Goal: Task Accomplishment & Management: Manage account settings

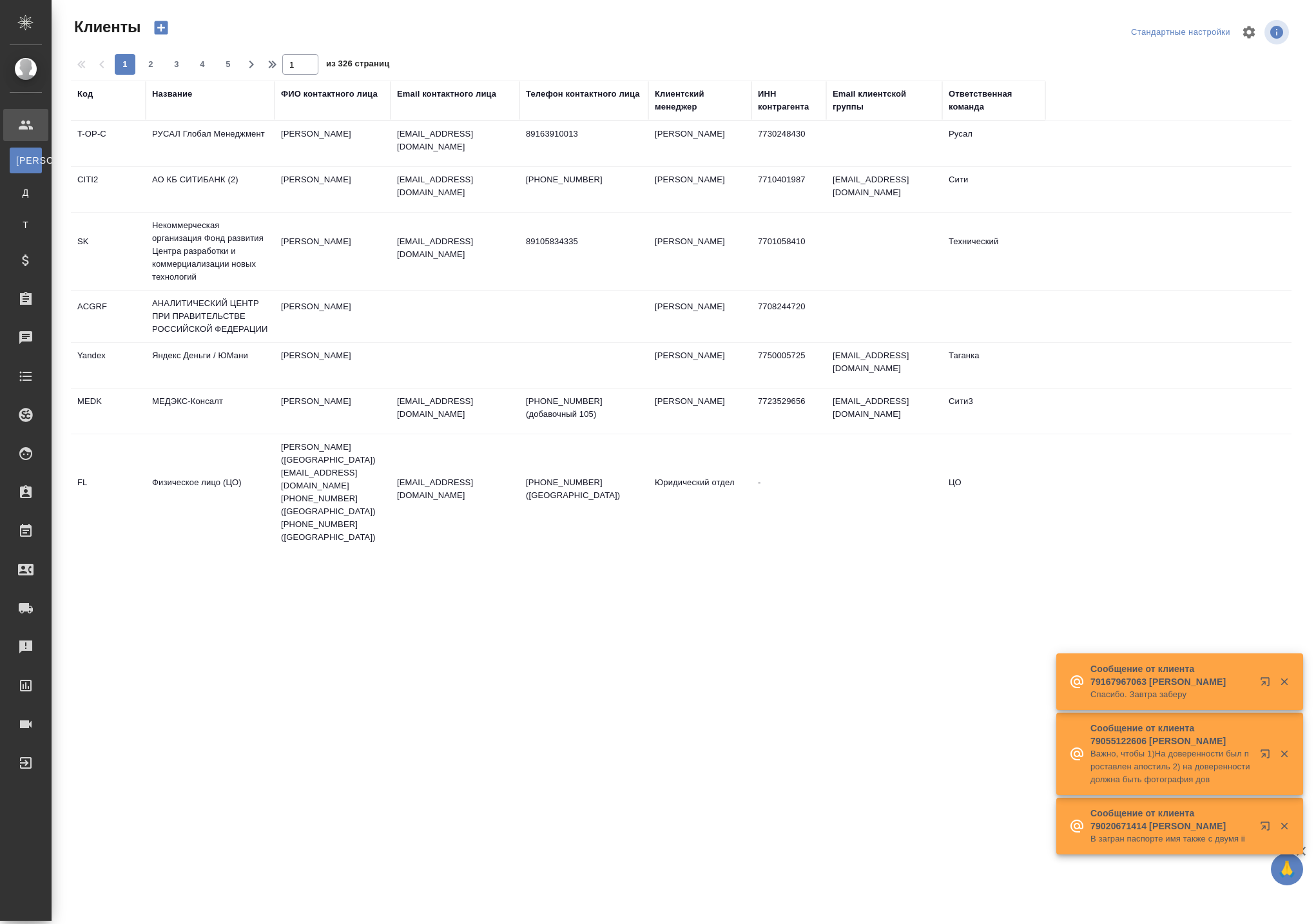
select select "RU"
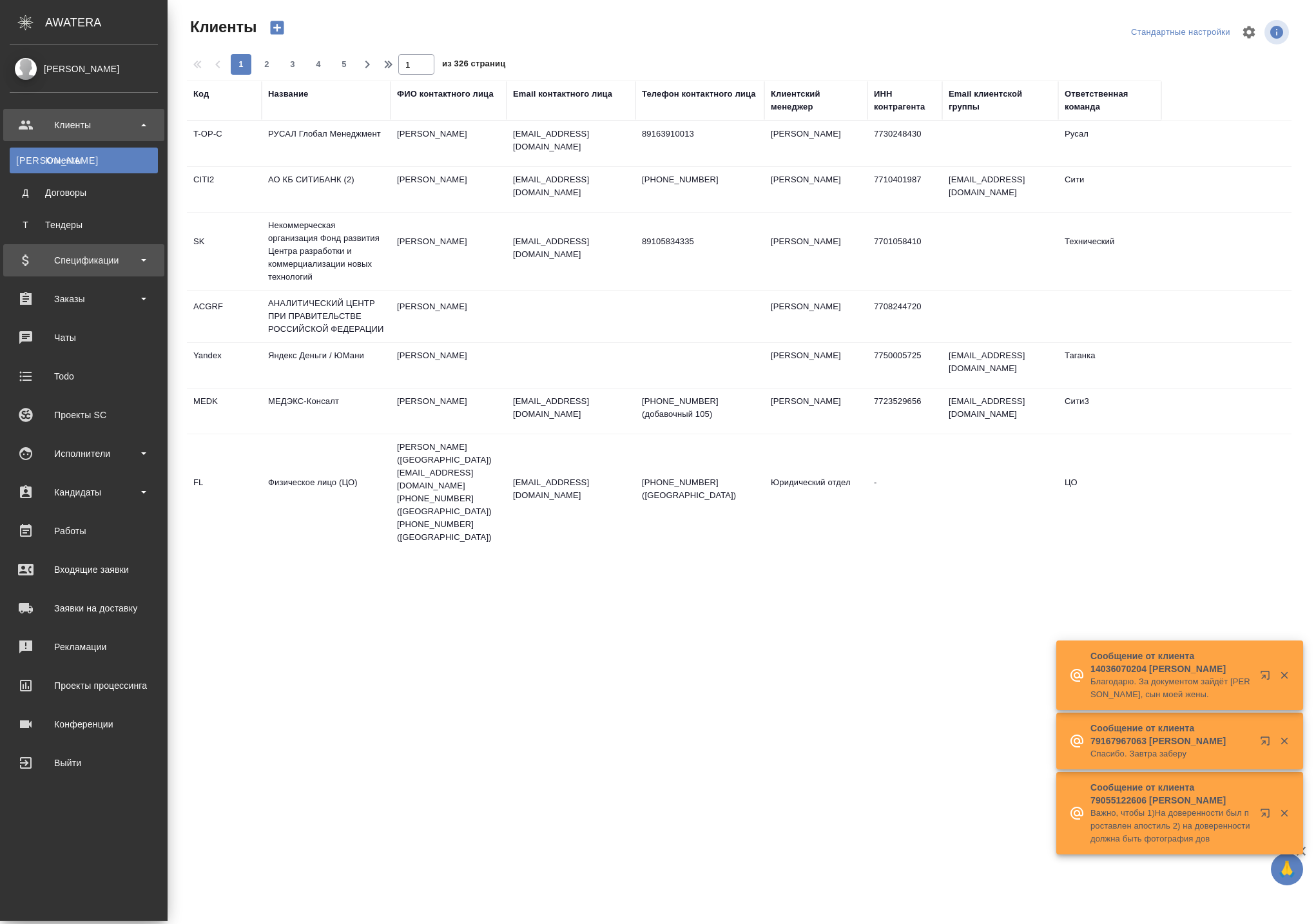
click at [34, 268] on icon at bounding box center [25, 260] width 15 height 15
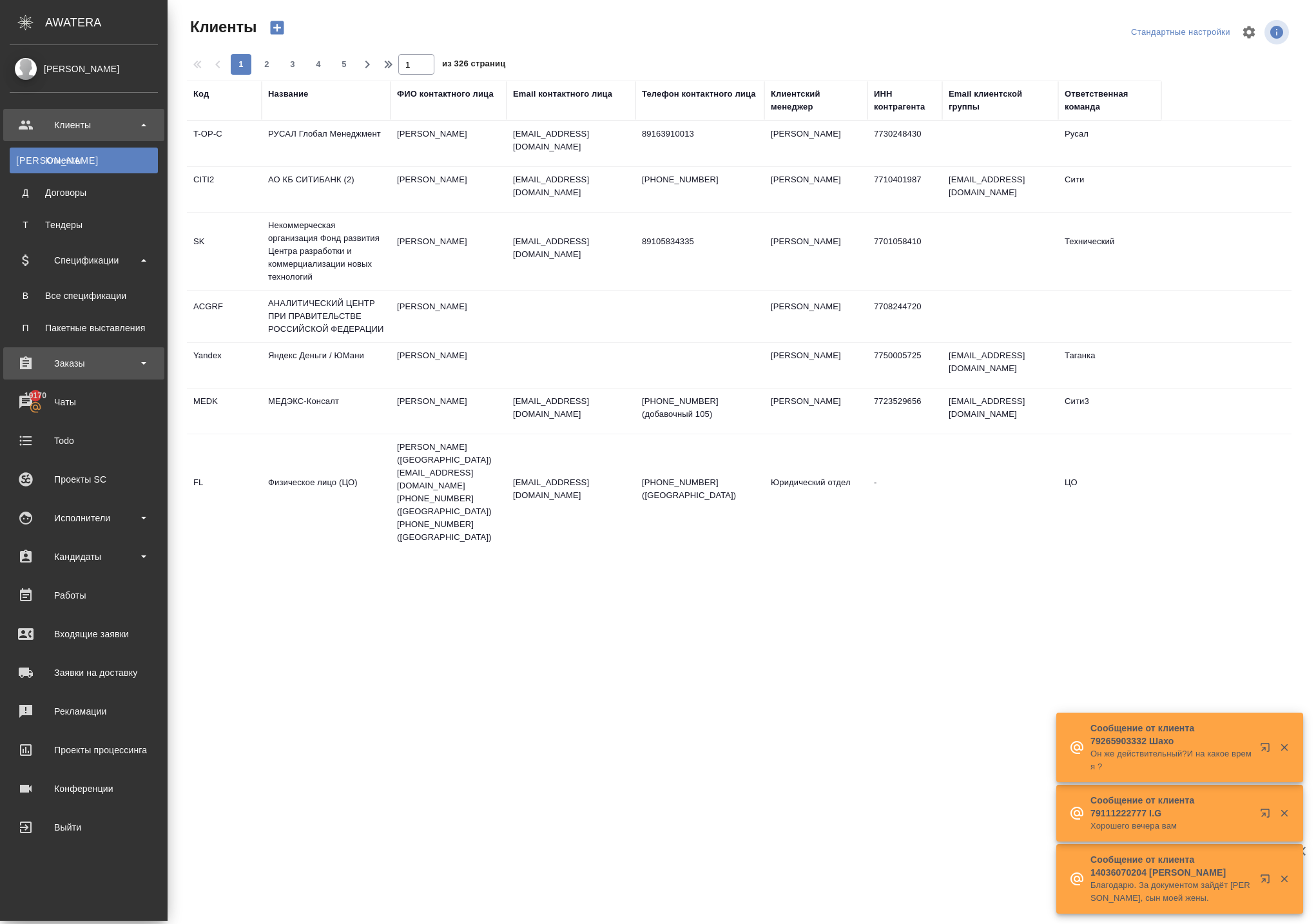
click at [61, 357] on div "Заказы" at bounding box center [84, 363] width 148 height 19
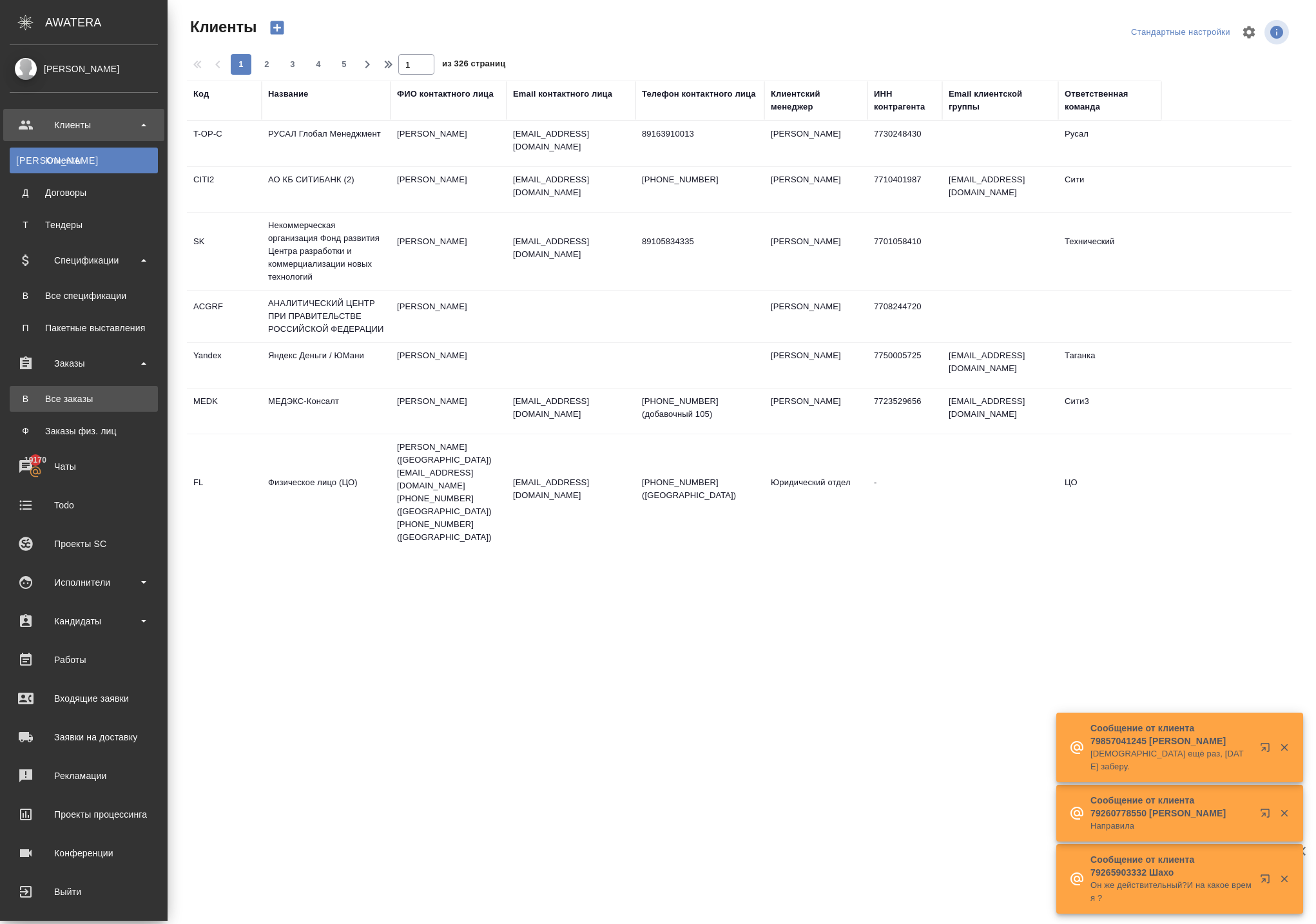
click at [68, 391] on link "В Все заказы" at bounding box center [84, 399] width 148 height 26
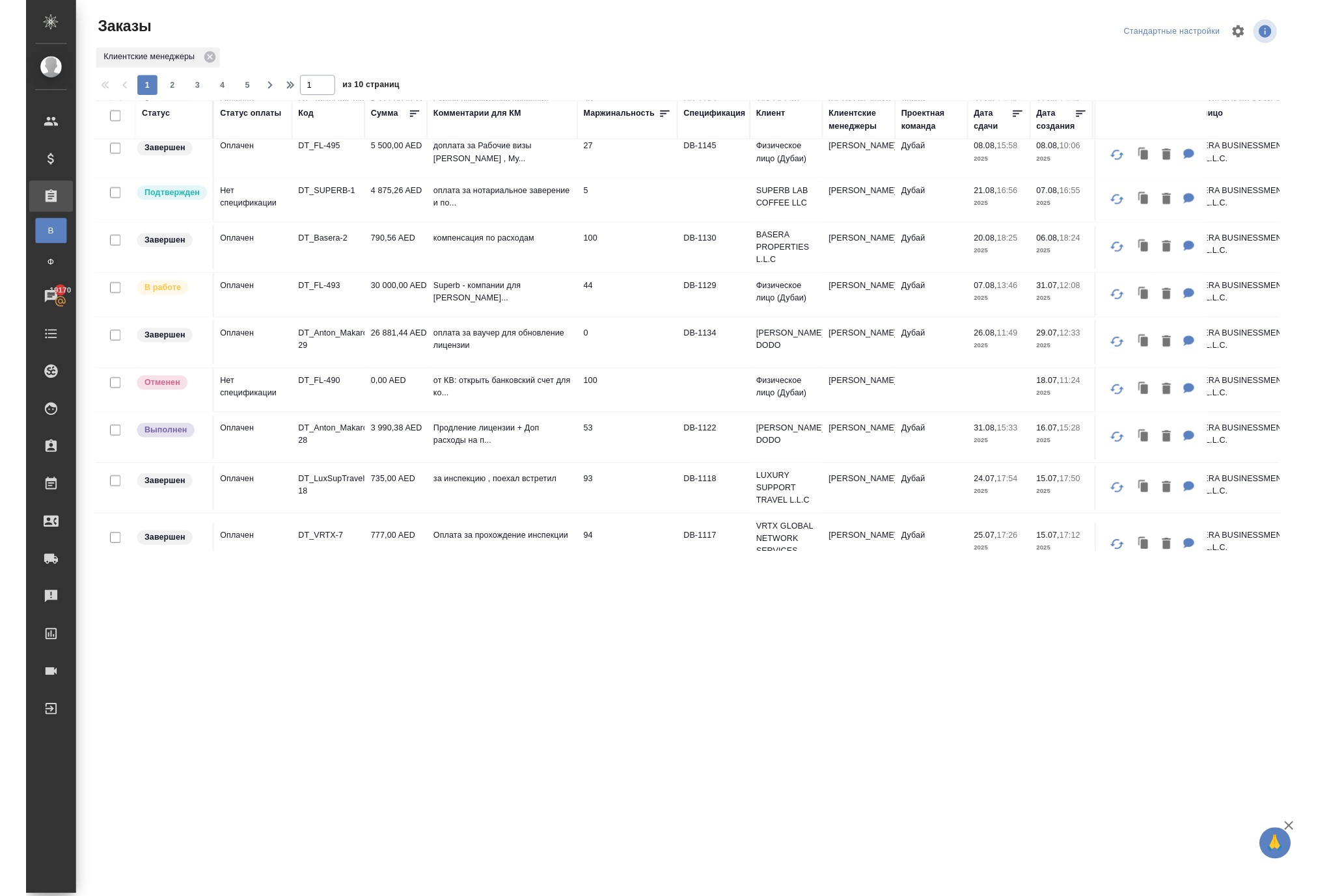
scroll to position [880, 0]
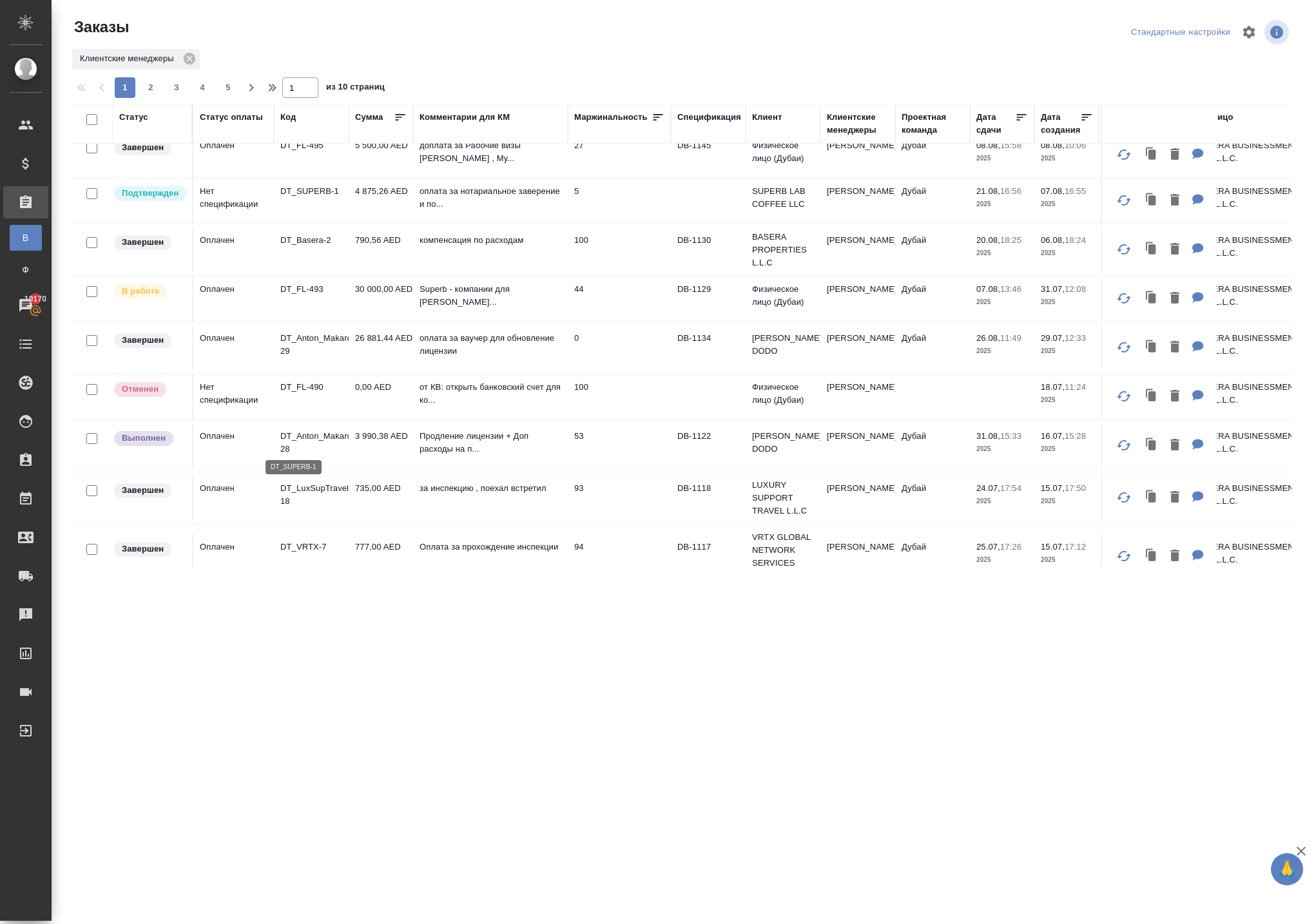
click at [325, 198] on p "DT_SUPERB-1" at bounding box center [311, 191] width 62 height 13
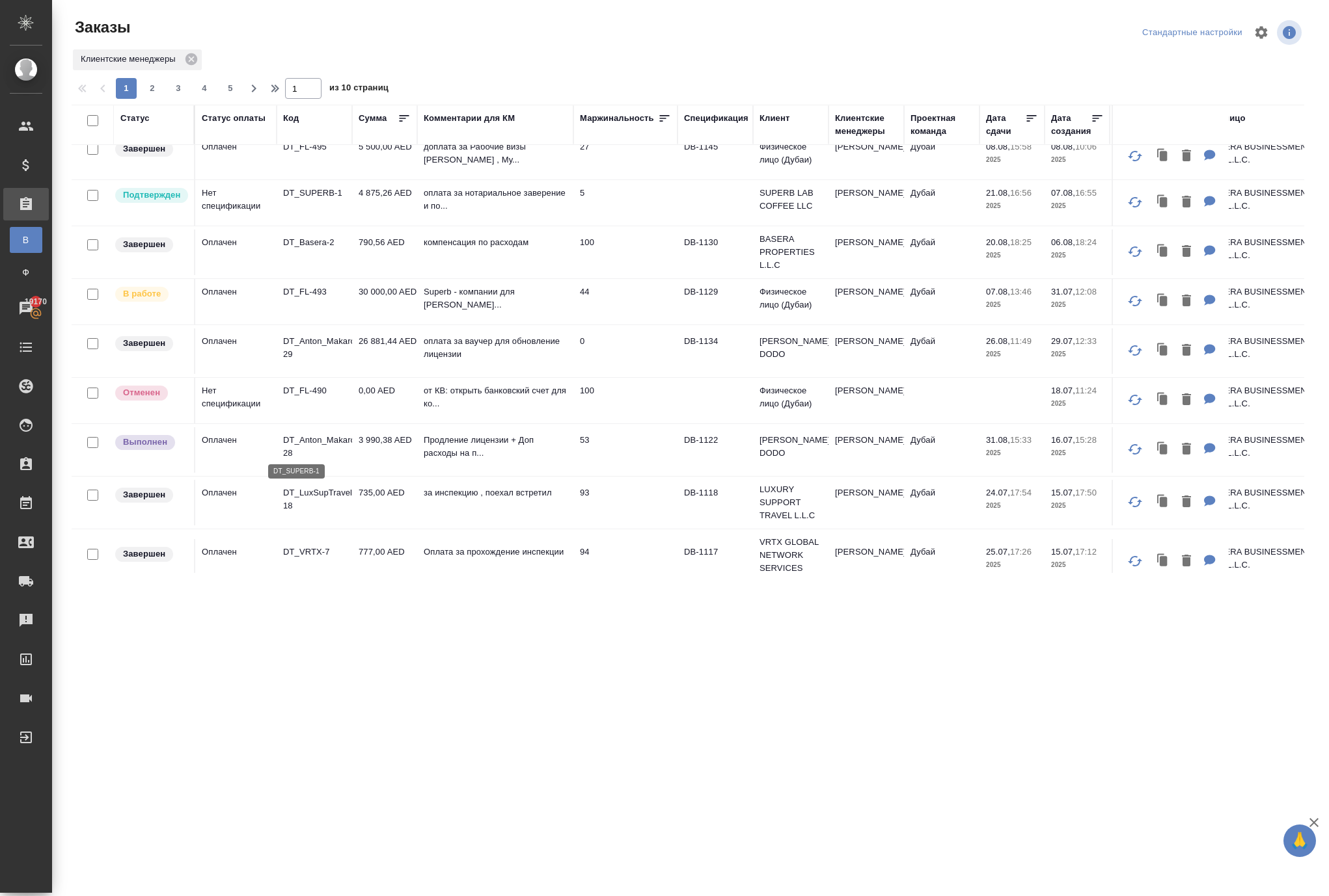
click at [312, 200] on p "DT_SUPERB-1" at bounding box center [314, 193] width 63 height 13
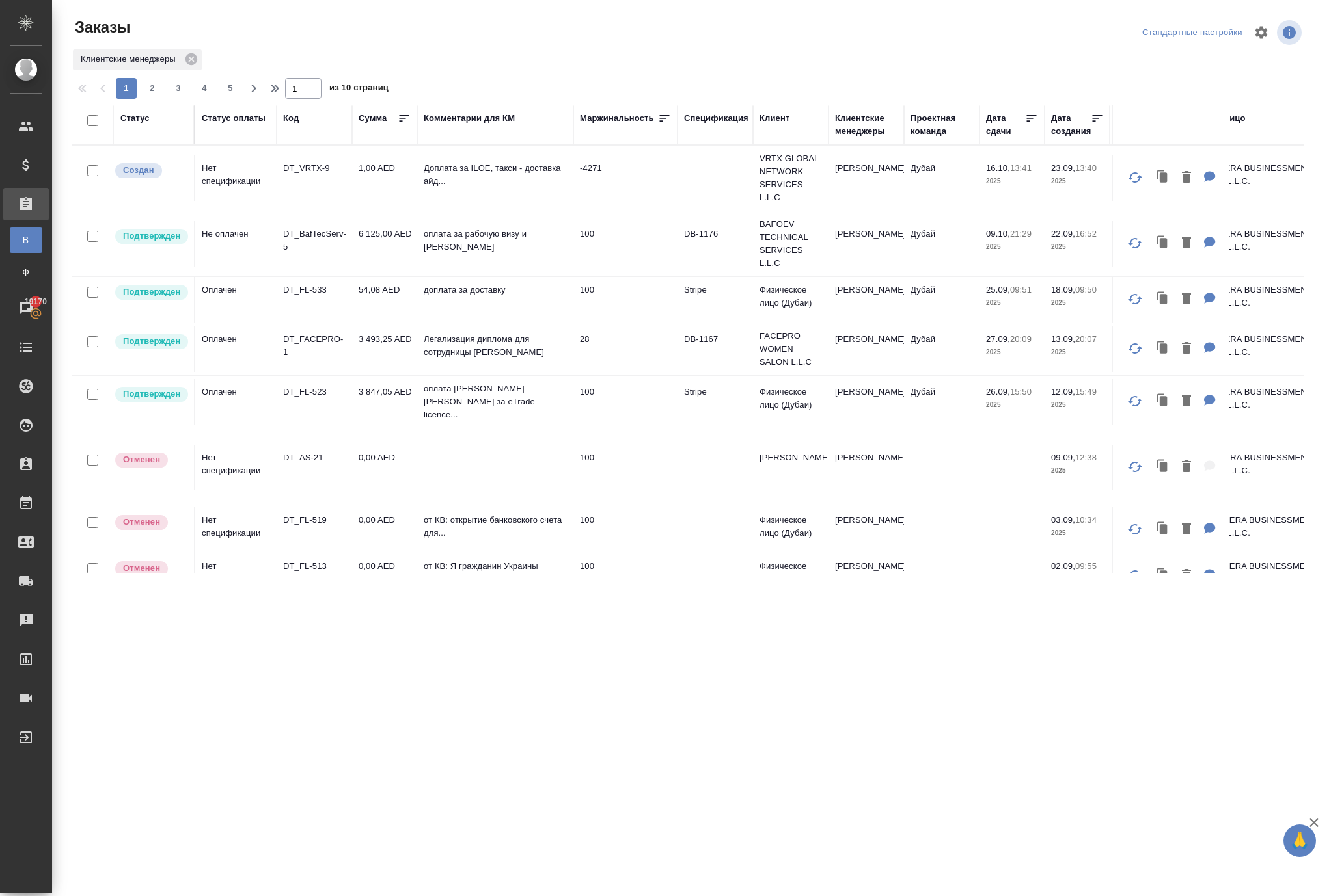
scroll to position [0, 0]
click at [320, 359] on p "DT_FACEPRO-1" at bounding box center [314, 346] width 63 height 26
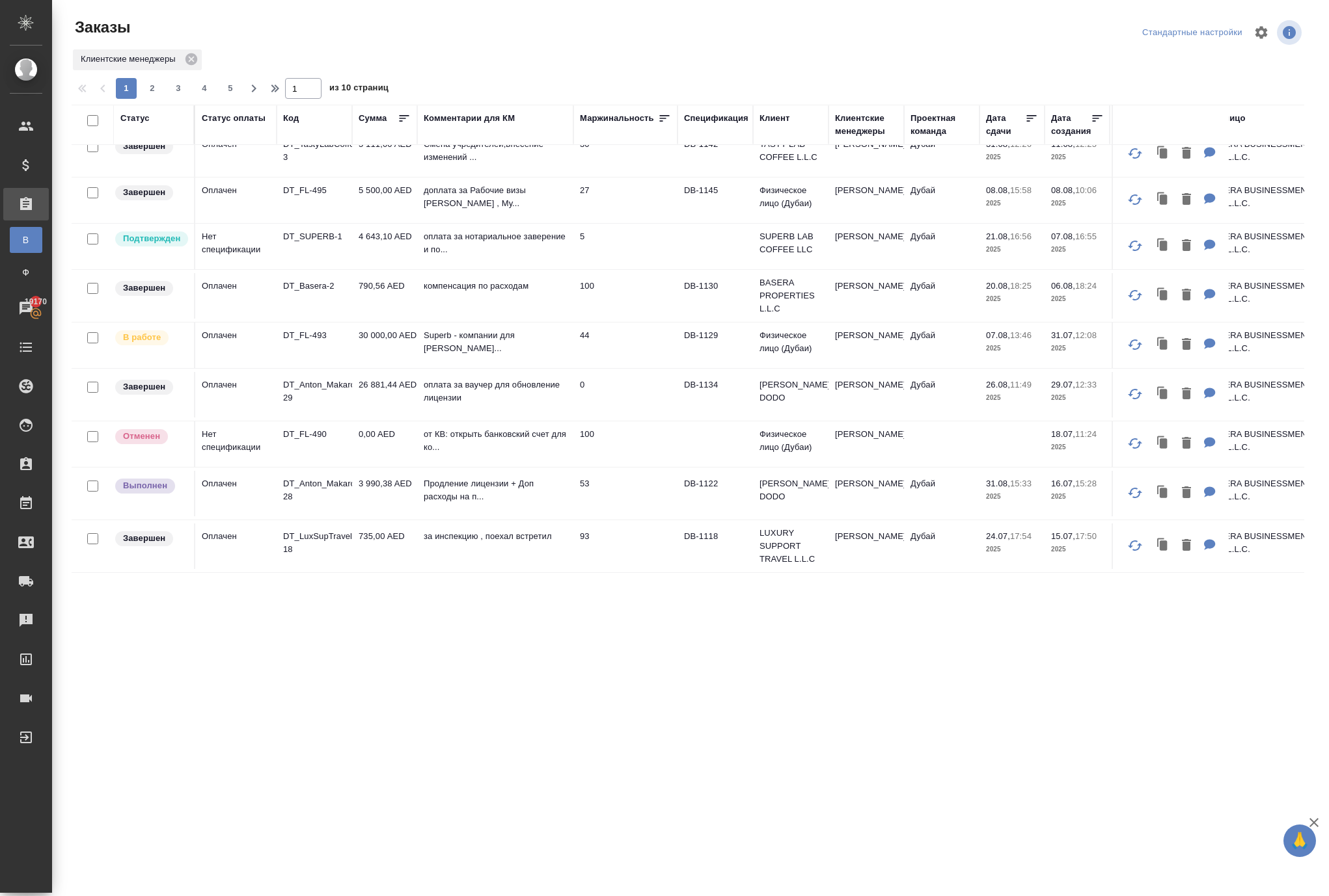
scroll to position [1210, 0]
click at [299, 125] on div "Код" at bounding box center [291, 118] width 16 height 13
click at [305, 174] on input "text" at bounding box center [314, 166] width 63 height 16
type input "п"
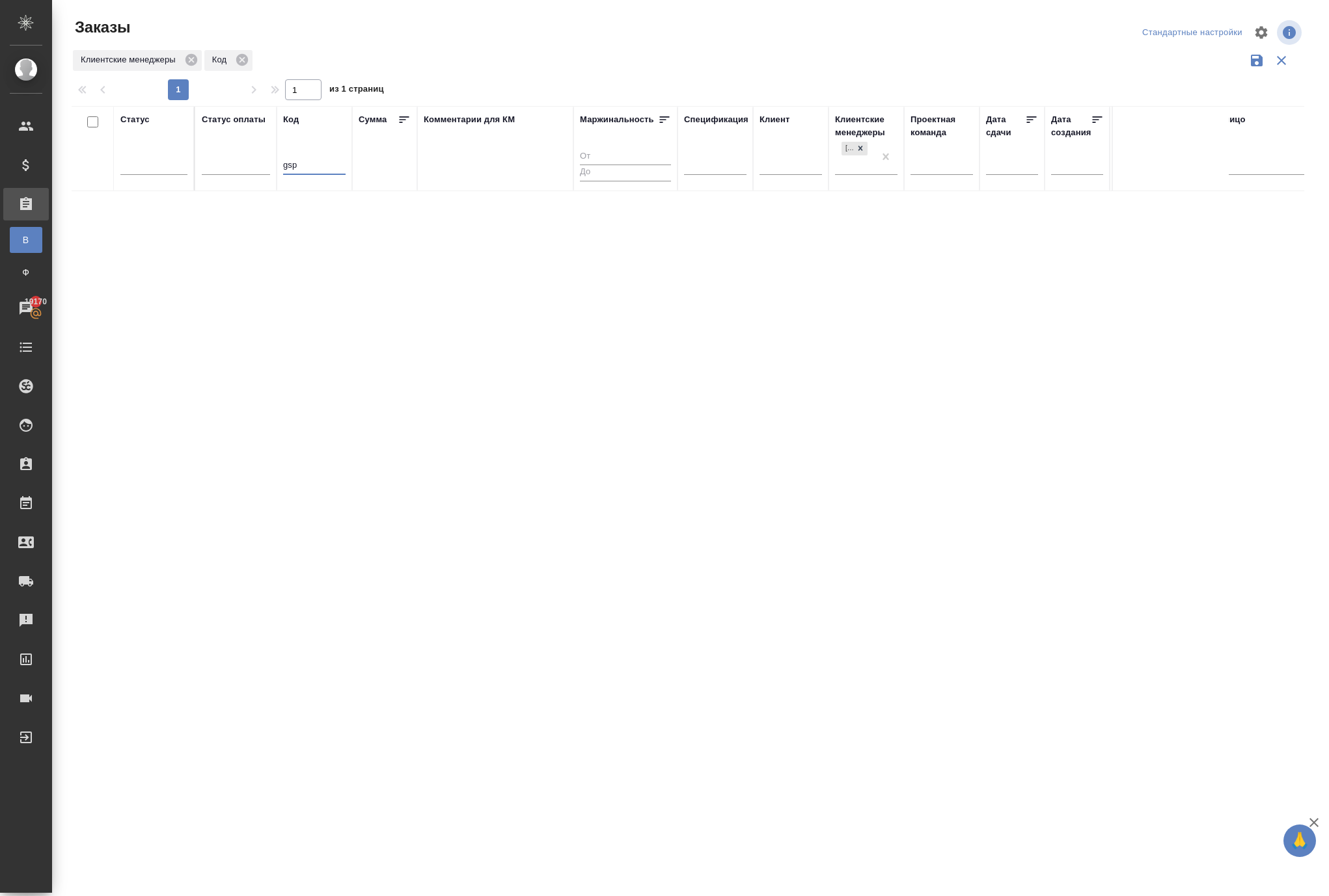
scroll to position [0, 0]
type input "g"
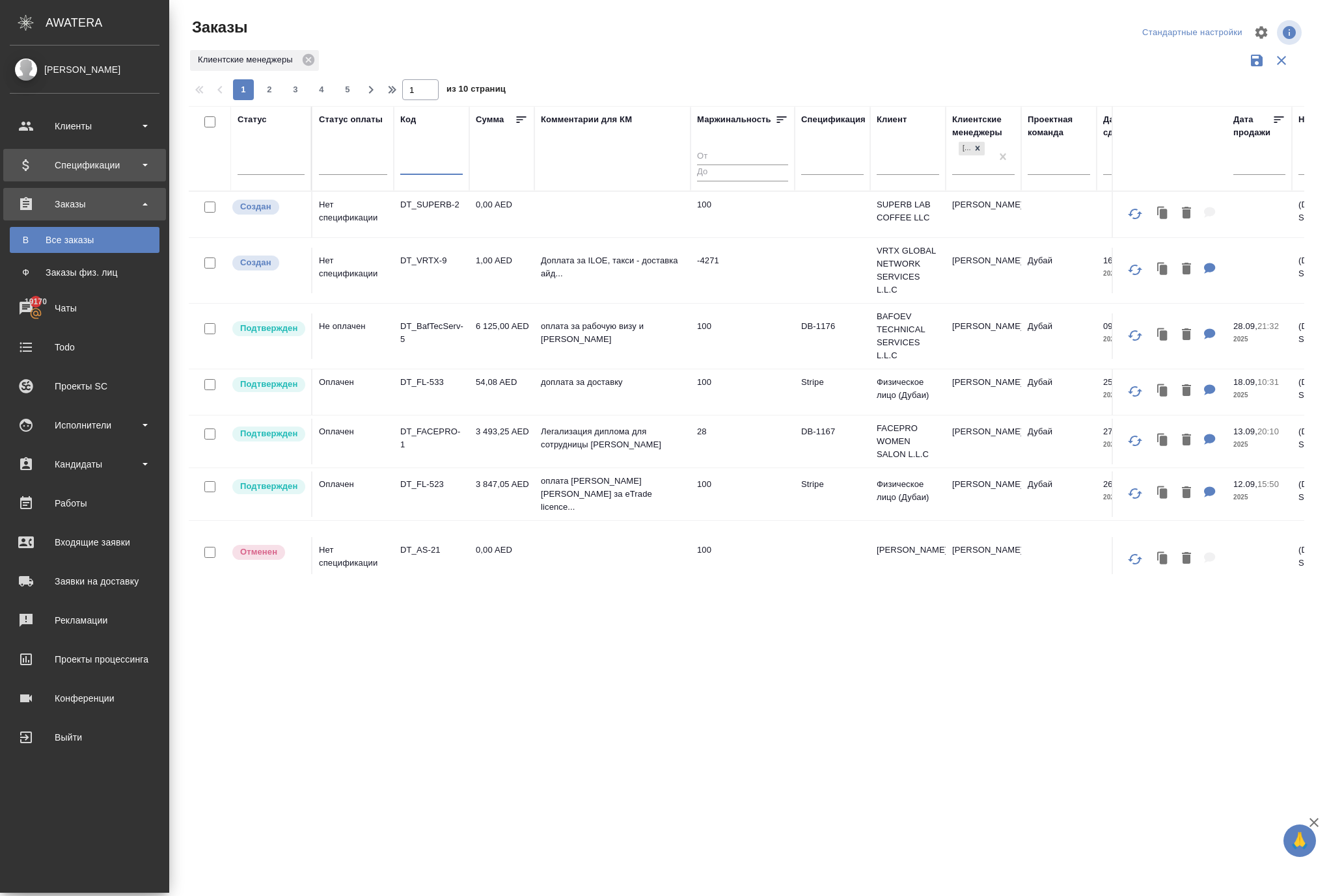
click at [67, 157] on div "Спецификации" at bounding box center [85, 165] width 150 height 19
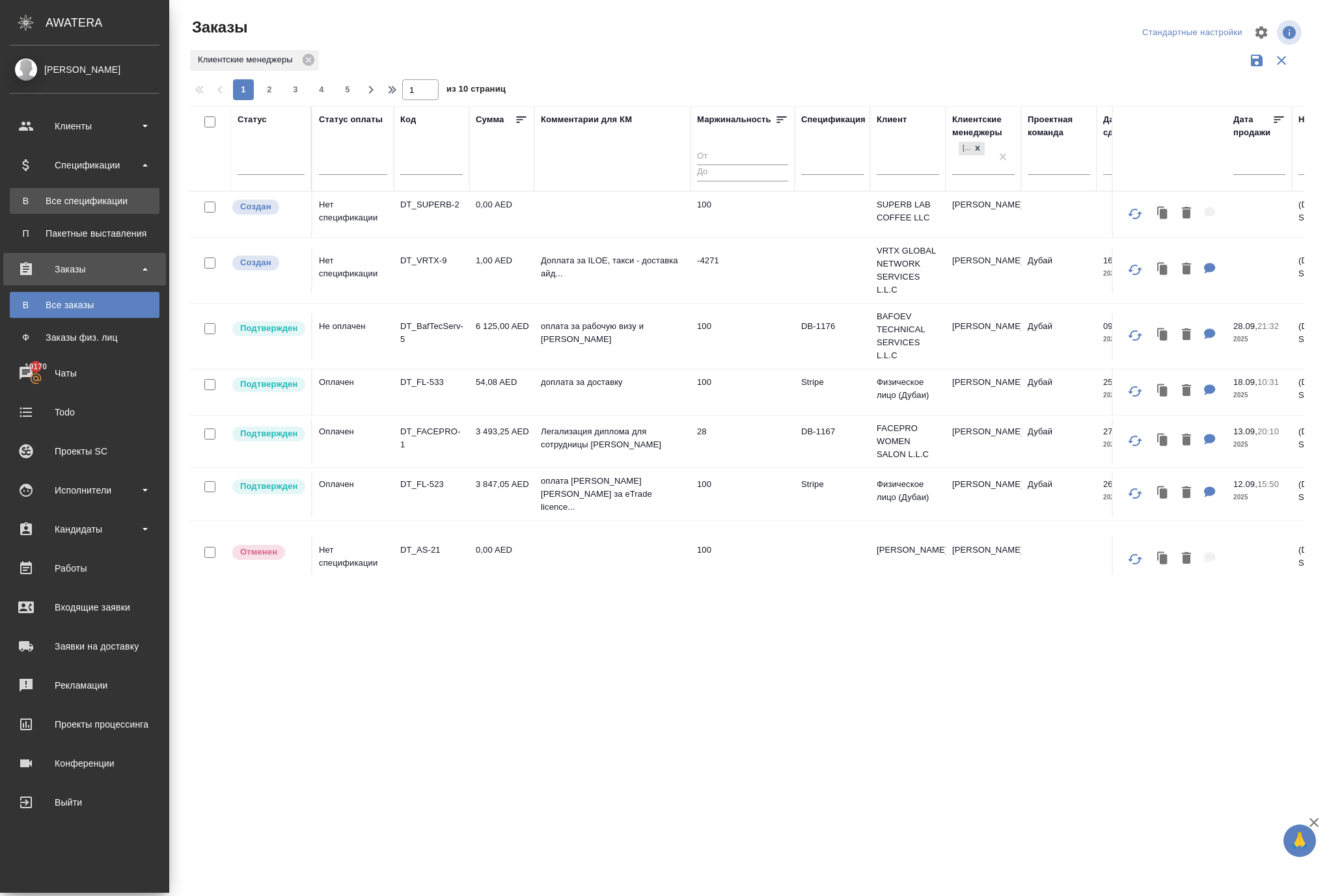
click at [81, 194] on link "В Все спецификации" at bounding box center [85, 202] width 150 height 26
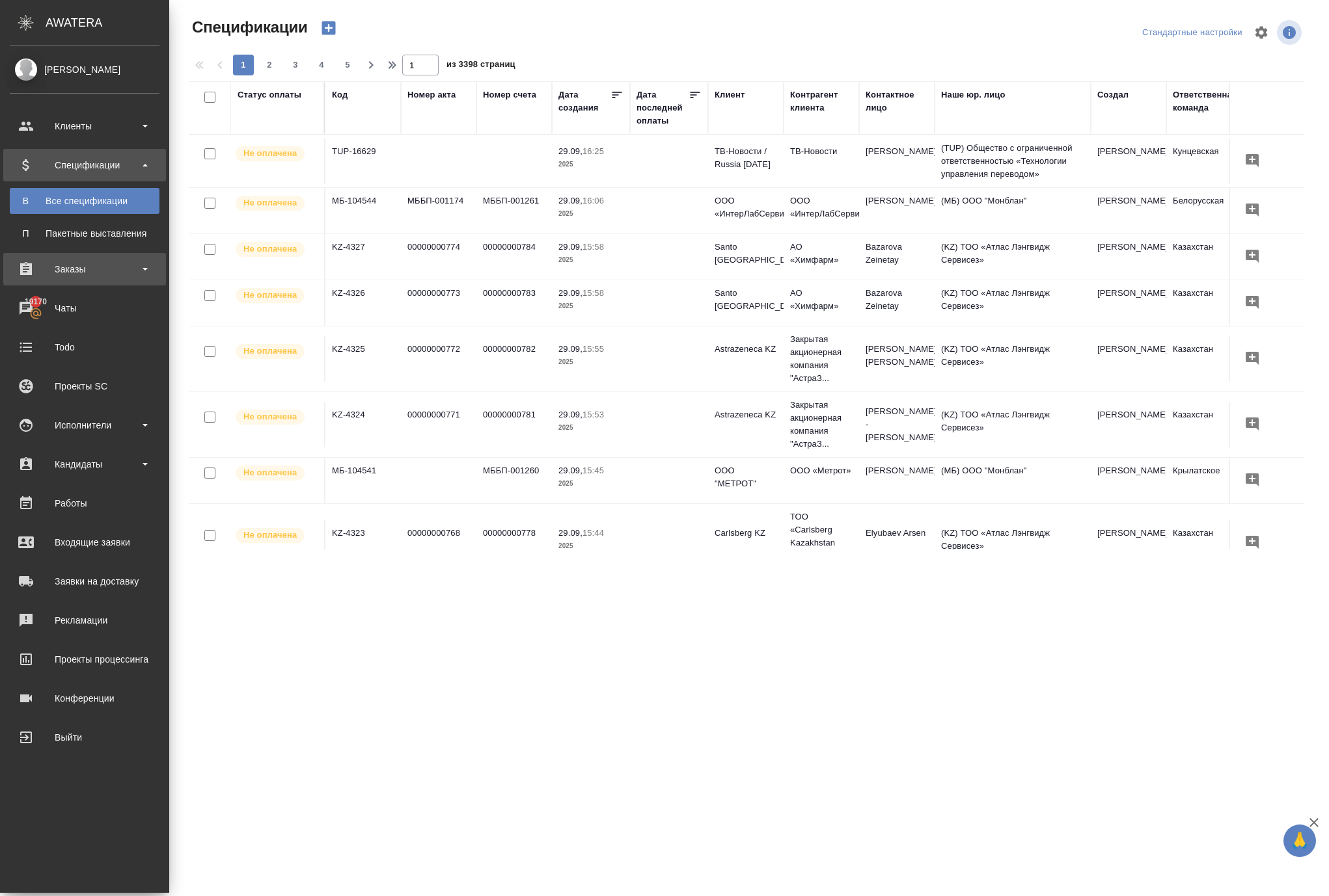
click at [113, 267] on div "Заказы" at bounding box center [85, 269] width 150 height 19
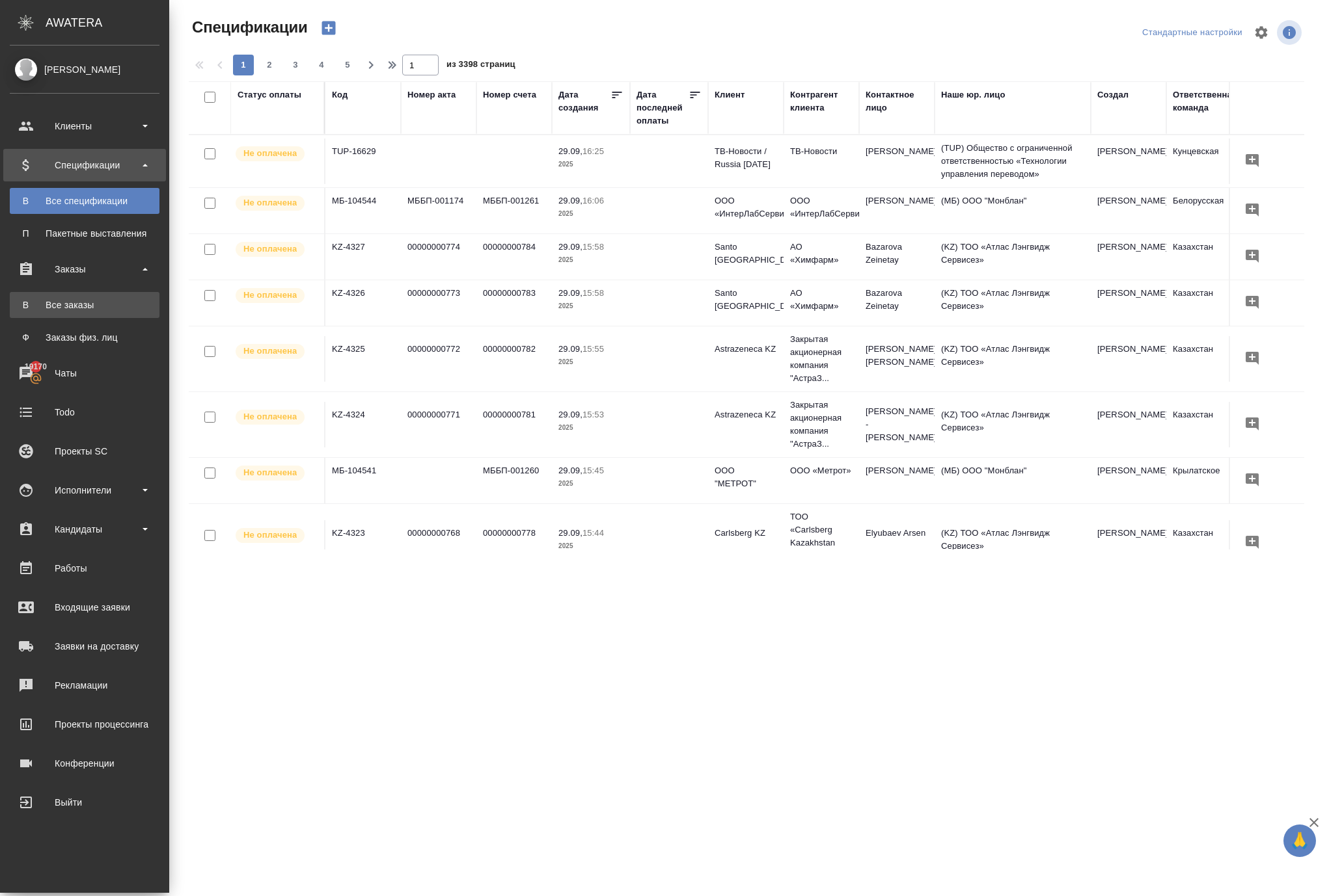
click at [119, 299] on div "Все заказы" at bounding box center [85, 305] width 136 height 13
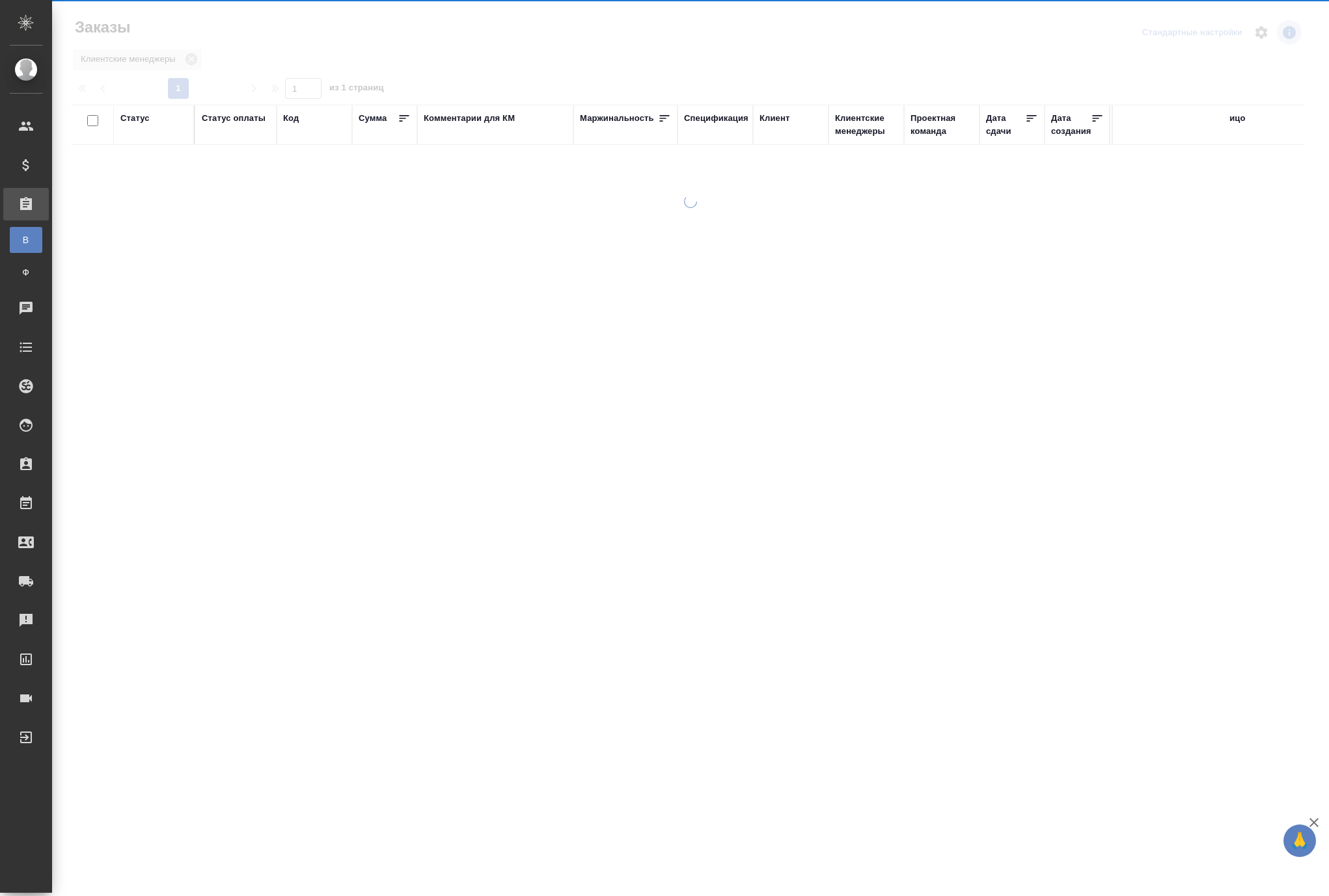
click at [119, 299] on div at bounding box center [690, 388] width 1277 height 385
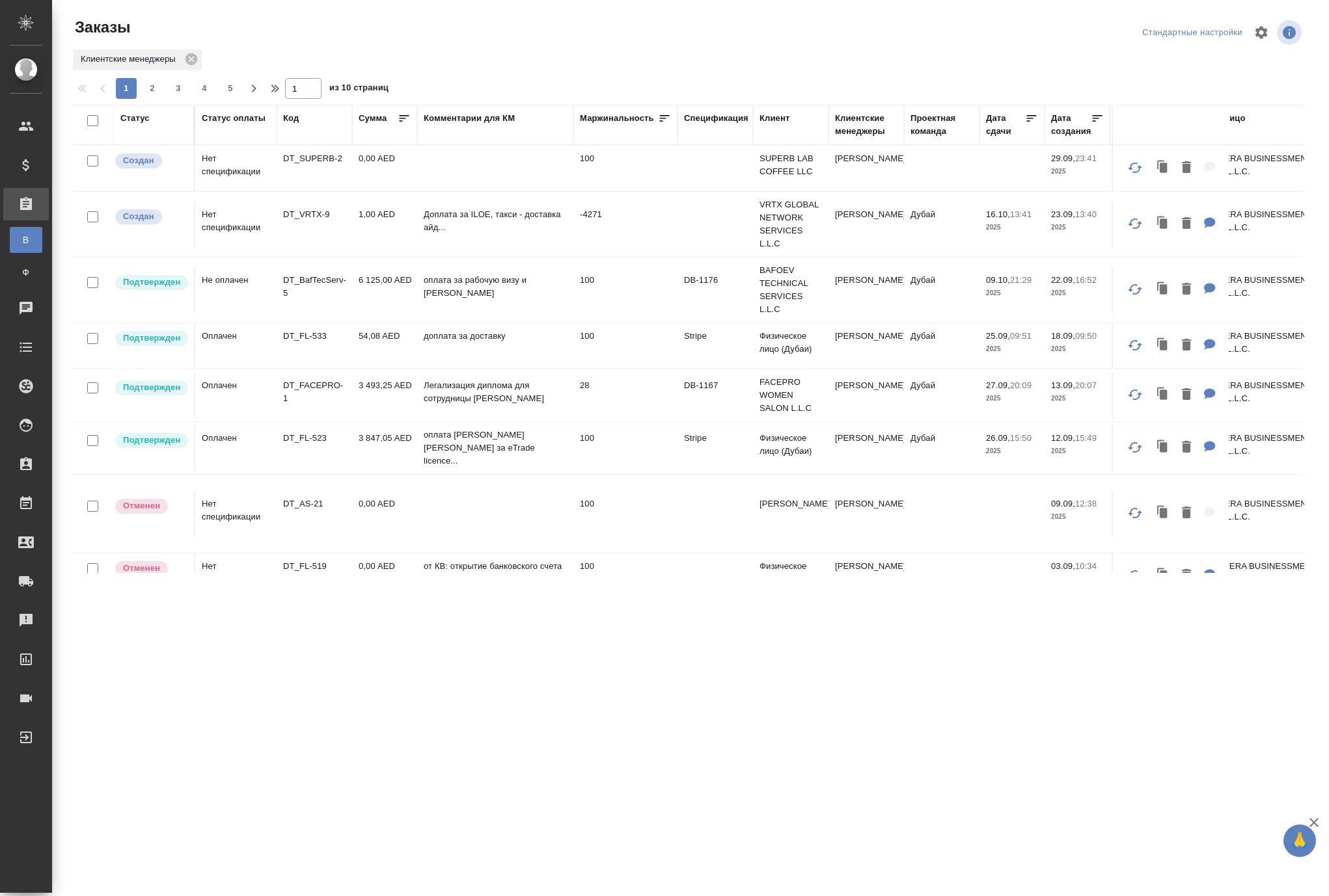
scroll to position [54, 0]
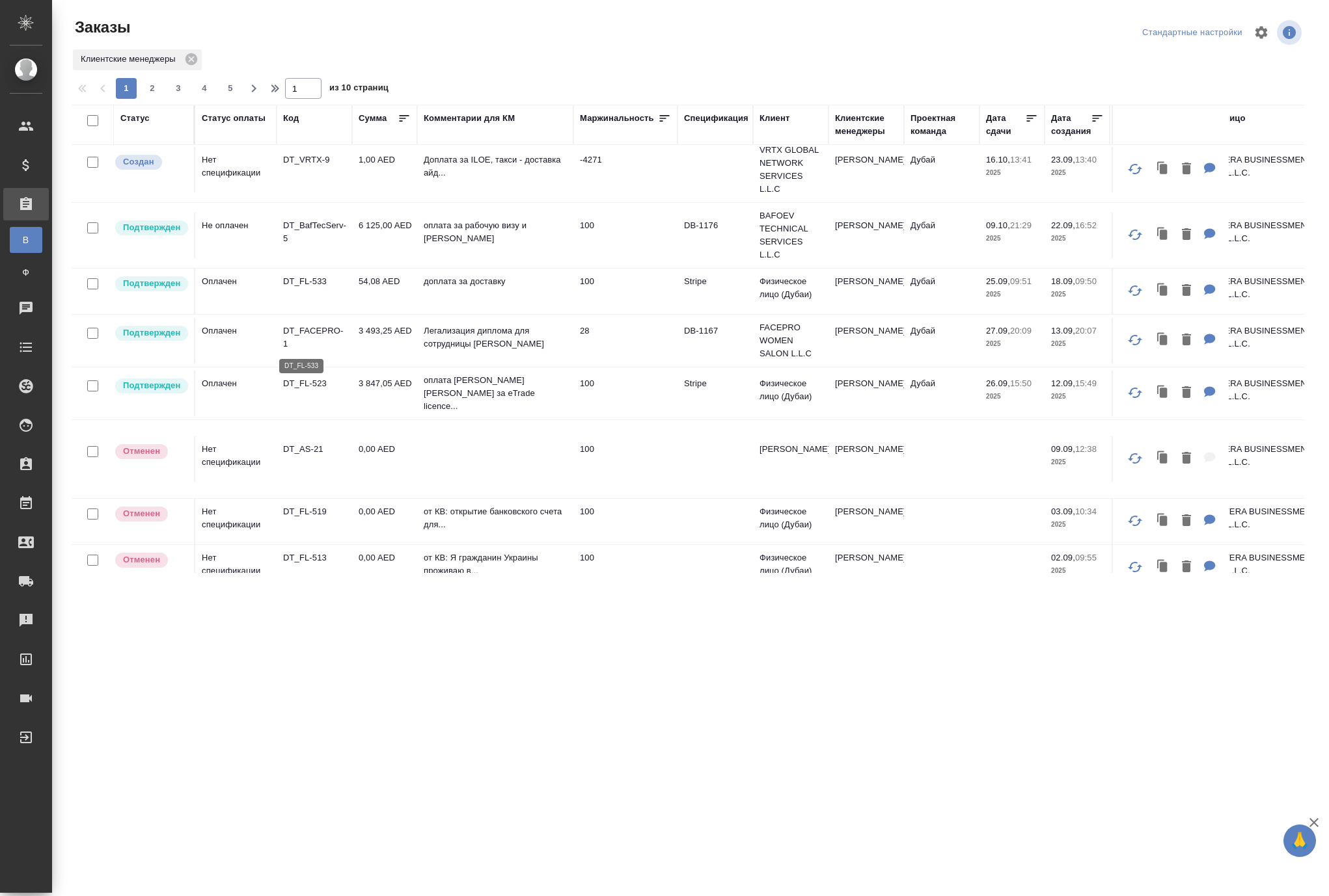
click at [293, 288] on p "DT_FL-533" at bounding box center [314, 281] width 63 height 13
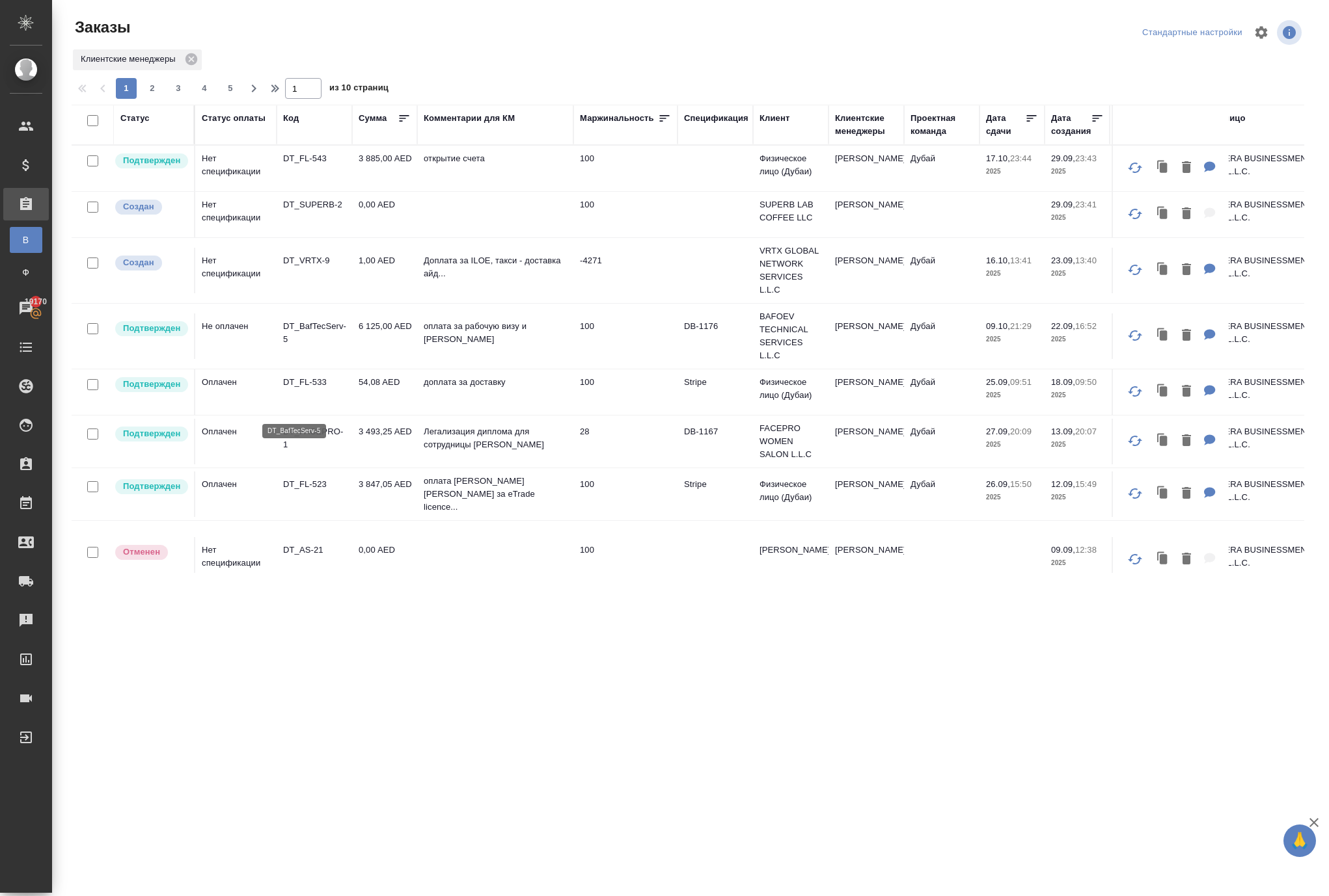
scroll to position [0, 0]
drag, startPoint x: 358, startPoint y: 391, endPoint x: 395, endPoint y: 401, distance: 38.3
click at [395, 359] on td "6 125,00 AED" at bounding box center [385, 336] width 65 height 46
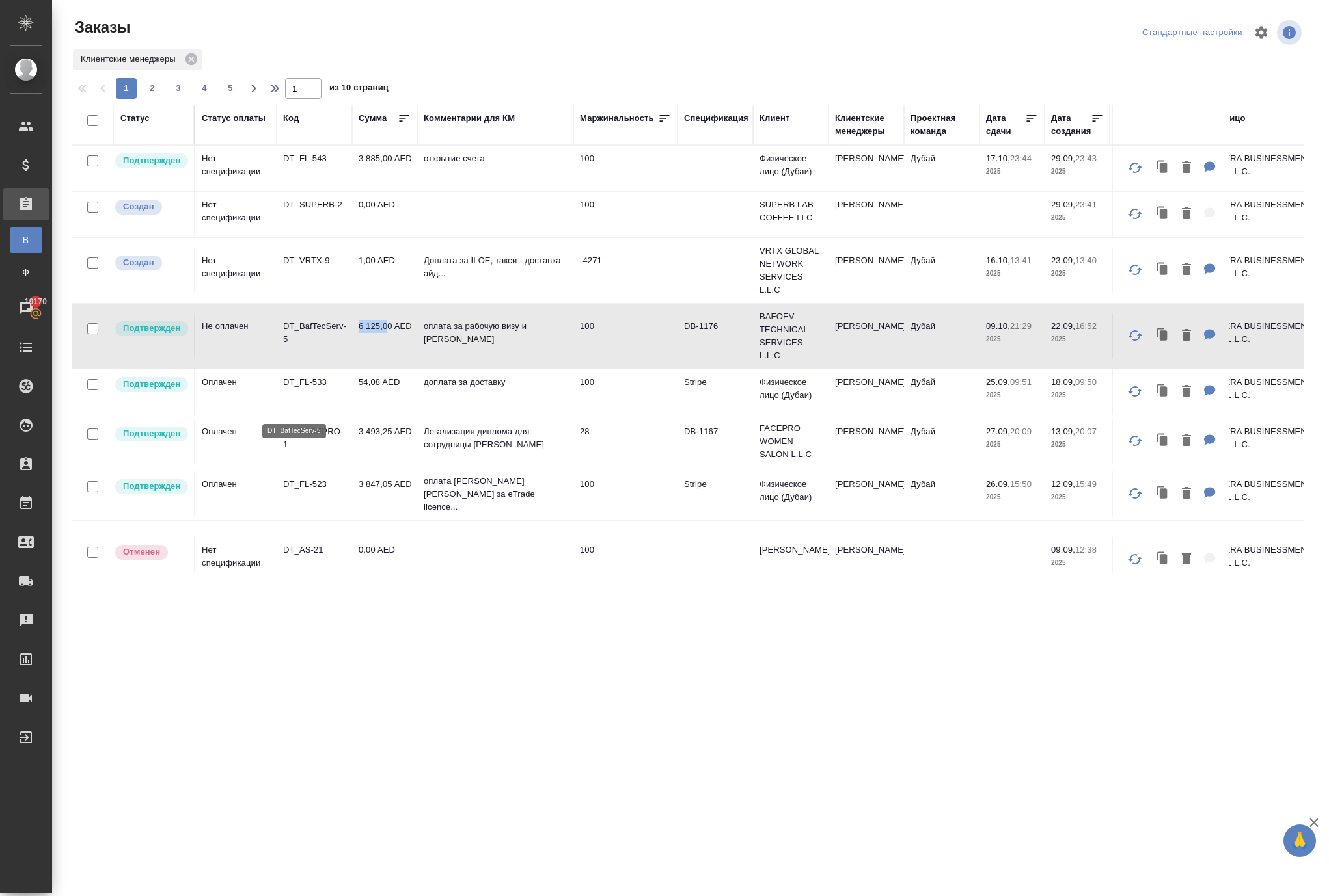
click at [292, 346] on p "DT_BafTecServ-5" at bounding box center [314, 333] width 63 height 26
click at [328, 346] on p "DT_BafTecServ-5" at bounding box center [314, 333] width 63 height 26
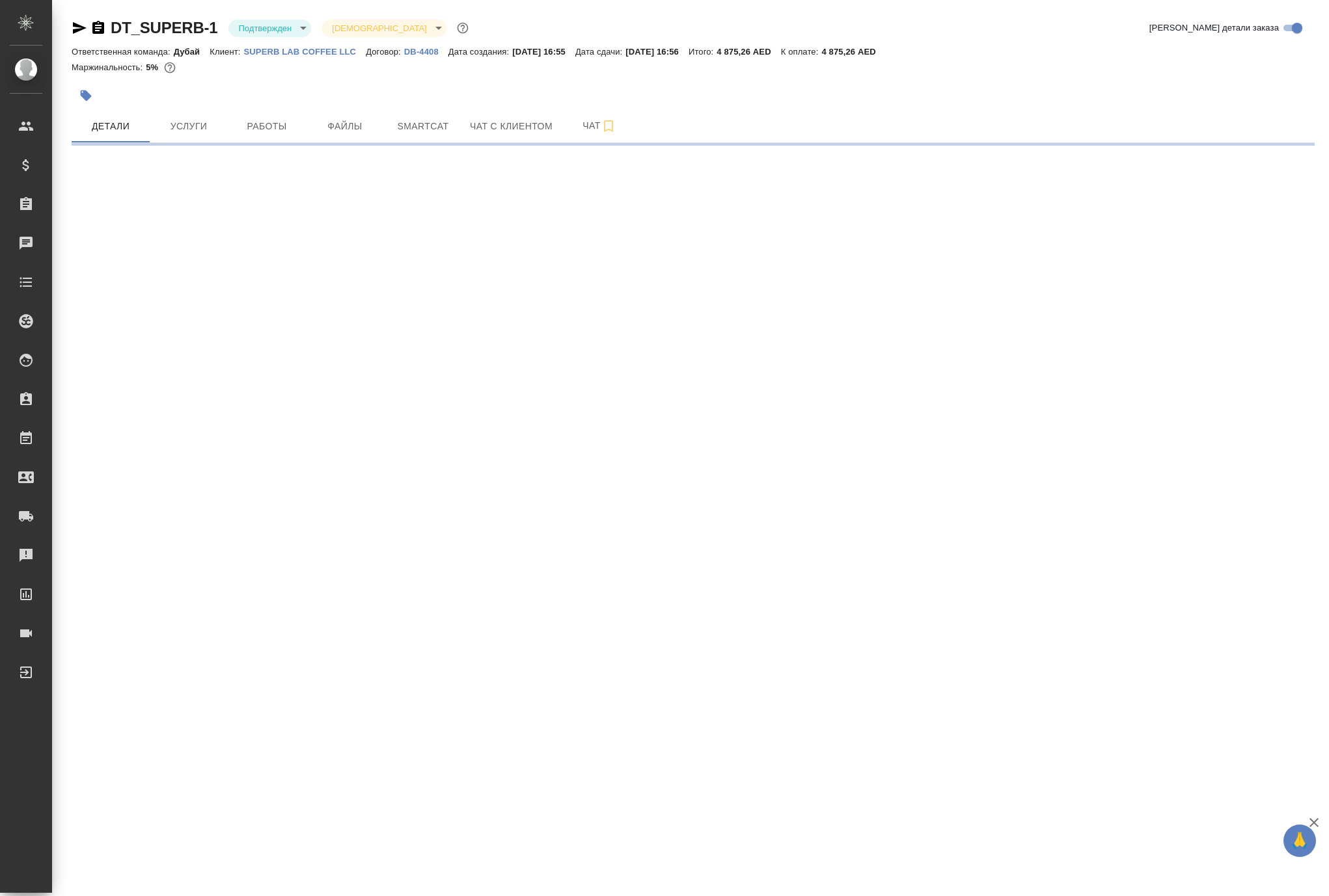
select select "RU"
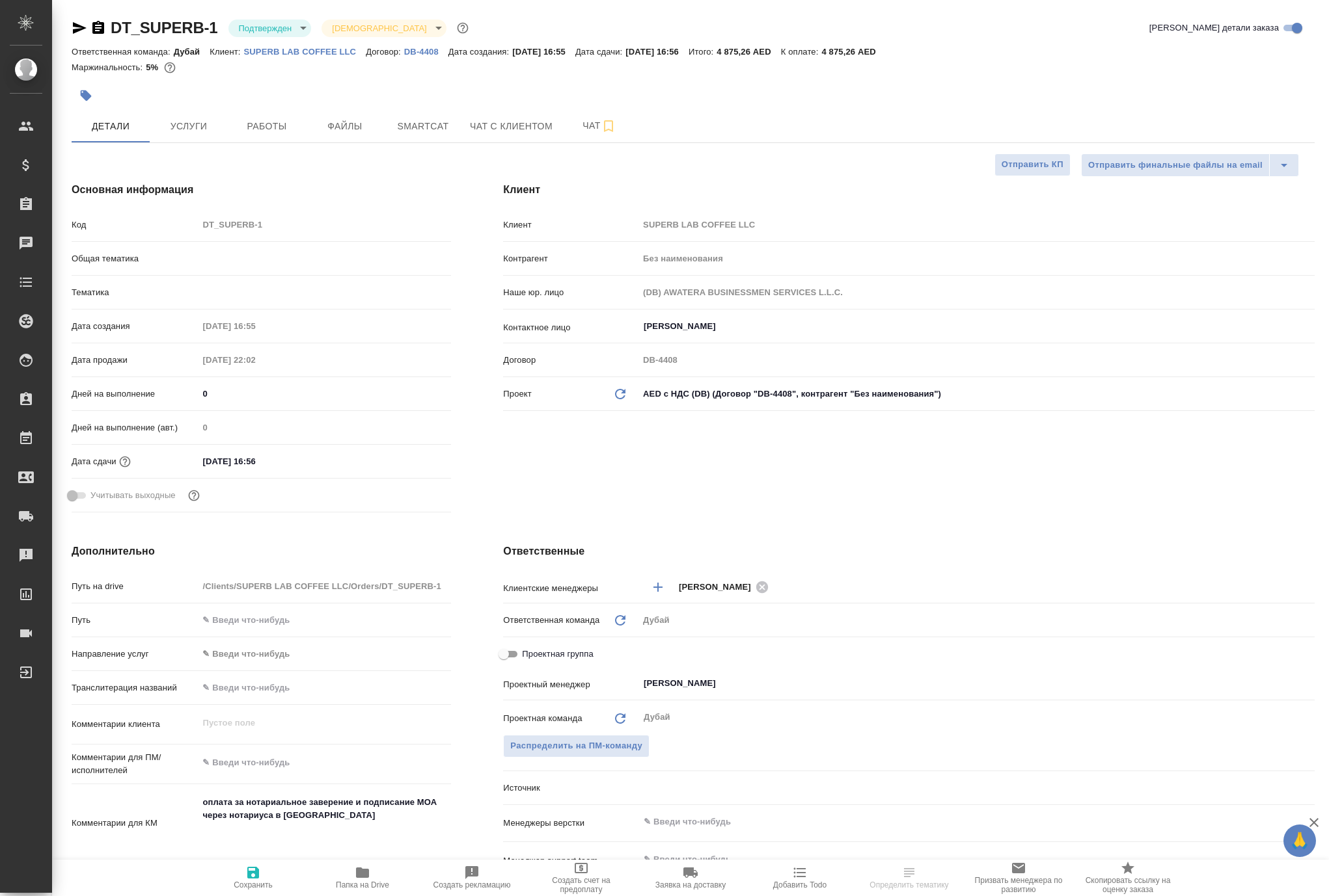
type textarea "x"
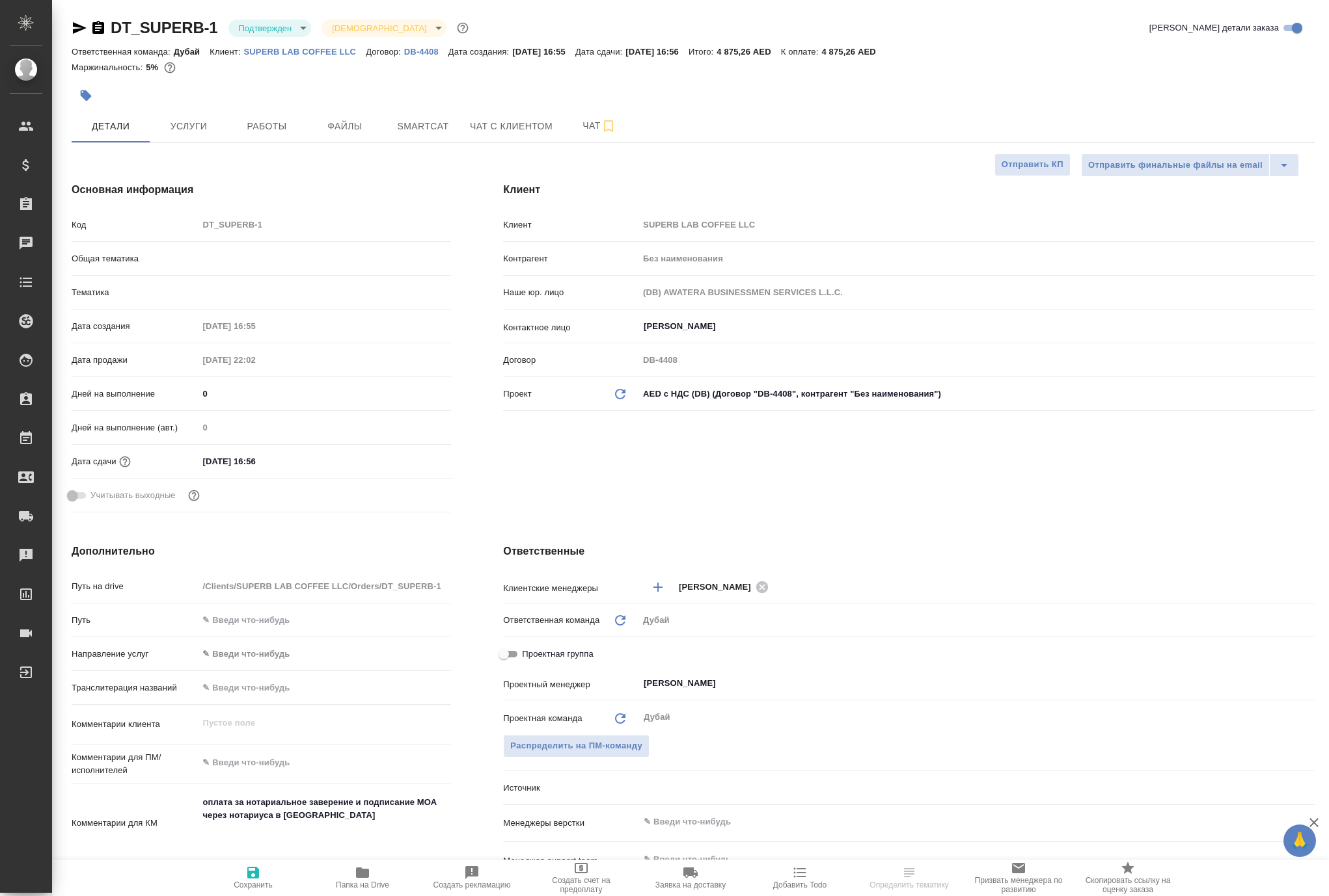
type textarea "x"
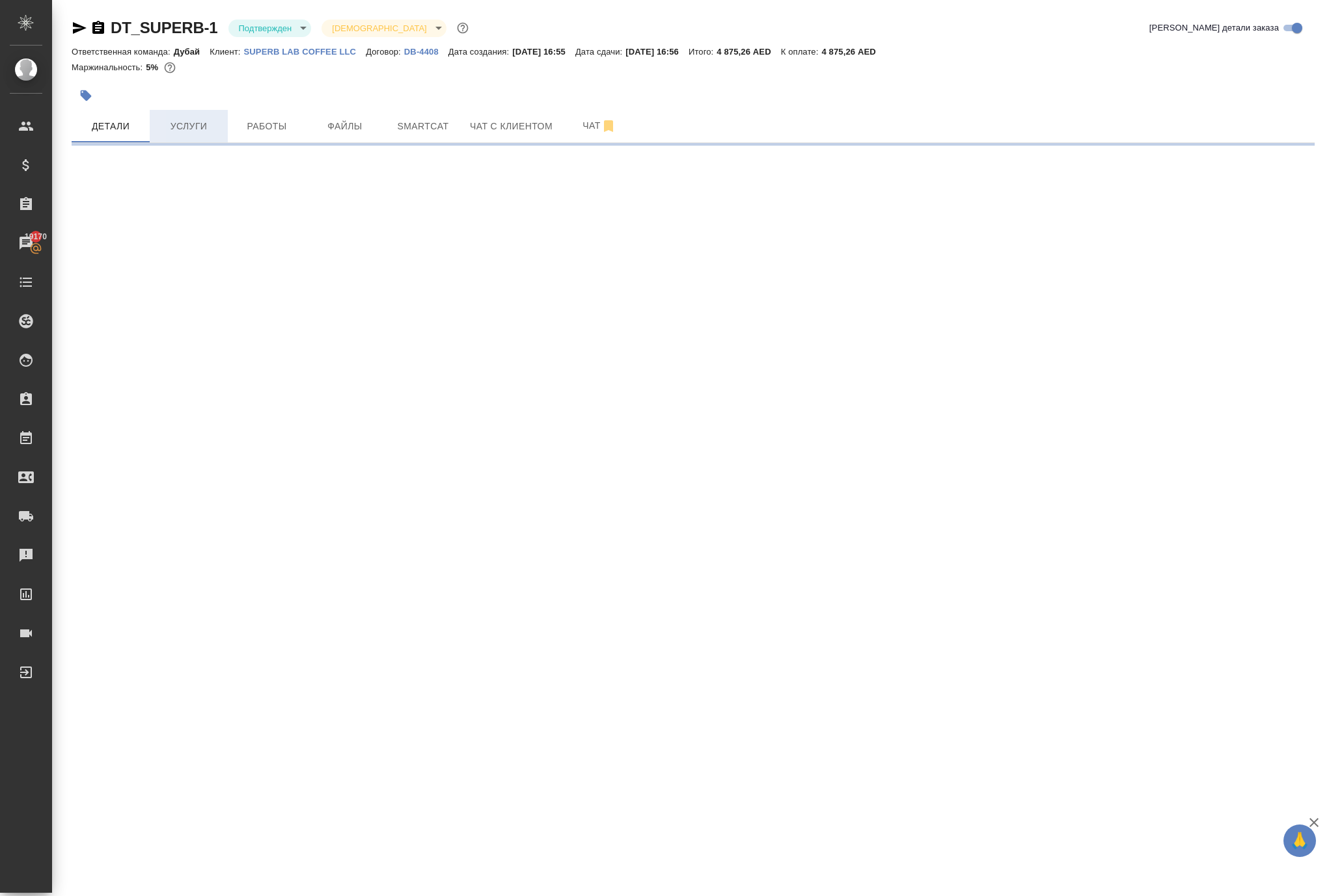
click at [182, 135] on span "Услуги" at bounding box center [188, 126] width 63 height 16
select select "RU"
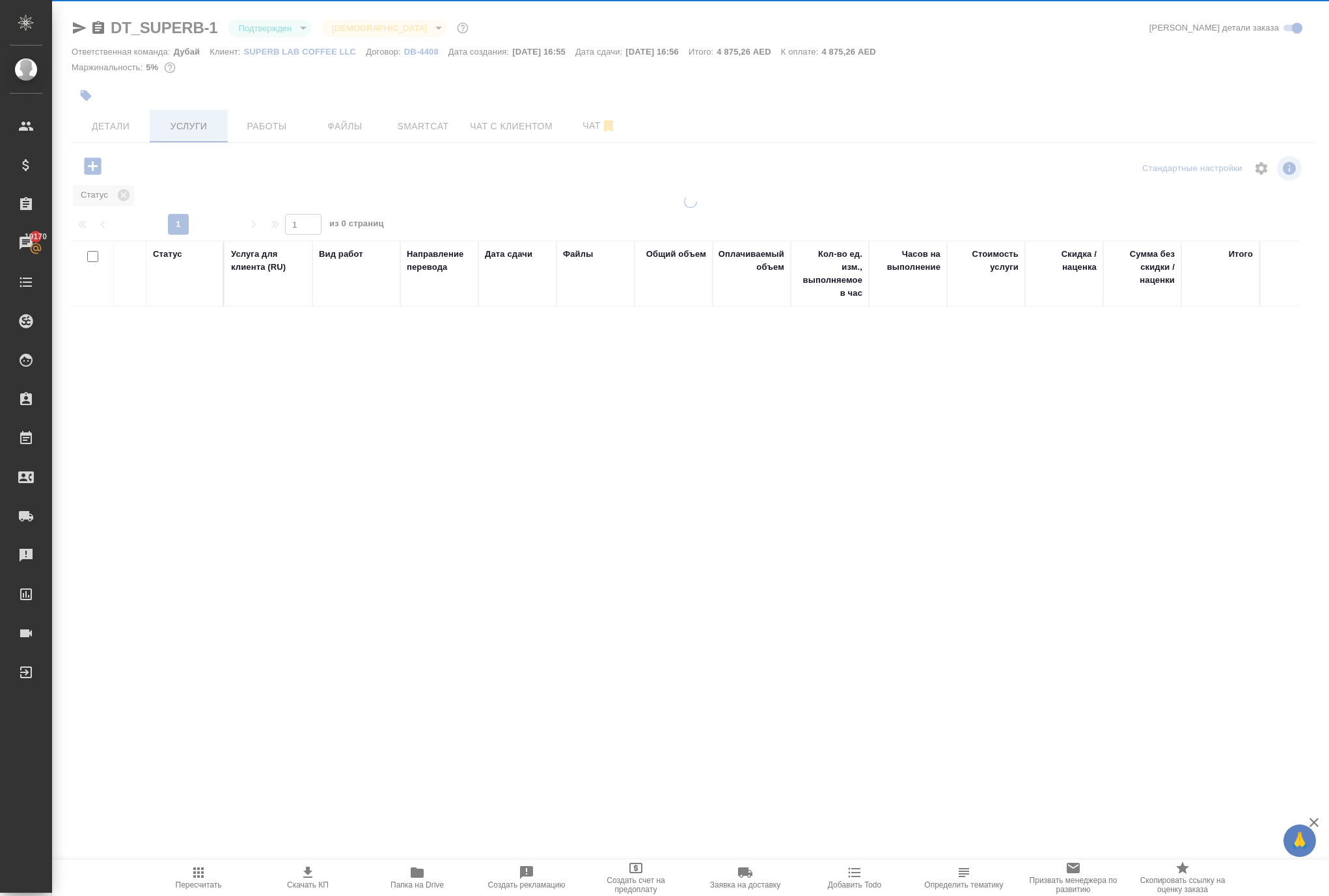
click at [182, 156] on div at bounding box center [690, 277] width 1277 height 553
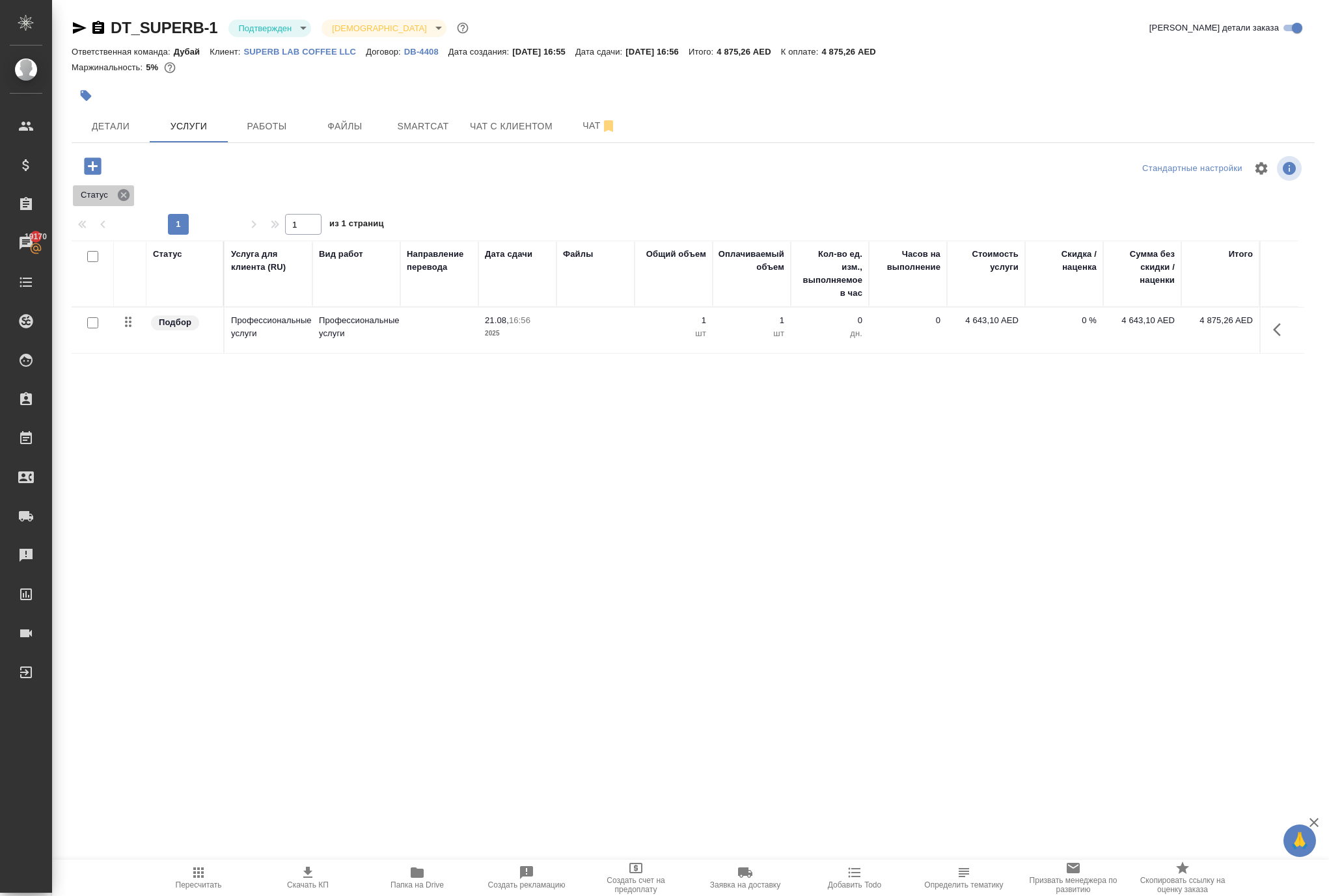
click at [129, 201] on icon at bounding box center [123, 195] width 12 height 12
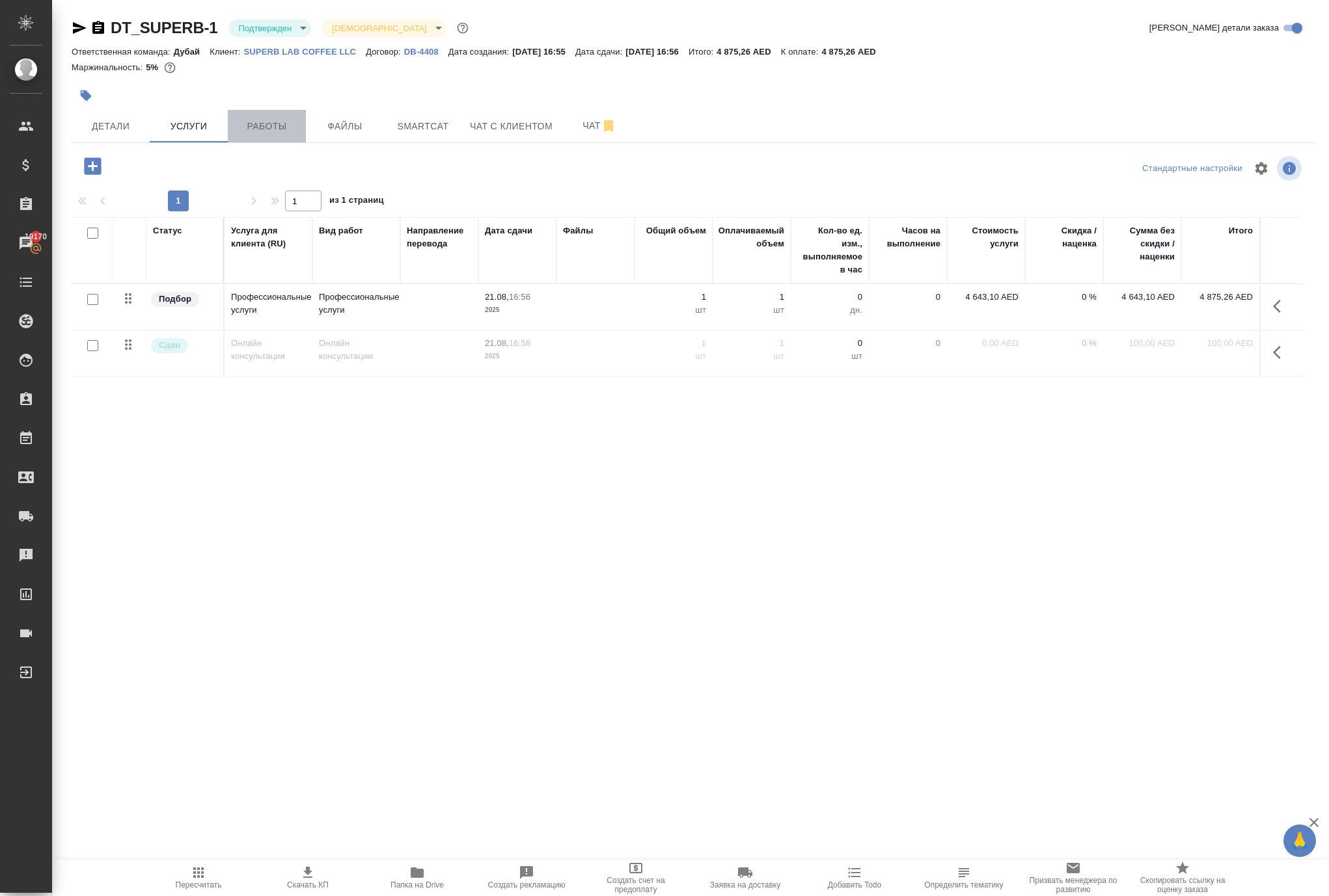
click at [274, 135] on span "Работы" at bounding box center [267, 126] width 63 height 16
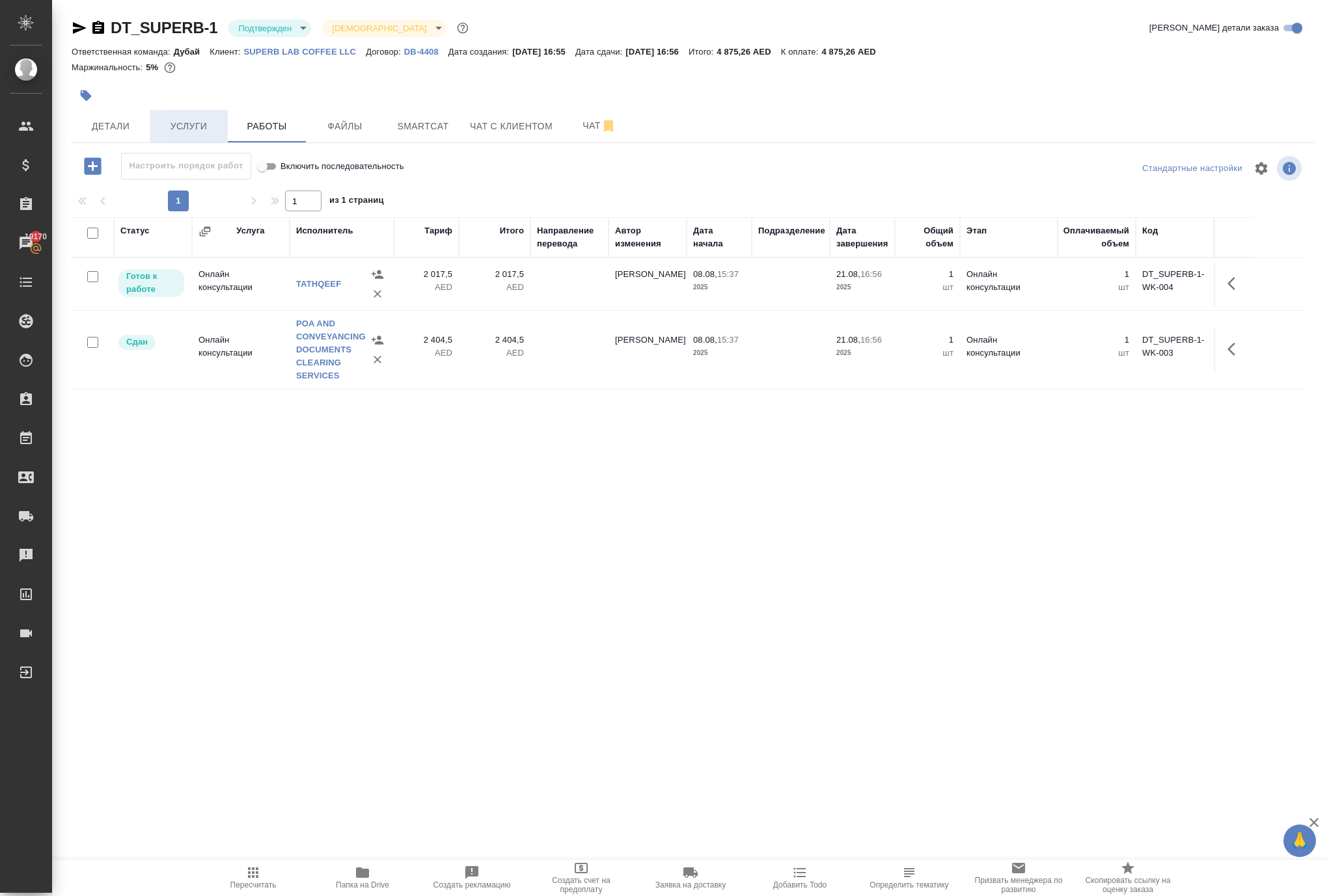
click at [200, 135] on span "Услуги" at bounding box center [188, 126] width 63 height 16
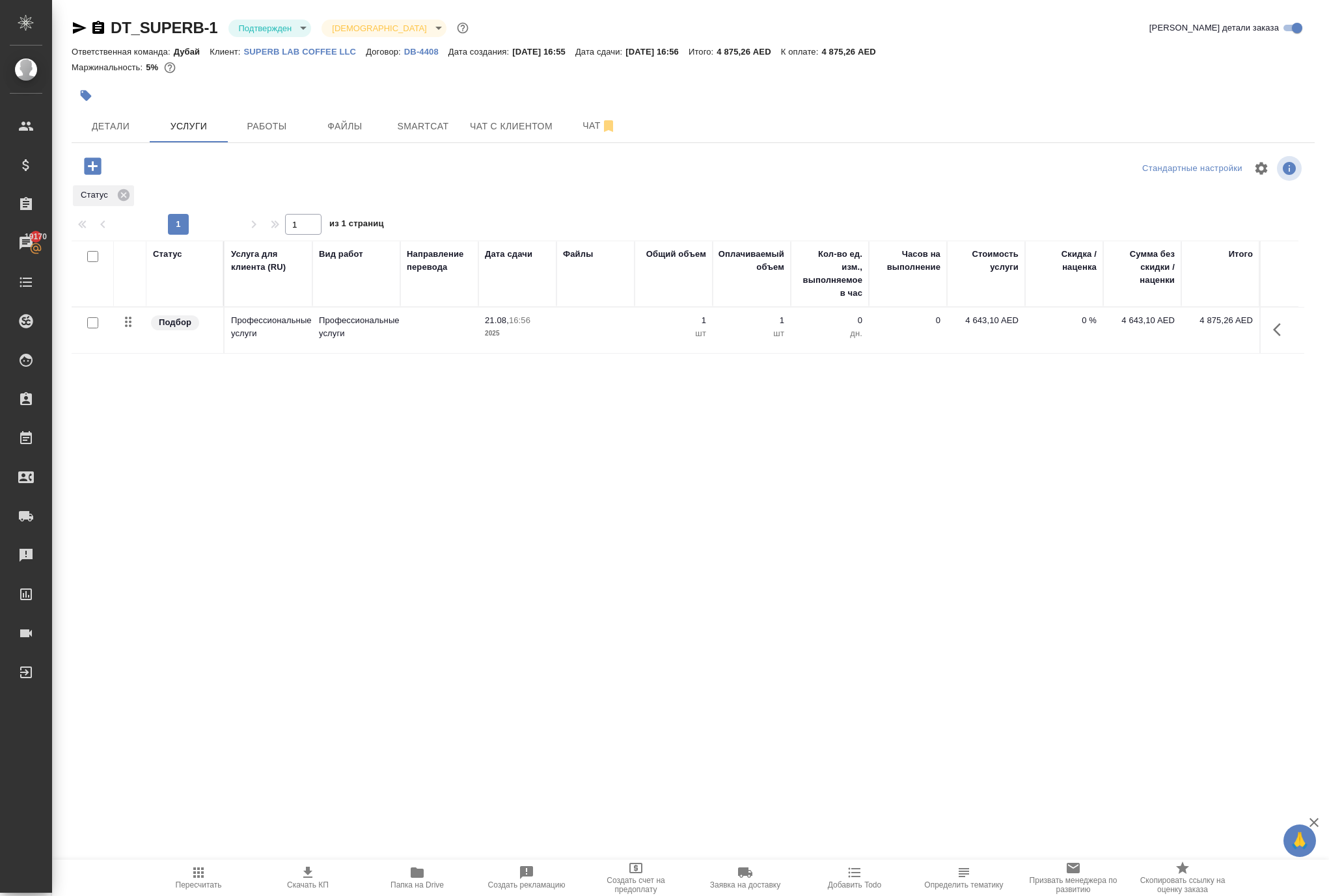
click at [1279, 338] on icon "button" at bounding box center [1280, 329] width 16 height 16
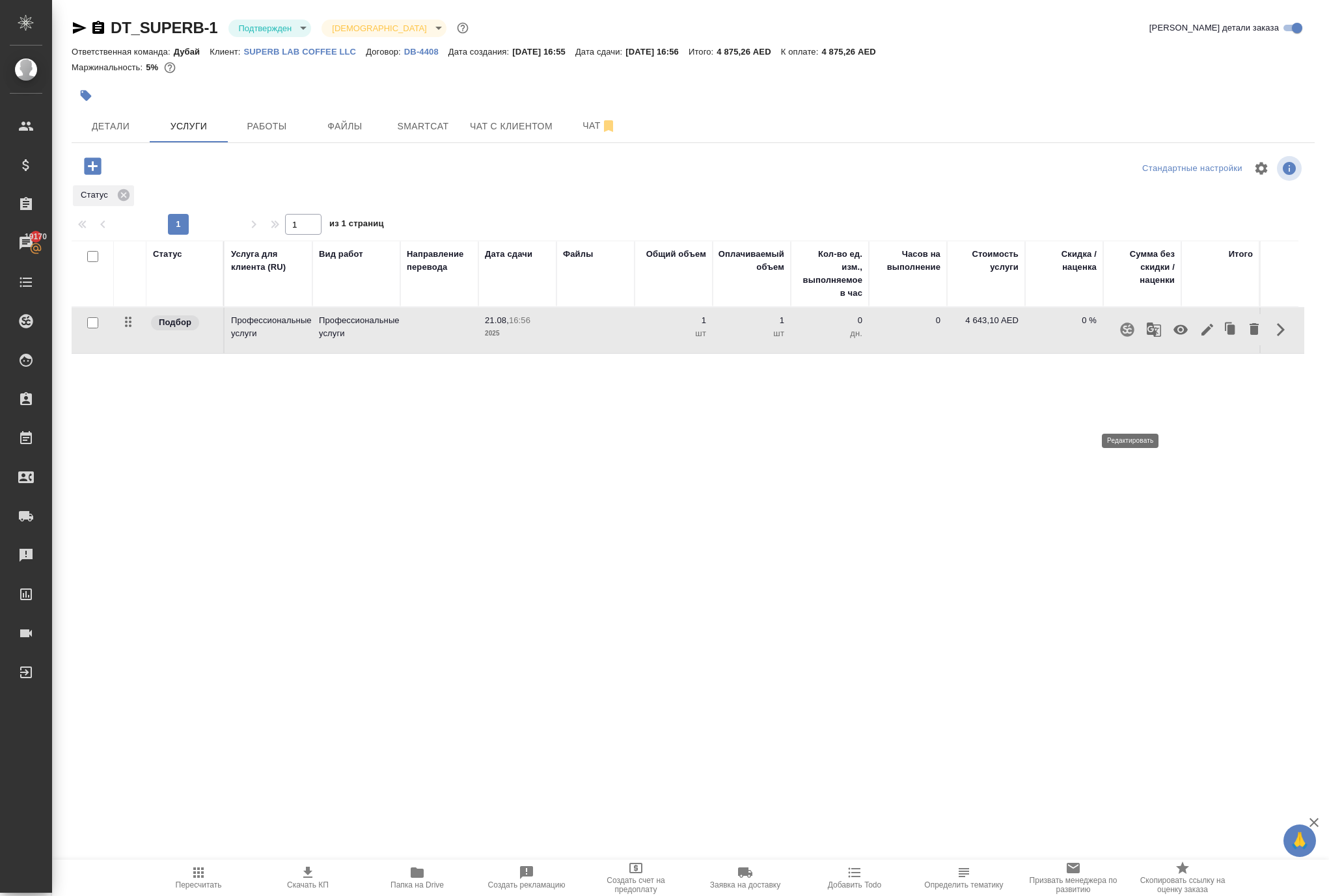
click at [1201, 336] on icon "button" at bounding box center [1206, 329] width 12 height 12
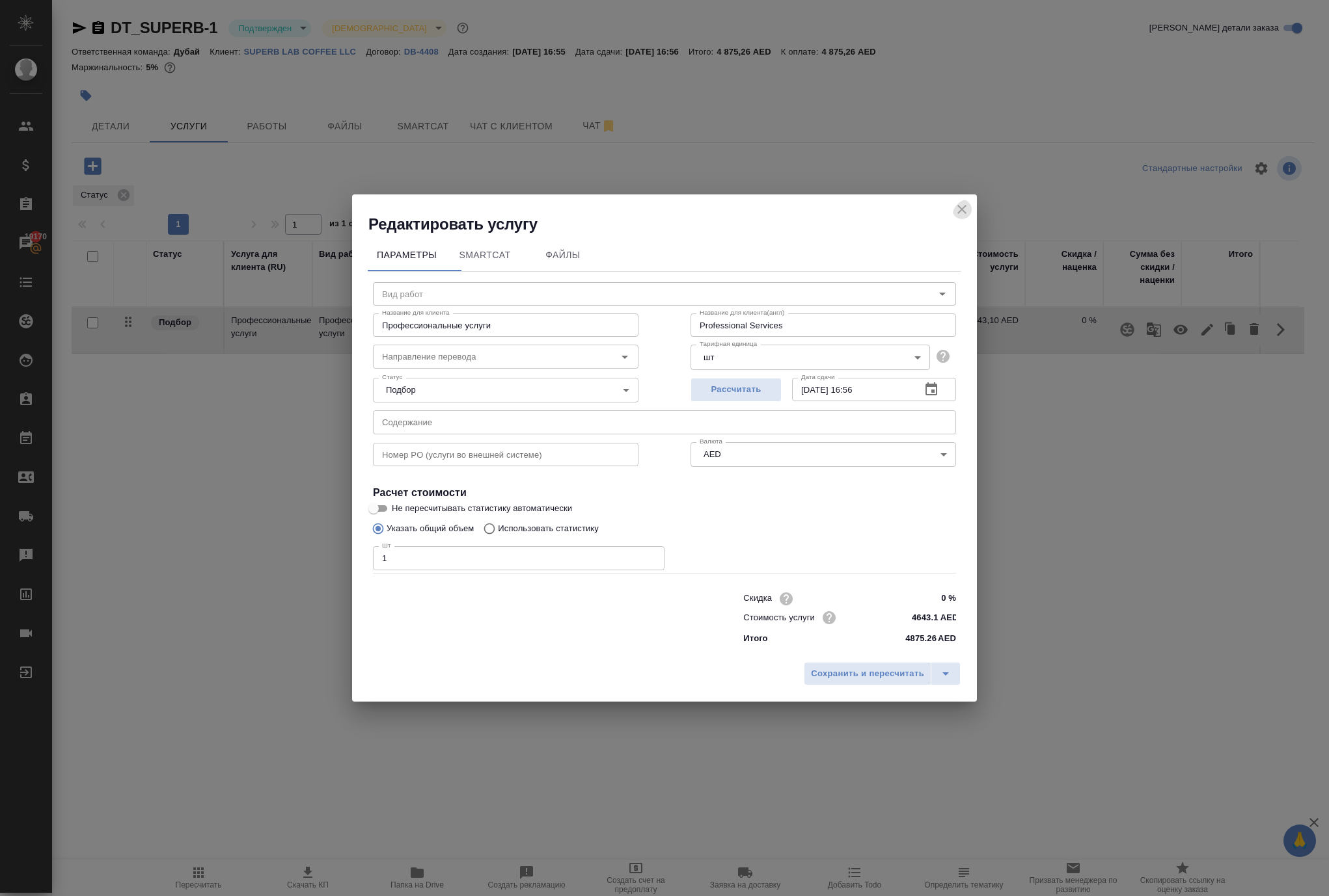
click at [961, 202] on icon "close" at bounding box center [961, 209] width 16 height 16
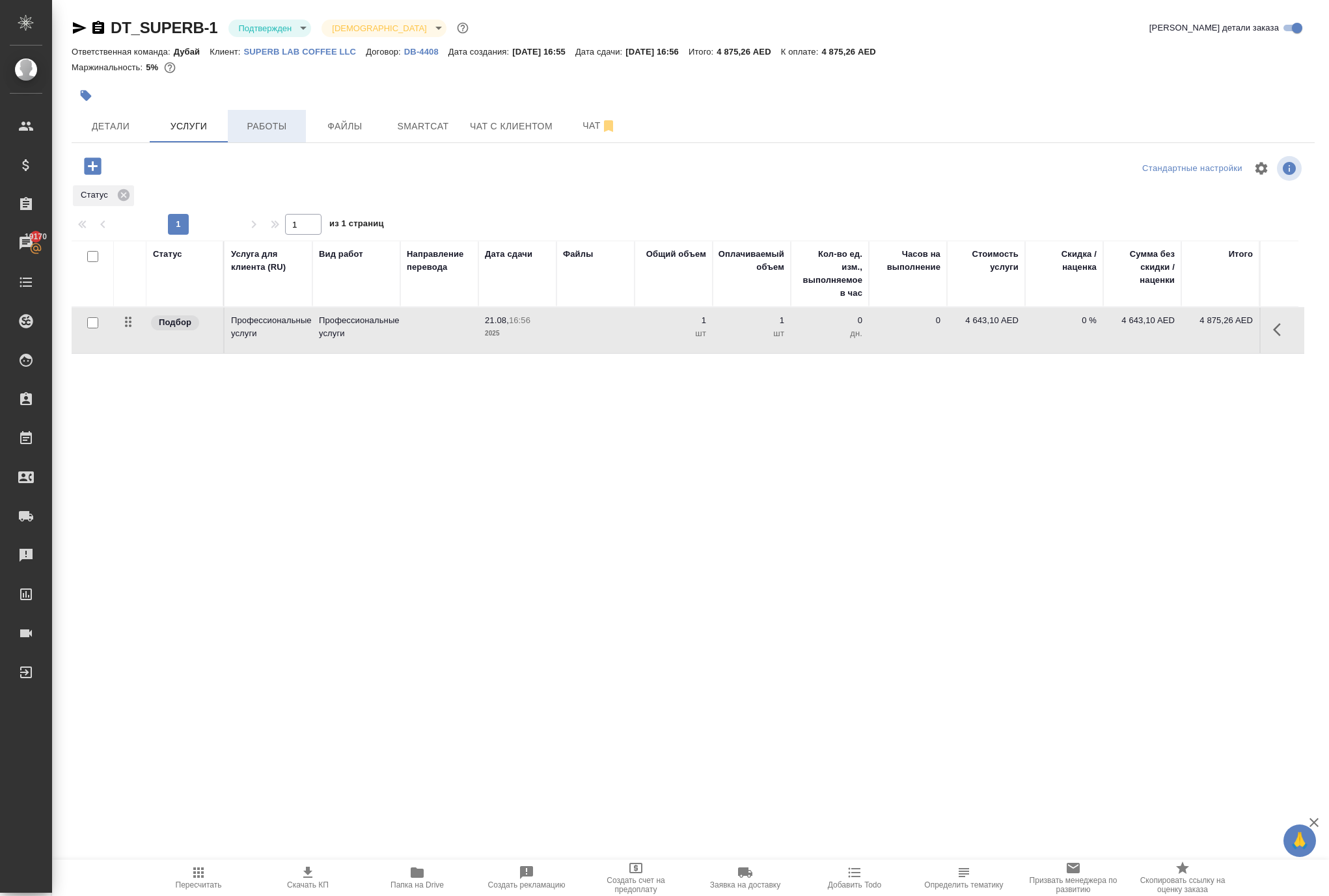
click at [257, 135] on span "Работы" at bounding box center [267, 126] width 63 height 16
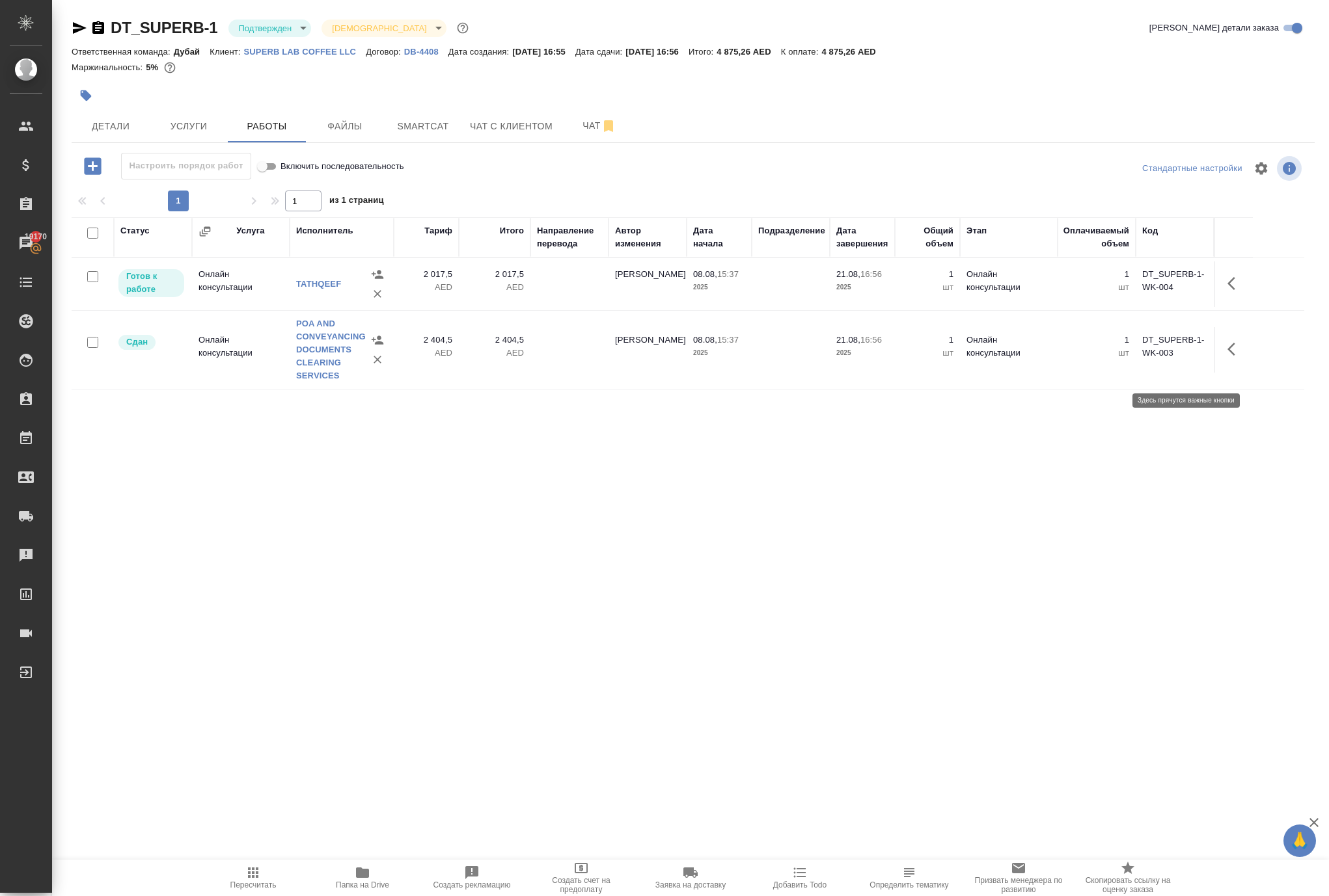
click at [1227, 291] on icon "button" at bounding box center [1235, 284] width 16 height 16
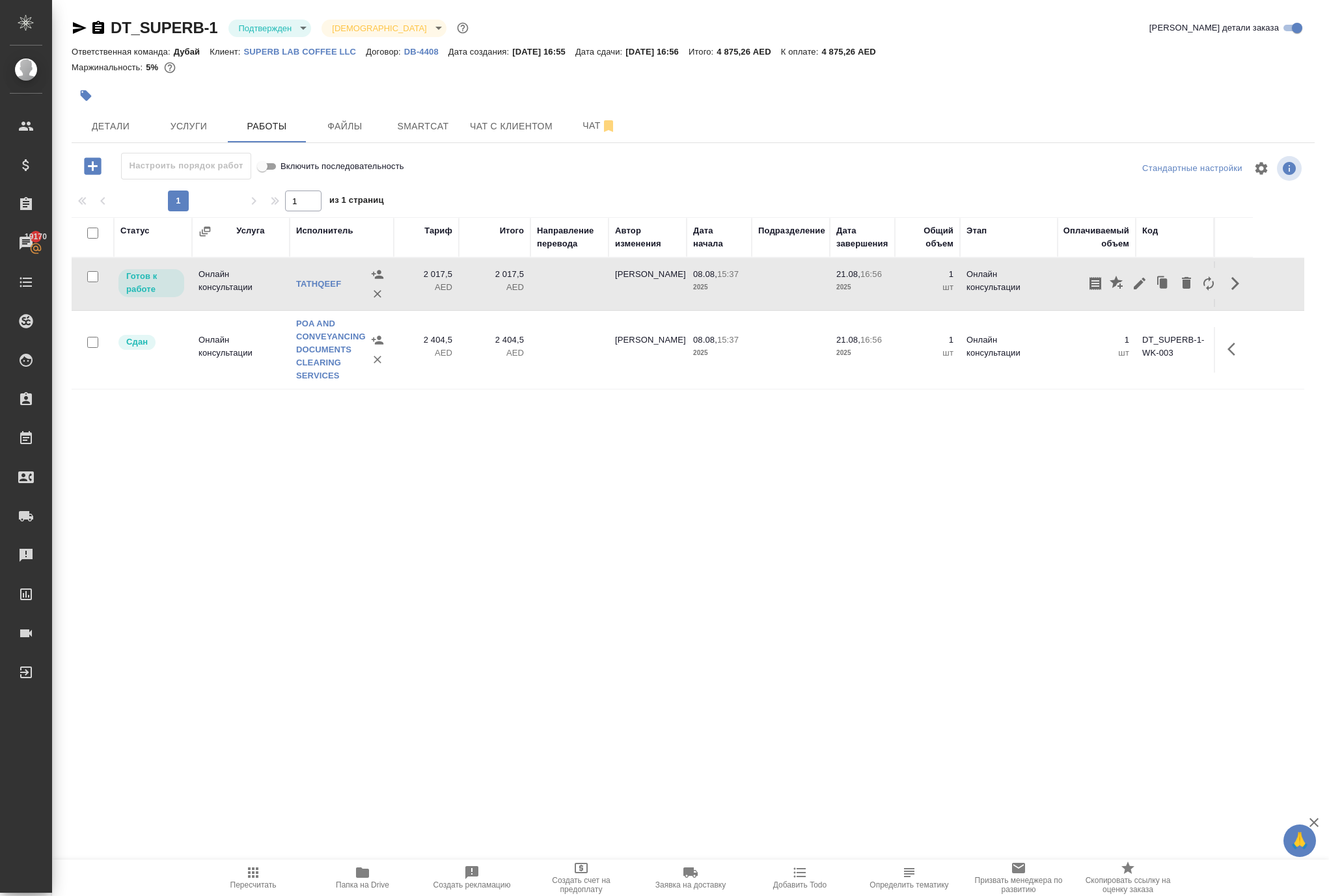
click at [834, 510] on div "Статус Услуга Исполнитель Тариф Итого Направление перевода Автор изменения Дата…" at bounding box center [687, 364] width 1232 height 293
click at [650, 184] on div at bounding box center [693, 168] width 415 height 31
click at [190, 135] on span "Услуги" at bounding box center [188, 126] width 63 height 16
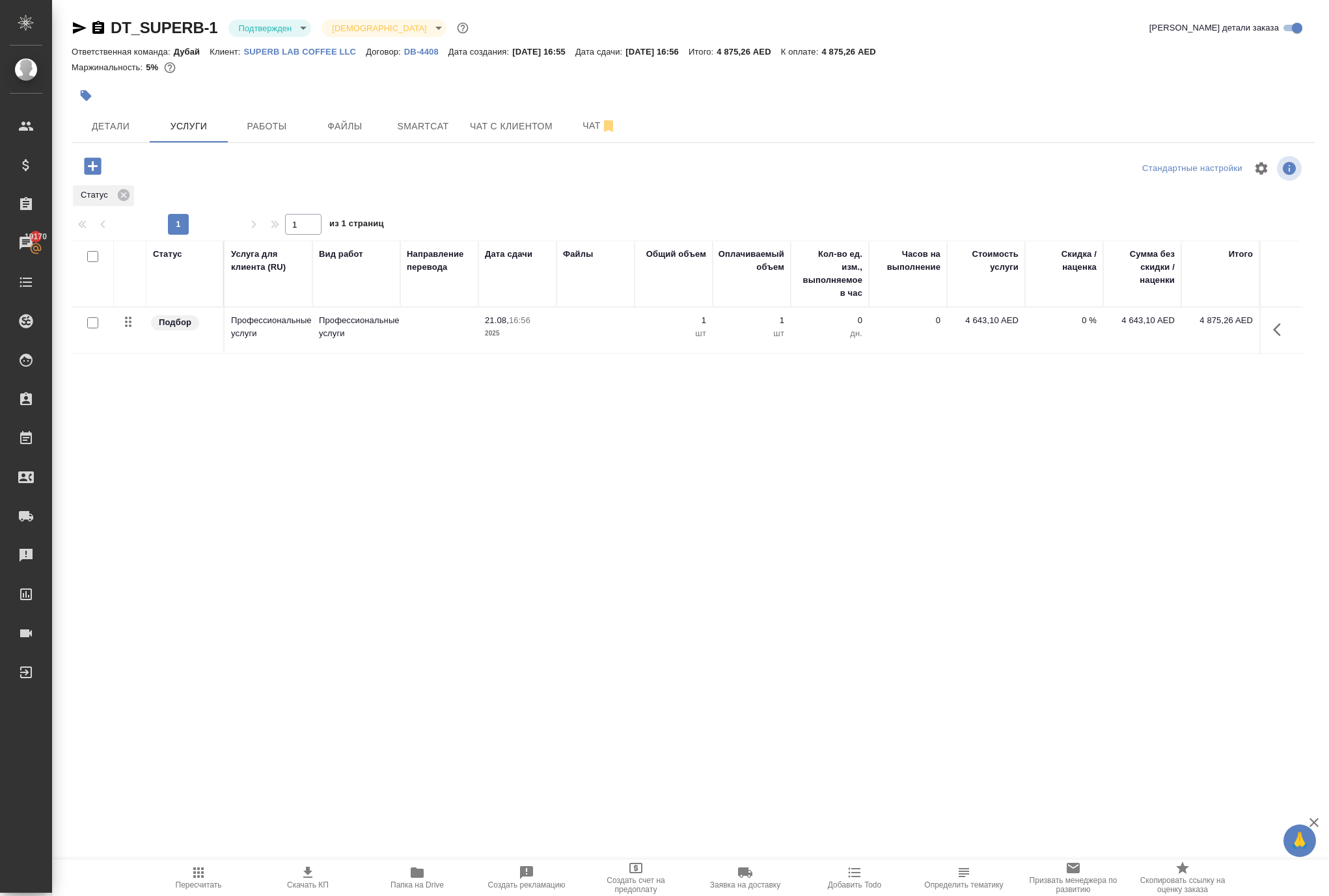
click at [98, 177] on icon "button" at bounding box center [92, 166] width 22 height 22
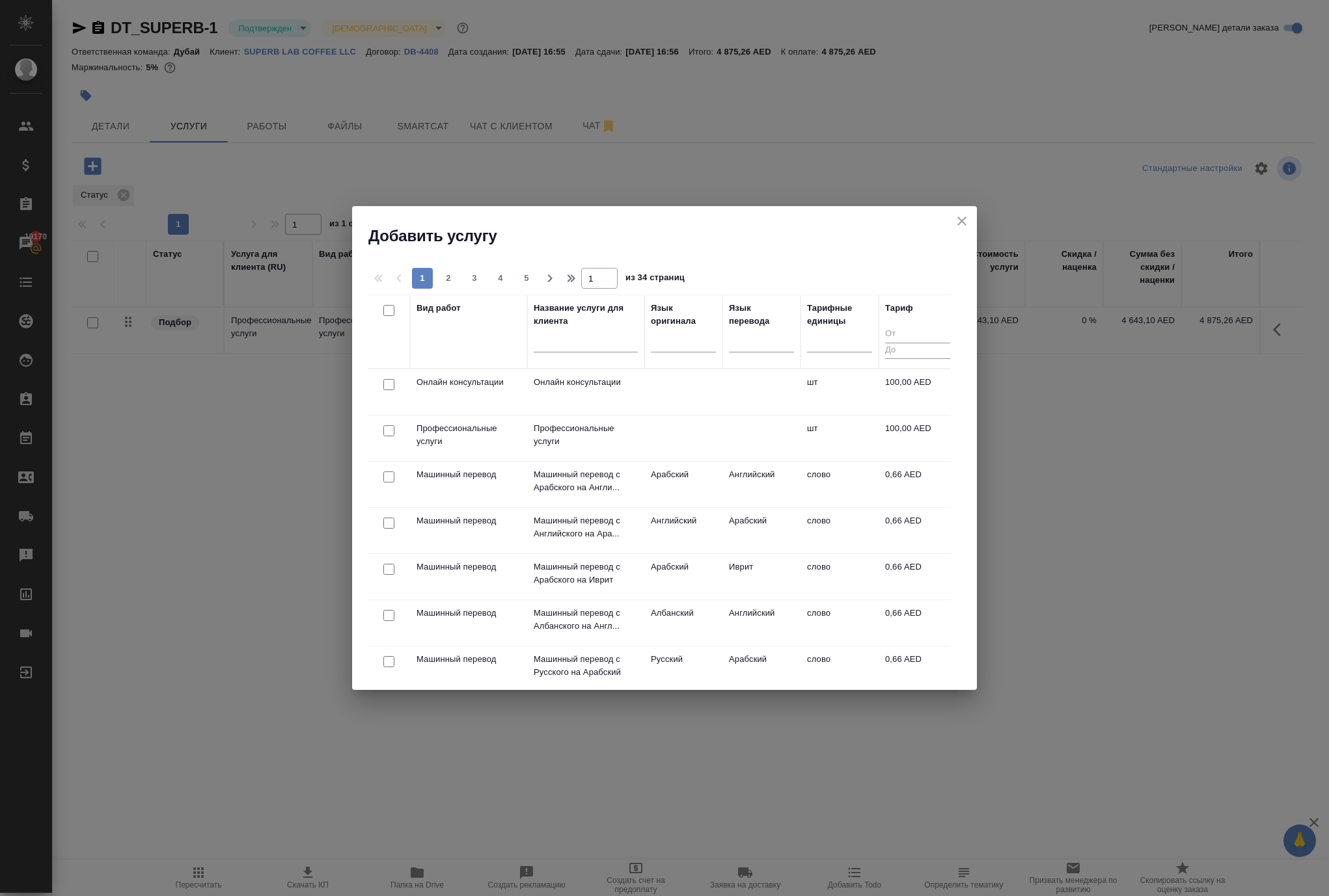
click at [392, 389] on input "checkbox" at bounding box center [388, 384] width 11 height 11
checkbox input "true"
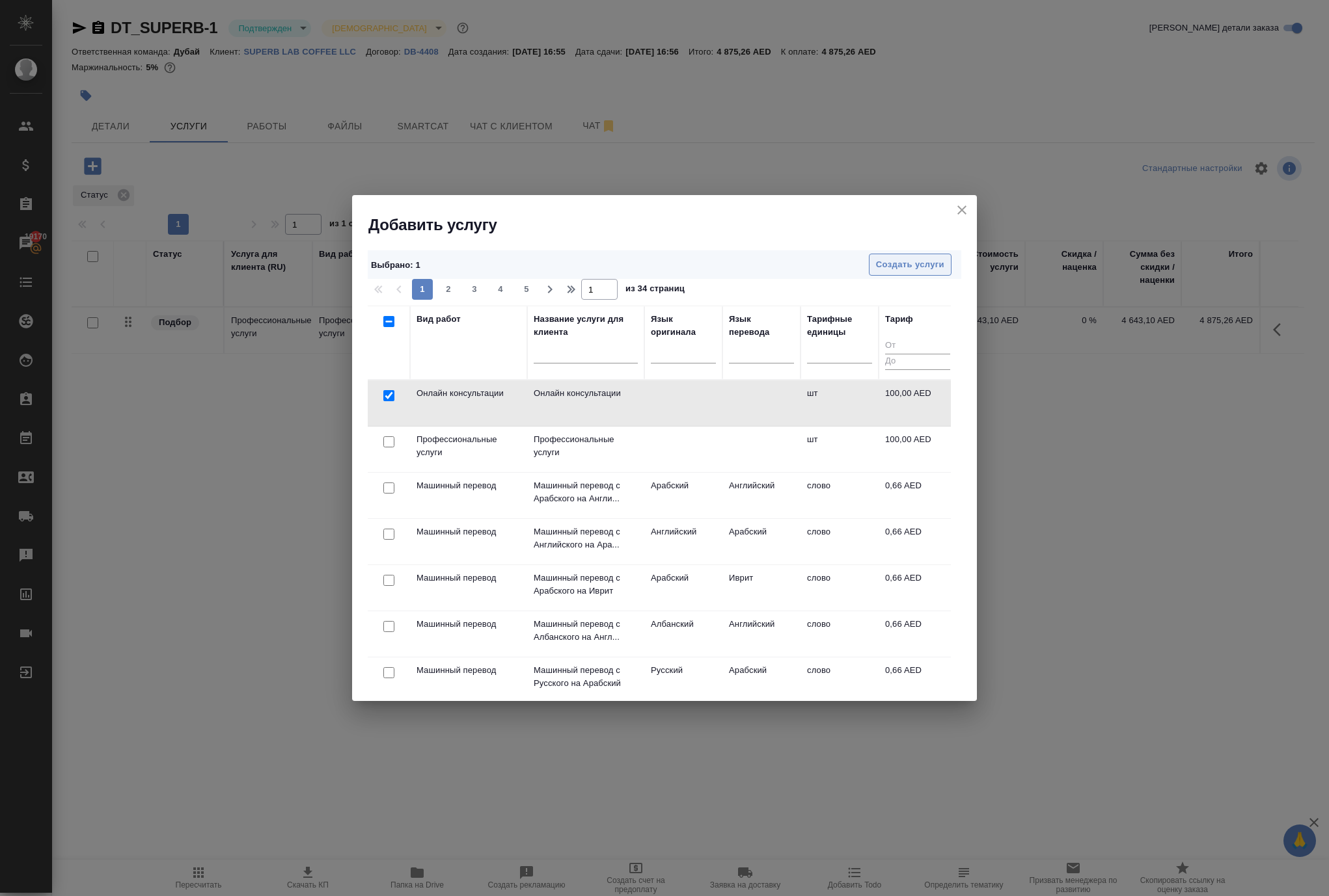
click at [877, 257] on span "Создать услуги" at bounding box center [910, 264] width 68 height 15
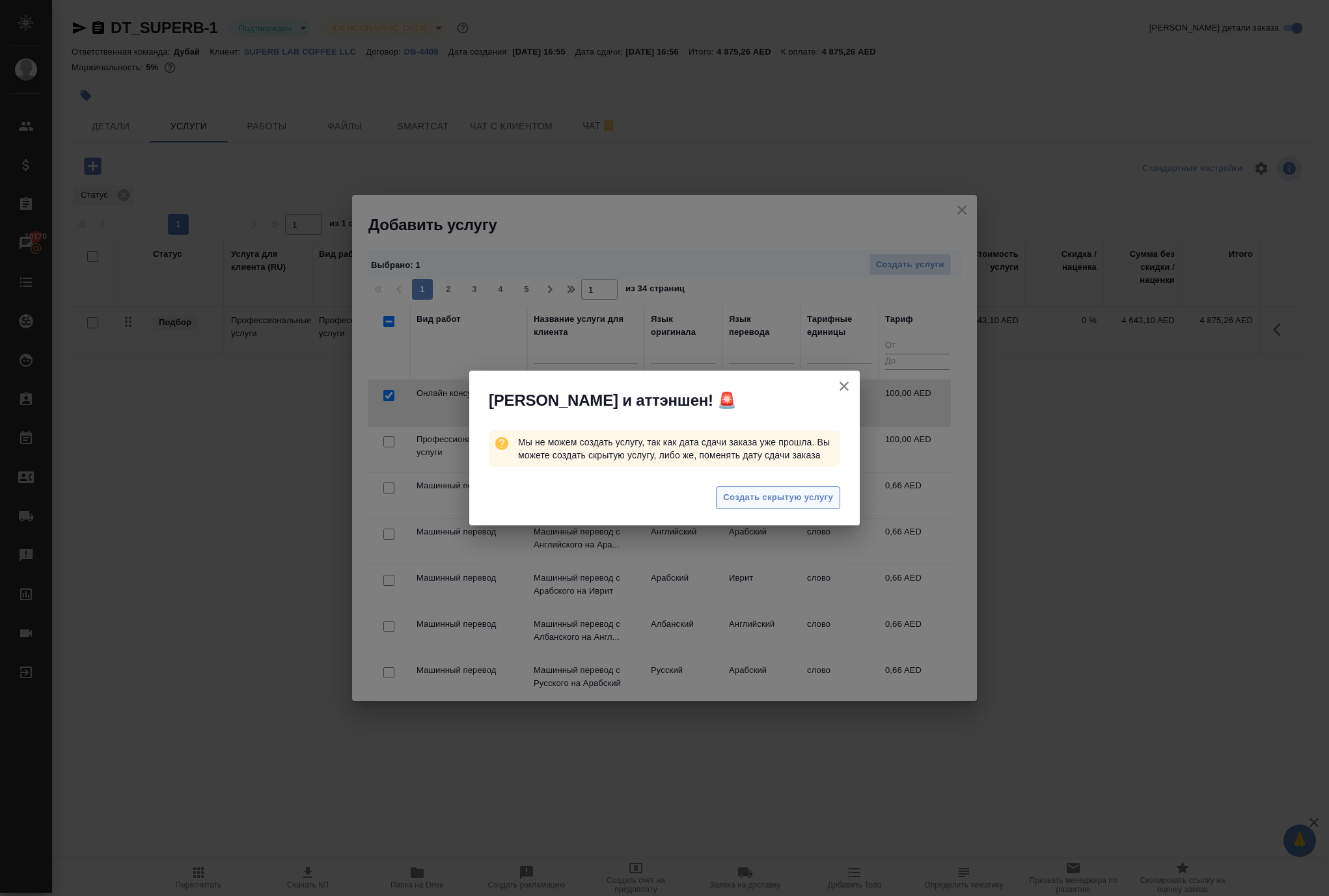
click at [782, 505] on span "Создать скрытую услугу" at bounding box center [778, 498] width 110 height 15
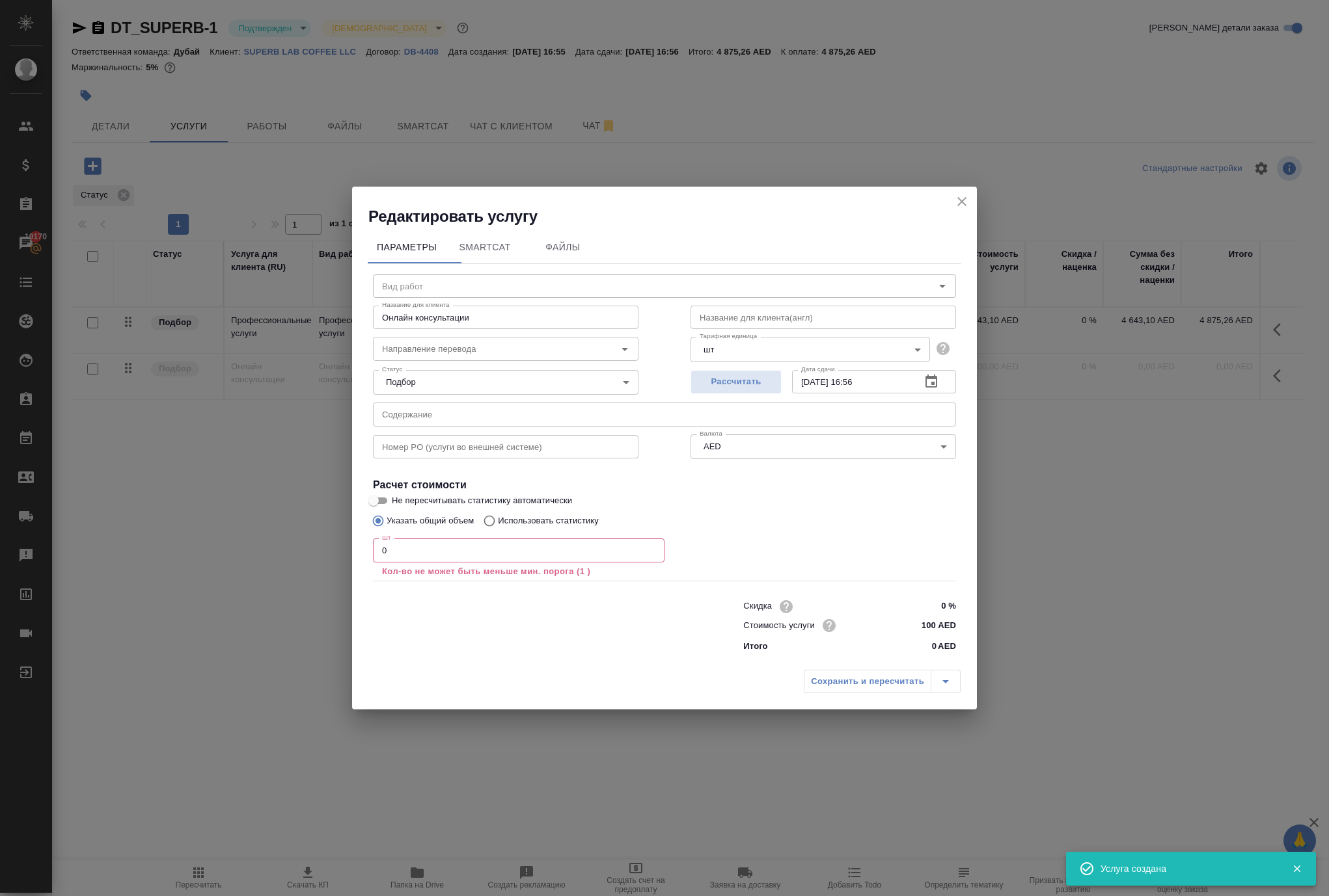
click at [528, 539] on input "0" at bounding box center [519, 550] width 292 height 23
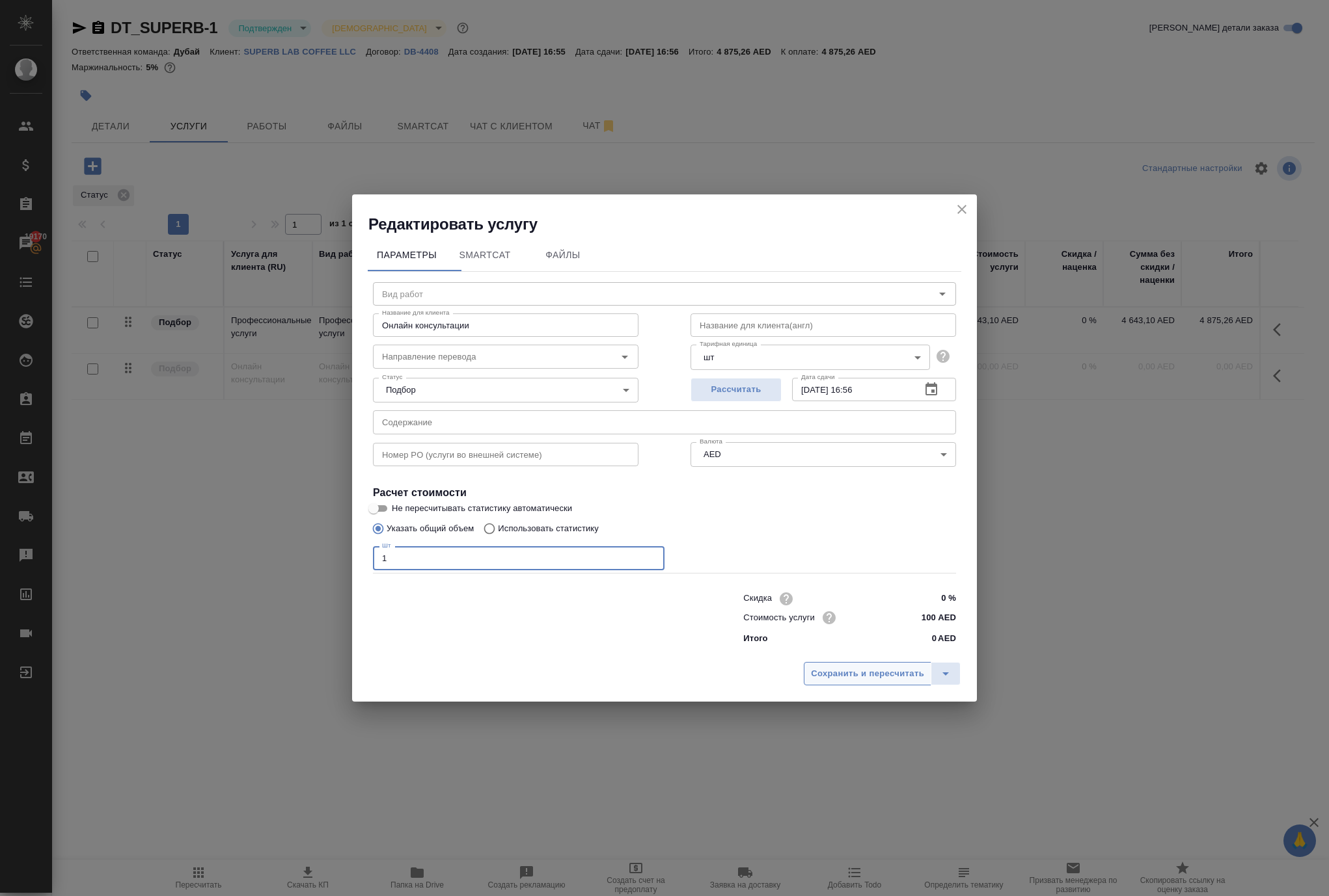
type input "1"
click at [838, 681] on span "Сохранить и пересчитать" at bounding box center [868, 674] width 113 height 15
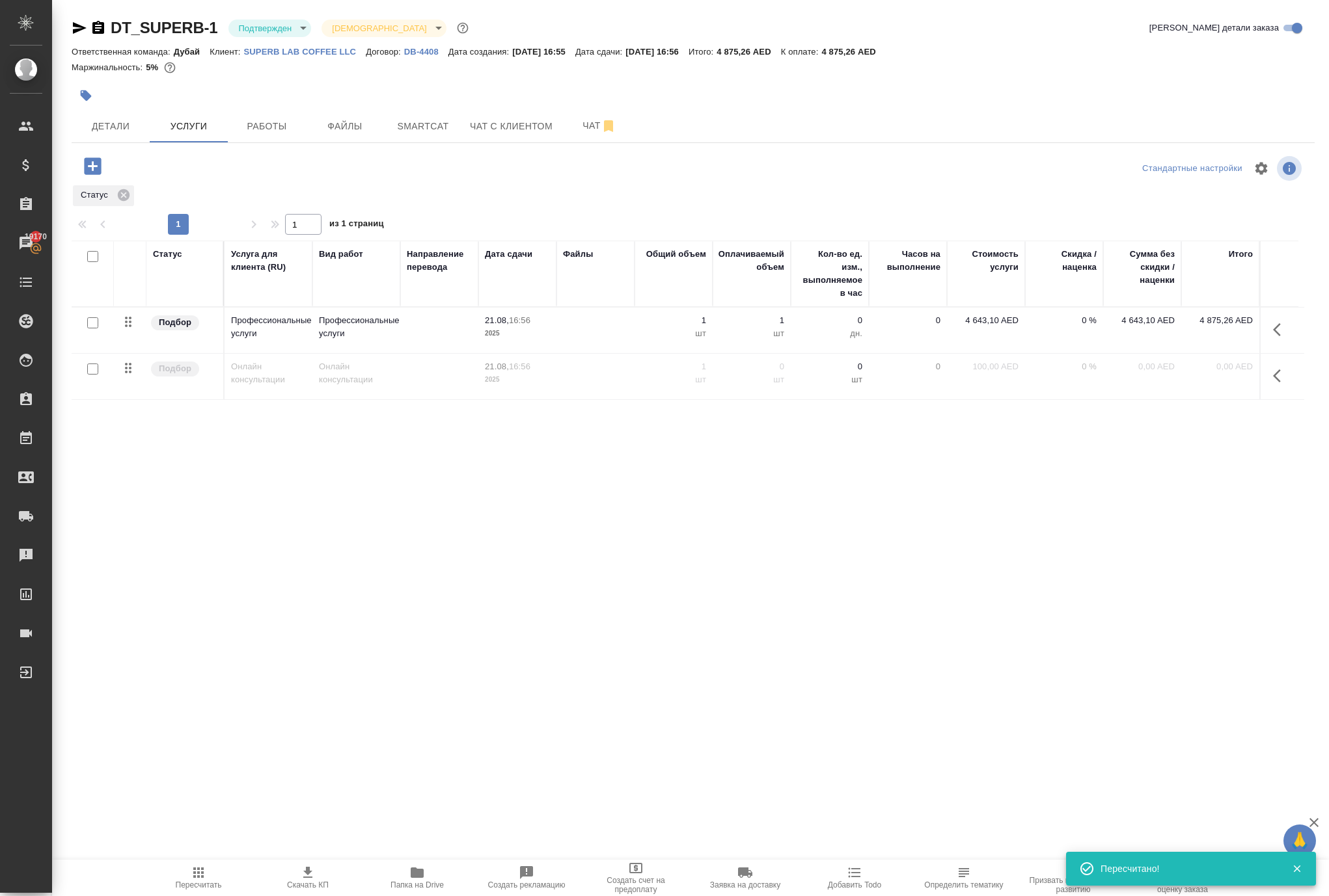
click at [1272, 338] on icon "button" at bounding box center [1280, 329] width 16 height 16
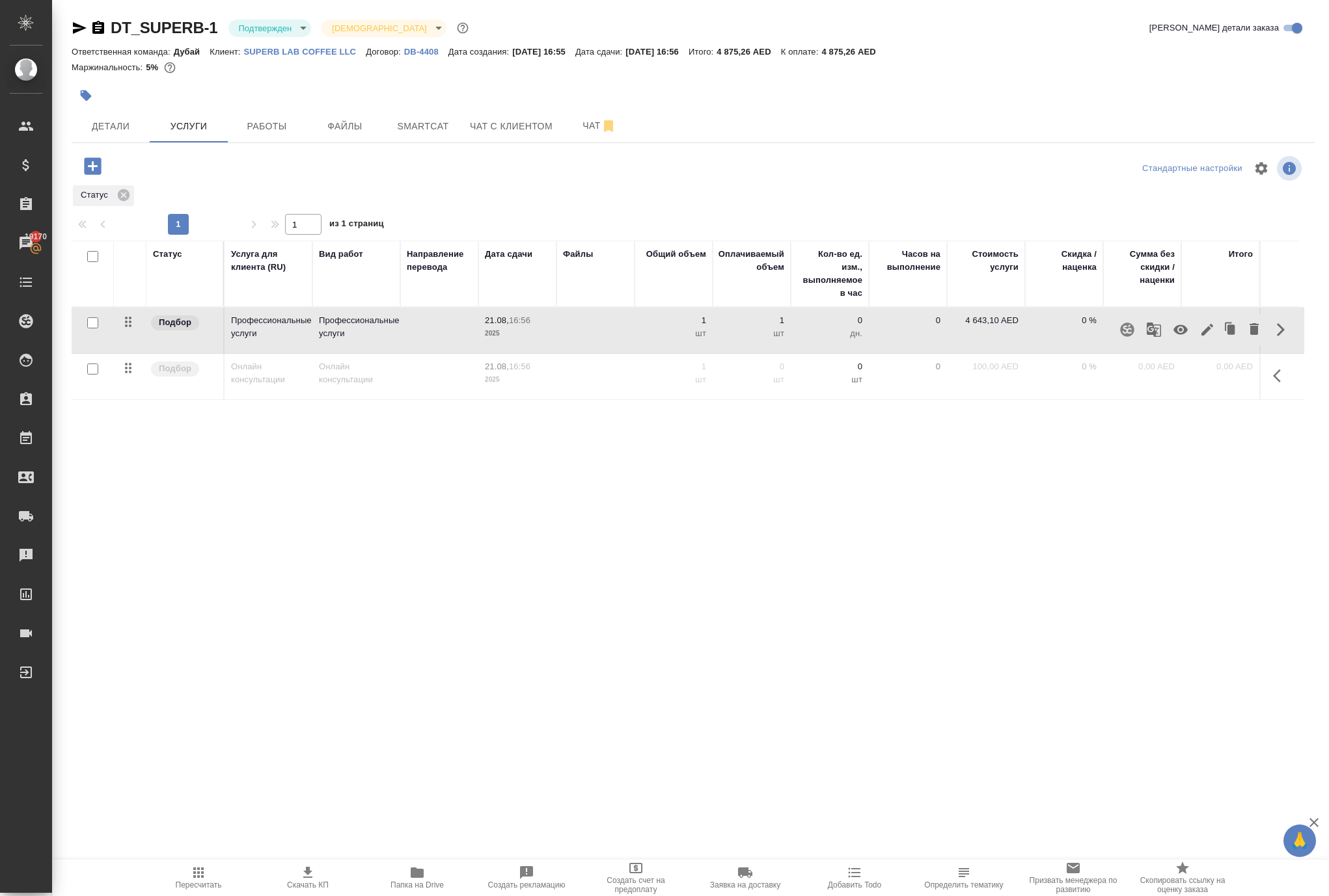
click at [1201, 336] on icon "button" at bounding box center [1206, 329] width 12 height 12
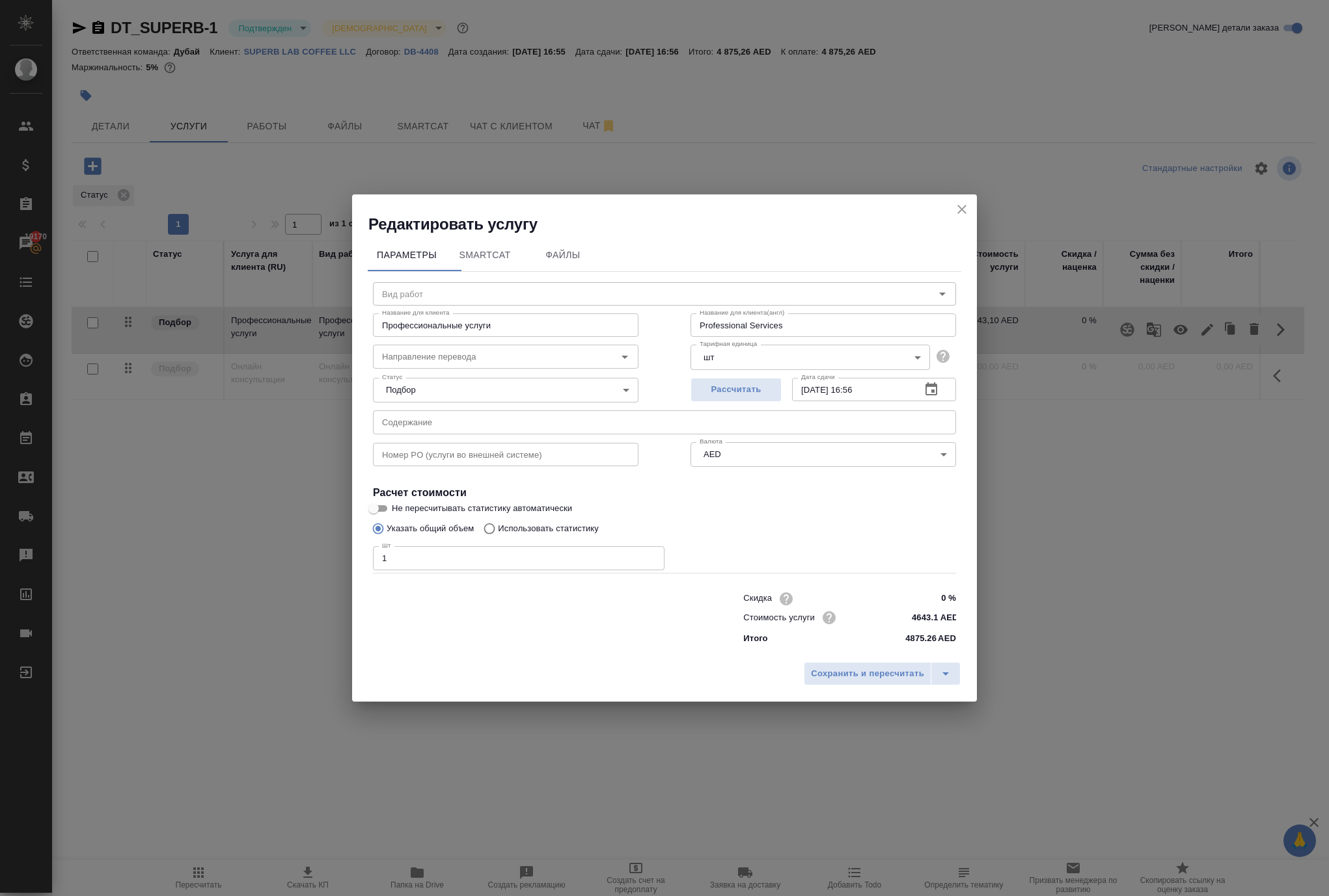
click at [954, 202] on icon "close" at bounding box center [961, 209] width 16 height 16
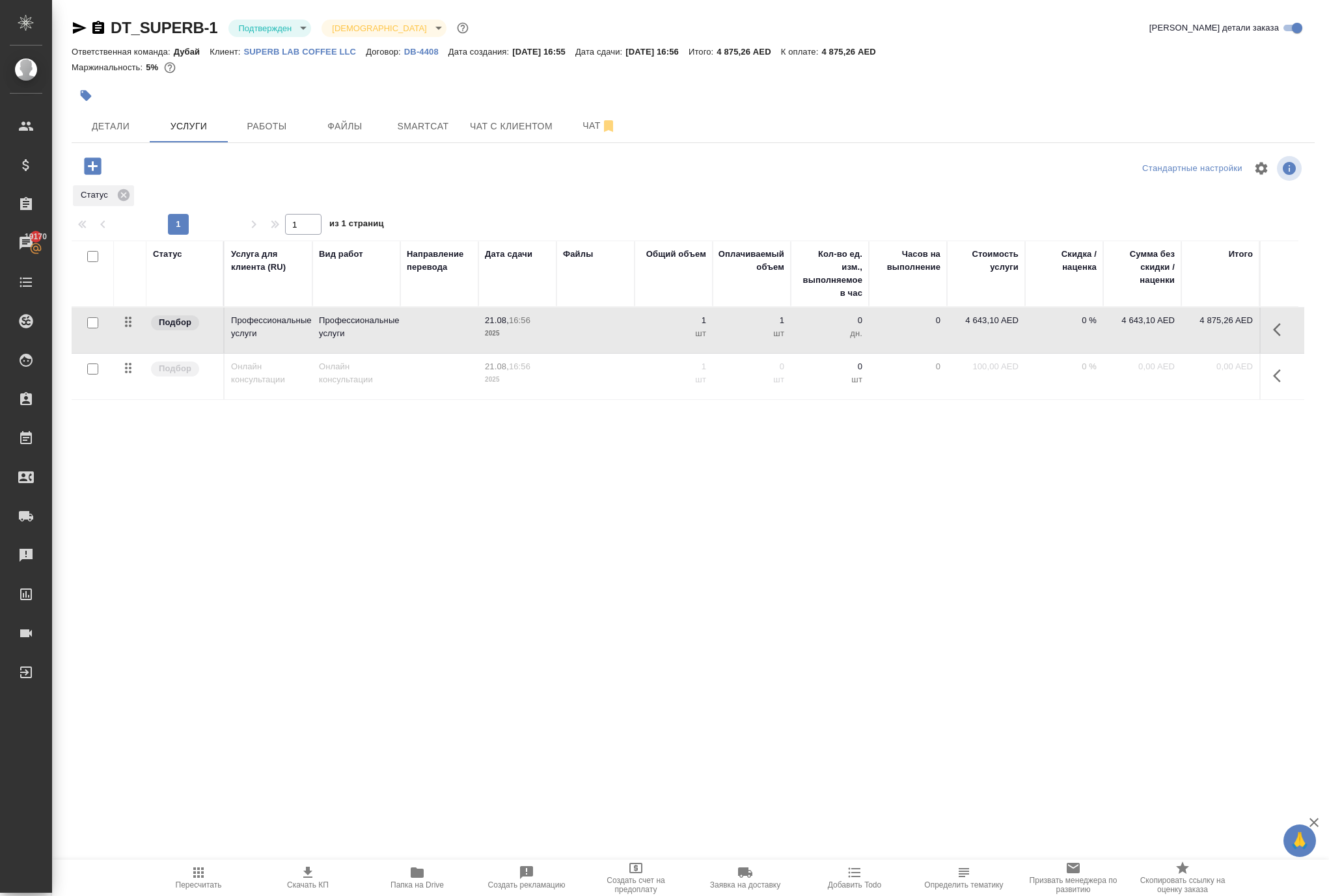
click at [976, 327] on p "4 643,10 AED" at bounding box center [986, 320] width 65 height 13
drag, startPoint x: 975, startPoint y: 397, endPoint x: 1017, endPoint y: 395, distance: 42.0
click at [1018, 334] on div "4643.1" at bounding box center [993, 324] width 49 height 20
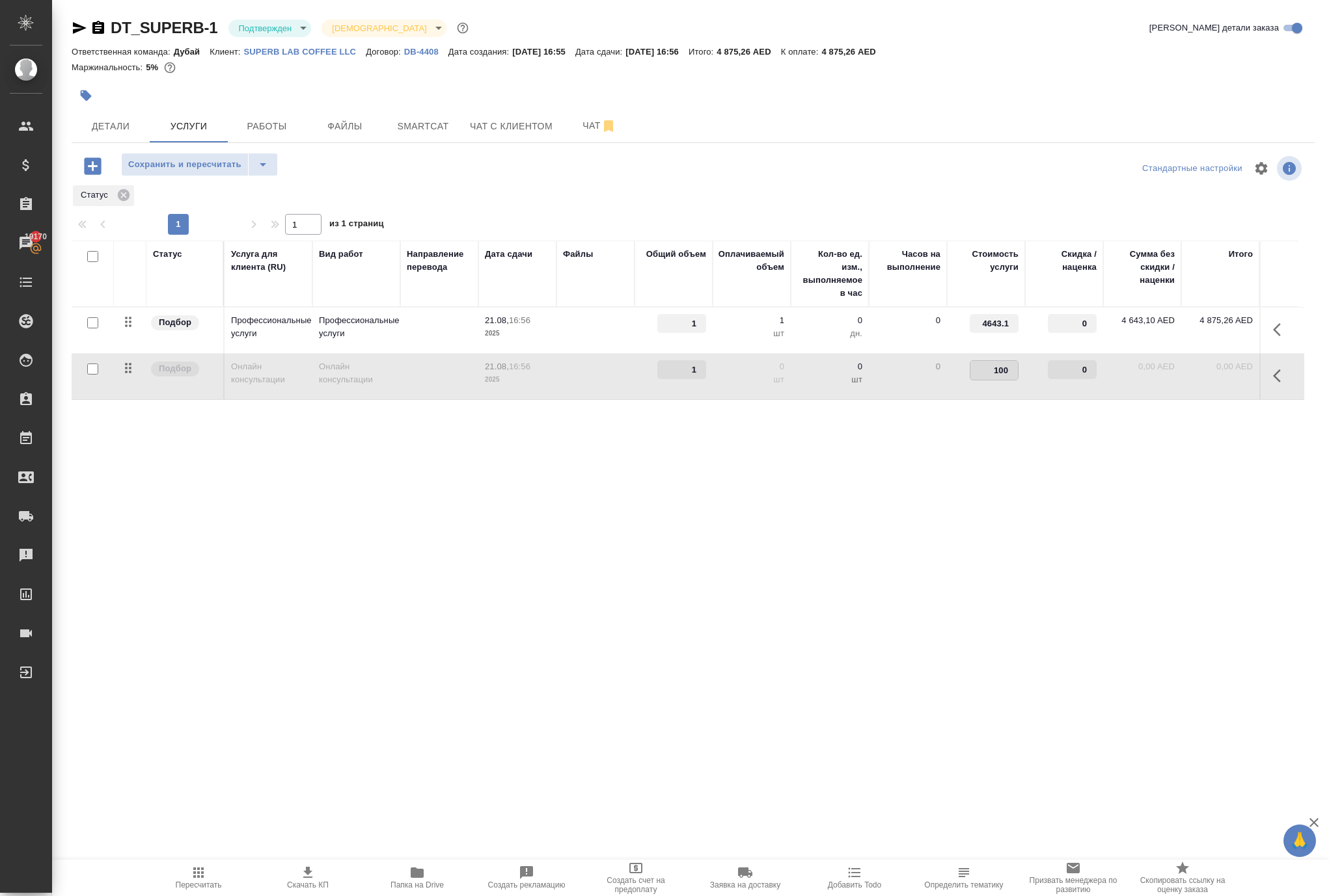
type input "4643.1"
click at [1022, 520] on div "Статус Услуга для клиента (RU) Вид работ Направление перевода Дата сдачи Файлы …" at bounding box center [687, 381] width 1232 height 280
click at [982, 333] on input "4643.1" at bounding box center [993, 323] width 49 height 19
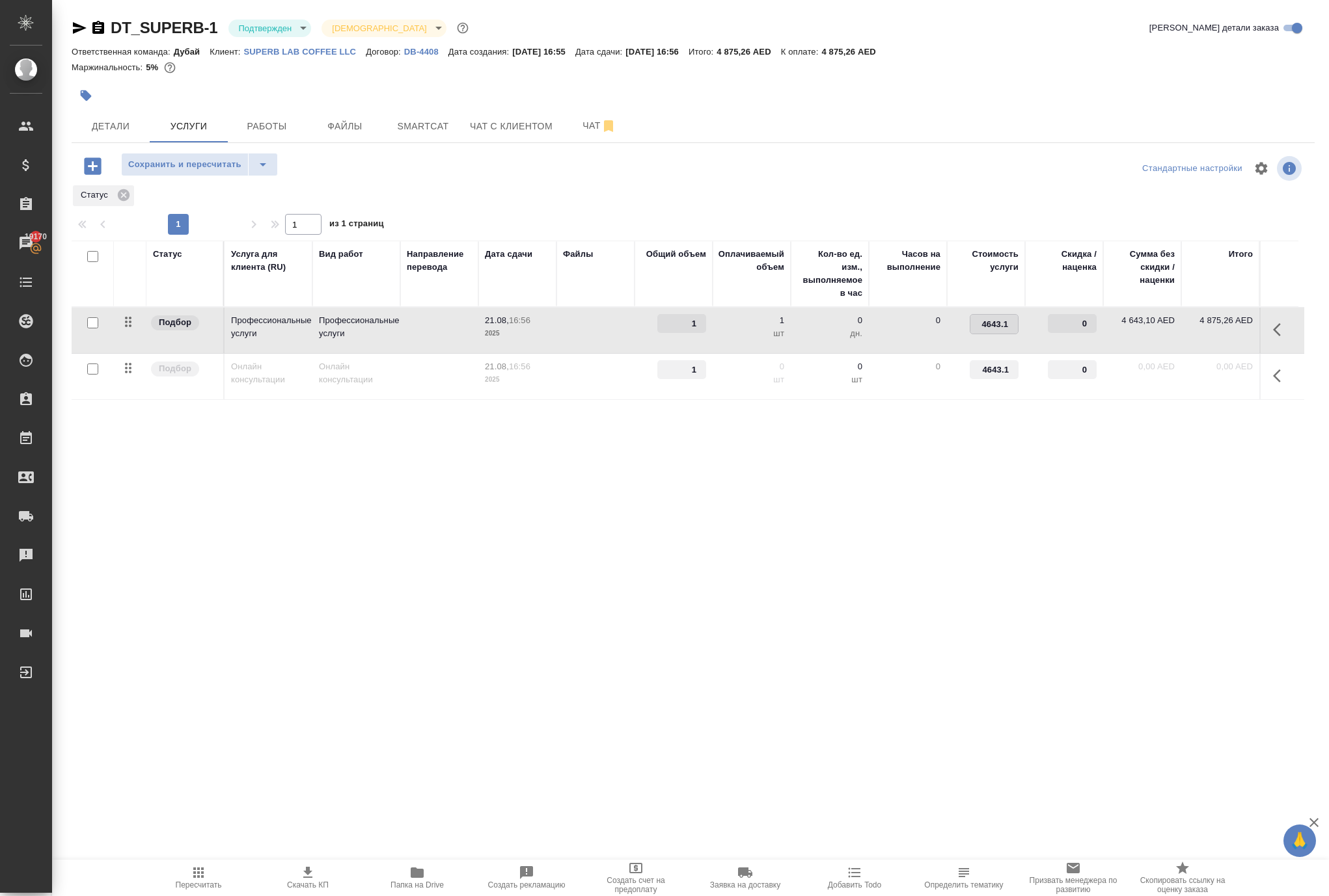
click at [982, 334] on input "4643.1" at bounding box center [993, 324] width 47 height 19
type input "0"
click at [946, 652] on div ".cls-1 fill:#fff; AWATERA Solokha Petro Клиенты Спецификации Заказы 19170 Чаты …" at bounding box center [664, 448] width 1329 height 896
click at [241, 172] on span "Сохранить и пересчитать" at bounding box center [185, 164] width 113 height 15
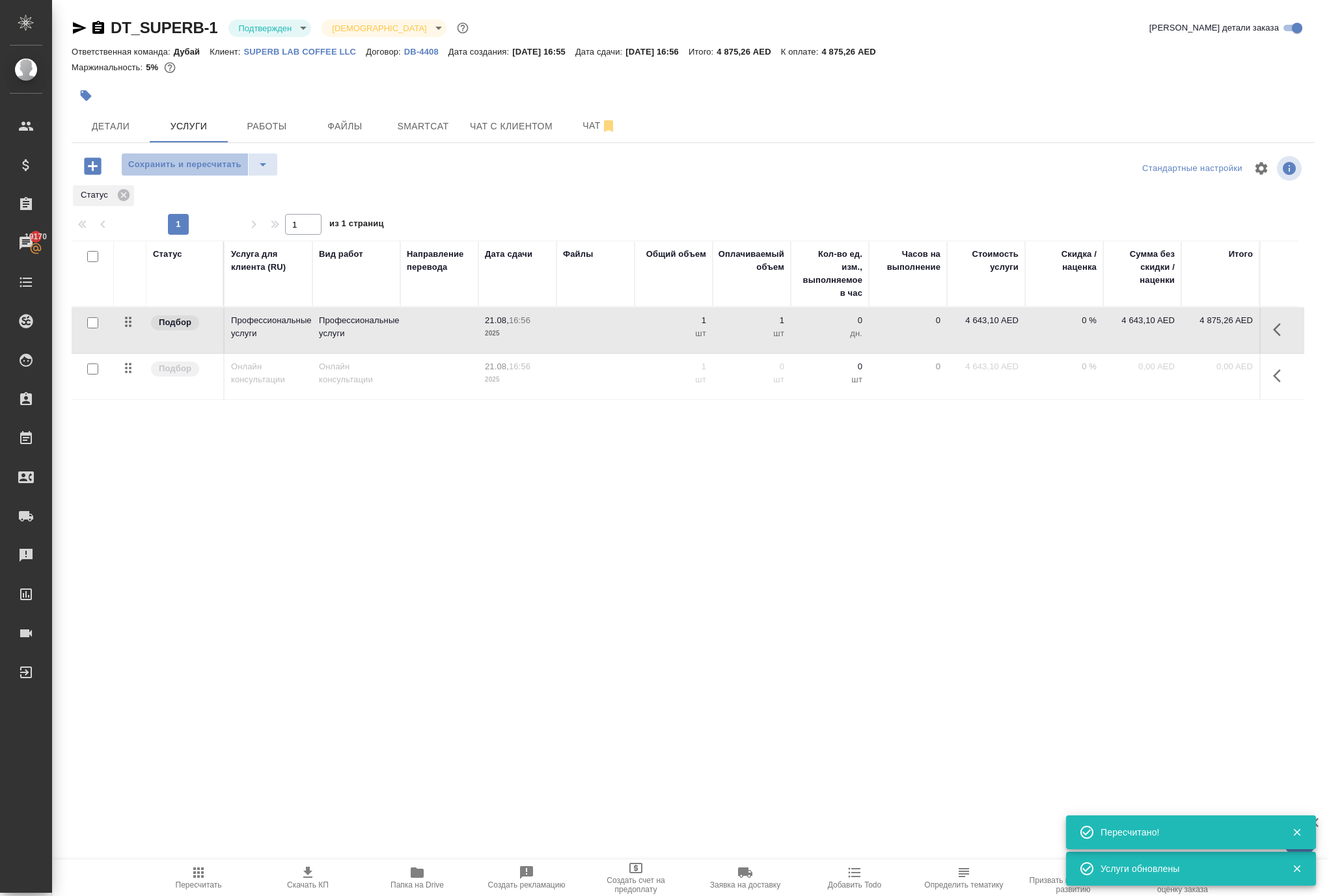
click at [241, 172] on span "Сохранить и пересчитать" at bounding box center [185, 164] width 113 height 15
click at [195, 867] on icon "button" at bounding box center [198, 873] width 16 height 16
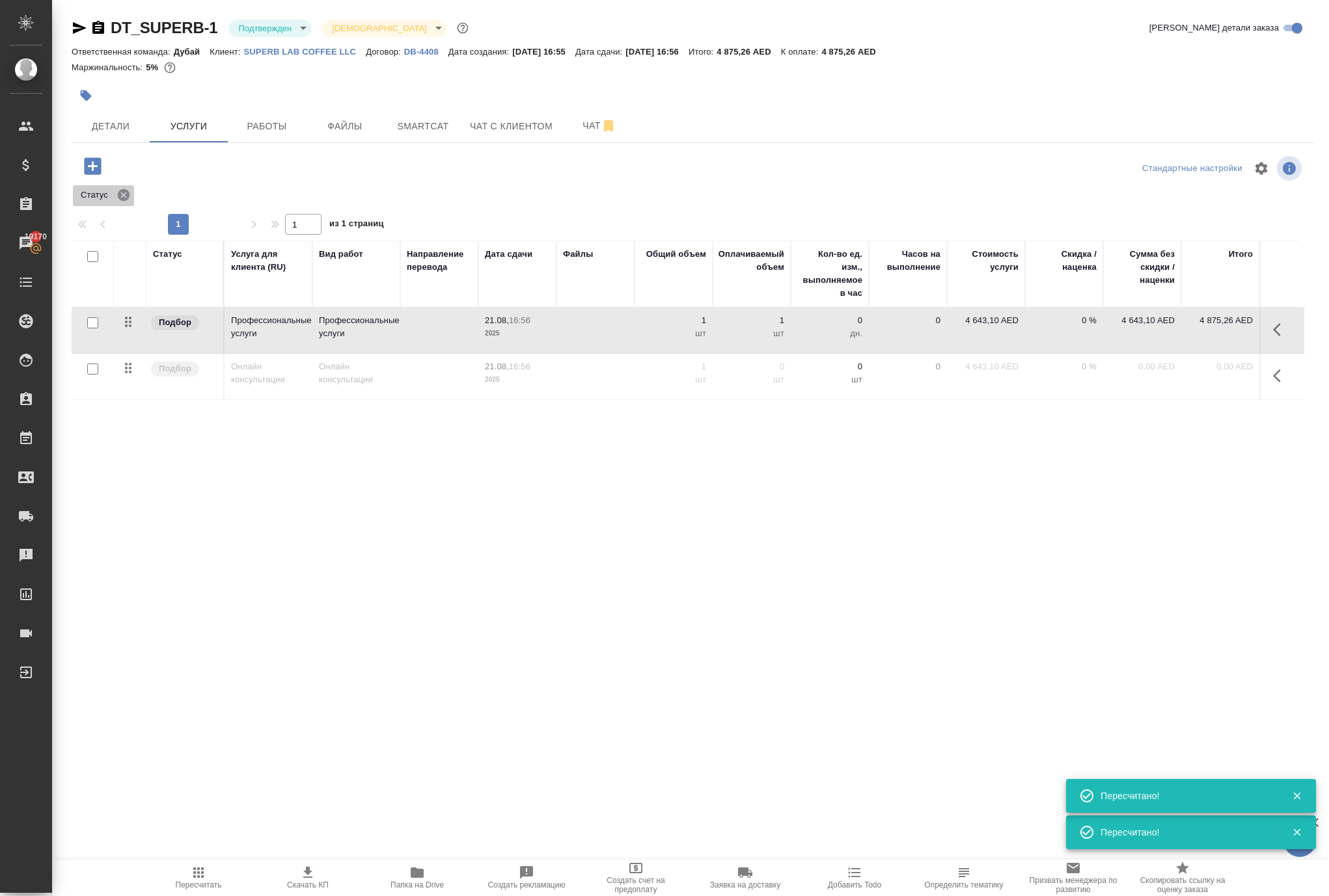
click at [131, 202] on icon at bounding box center [123, 195] width 14 height 14
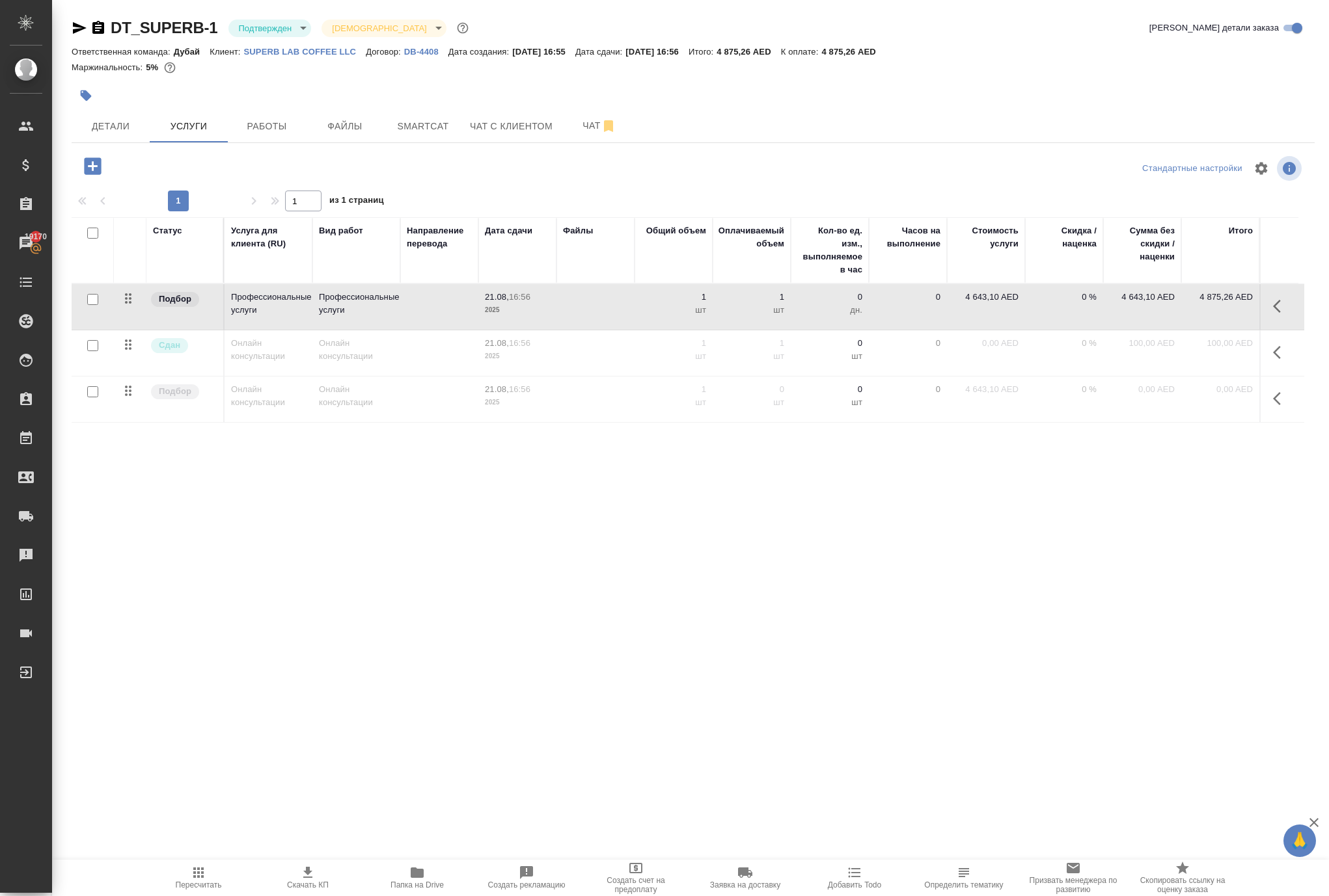
click at [982, 304] on p "4 643,10 AED" at bounding box center [986, 297] width 65 height 13
click at [982, 309] on input "4643.1" at bounding box center [993, 300] width 49 height 19
click at [982, 310] on input "4643.1" at bounding box center [993, 301] width 47 height 19
type input "0"
click at [909, 530] on div "DT_SUPERB-1 Подтвержден confirmed Святая троица holyTrinity Кратко детали заказ…" at bounding box center [692, 265] width 1257 height 530
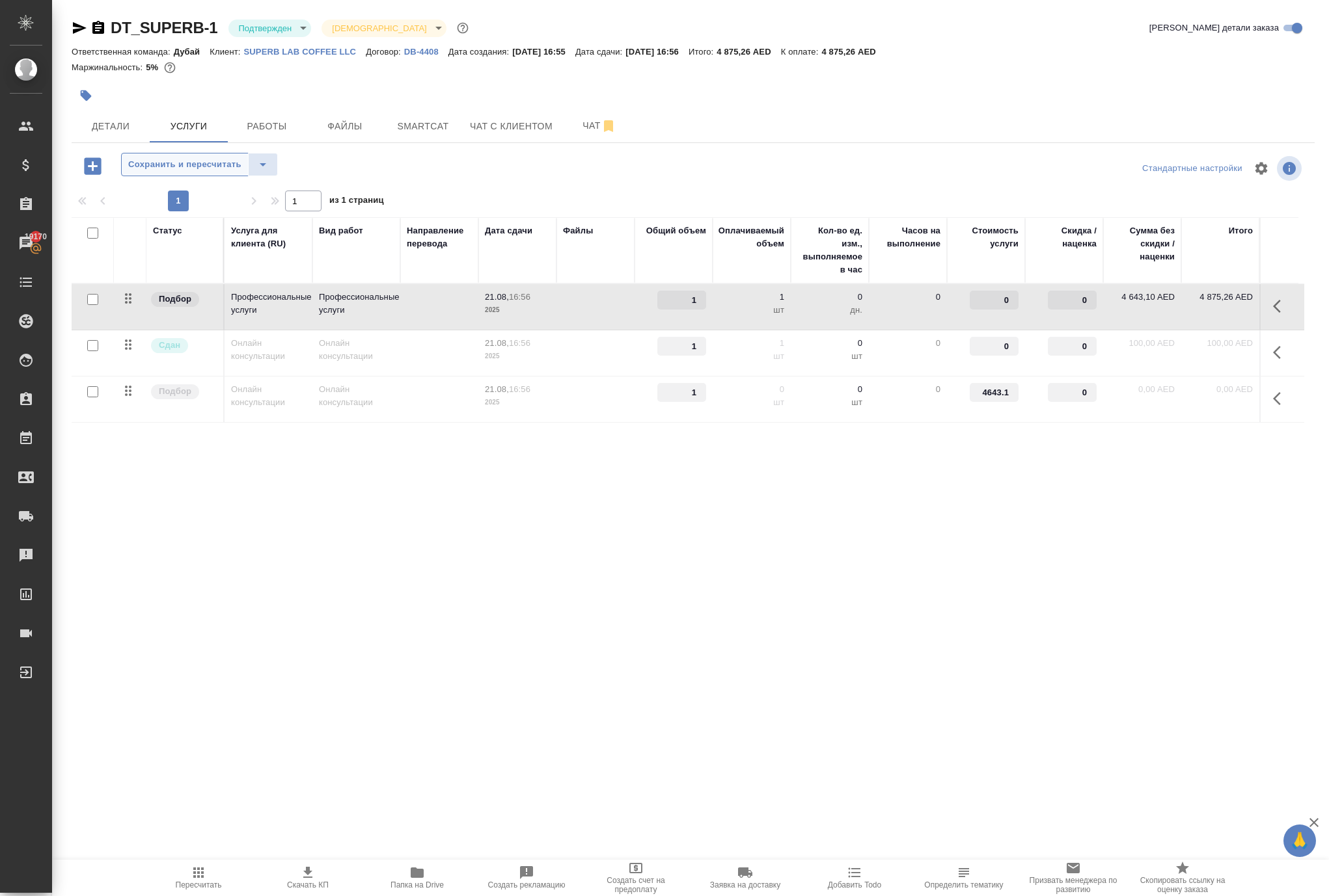
click at [241, 172] on span "Сохранить и пересчитать" at bounding box center [185, 164] width 113 height 15
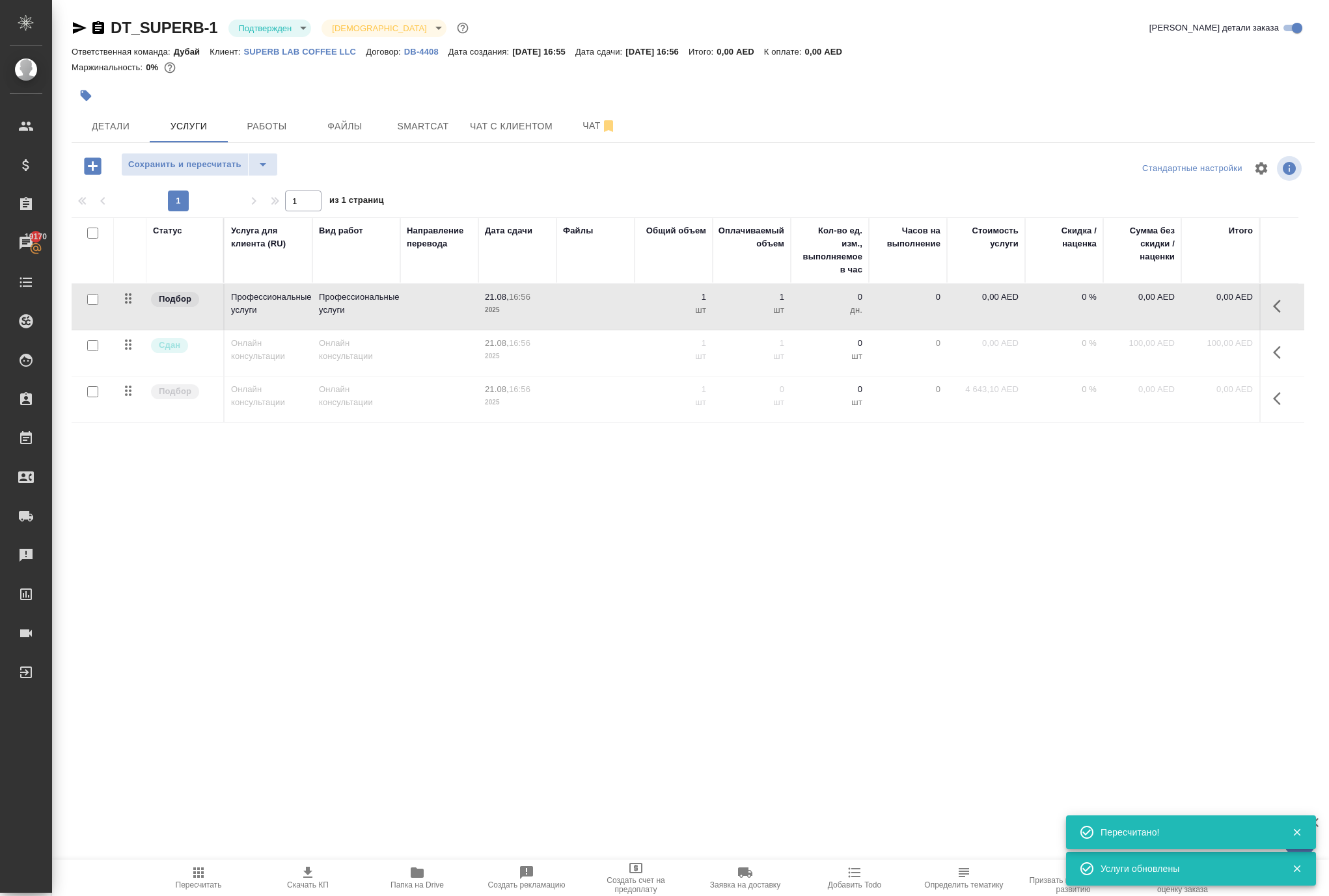
click at [1272, 407] on icon "button" at bounding box center [1280, 398] width 16 height 16
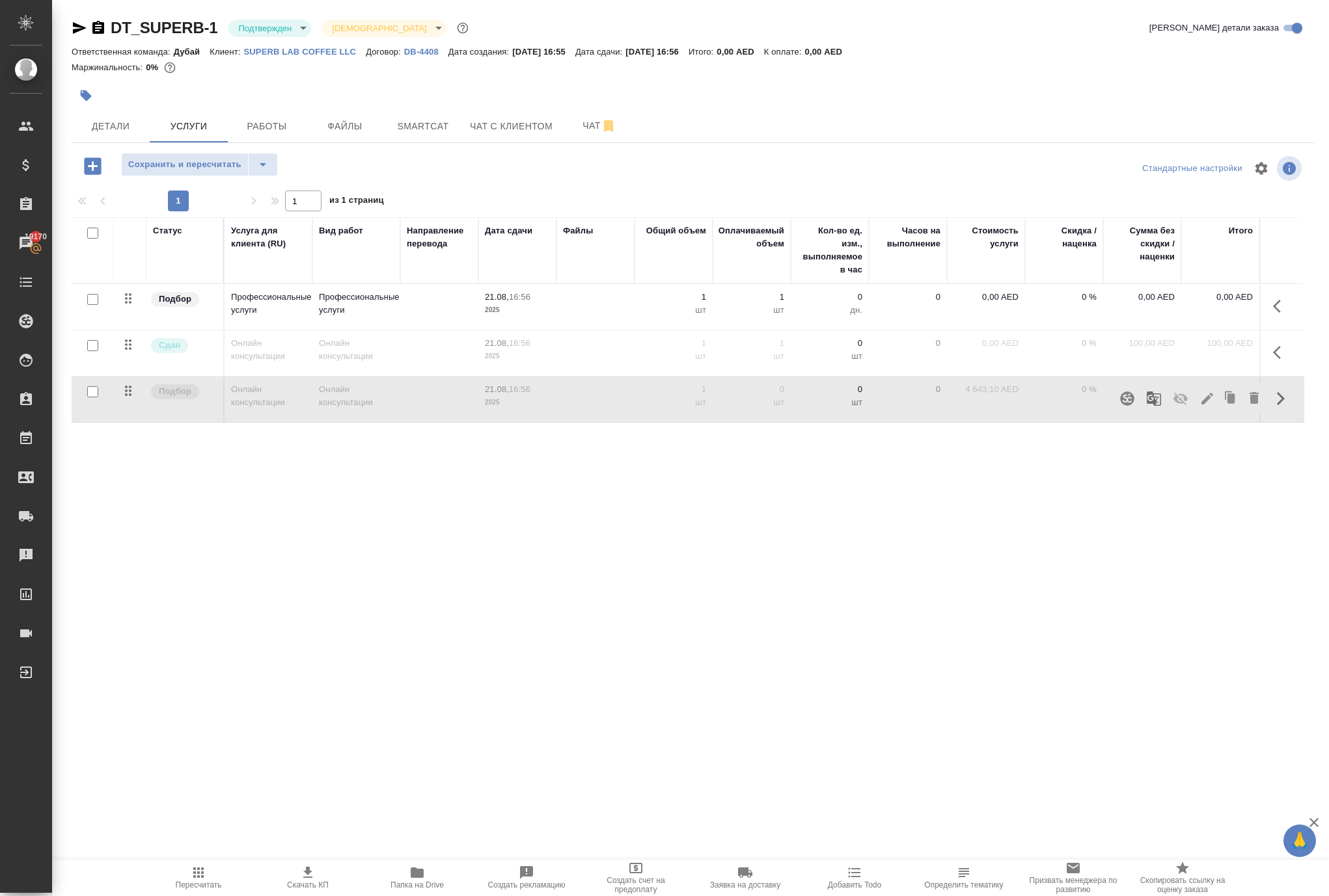
click at [1172, 407] on icon "button" at bounding box center [1180, 398] width 16 height 16
click at [737, 645] on div ".cls-1 fill:#fff; AWATERA Solokha Petro Клиенты Спецификации Заказы 19170 Чаты …" at bounding box center [664, 448] width 1329 height 896
click at [186, 172] on span "Сохранить и пересчитать" at bounding box center [185, 164] width 113 height 15
click at [1272, 314] on icon "button" at bounding box center [1280, 306] width 16 height 16
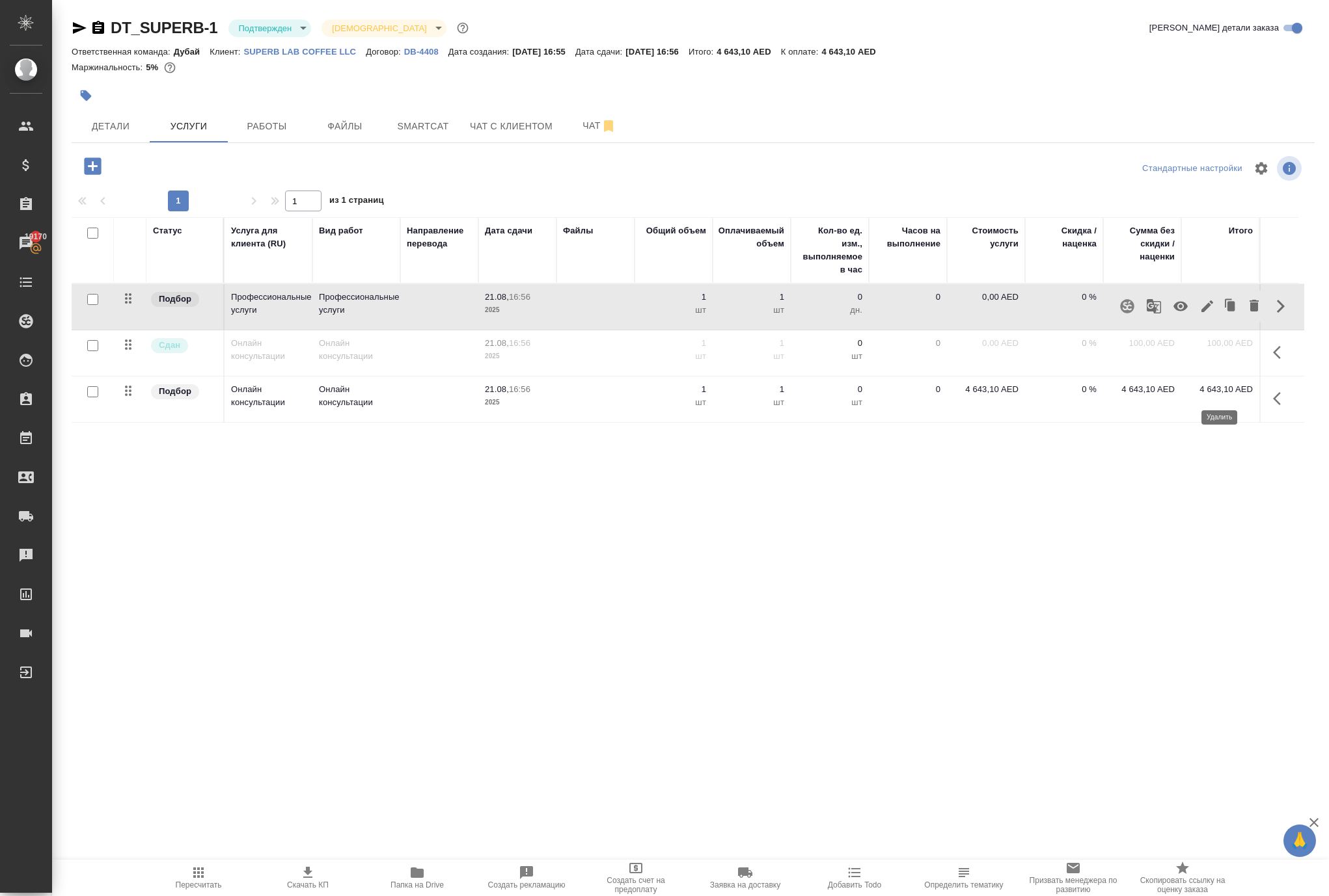
click at [1249, 312] on icon "button" at bounding box center [1254, 305] width 9 height 12
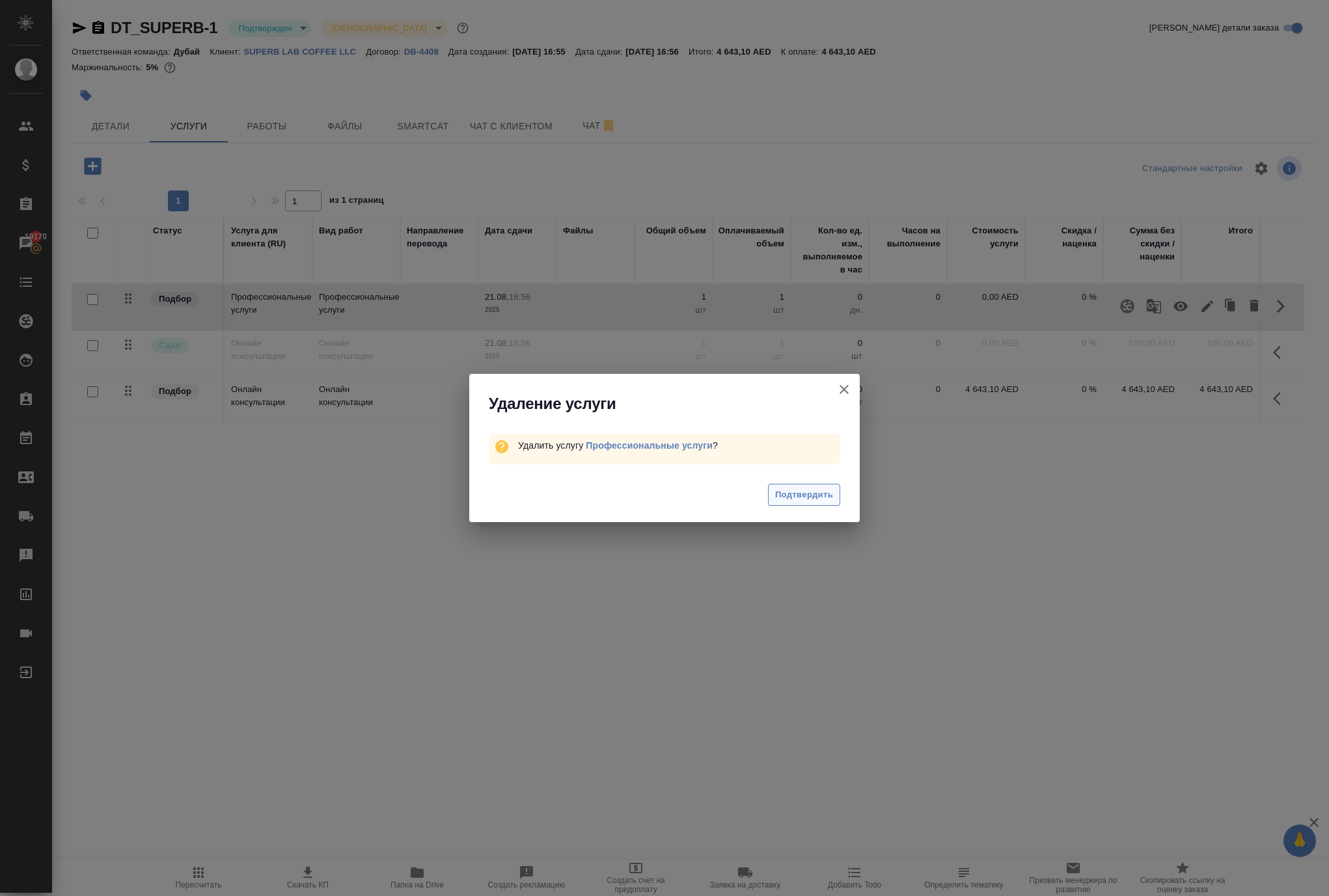
click at [815, 503] on span "Подтвердить" at bounding box center [803, 495] width 58 height 15
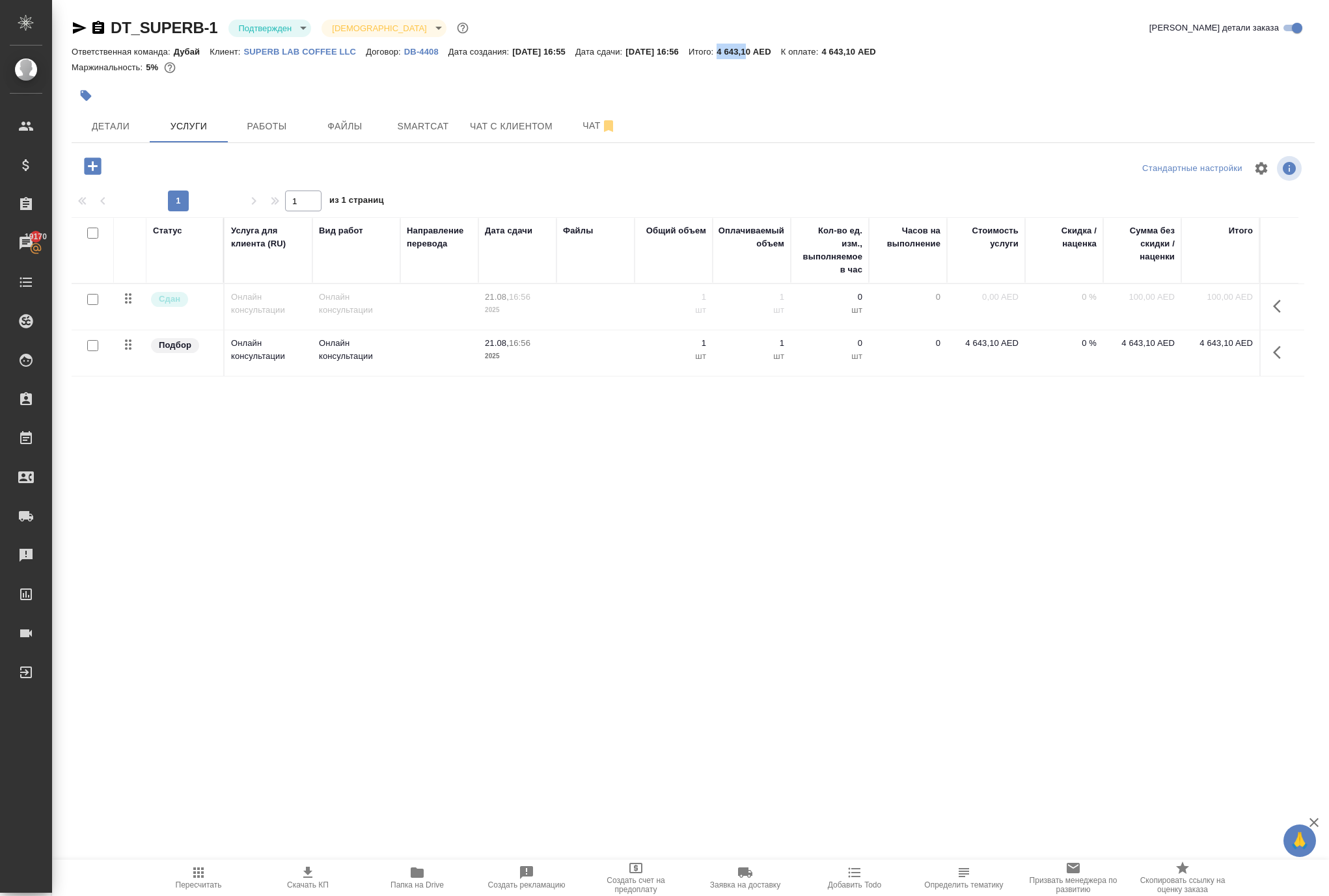
drag, startPoint x: 998, startPoint y: 60, endPoint x: 1041, endPoint y: 60, distance: 43.0
click at [780, 57] on p "4 643,10 AED" at bounding box center [748, 51] width 64 height 10
copy div "Итого: 4 643,1"
click at [366, 57] on p "SUPERB LAB COFFEE LLC" at bounding box center [305, 51] width 123 height 10
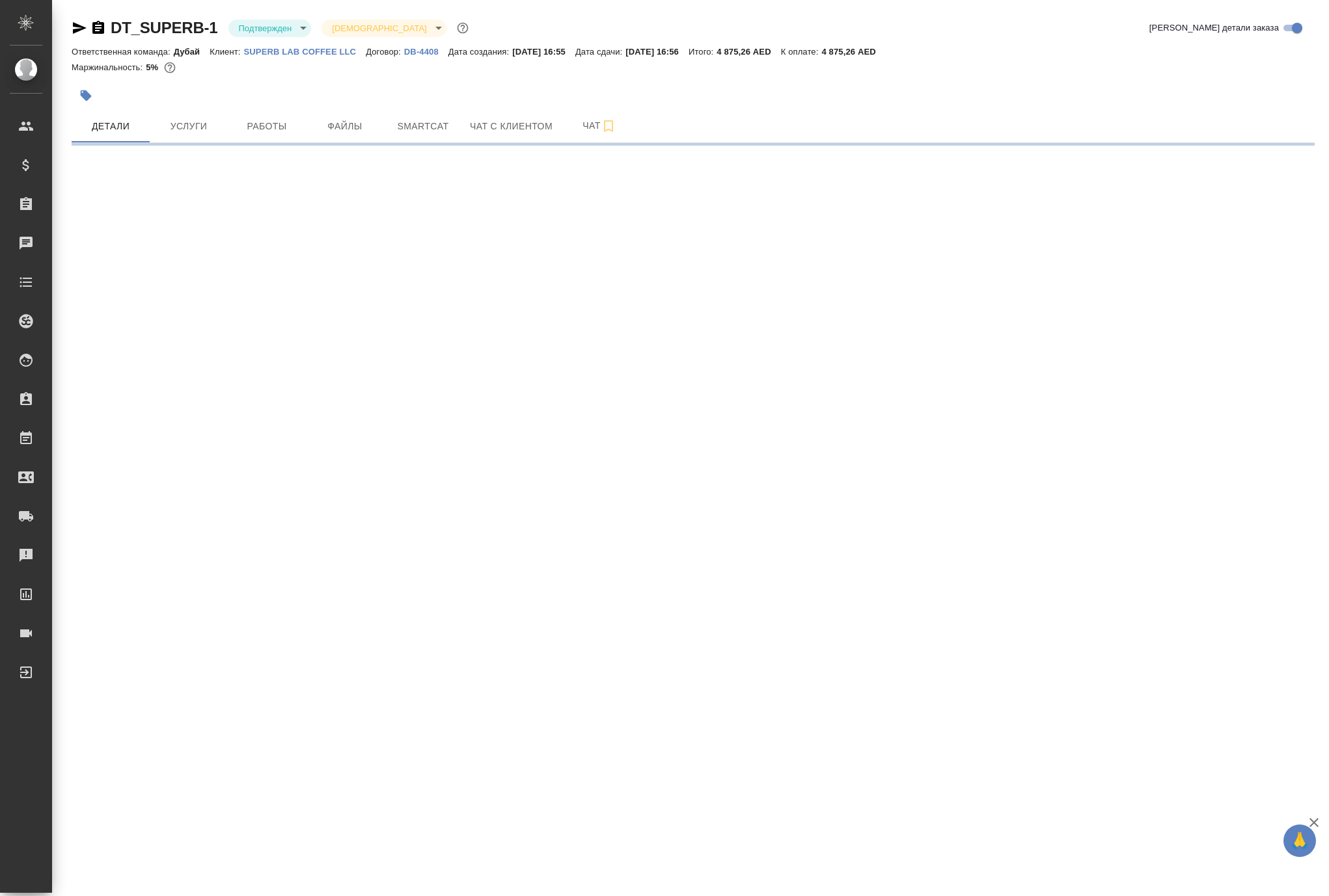
select select "RU"
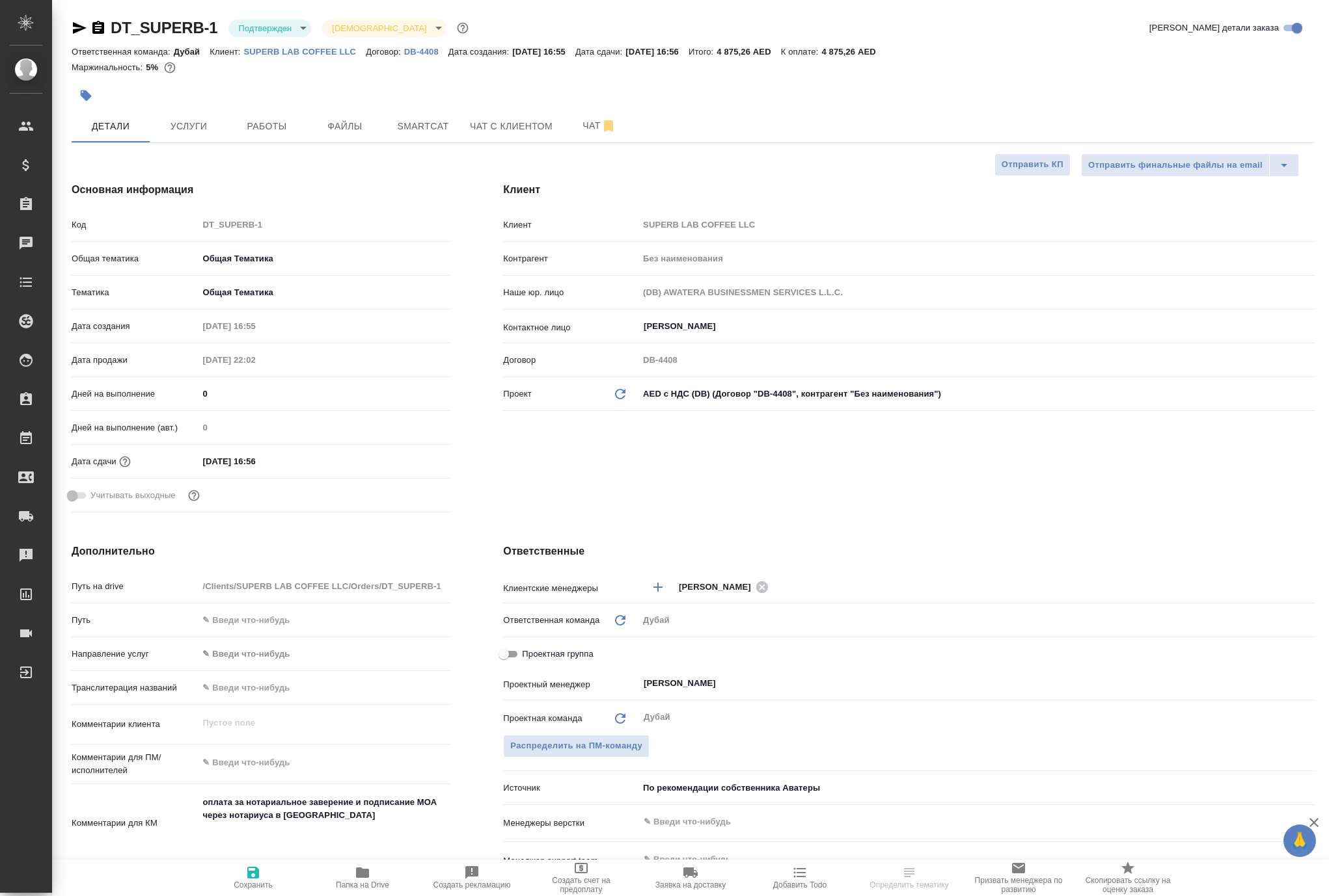
type textarea "x"
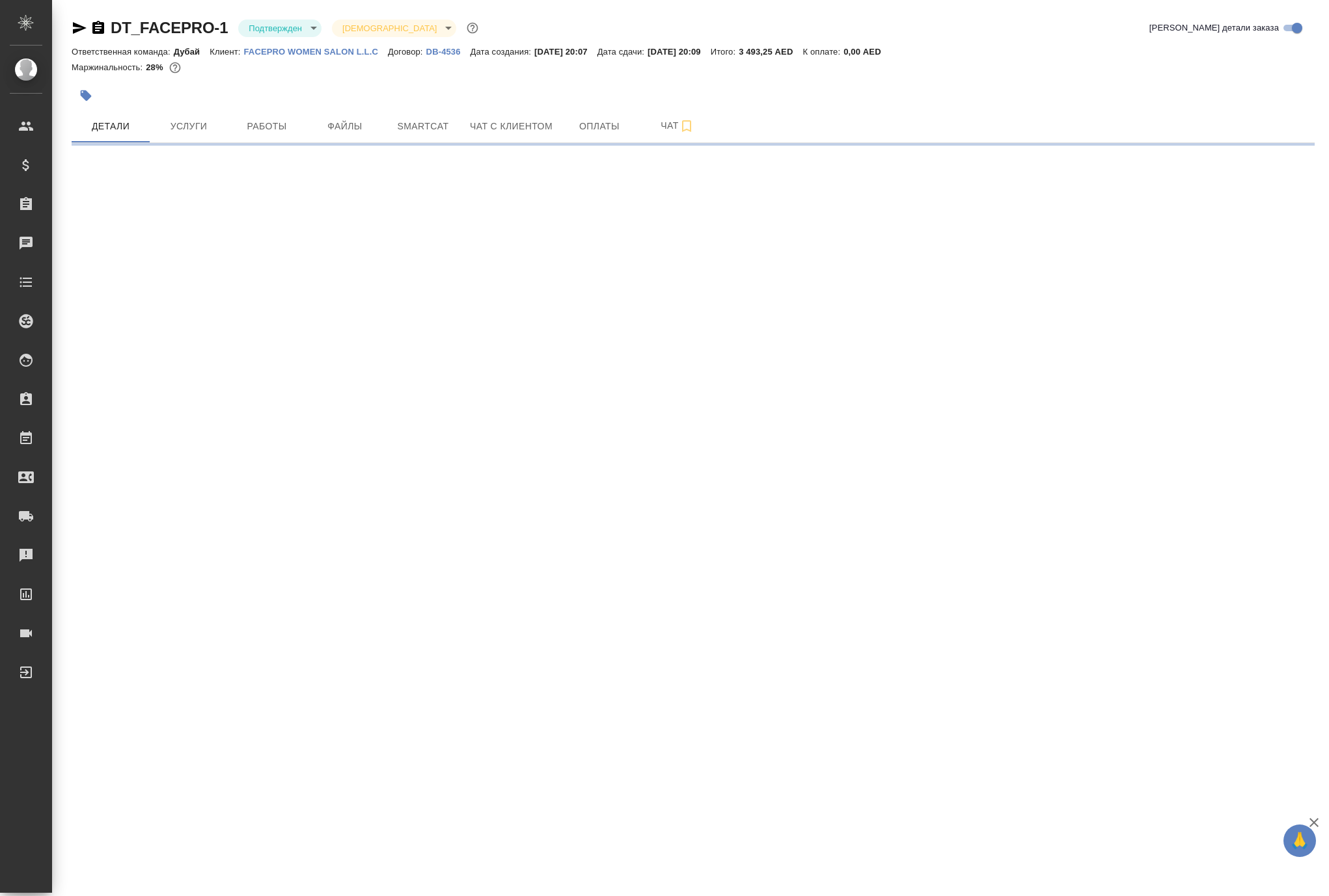
select select "RU"
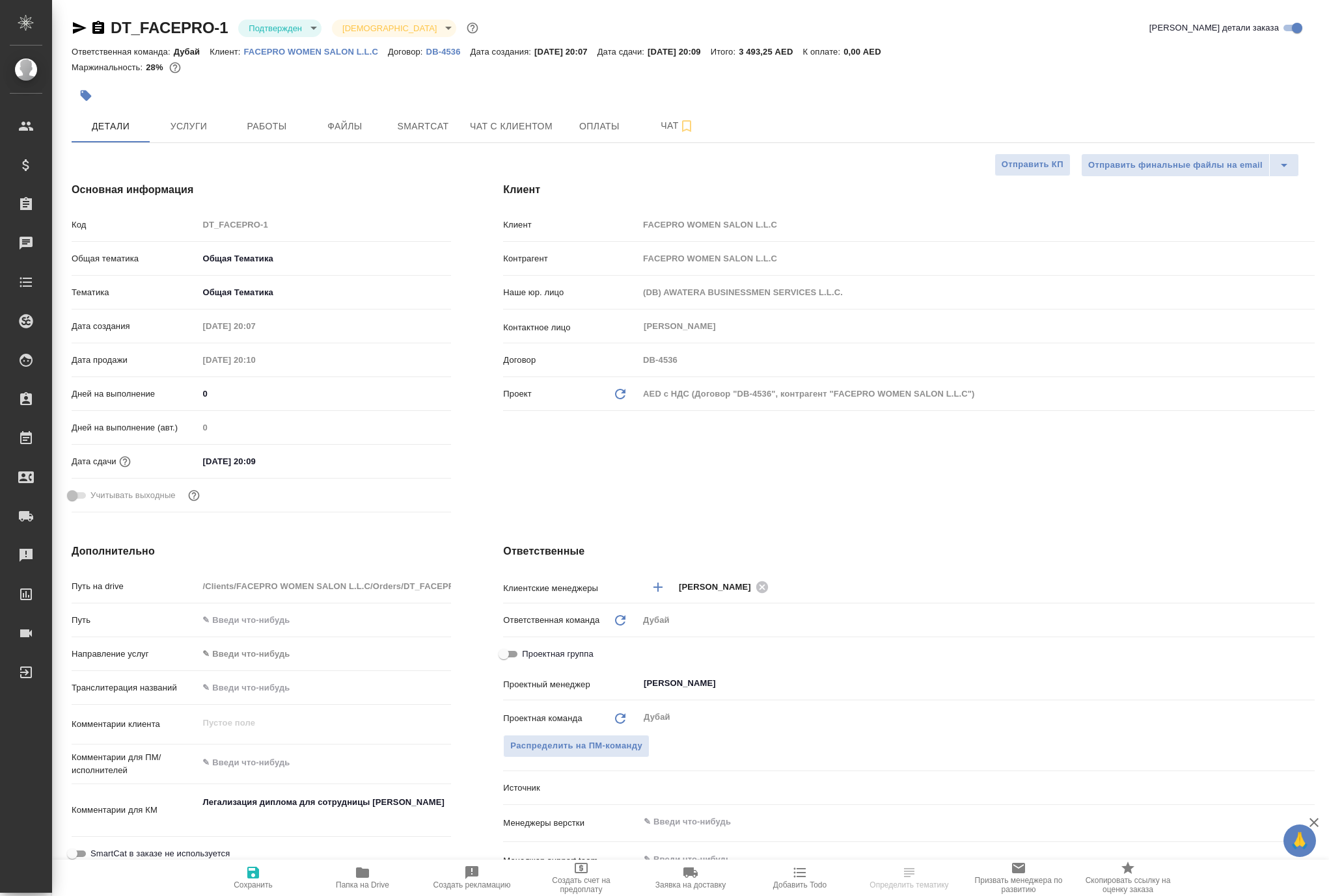
type textarea "x"
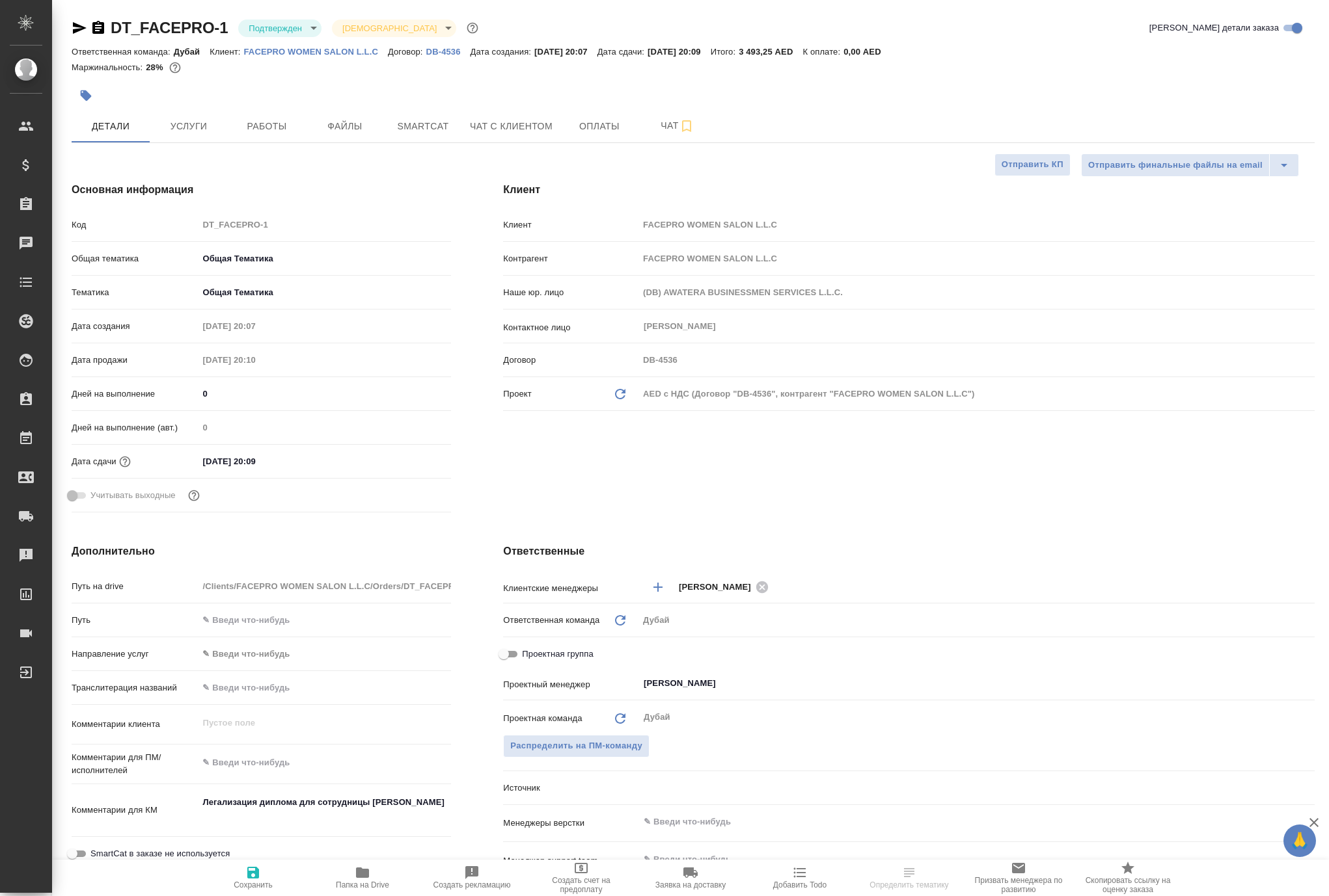
type textarea "x"
click at [388, 57] on p "FACEPRO WOMEN SALON L.L.C" at bounding box center [316, 51] width 143 height 10
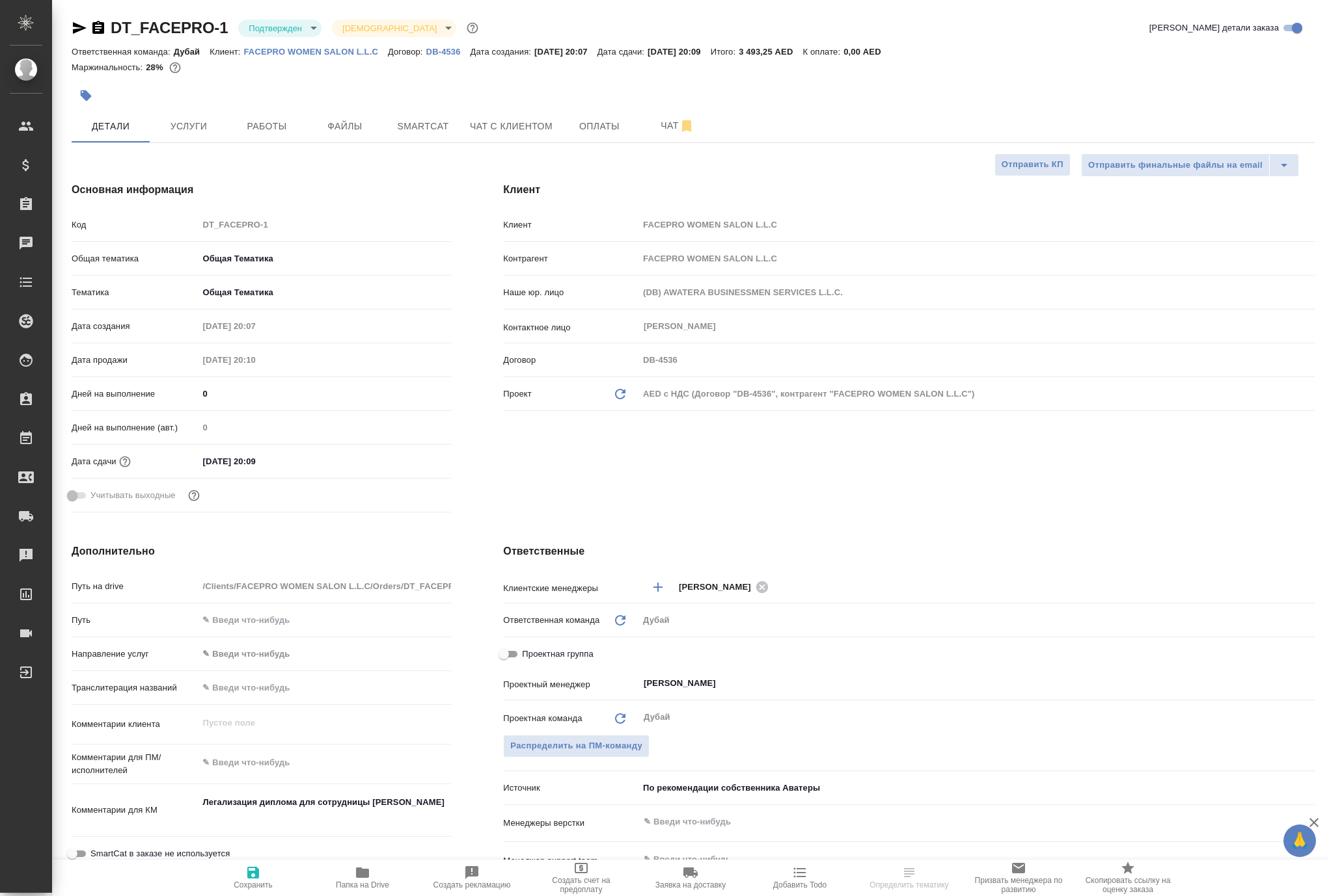
type textarea "x"
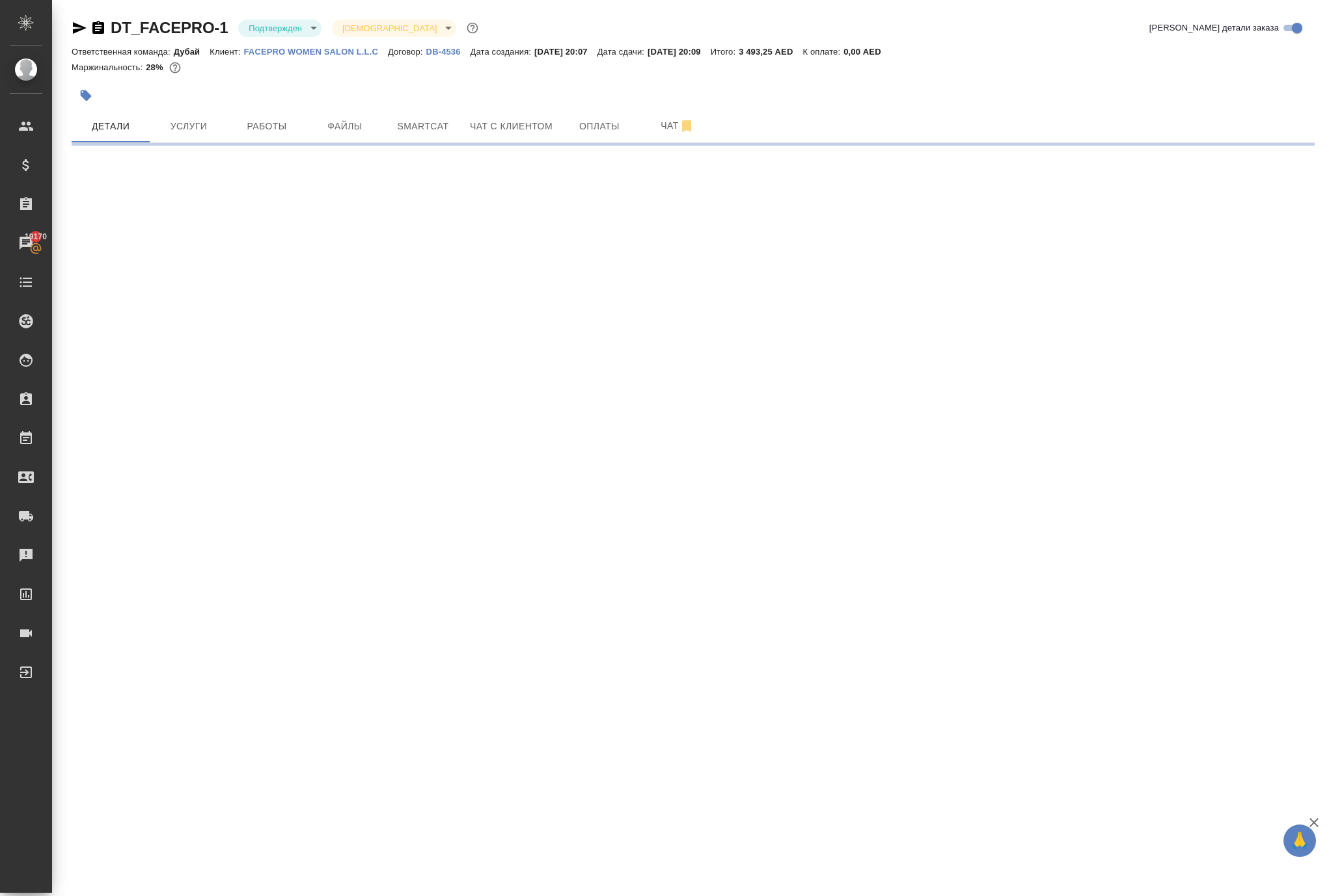
select select "RU"
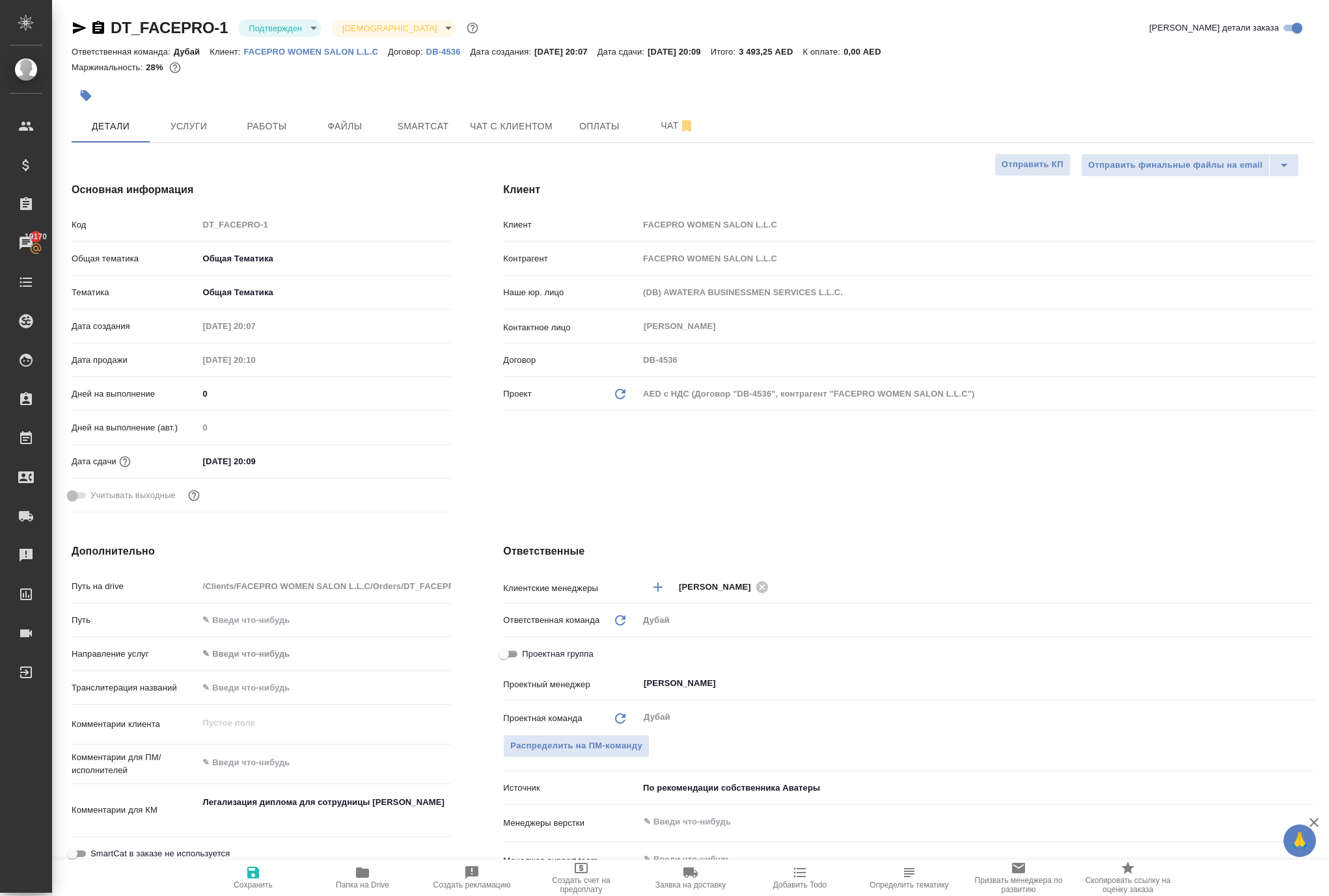
type textarea "x"
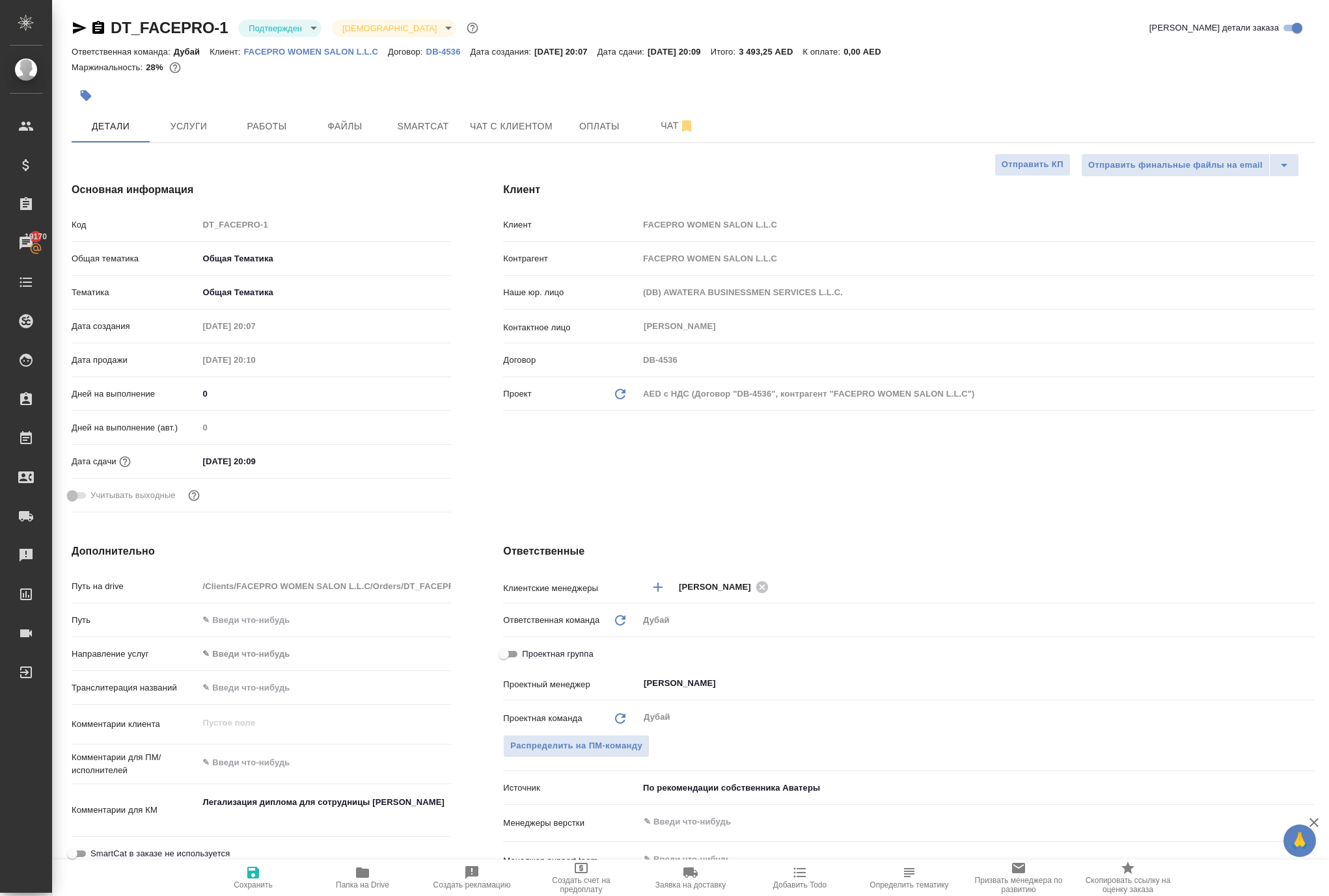
type textarea "x"
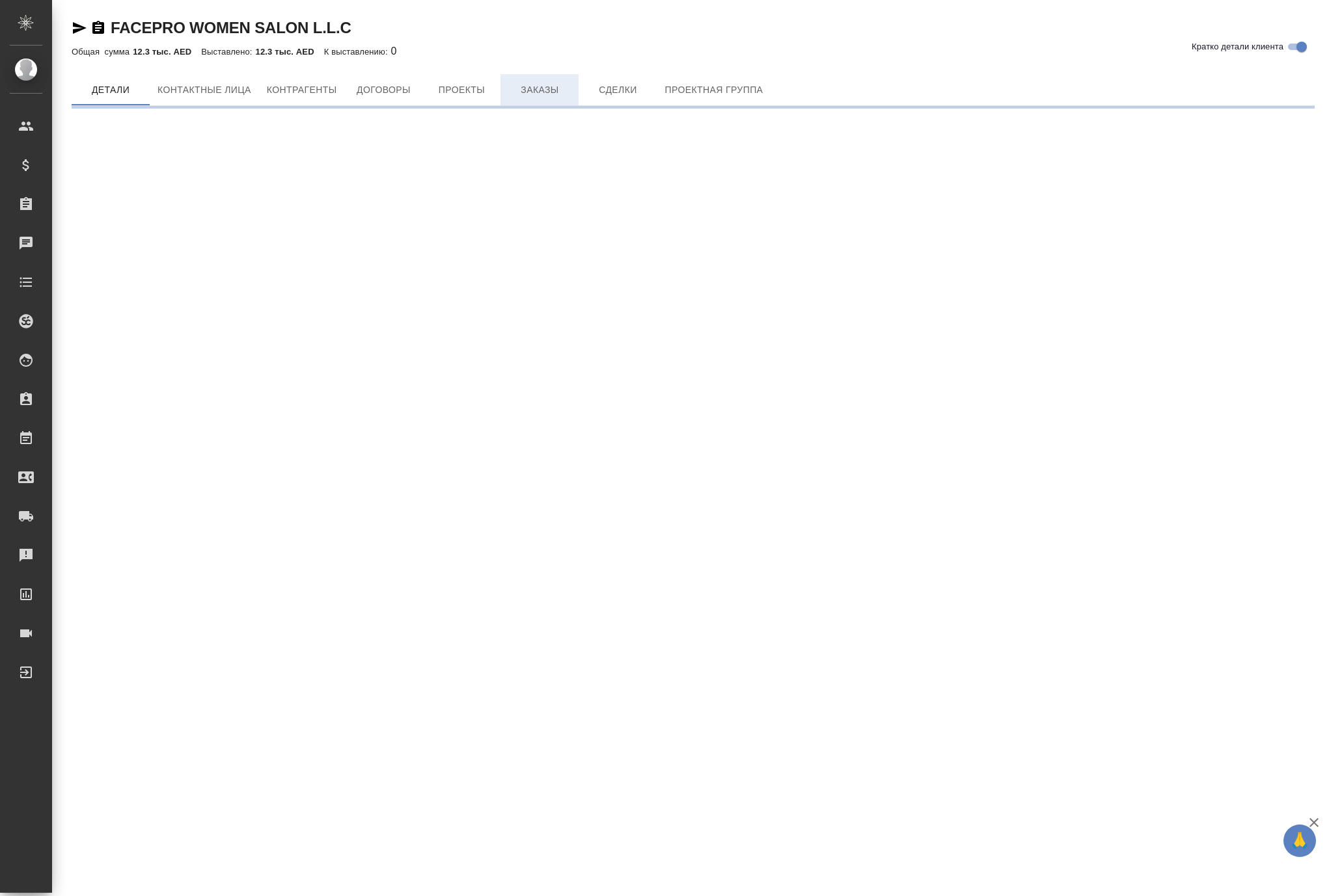
click at [571, 98] on span "Заказы" at bounding box center [539, 90] width 63 height 16
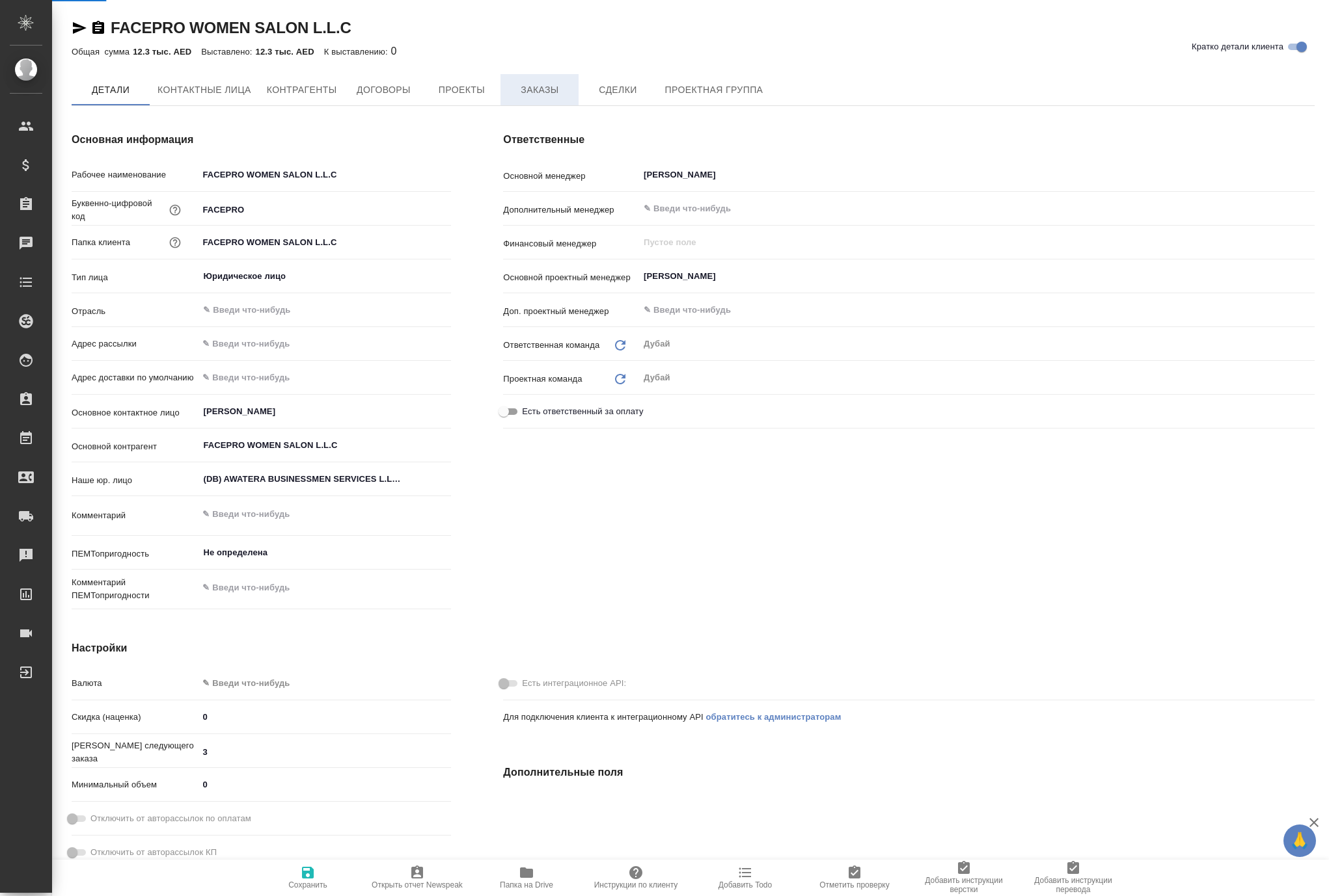
type textarea "x"
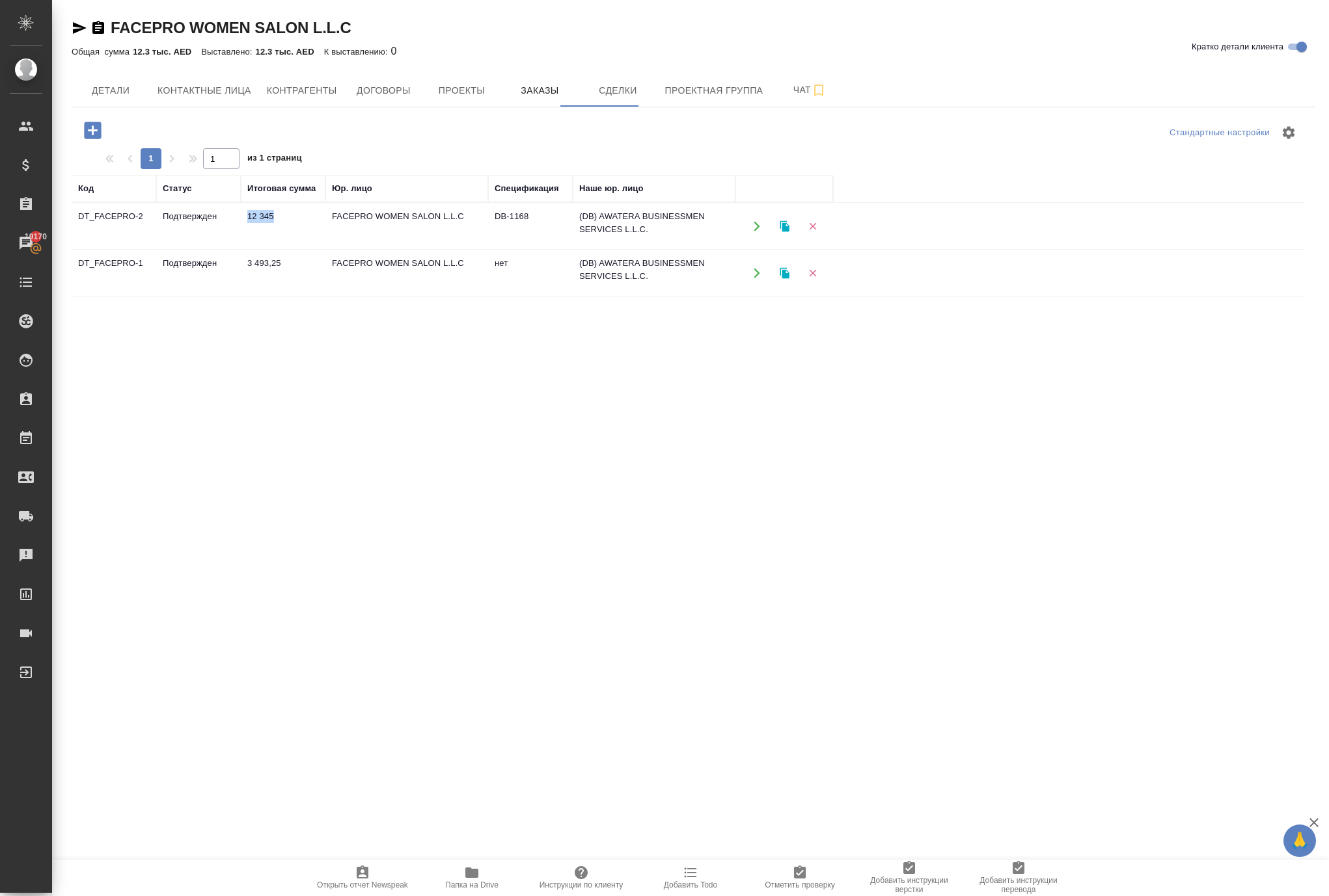
drag, startPoint x: 289, startPoint y: 272, endPoint x: 250, endPoint y: 276, distance: 39.2
click at [250, 249] on td "12 345" at bounding box center [283, 226] width 85 height 46
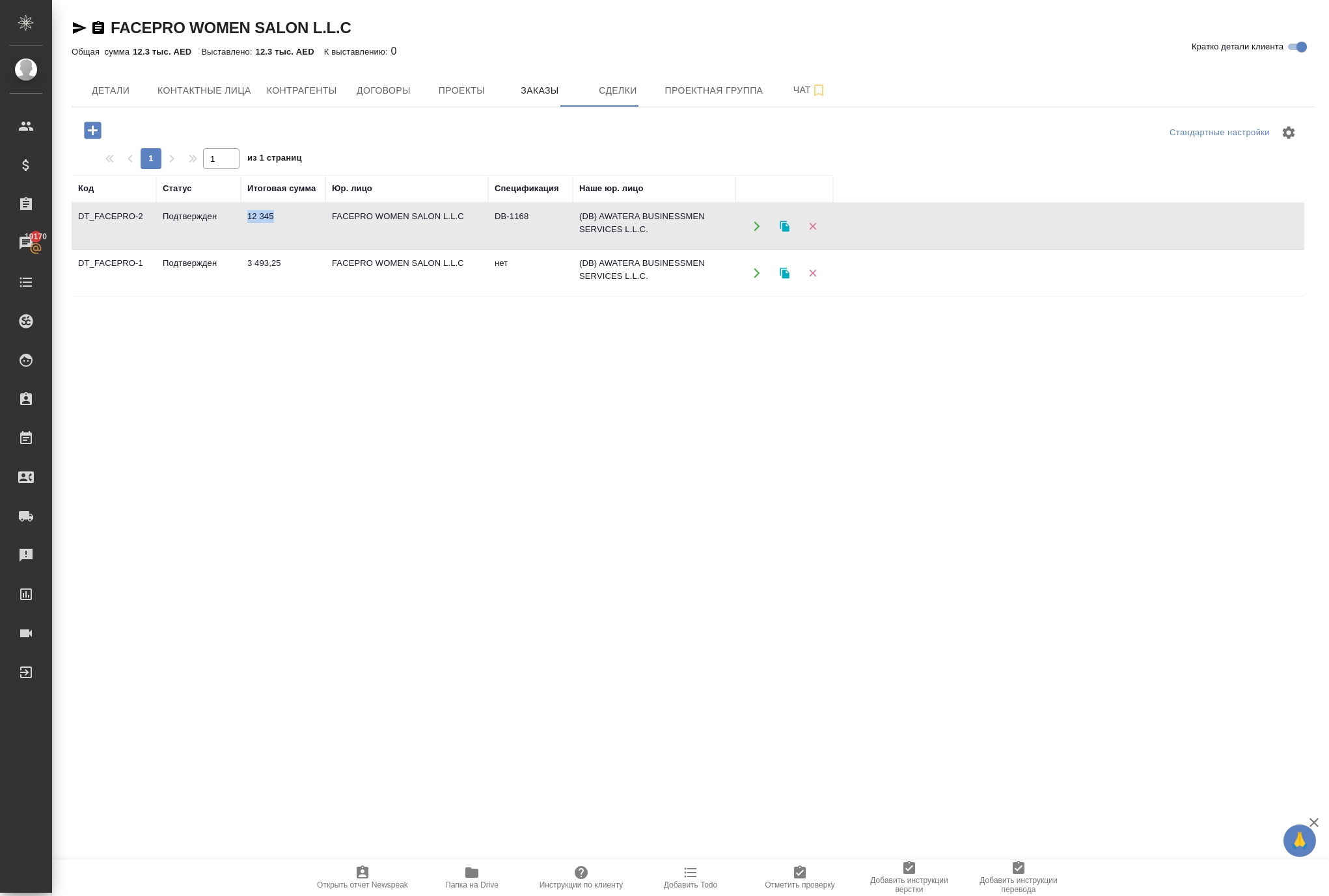
copy tr "Подтвержден 12 345"
click at [759, 240] on button "button" at bounding box center [756, 226] width 26 height 26
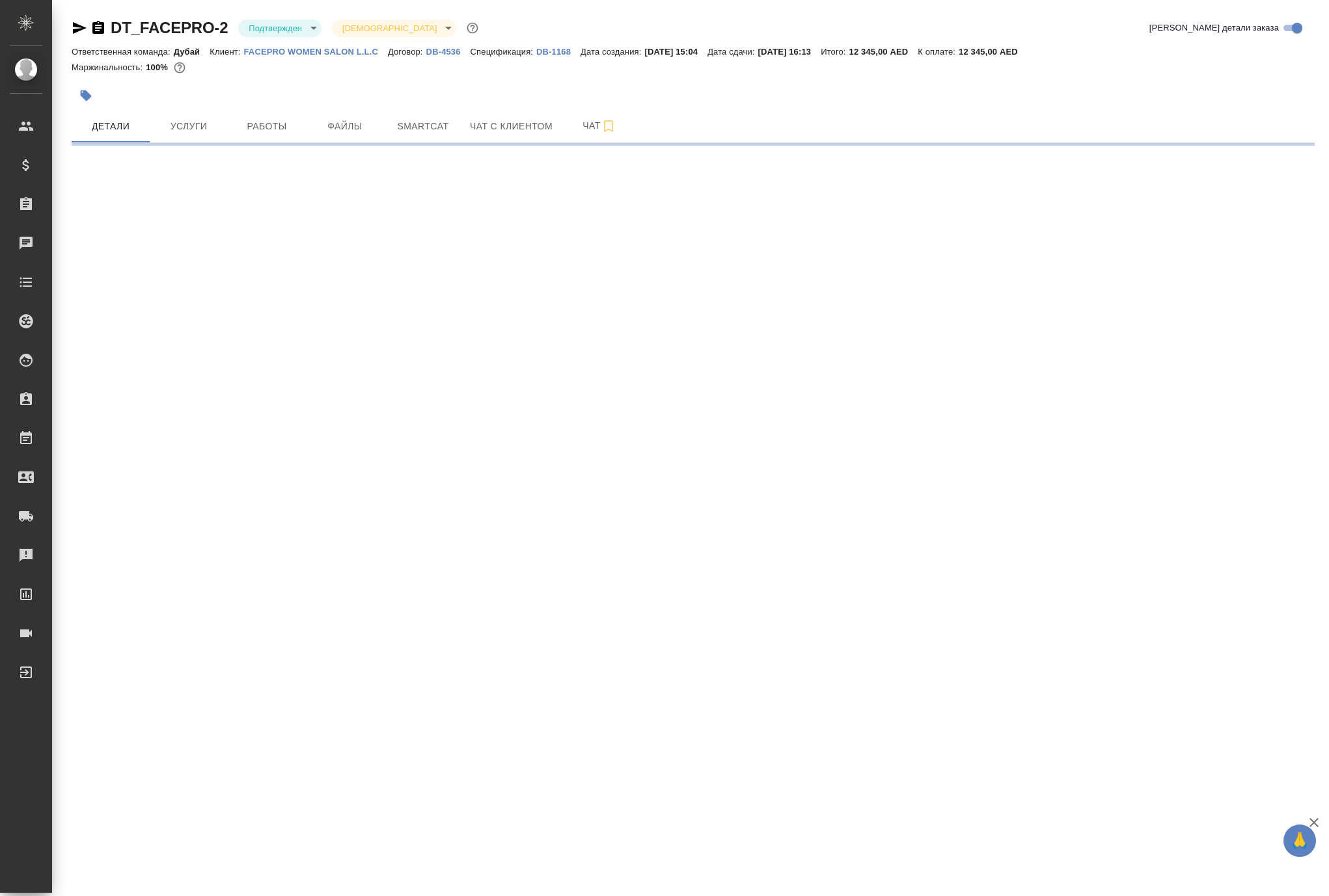
select select "RU"
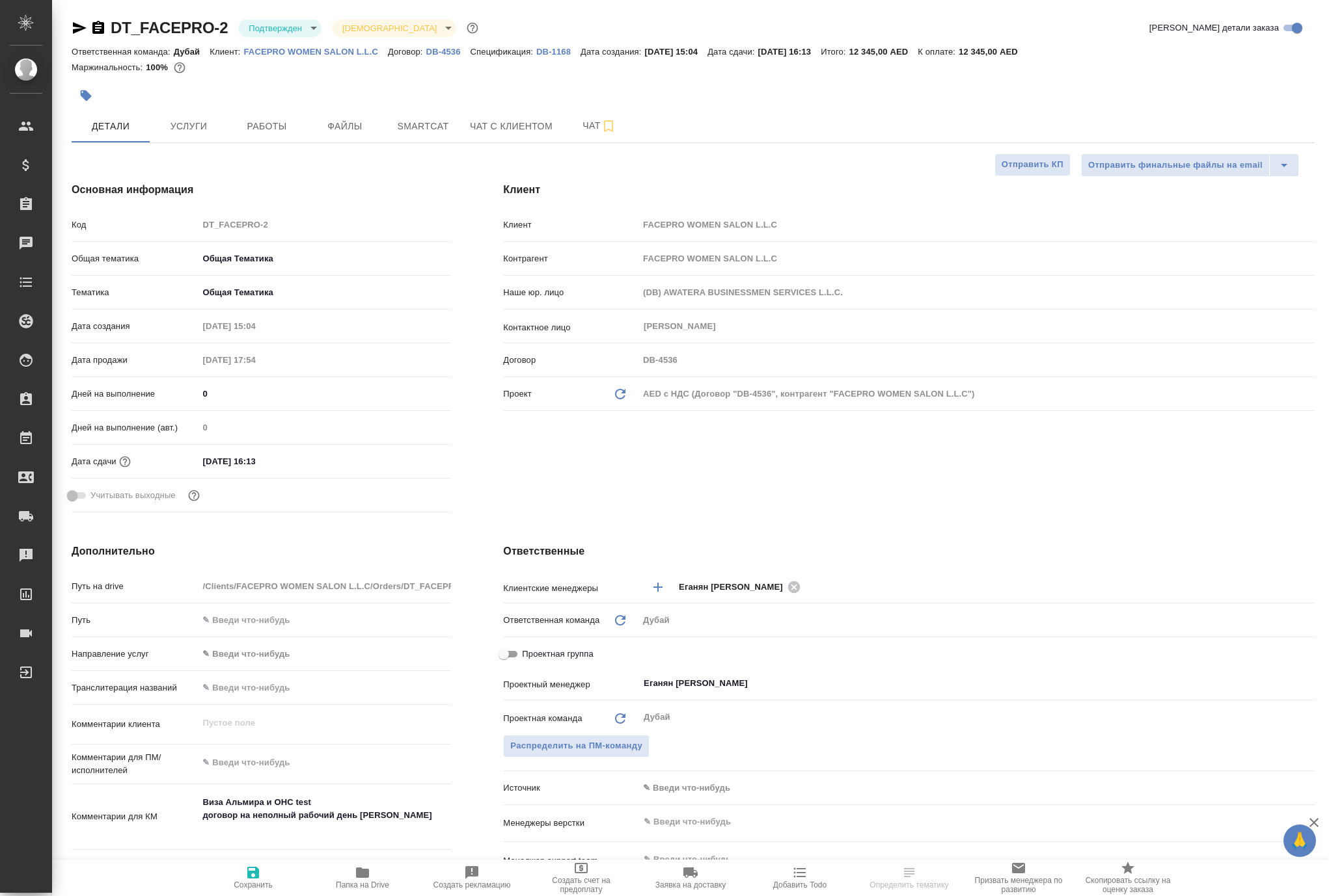
type textarea "x"
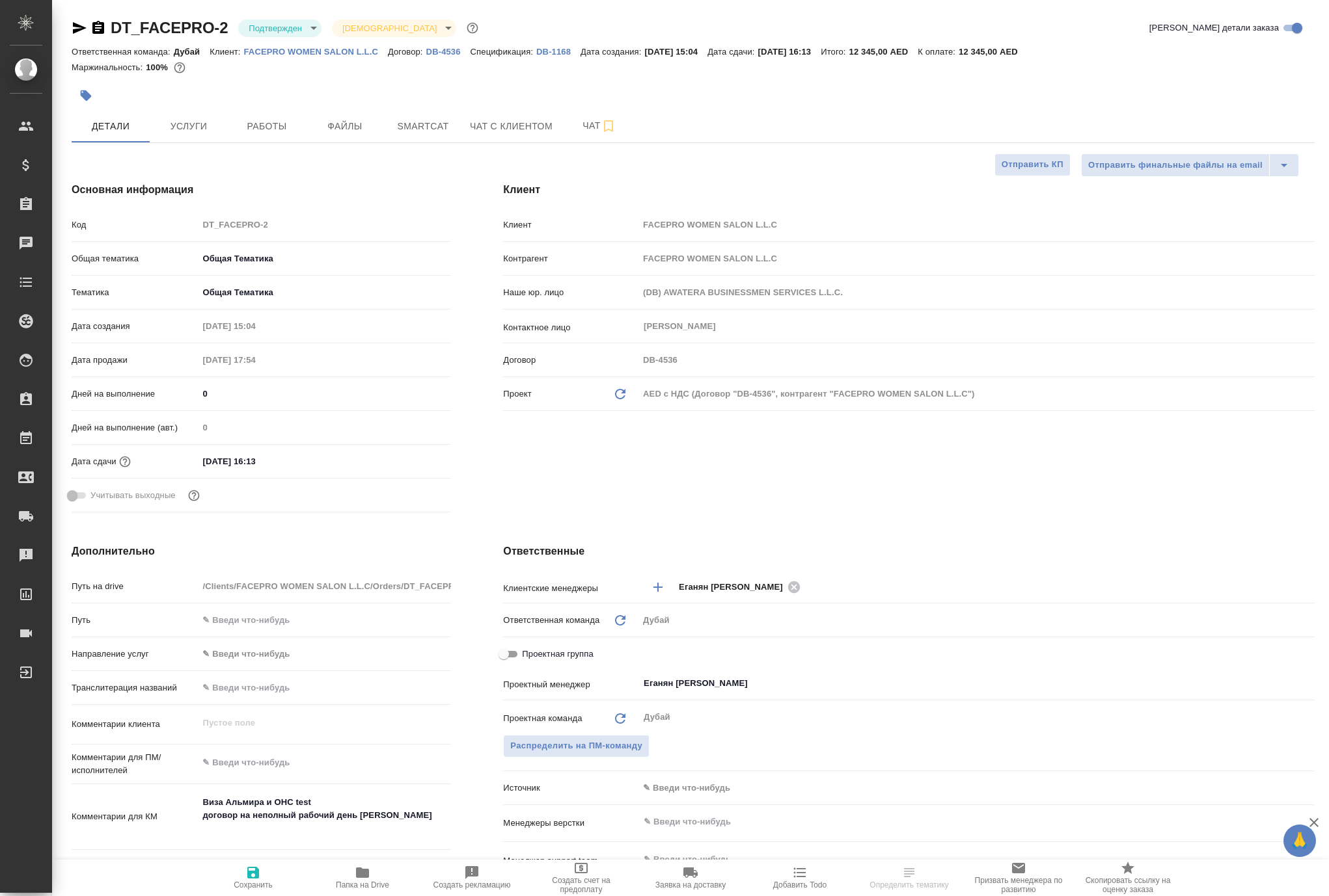
type textarea "x"
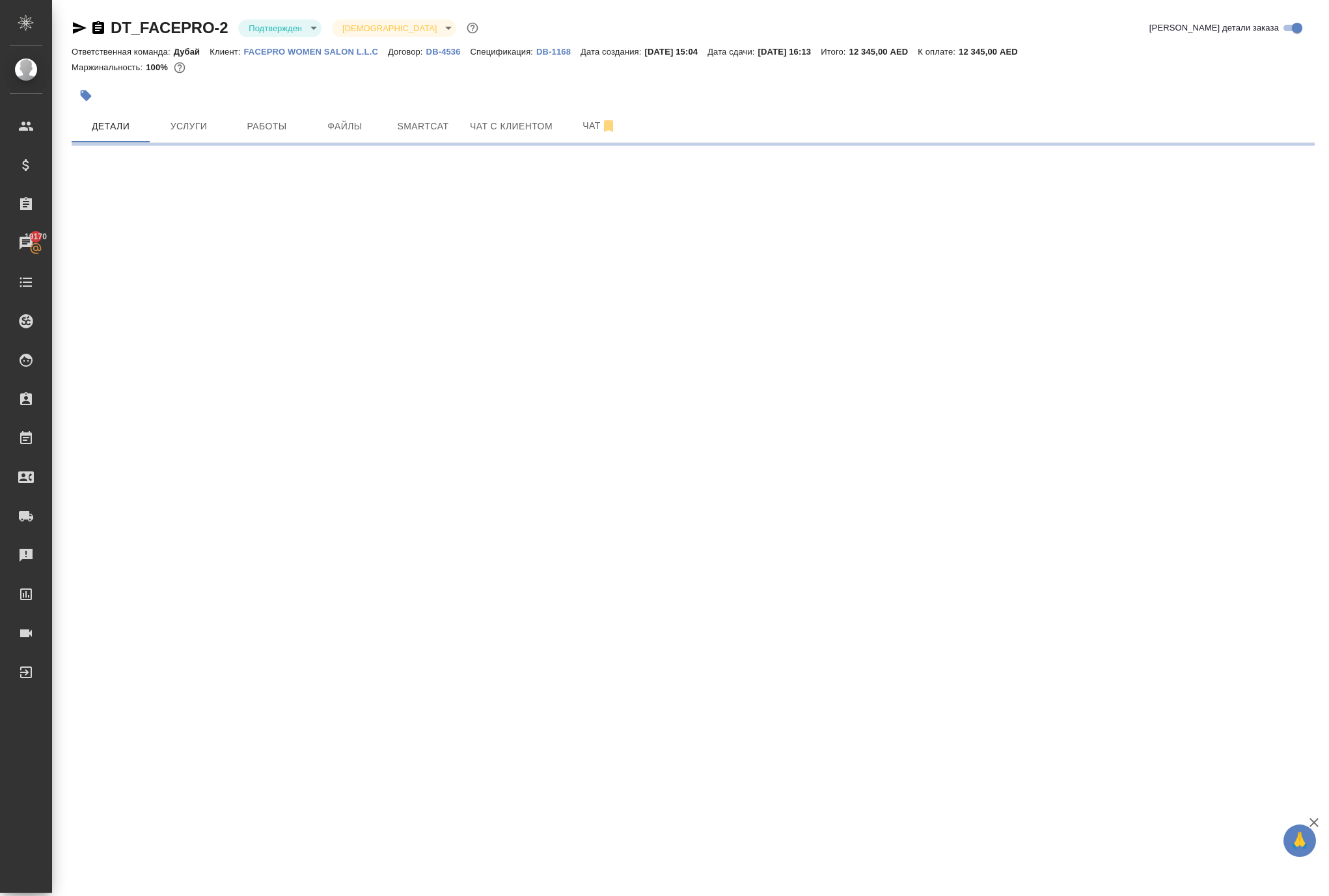
select select "RU"
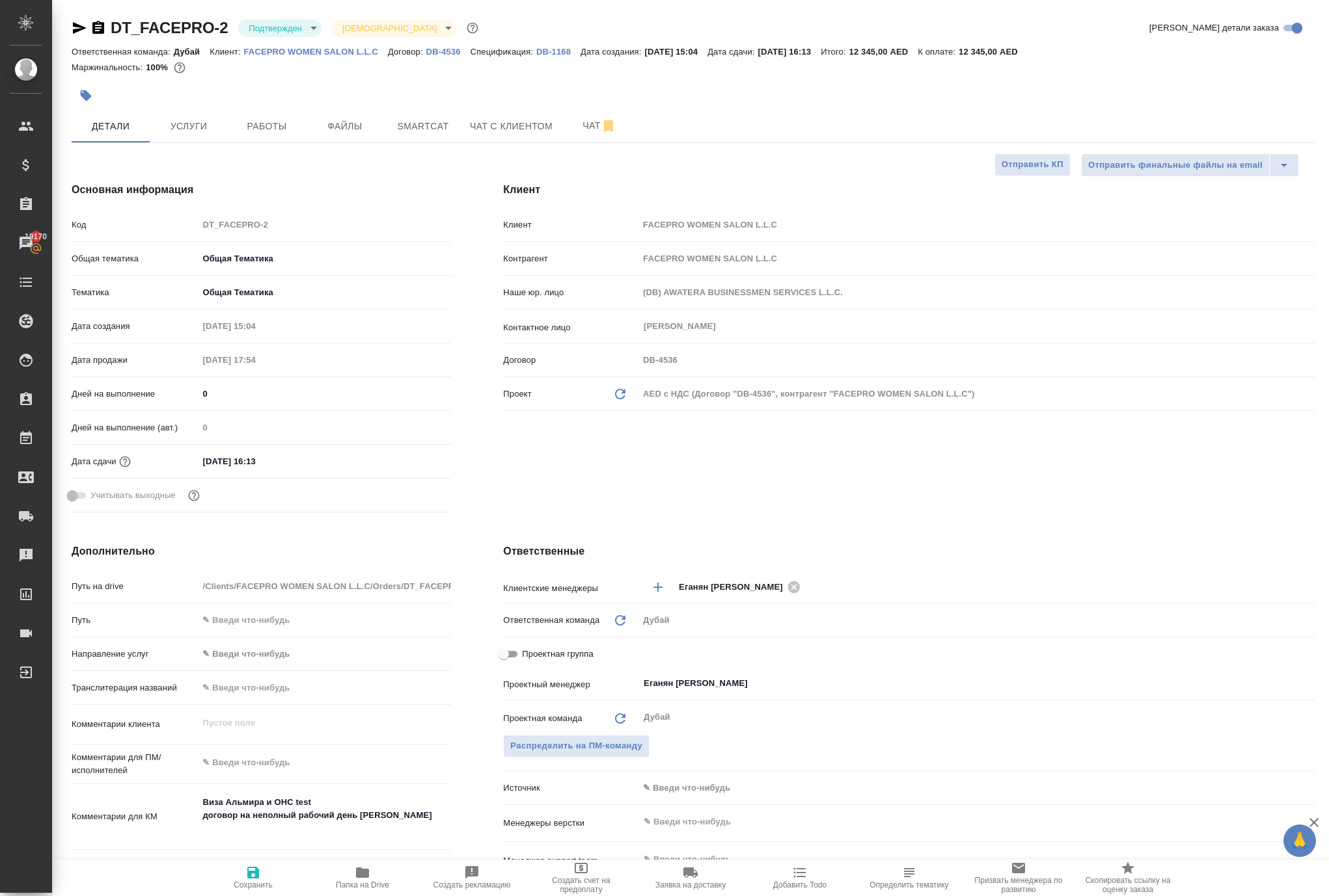
type textarea "x"
click at [276, 135] on span "Работы" at bounding box center [267, 126] width 63 height 16
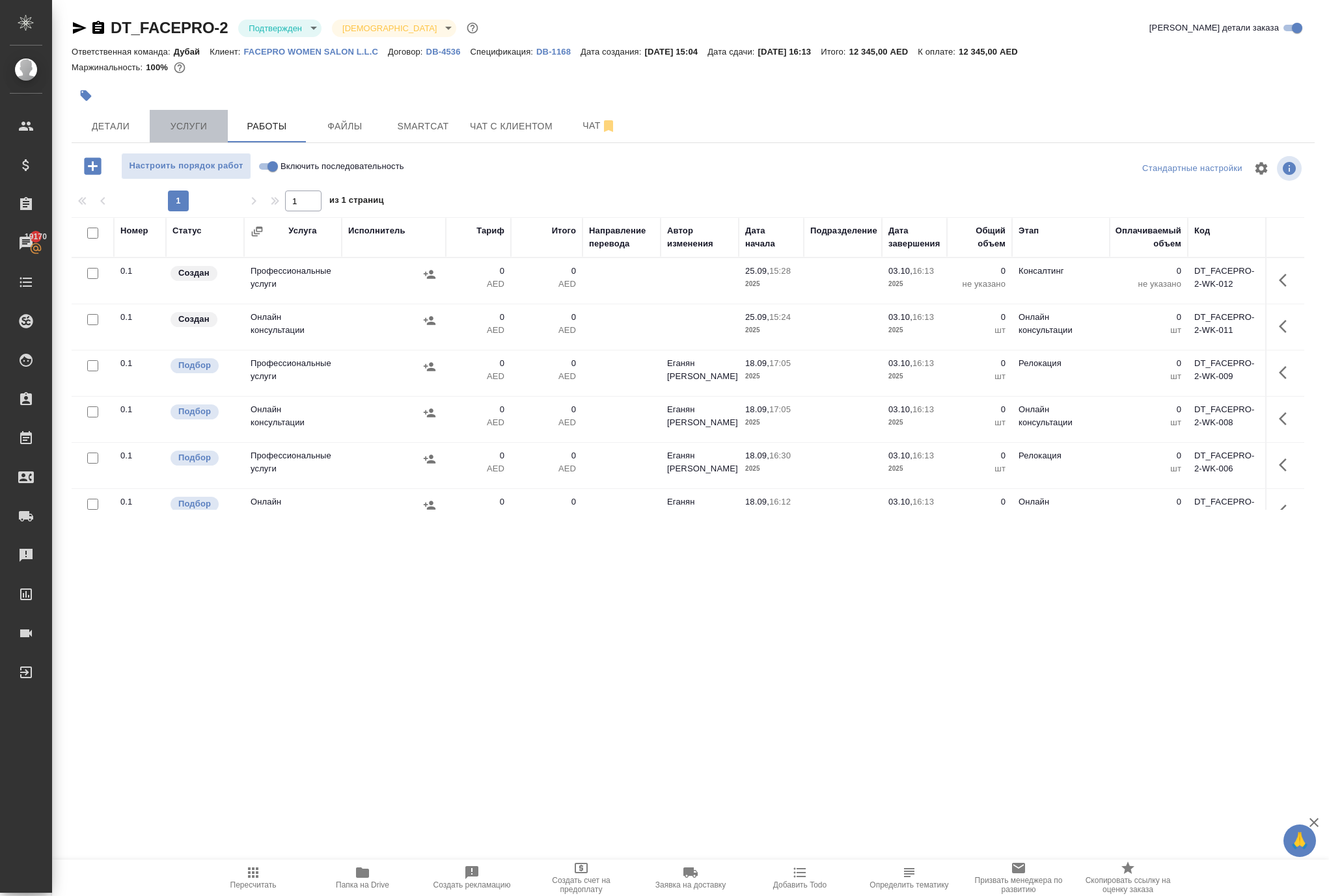
click at [202, 143] on button "Услуги" at bounding box center [188, 126] width 78 height 33
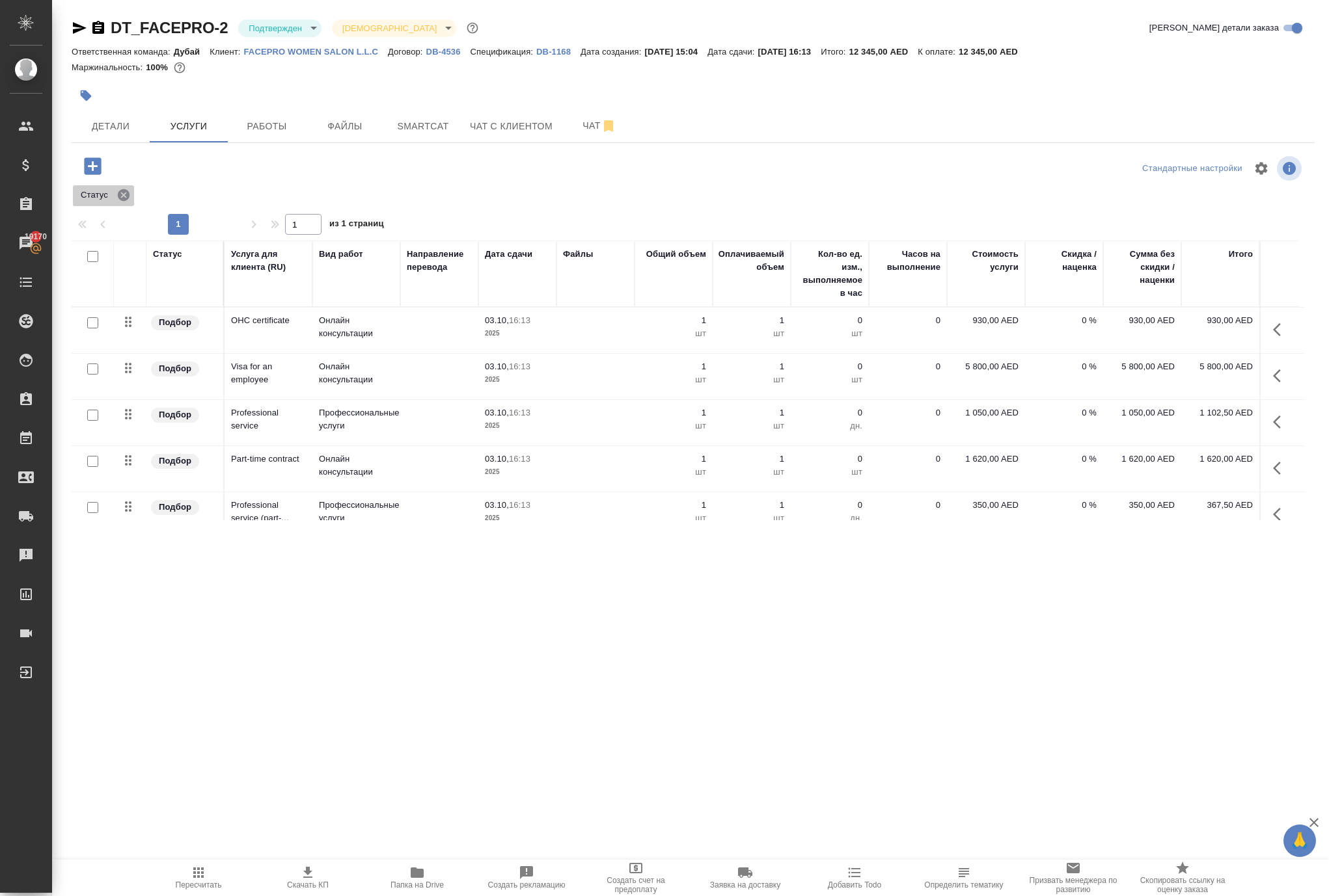
click at [129, 201] on icon at bounding box center [123, 195] width 12 height 12
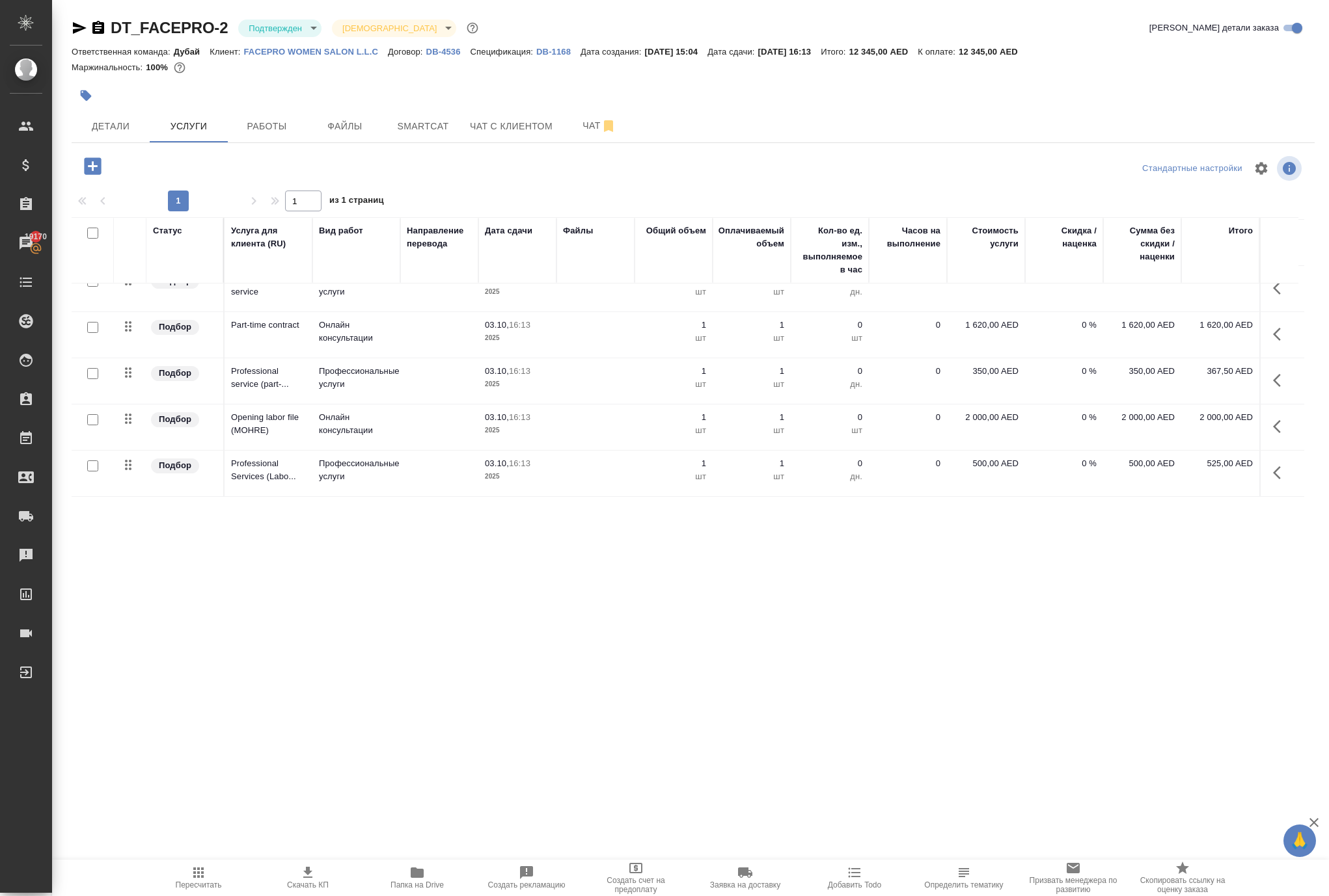
scroll to position [217, 0]
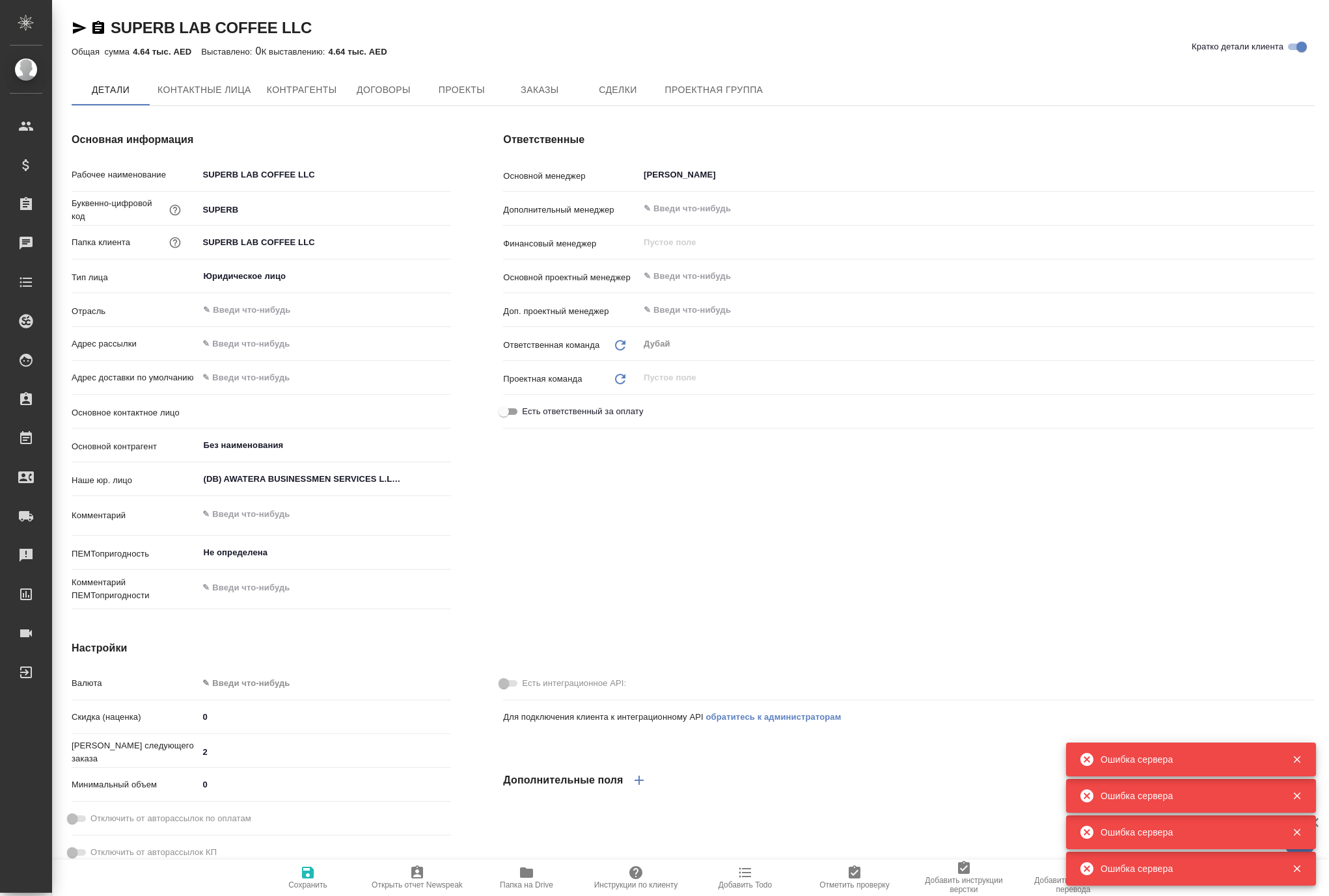
type textarea "x"
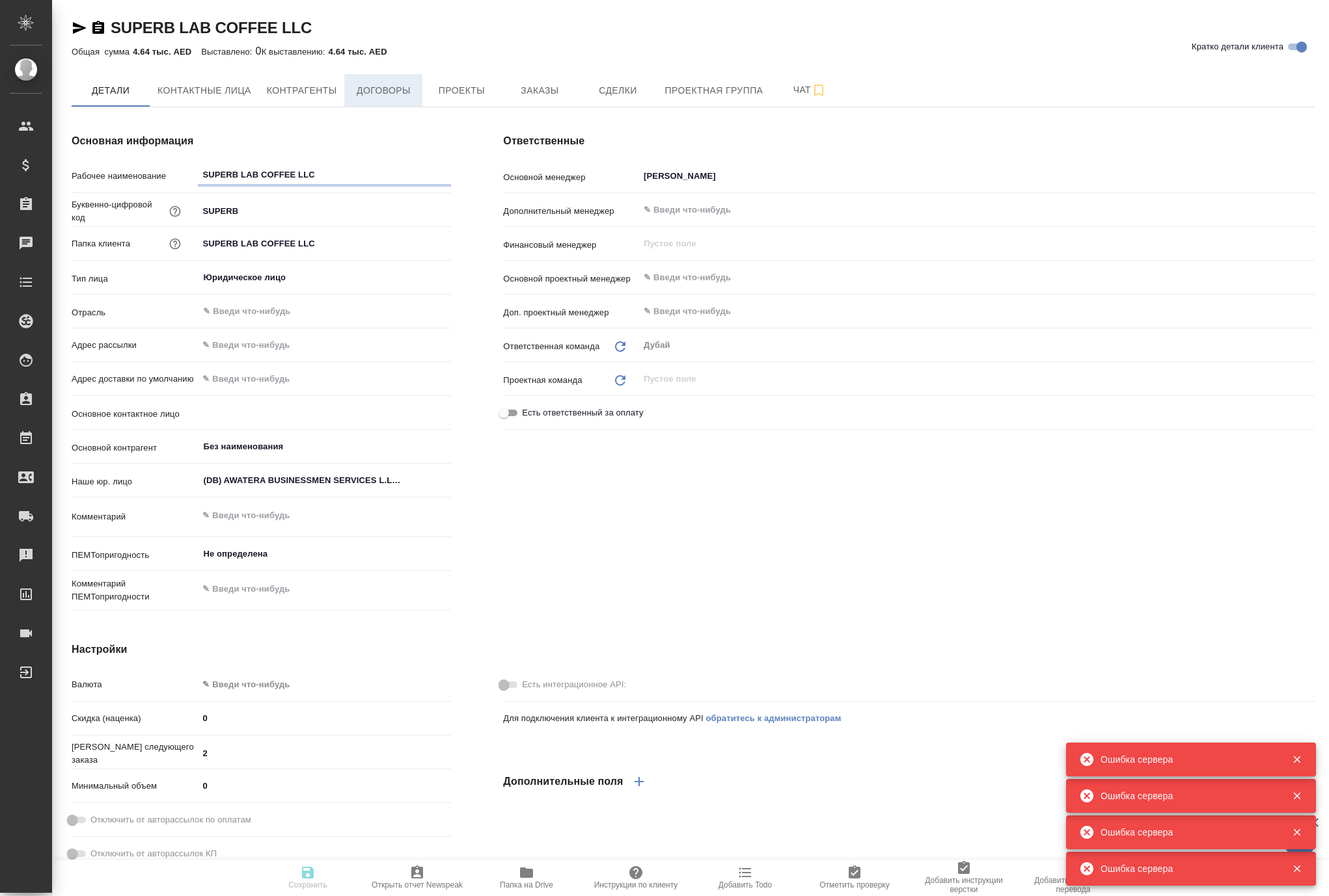
type textarea "x"
click at [571, 99] on span "Заказы" at bounding box center [539, 91] width 63 height 16
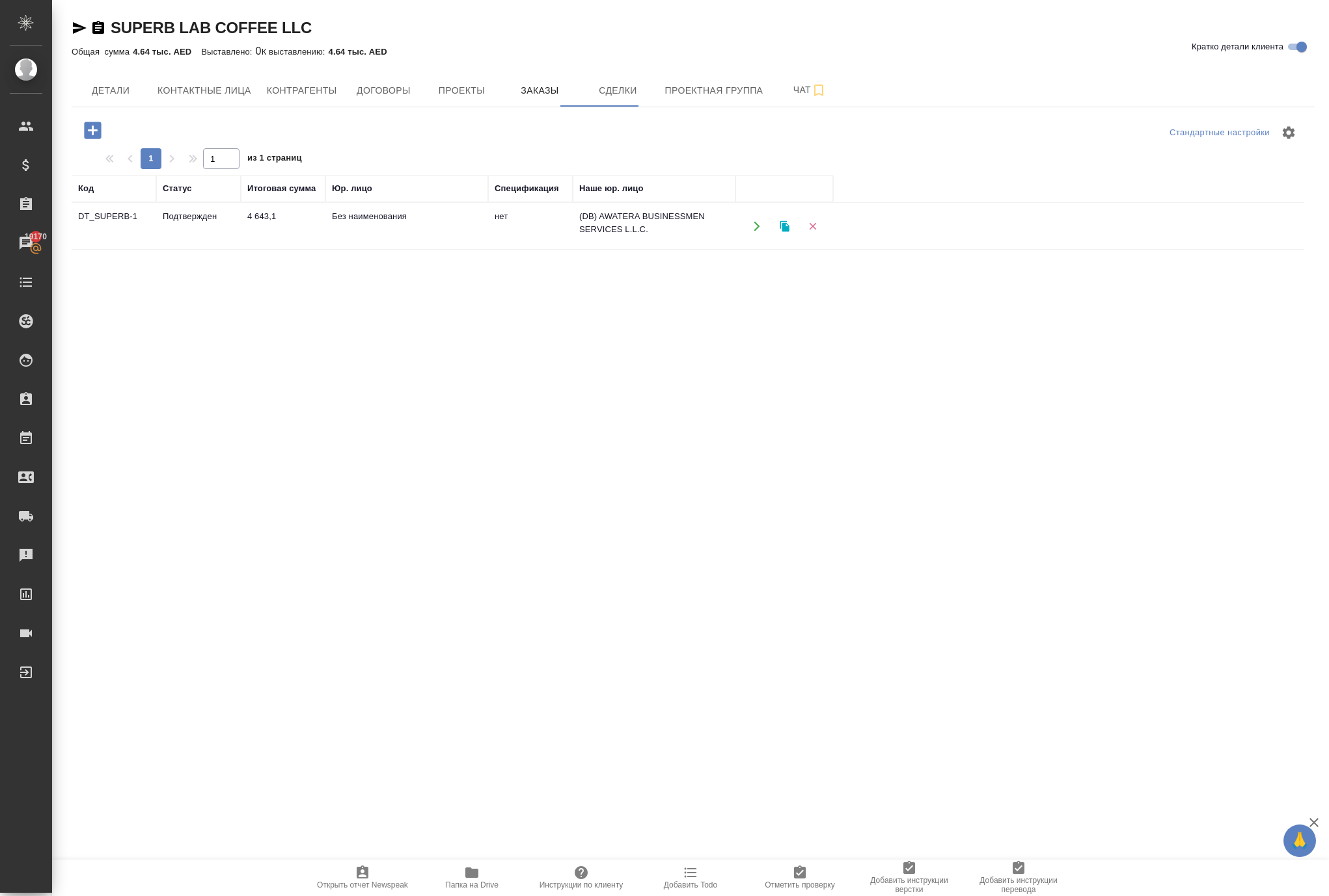
click at [99, 139] on icon "button" at bounding box center [92, 130] width 17 height 17
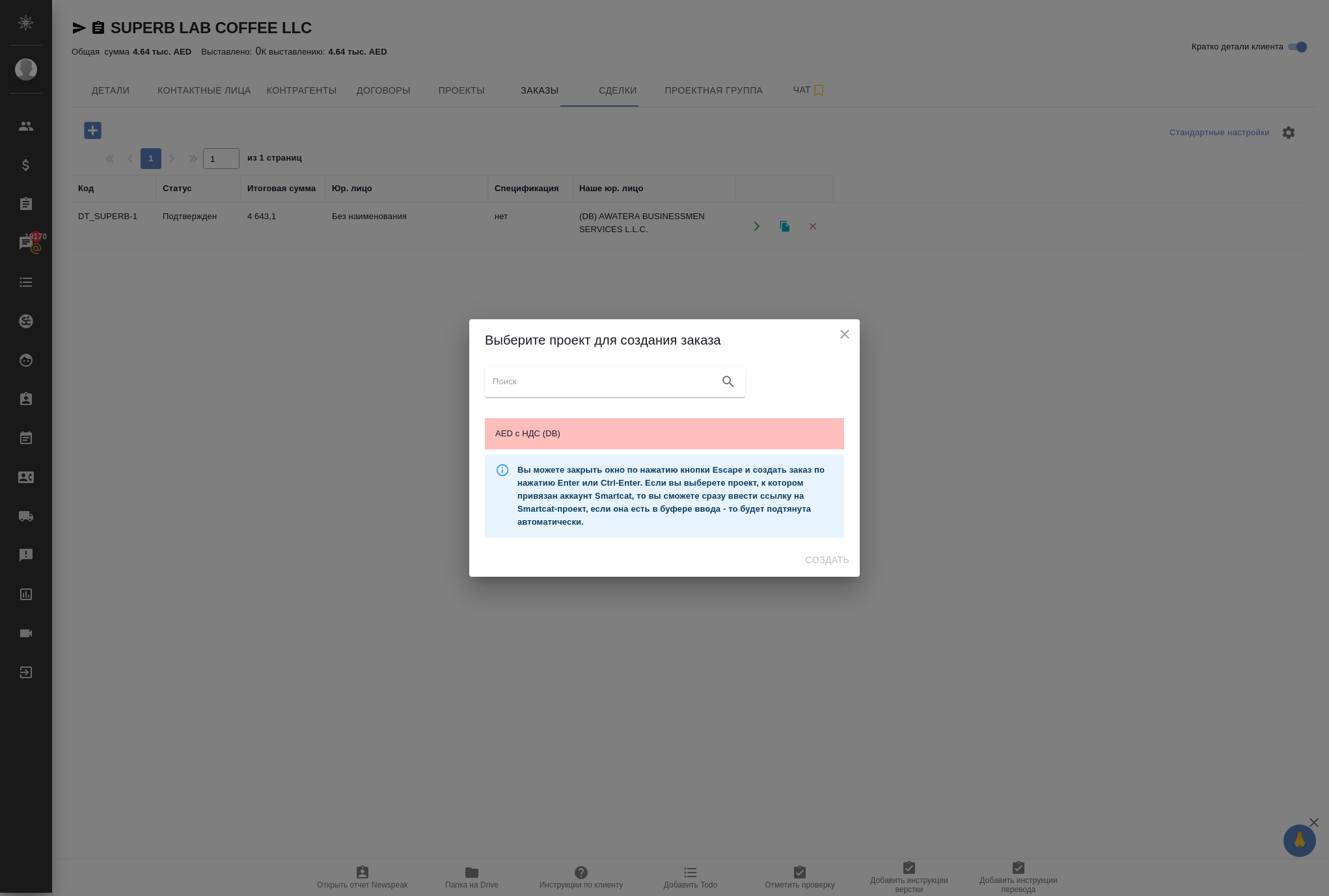
click at [553, 427] on span "AED c НДС (DB)" at bounding box center [664, 433] width 338 height 13
click at [815, 568] on span "Создать" at bounding box center [827, 560] width 43 height 16
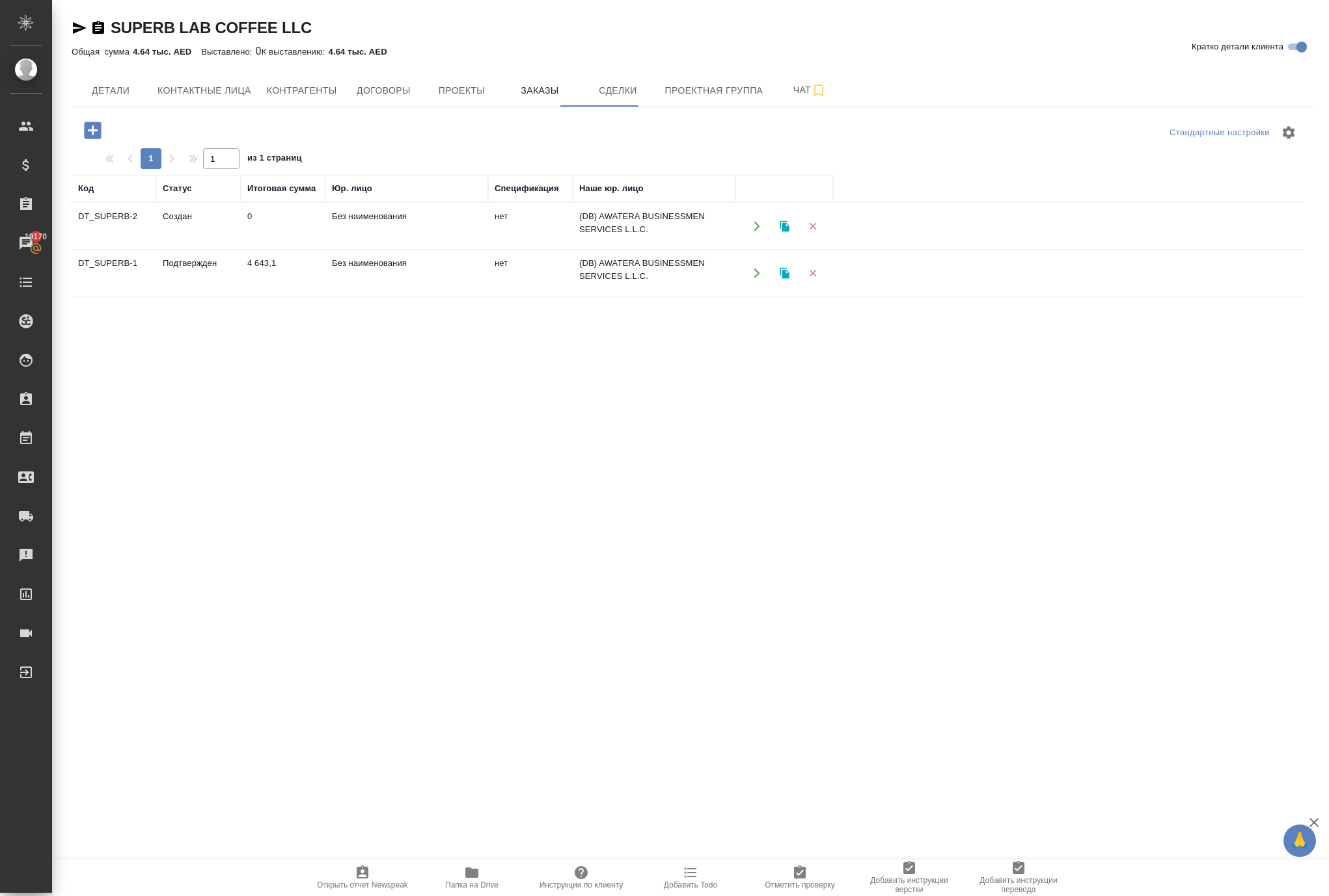
click at [754, 233] on icon "button" at bounding box center [756, 226] width 12 height 12
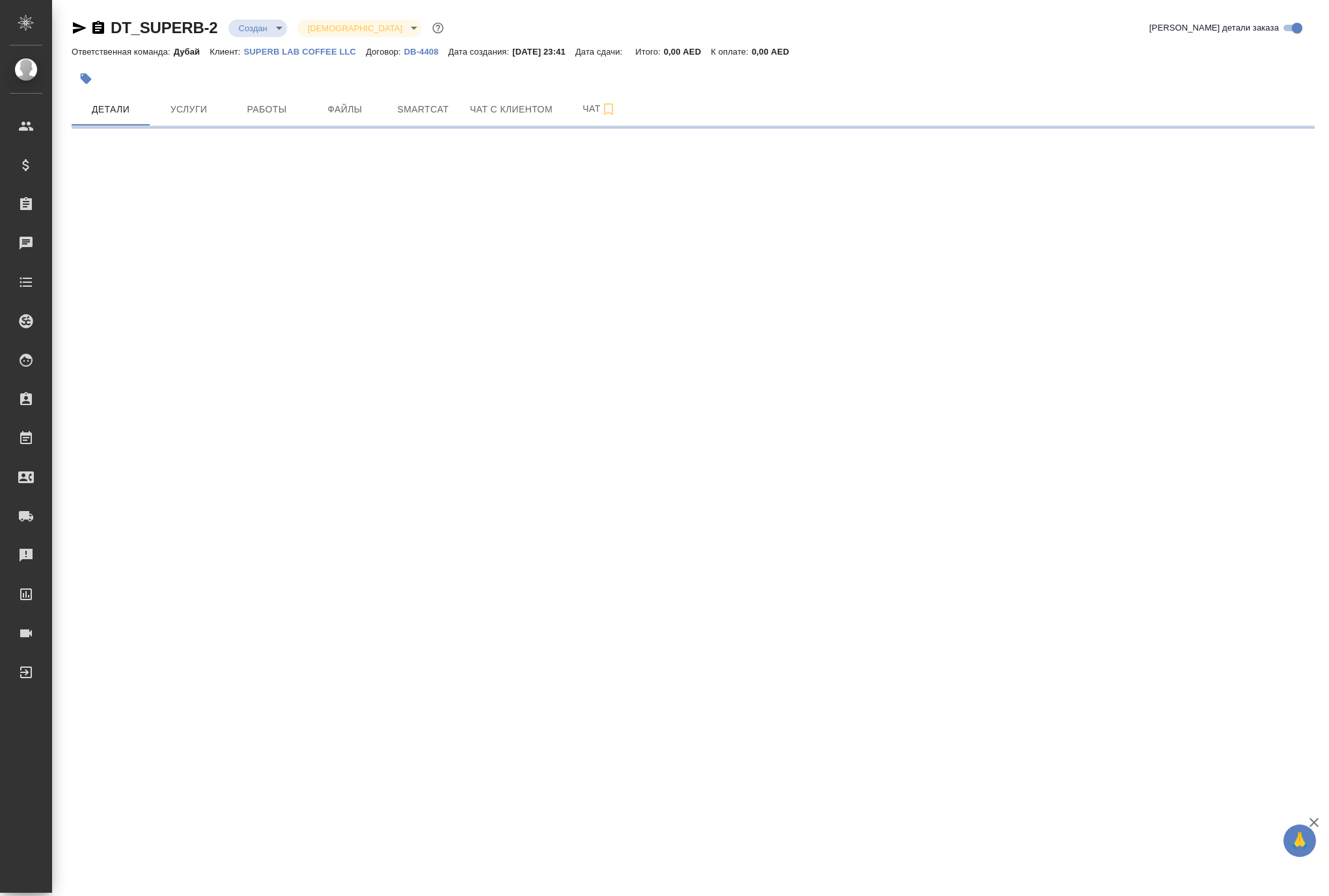
select select "RU"
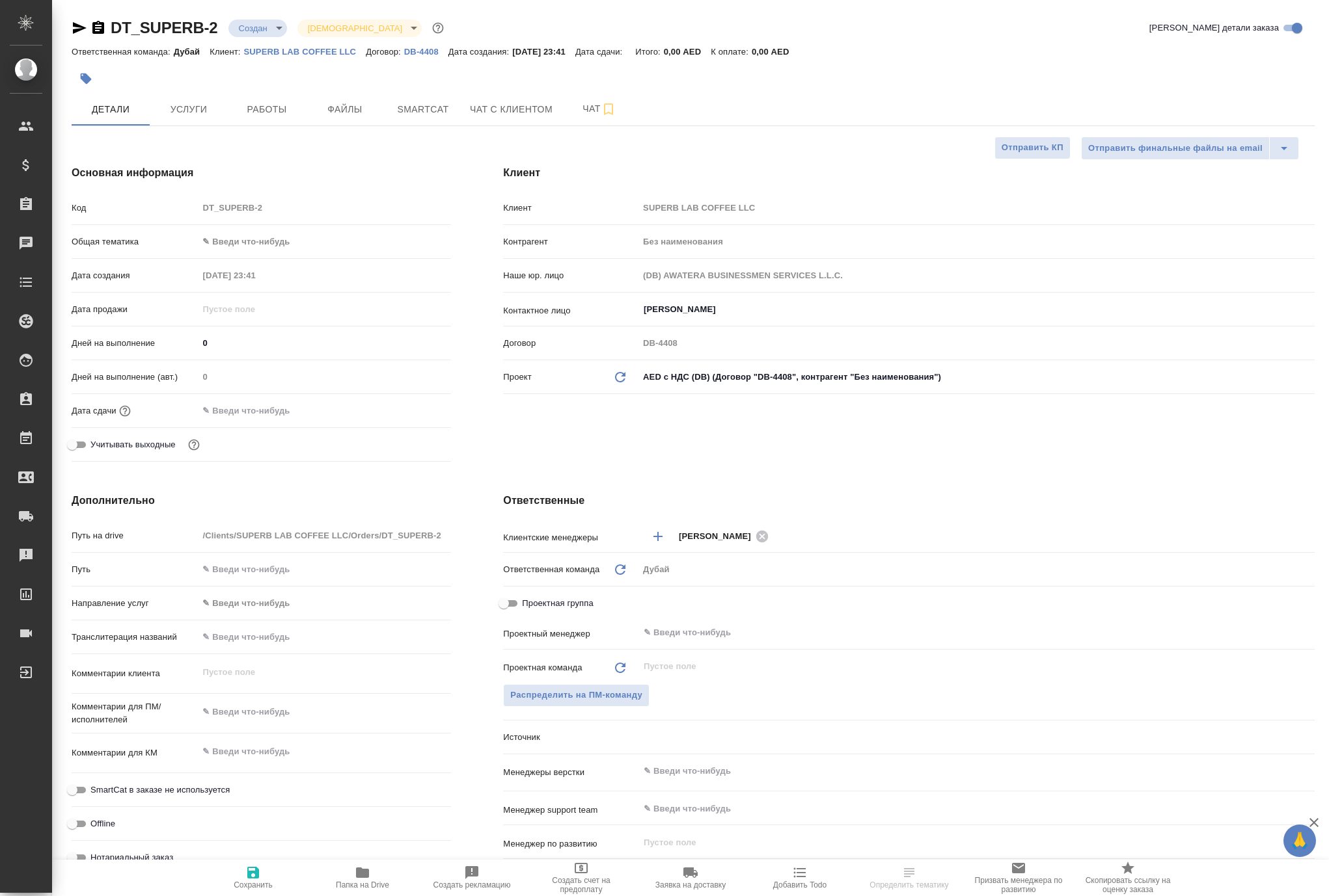
type textarea "x"
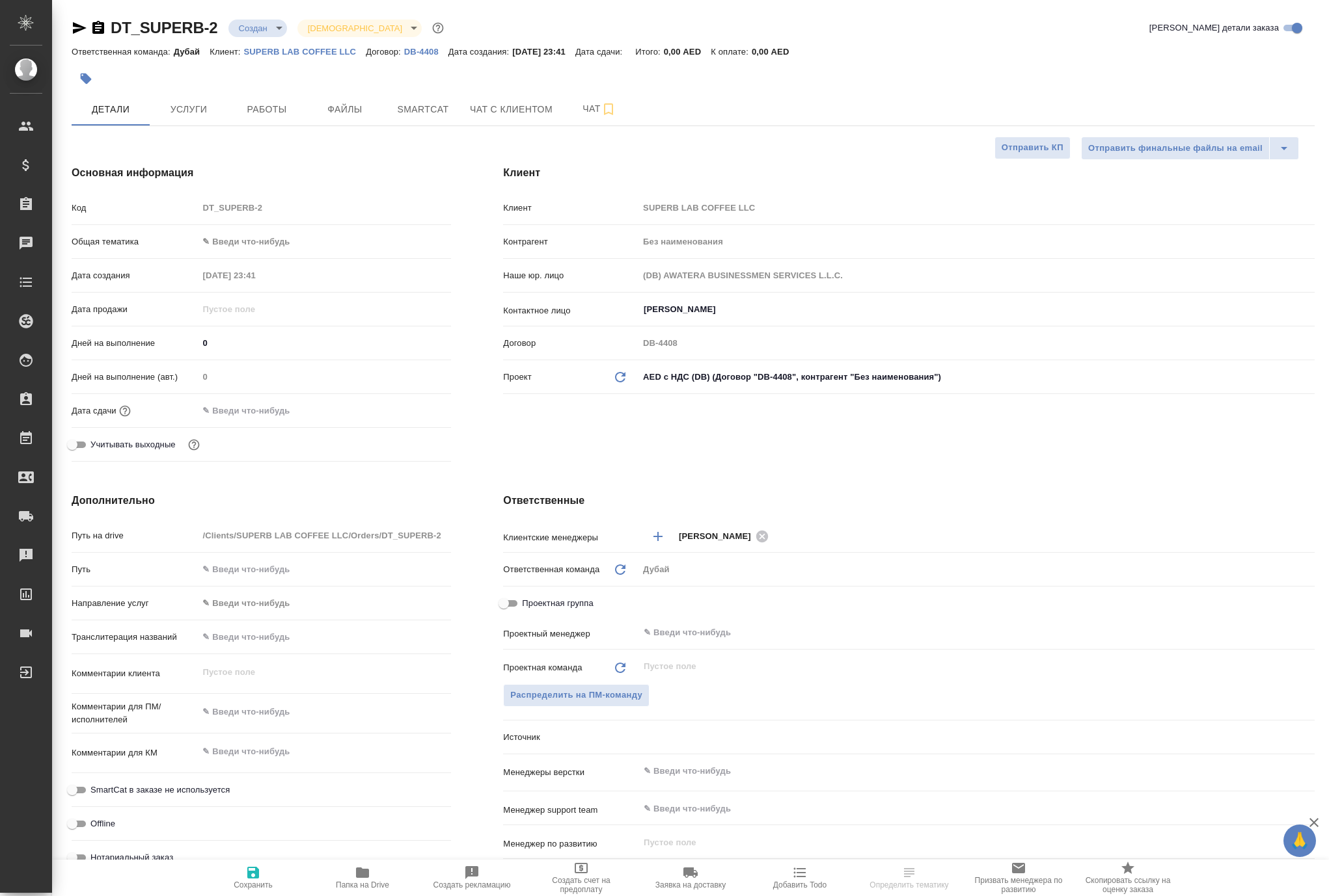
type textarea "x"
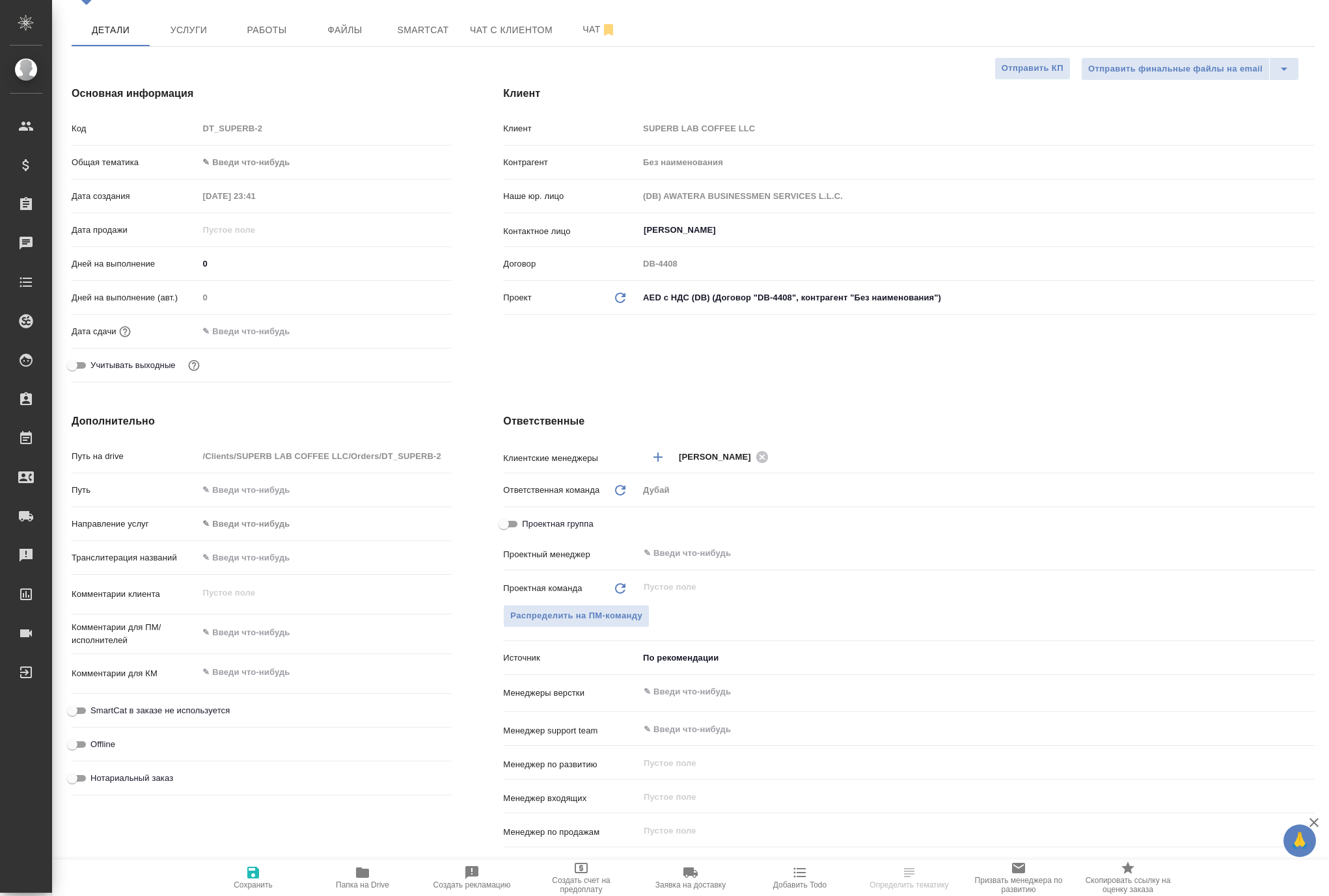
scroll to position [82, 0]
type textarea "x"
click at [286, 681] on textarea at bounding box center [324, 670] width 253 height 22
type textarea "x"
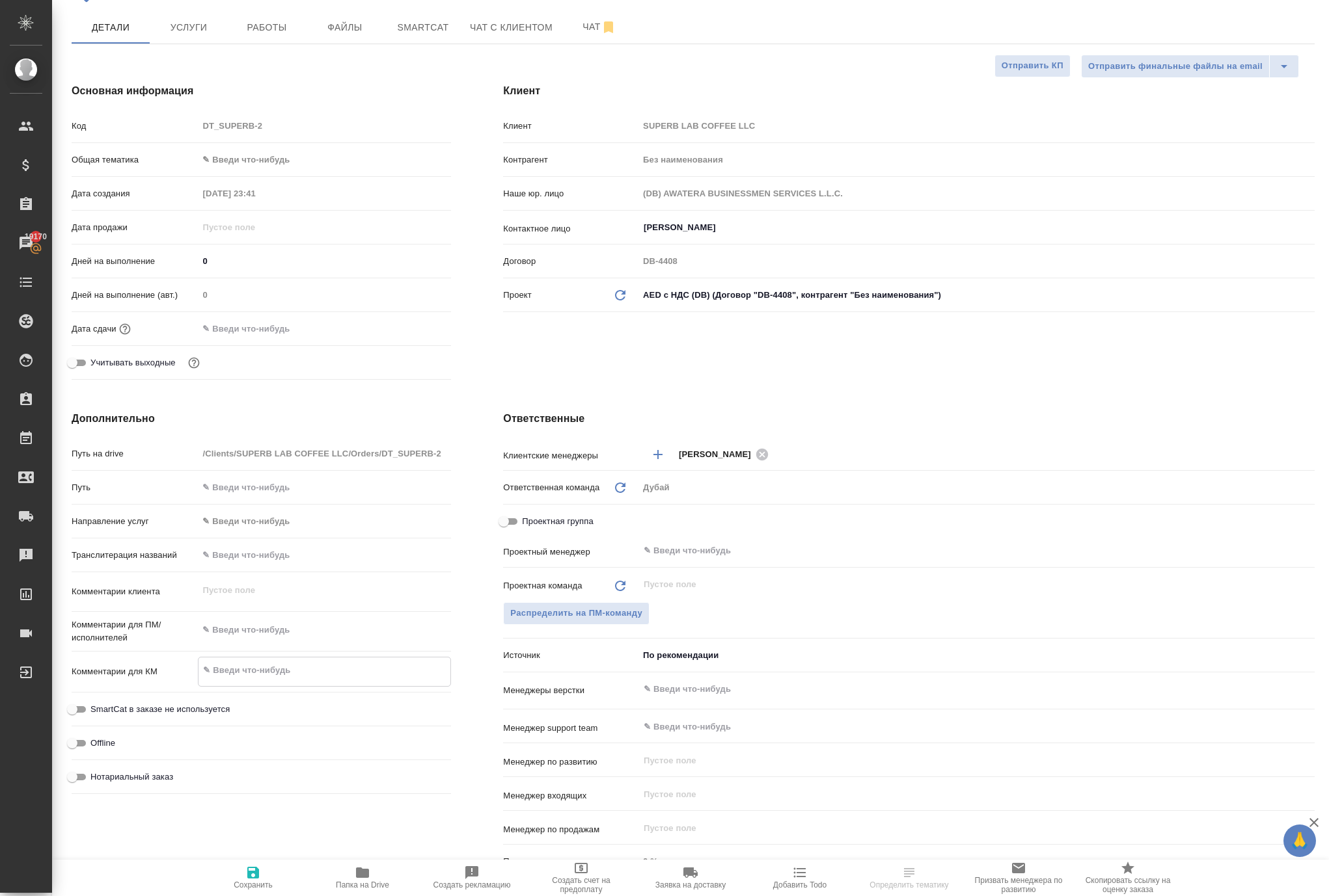
type textarea "о"
type textarea "x"
type textarea "от"
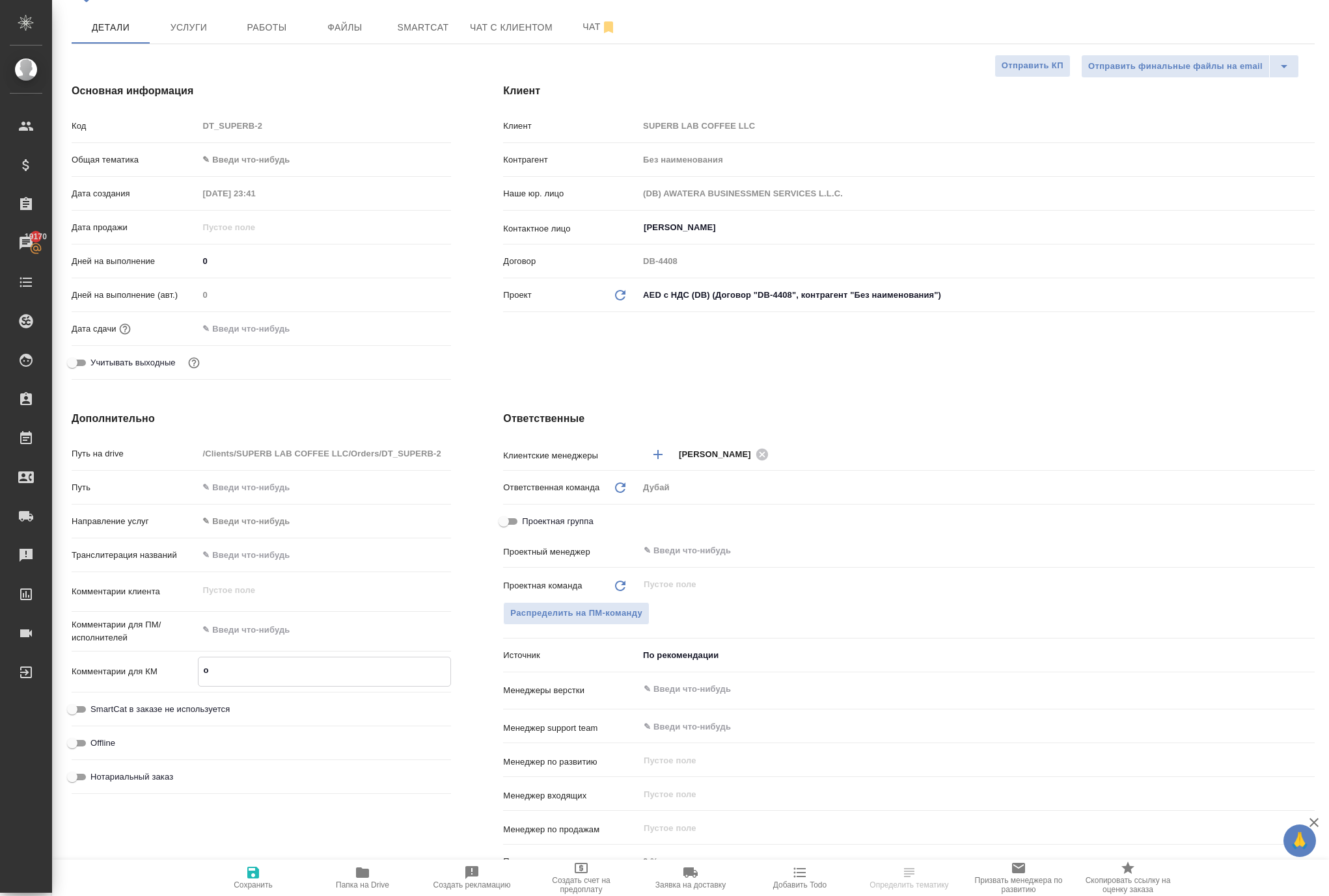
type textarea "x"
type textarea "отк"
type textarea "x"
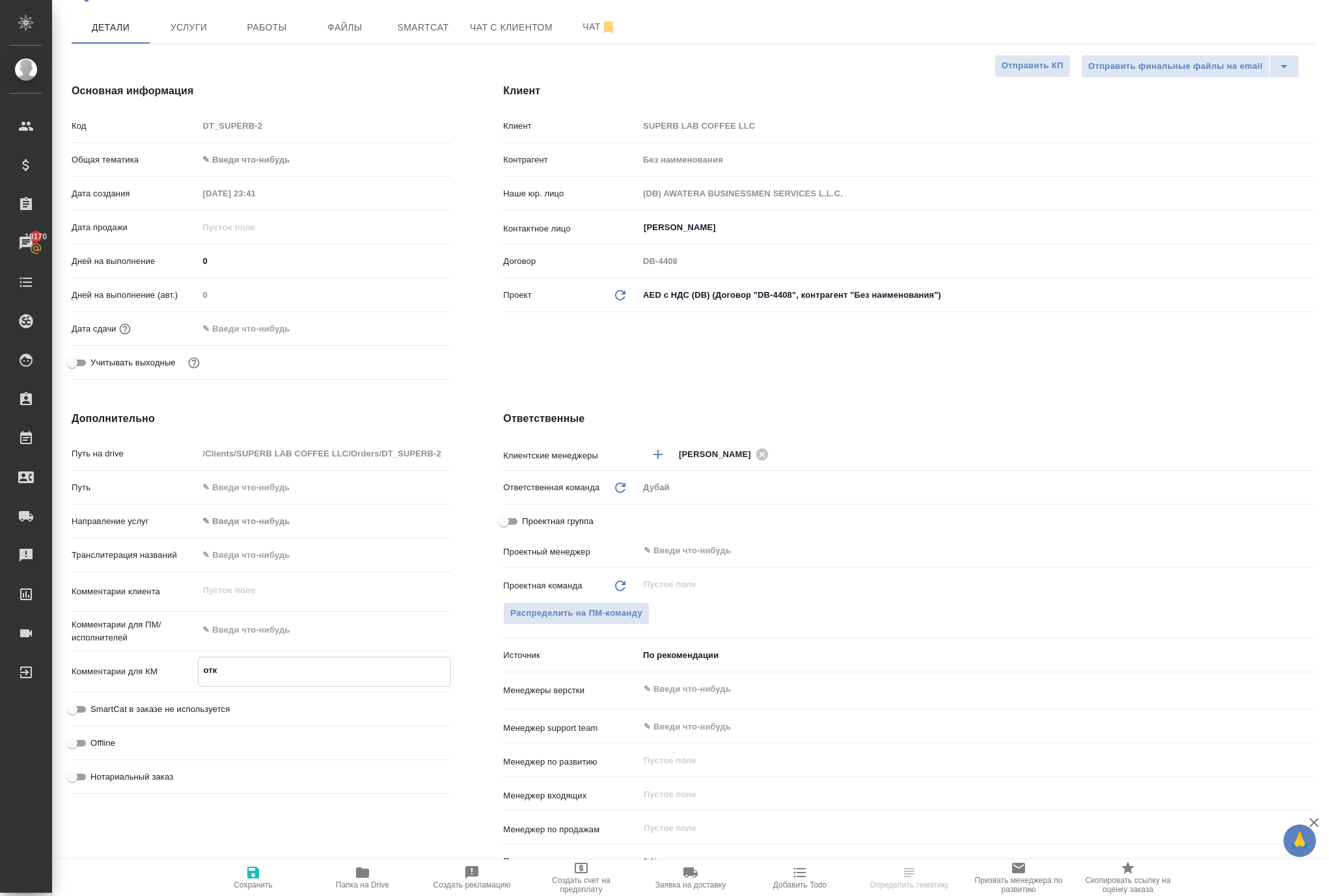
type textarea "x"
type textarea "откр"
type textarea "x"
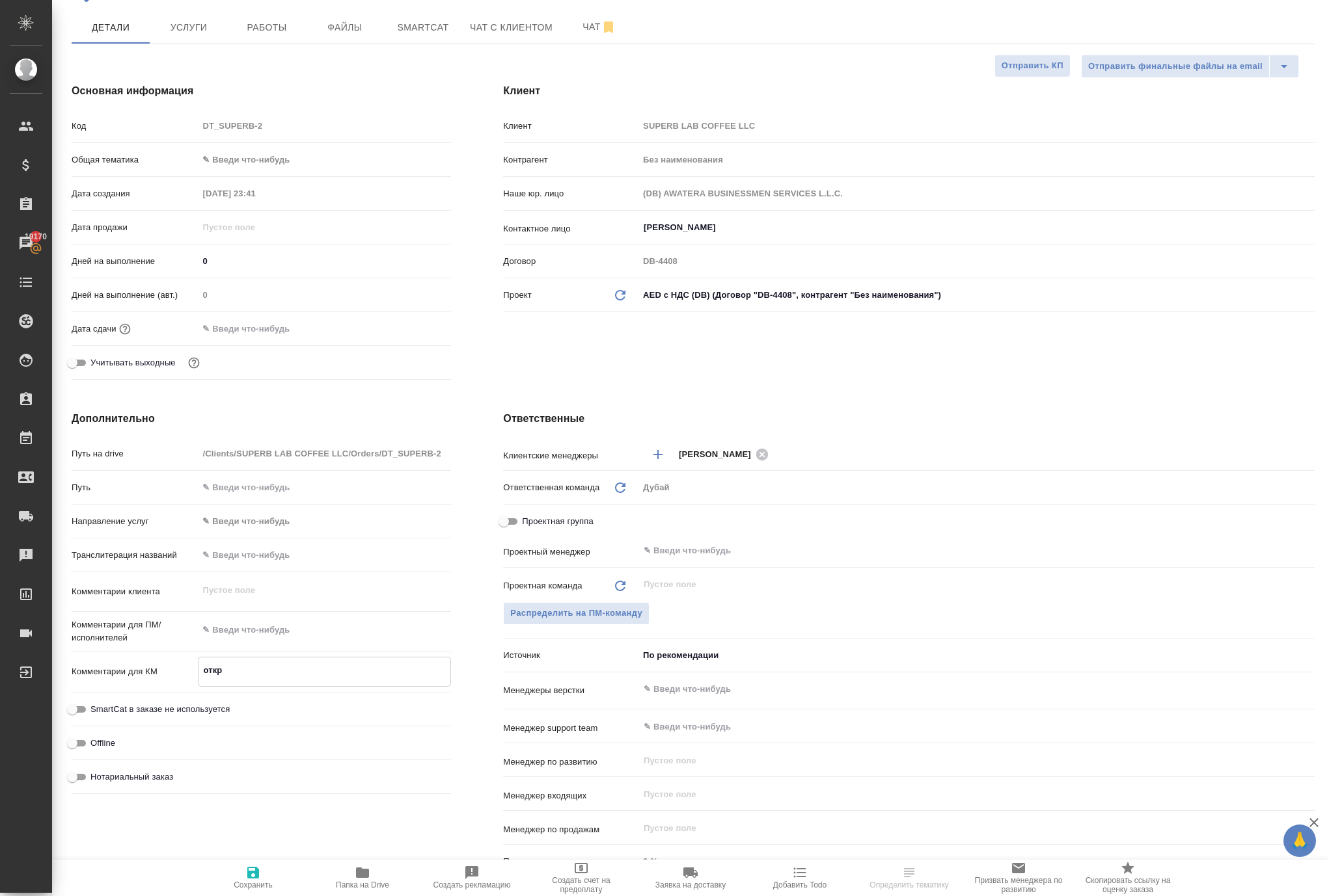
type textarea "x"
type textarea "откры"
type textarea "x"
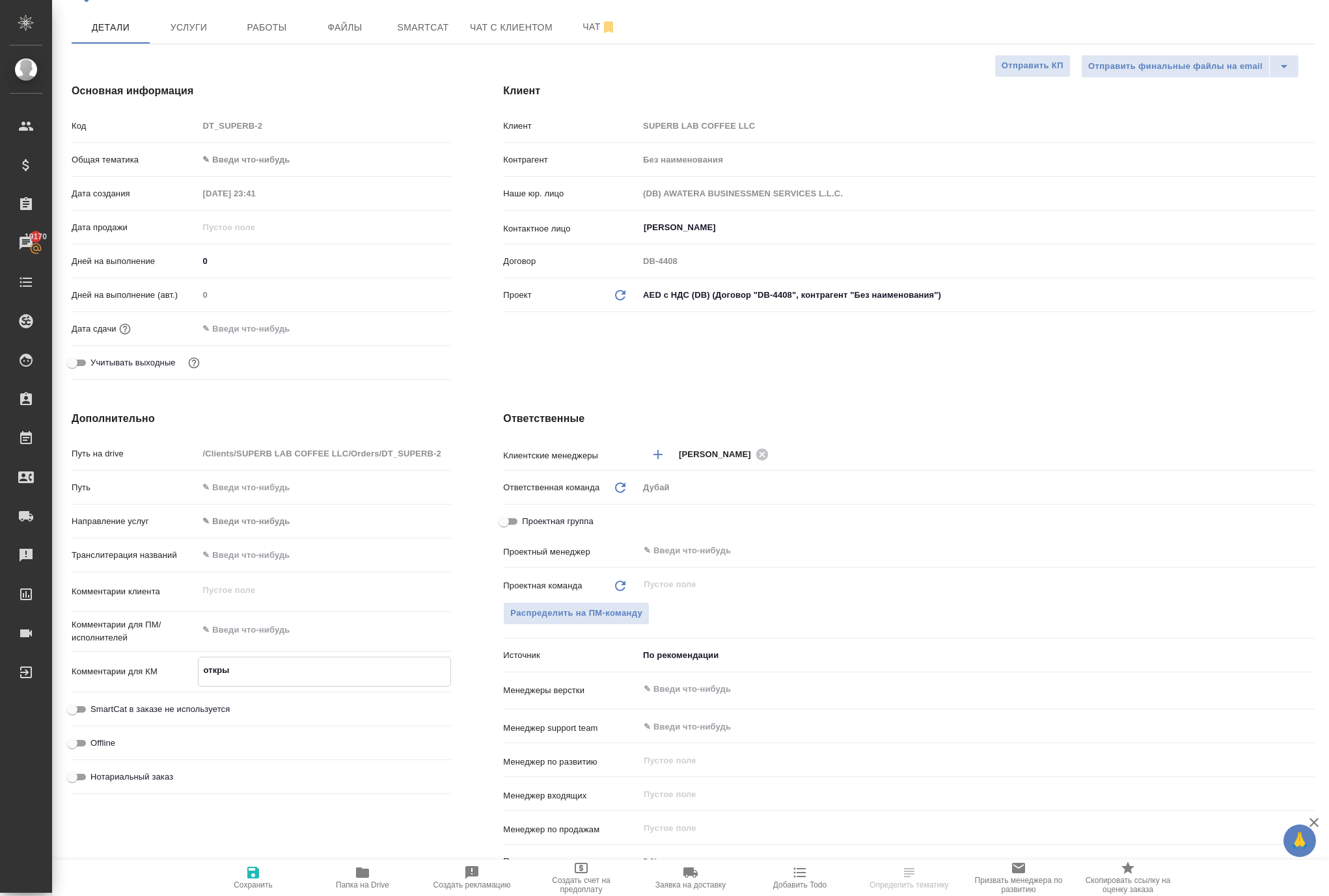
type textarea "открыт"
type textarea "x"
type textarea "открыти"
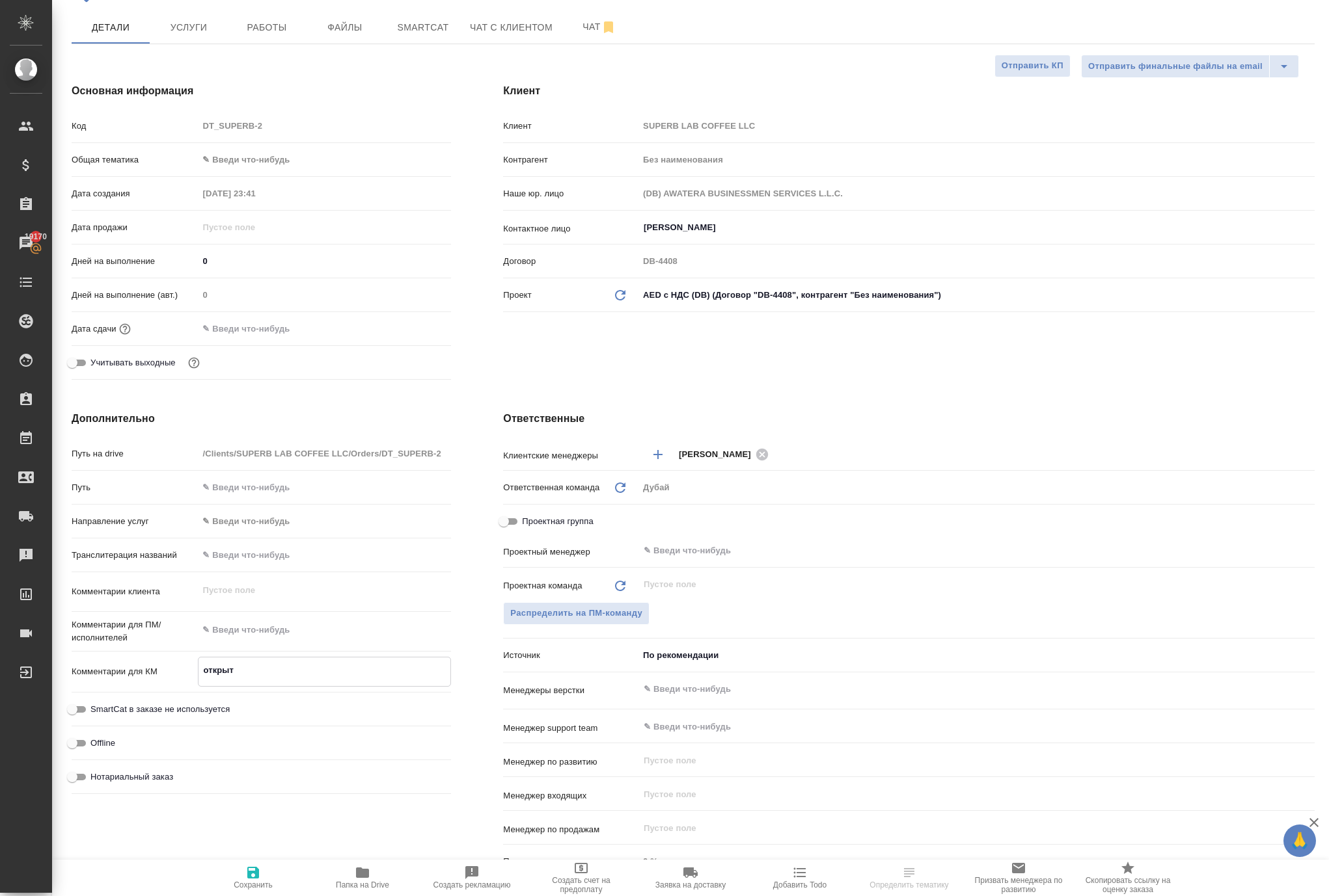
type textarea "x"
type textarea "открытие"
type textarea "x"
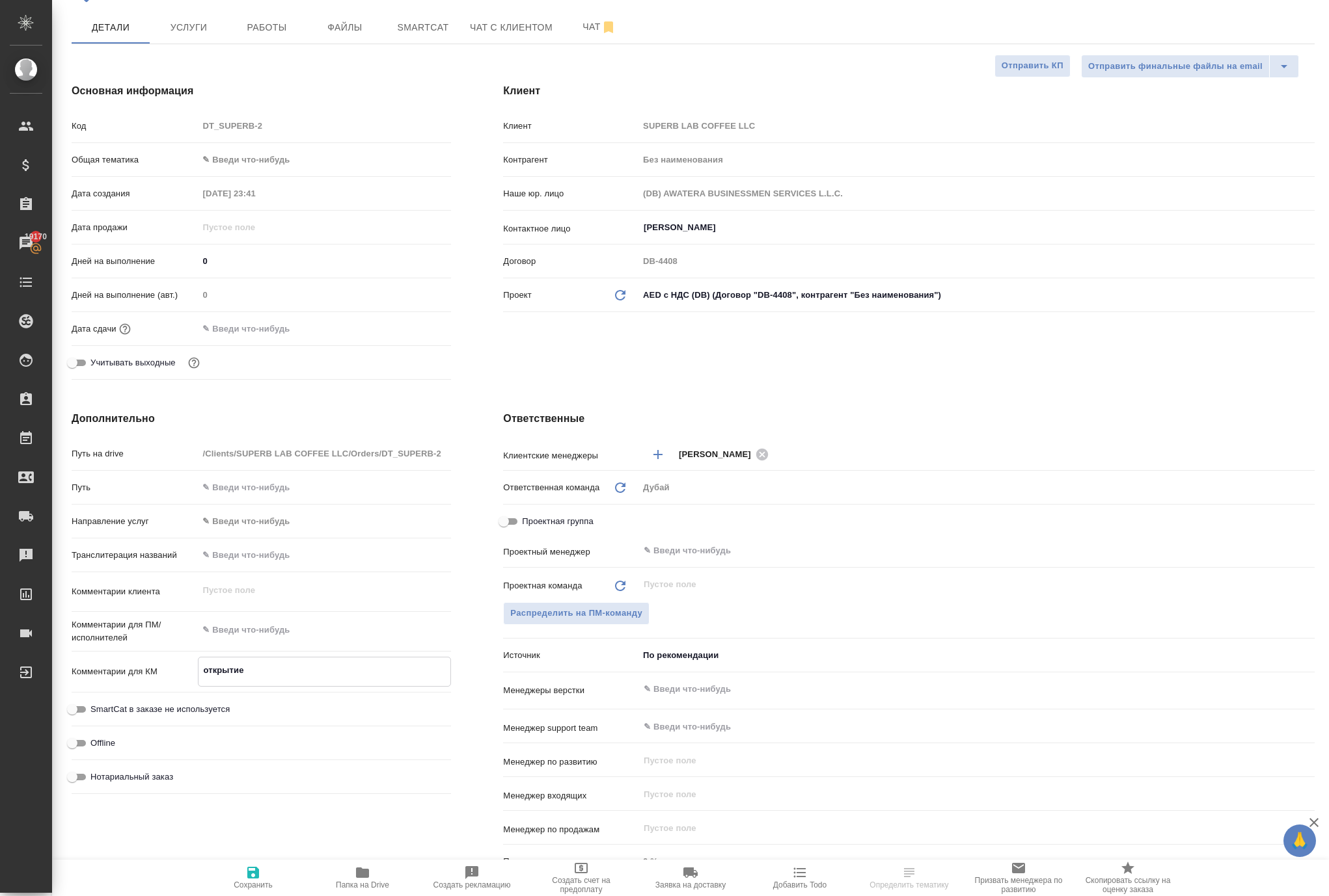
type textarea "x"
type textarea "открытие"
type textarea "x"
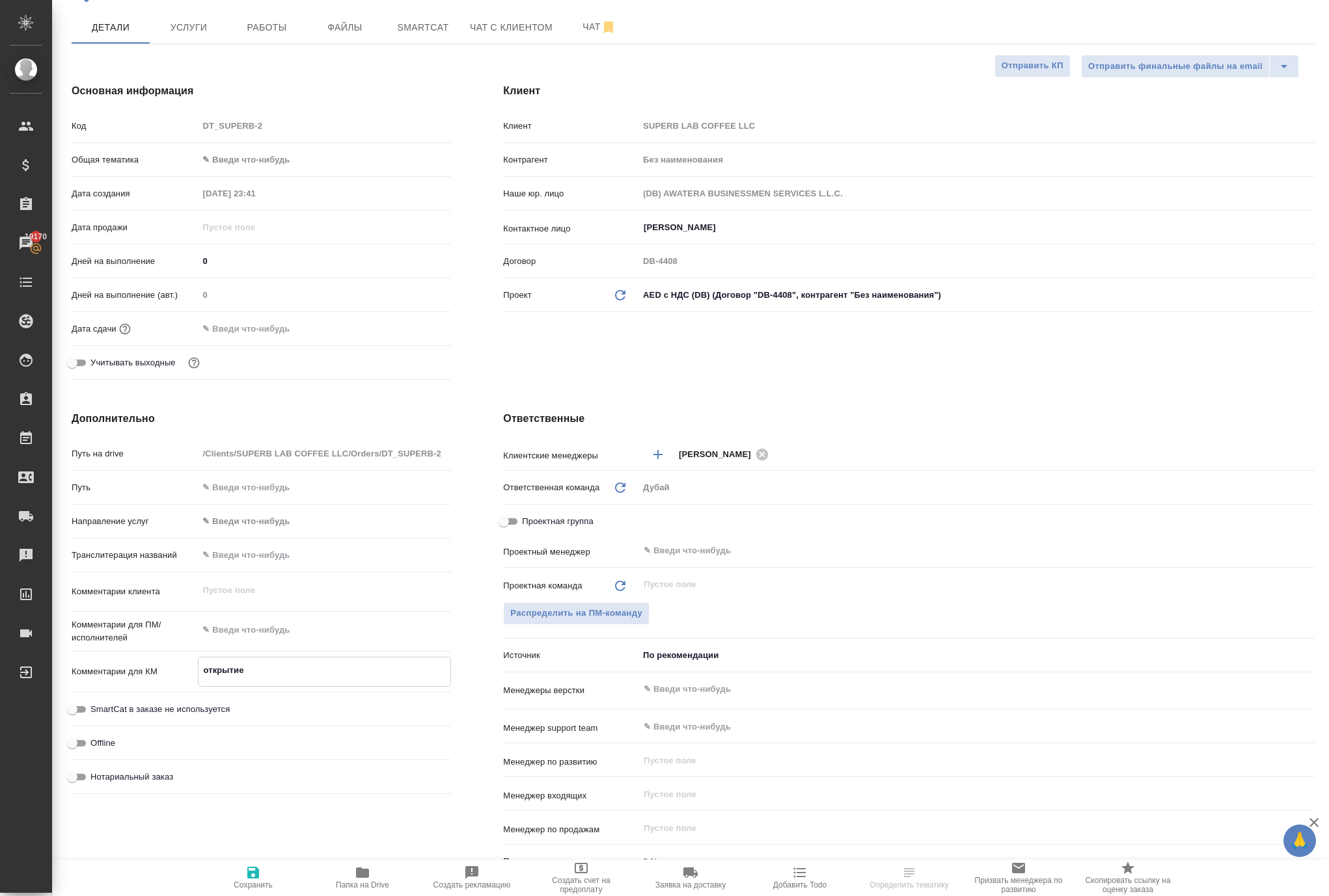
type textarea "x"
type textarea "открытие с"
type textarea "x"
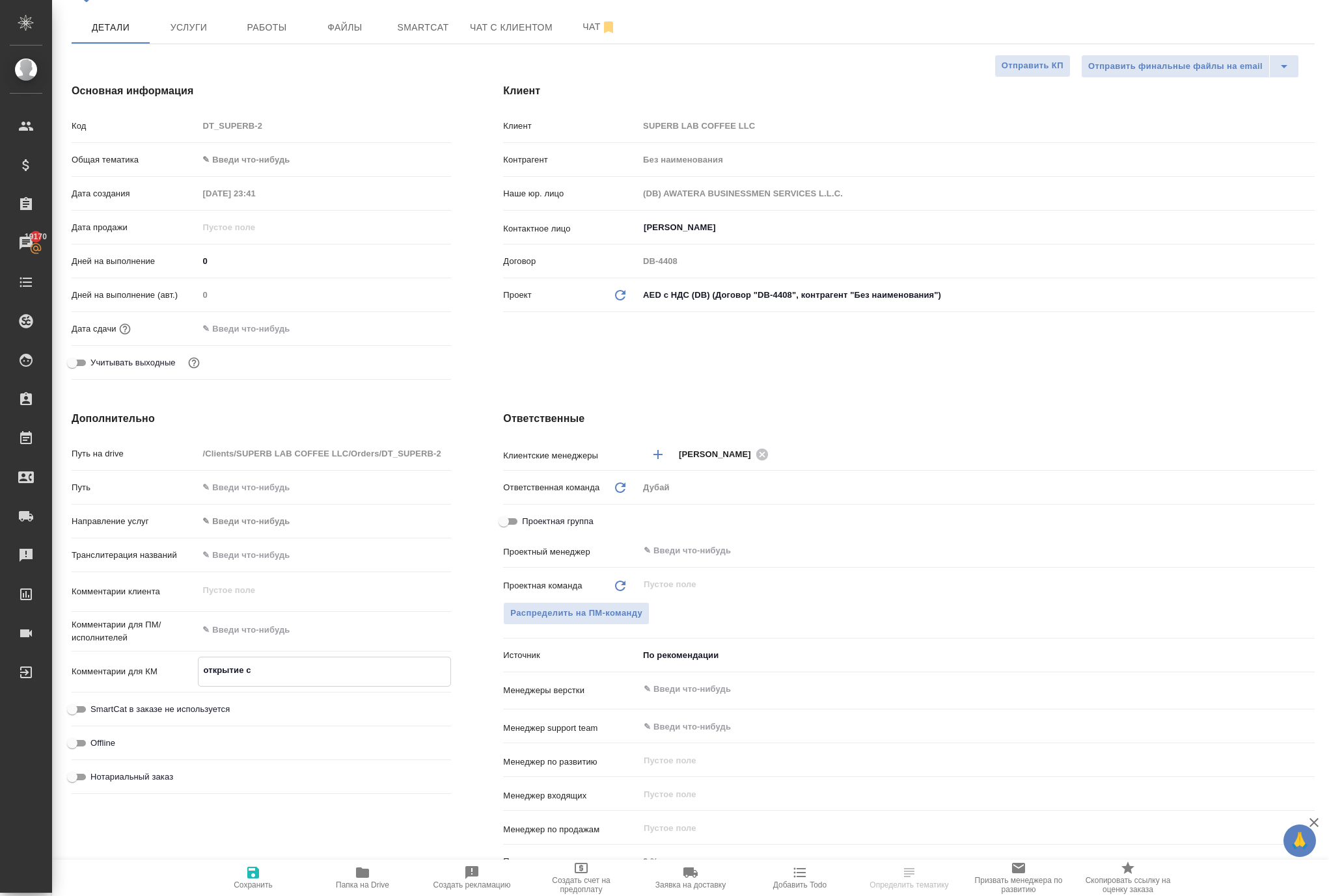
type textarea "открытие сч"
type textarea "x"
type textarea "открытие сче"
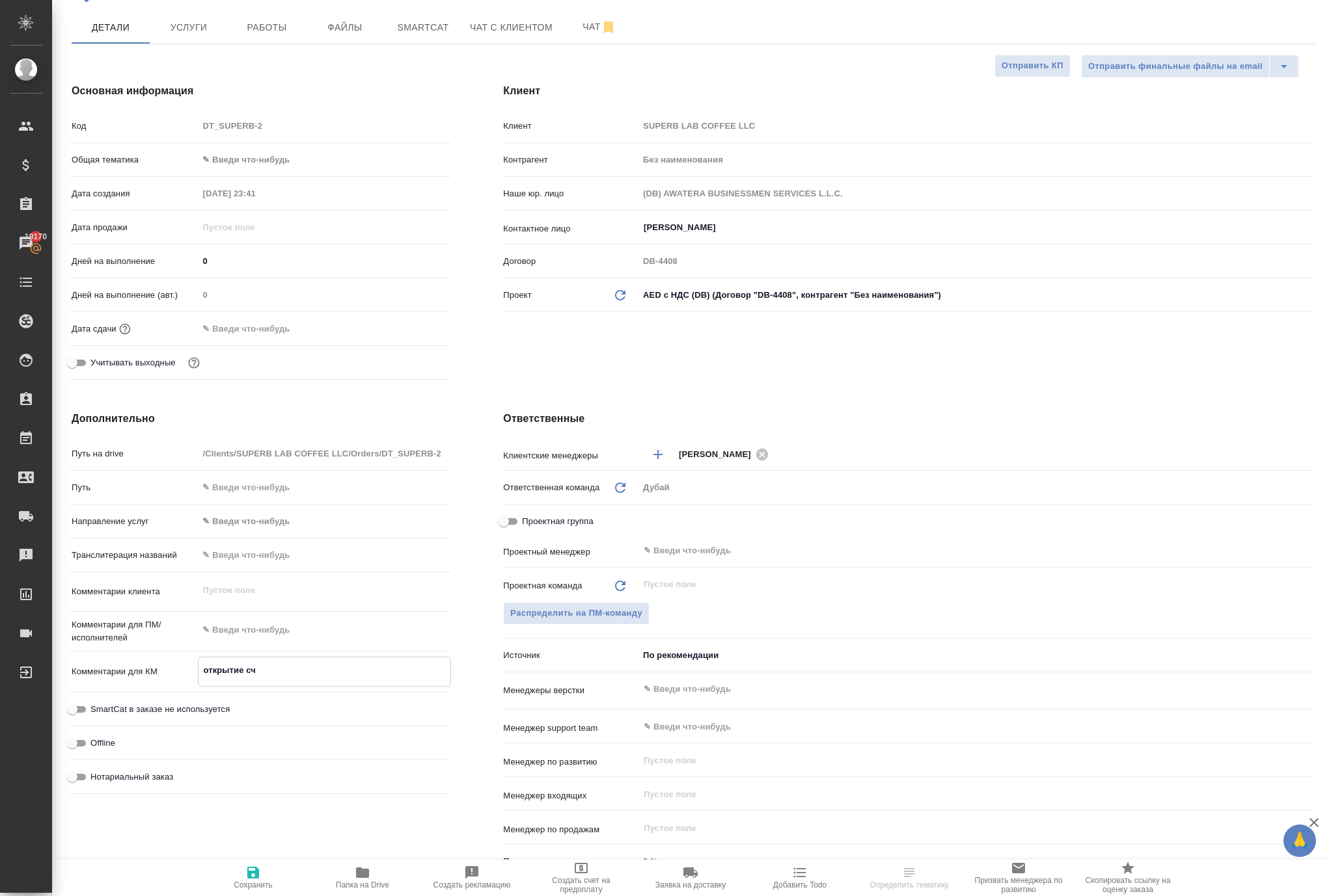
type textarea "x"
type textarea "открытие счет"
type textarea "x"
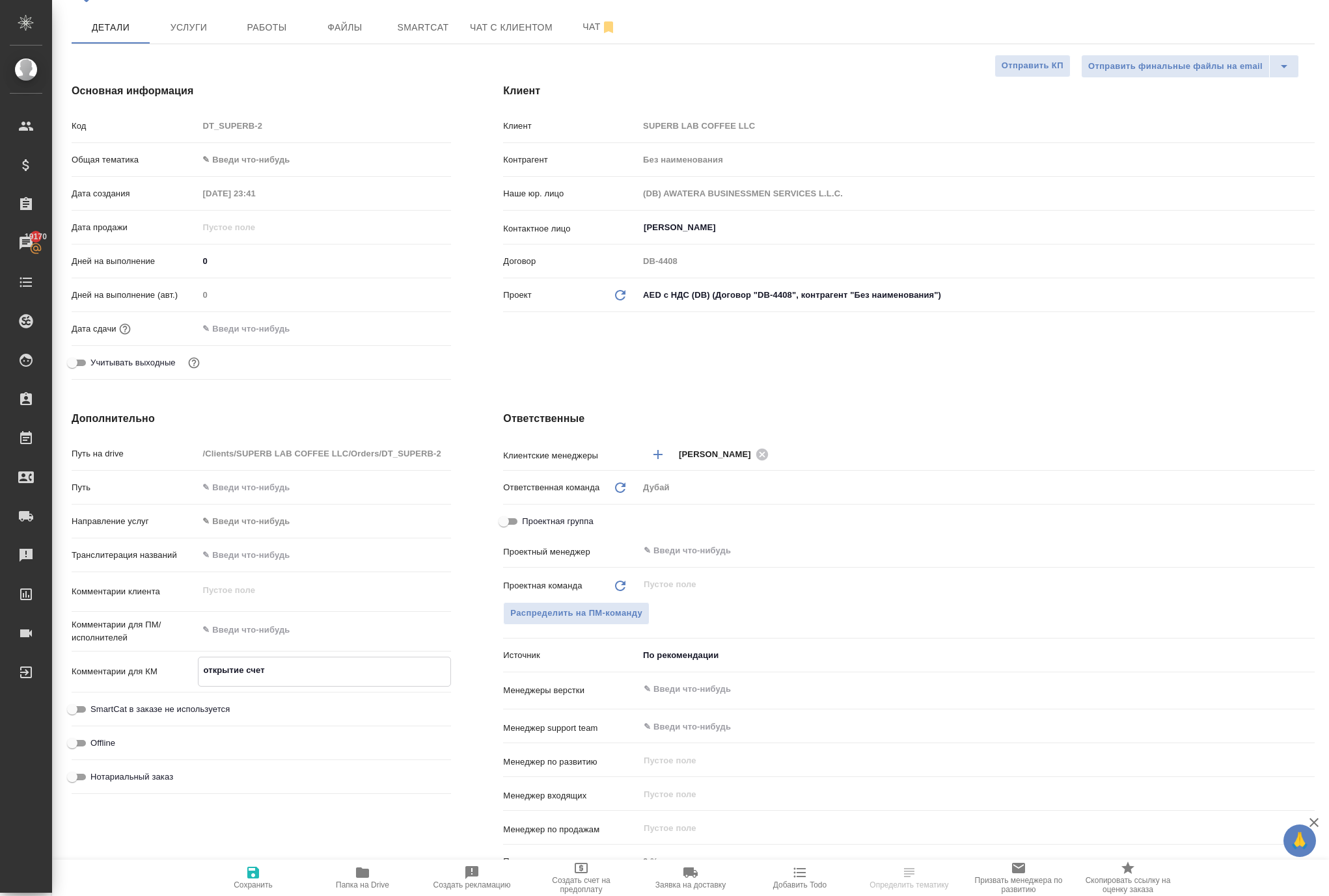
type textarea "x"
type textarea "открытие счета"
type textarea "x"
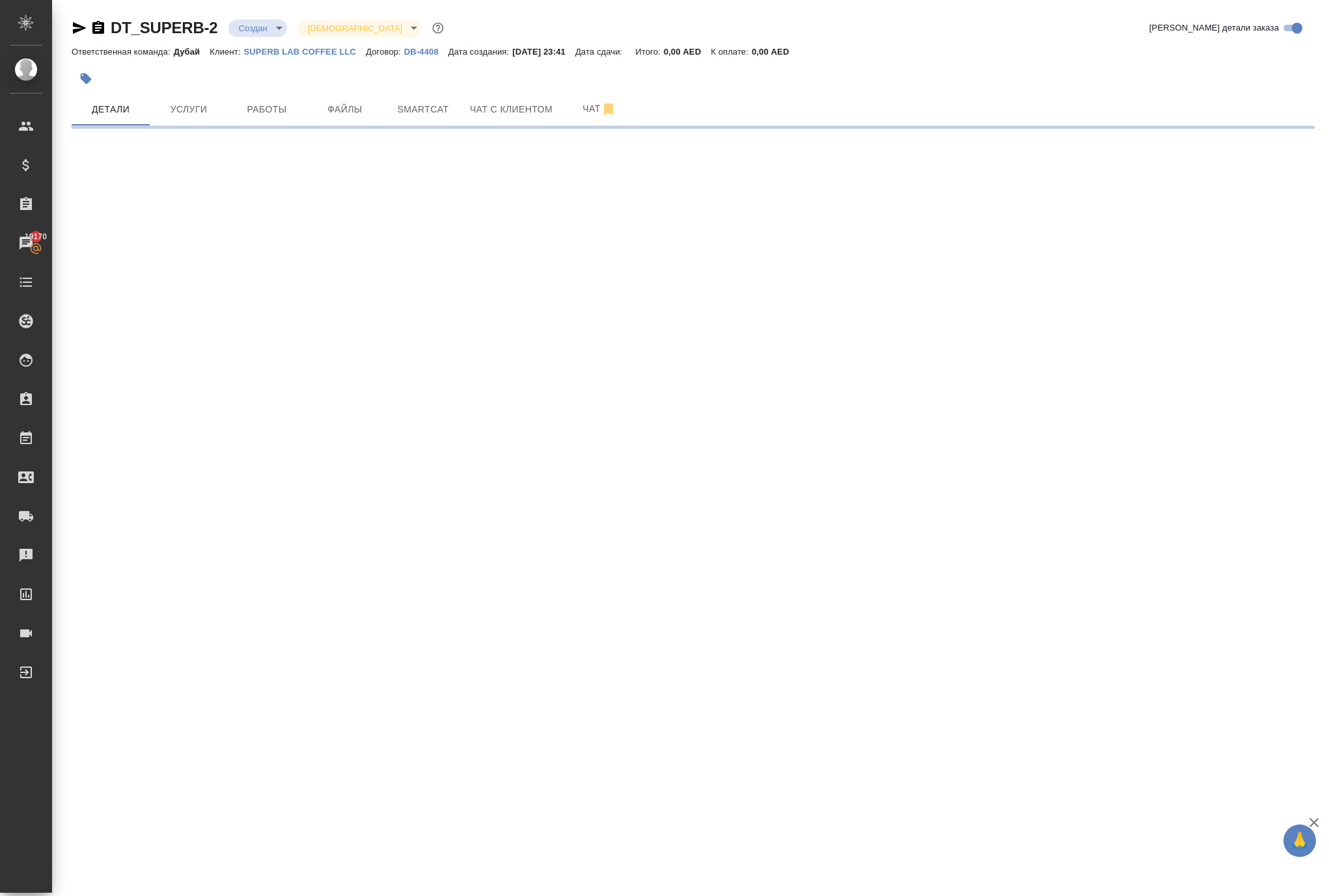
scroll to position [0, 0]
select select "RU"
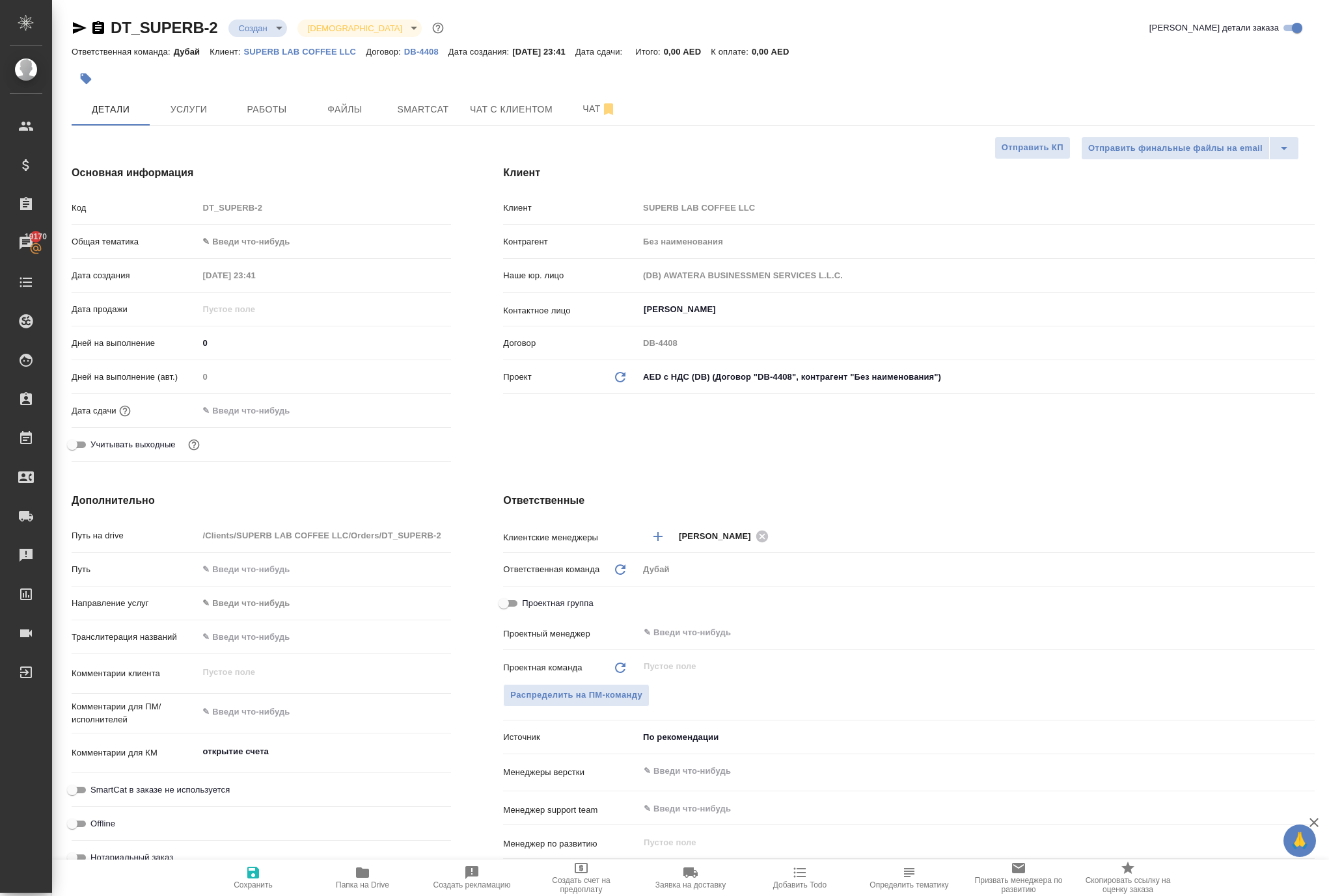
type textarea "x"
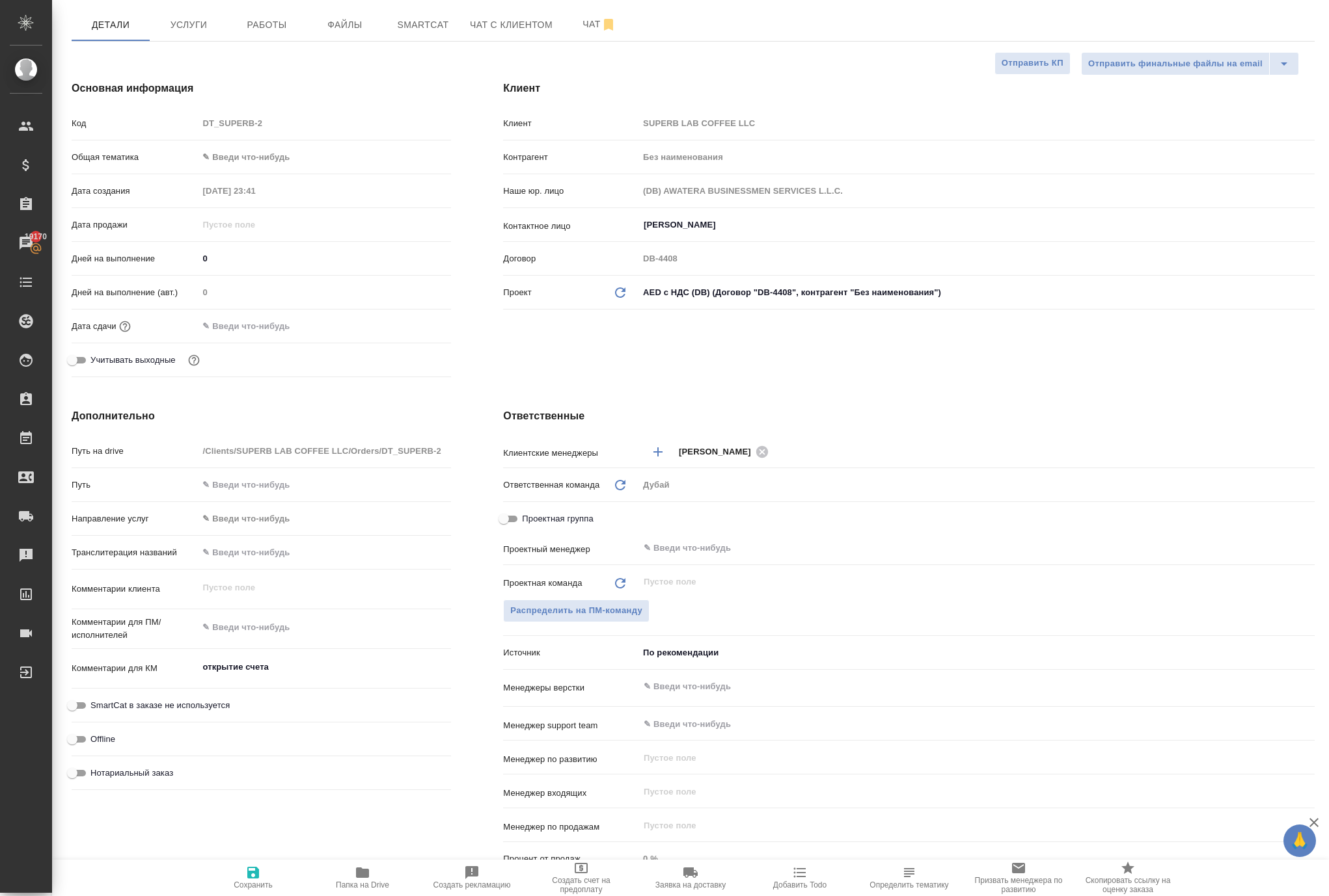
scroll to position [119, 0]
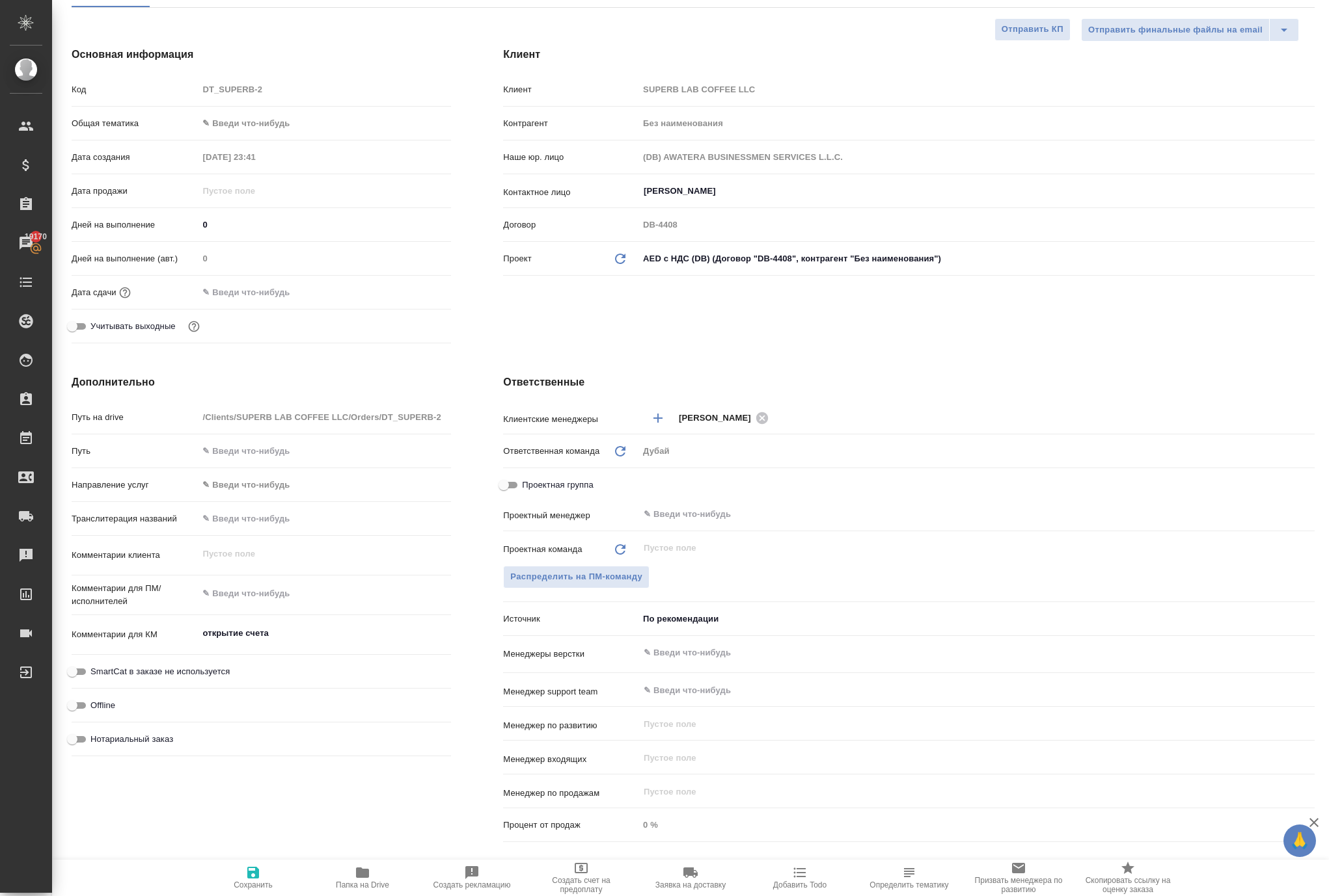
click at [254, 867] on icon "button" at bounding box center [253, 873] width 12 height 12
type textarea "x"
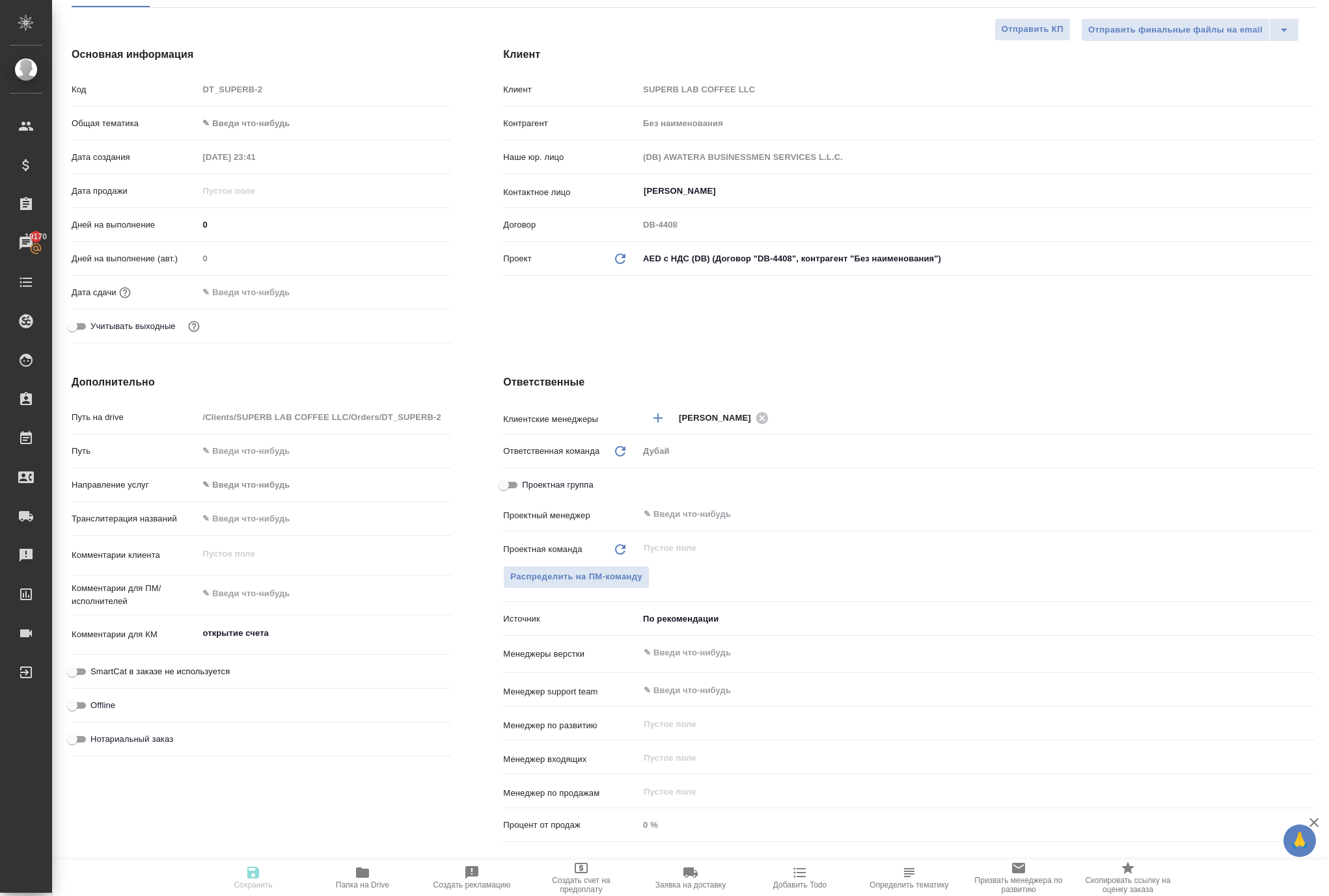
type textarea "x"
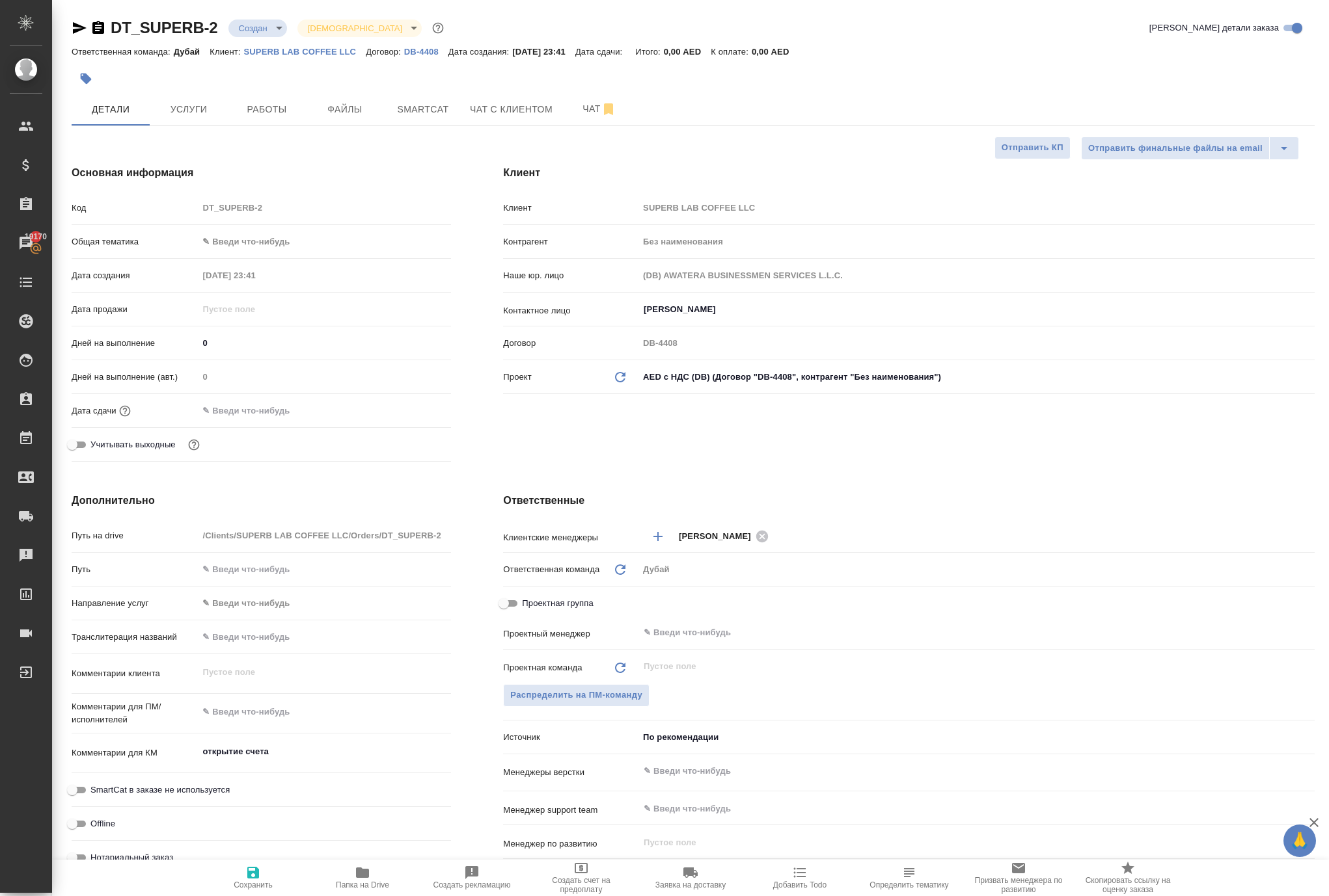
scroll to position [0, 0]
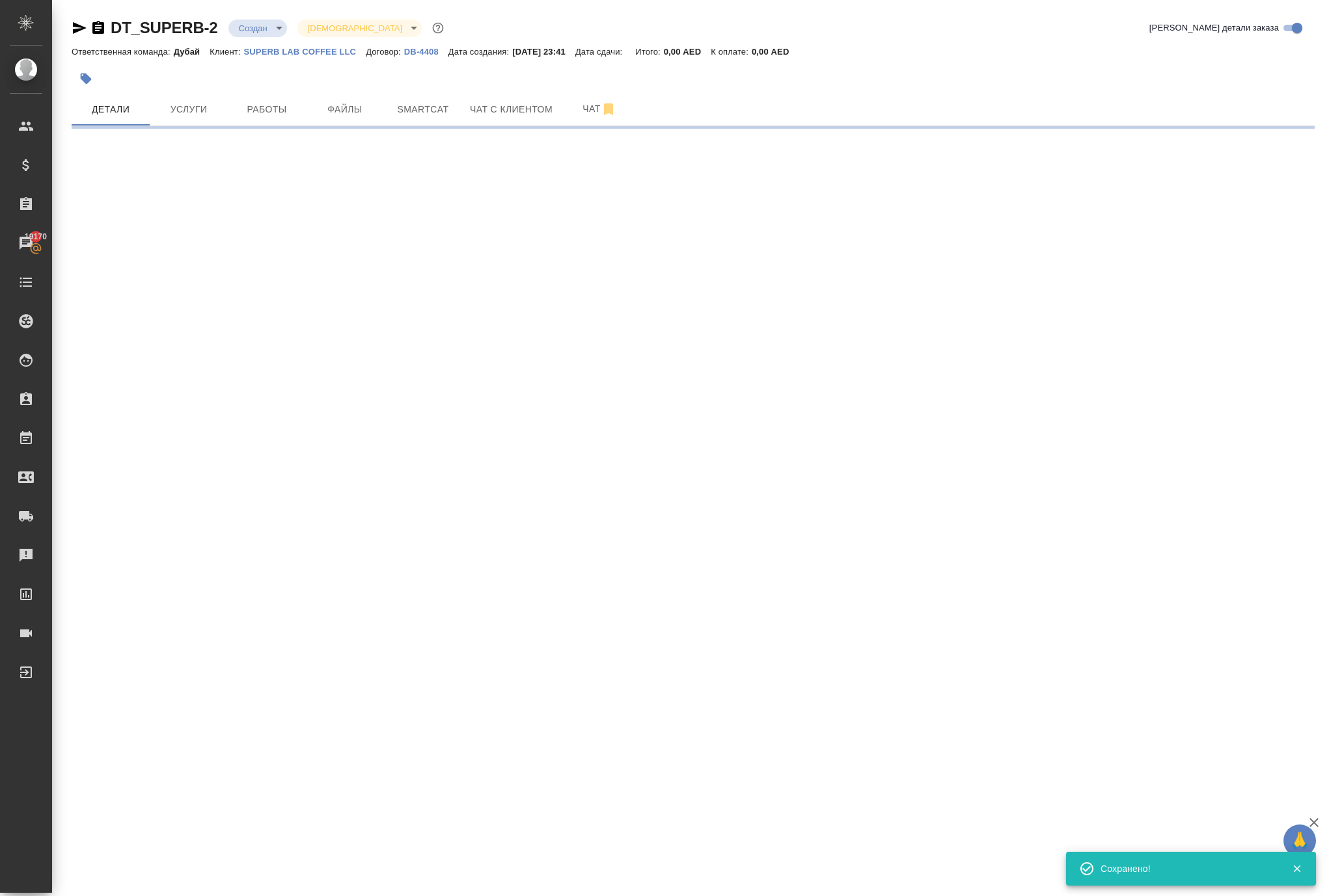
select select "RU"
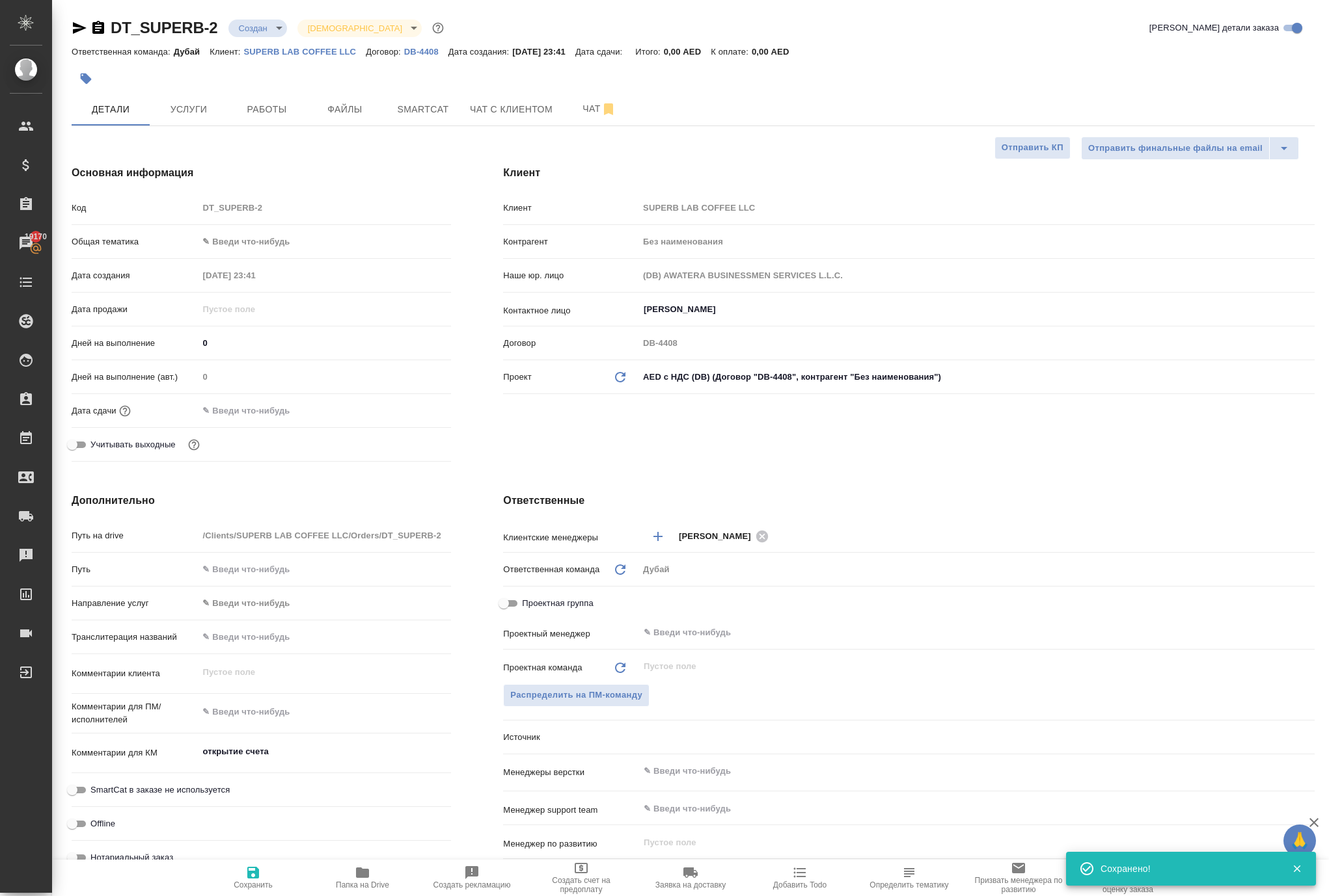
type textarea "x"
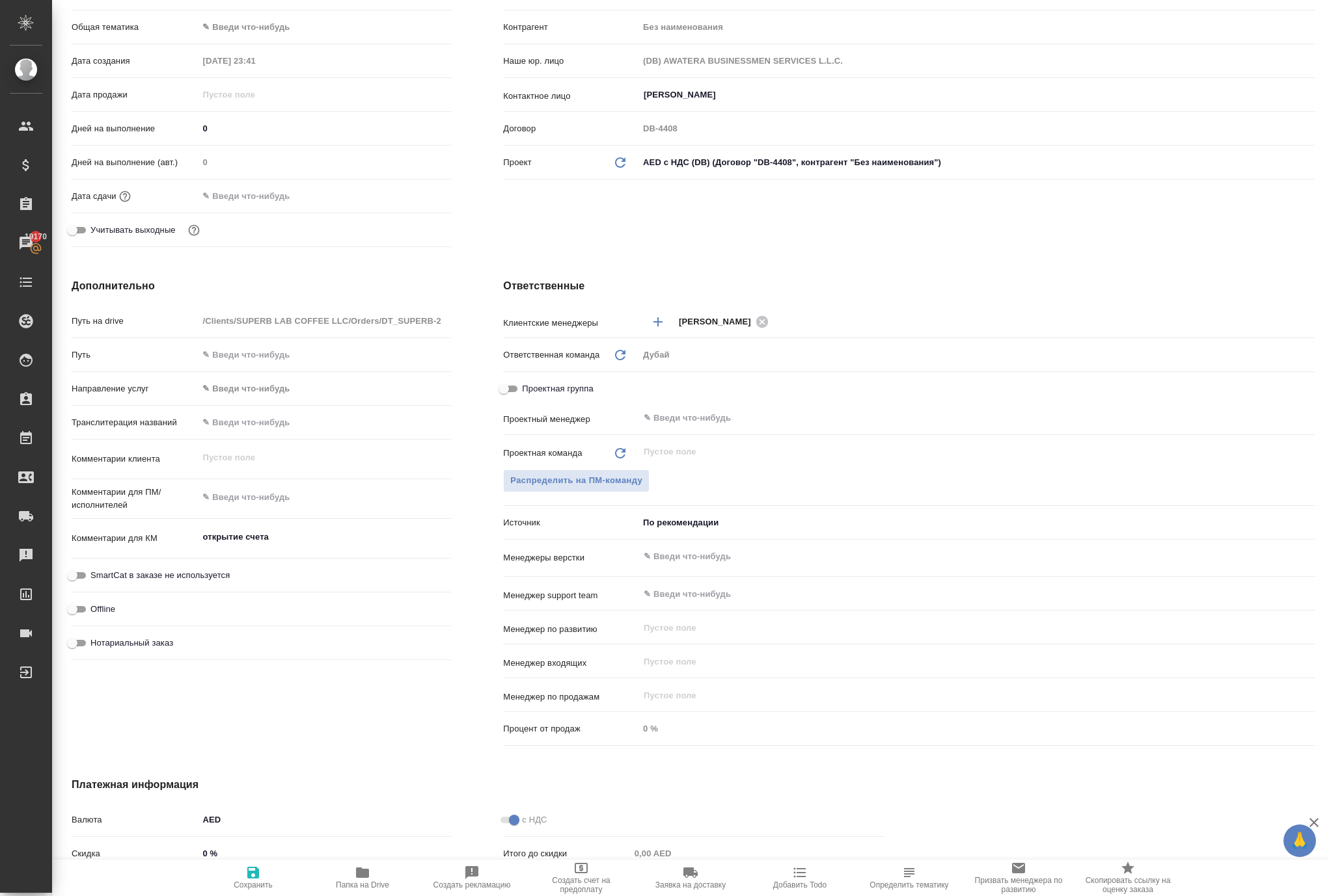
scroll to position [388, 0]
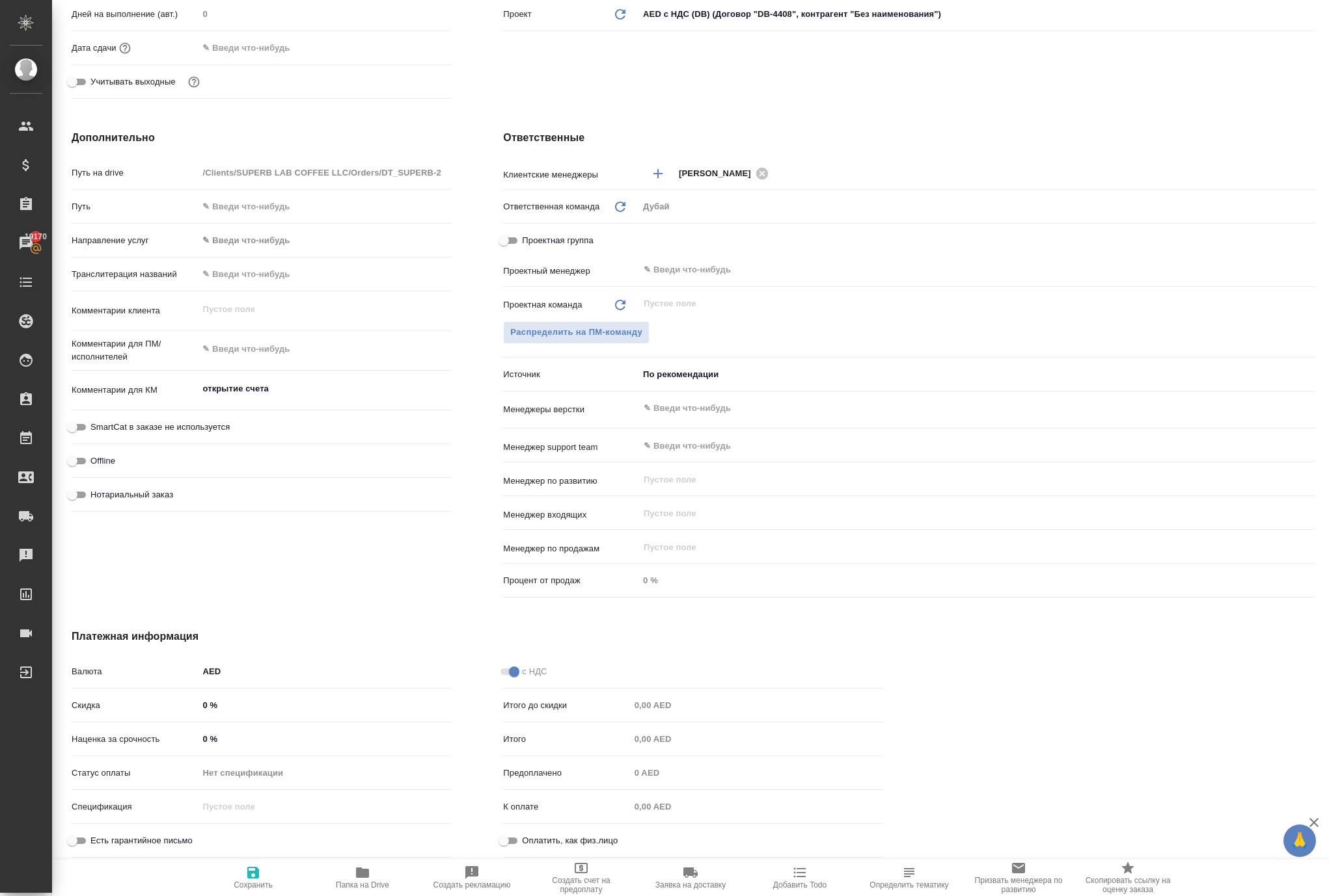
type textarea "x"
drag, startPoint x: 301, startPoint y: 418, endPoint x: 133, endPoint y: 415, distance: 168.0
click at [134, 406] on div "Комментарии для КМ открытие счета x" at bounding box center [261, 391] width 379 height 30
type textarea "x"
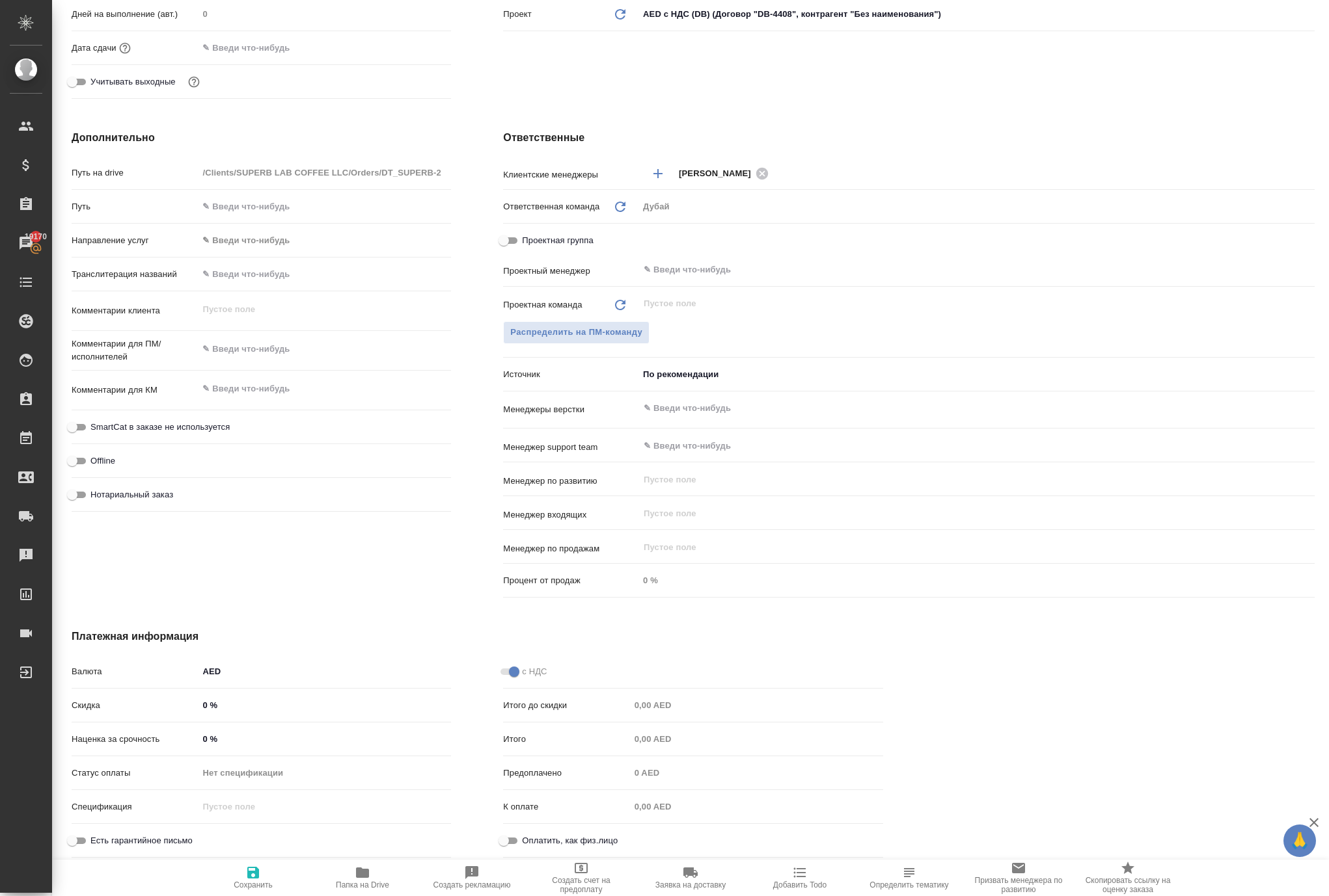
type textarea "x"
click at [247, 867] on icon "button" at bounding box center [253, 873] width 12 height 12
type textarea "x"
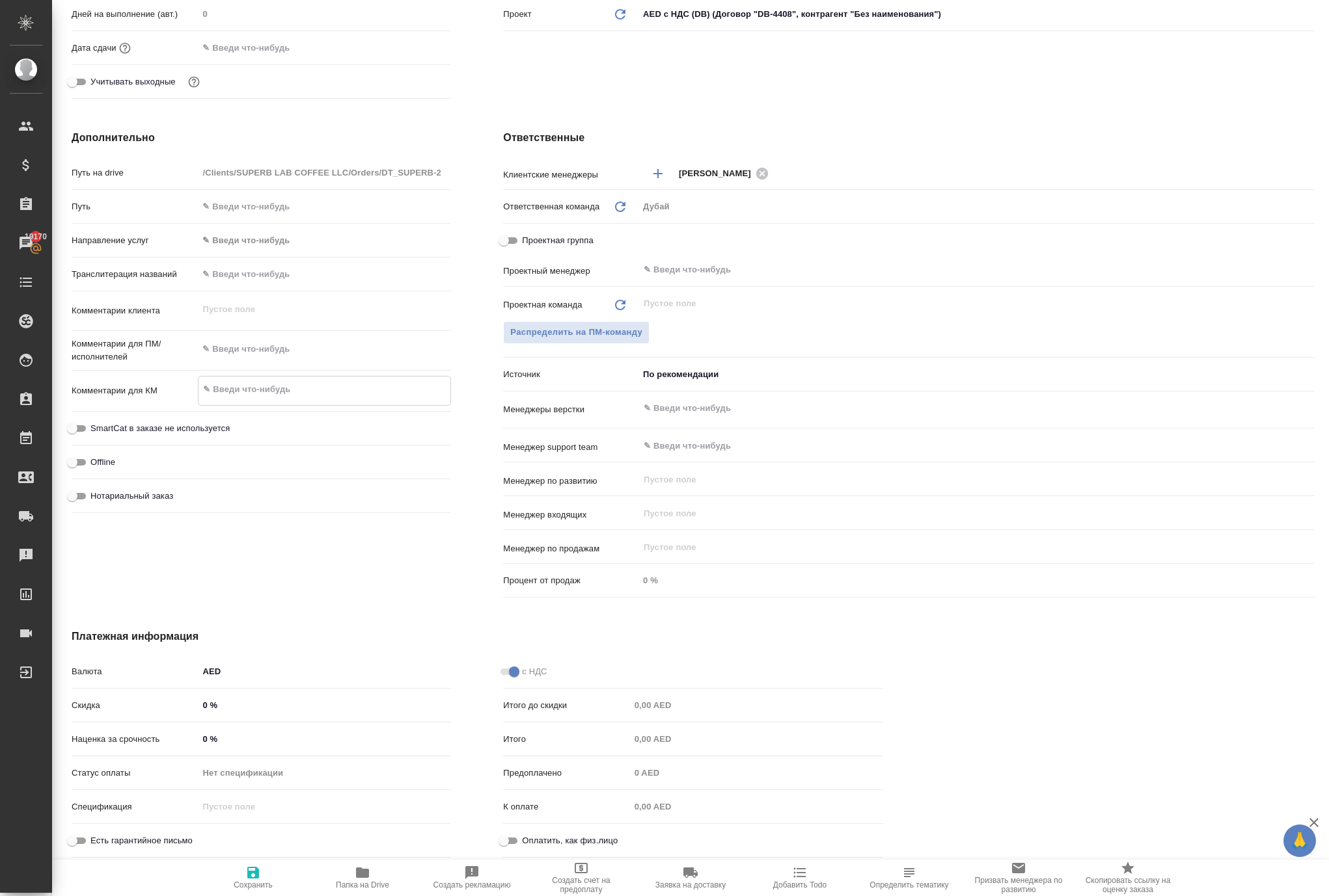
type textarea "x"
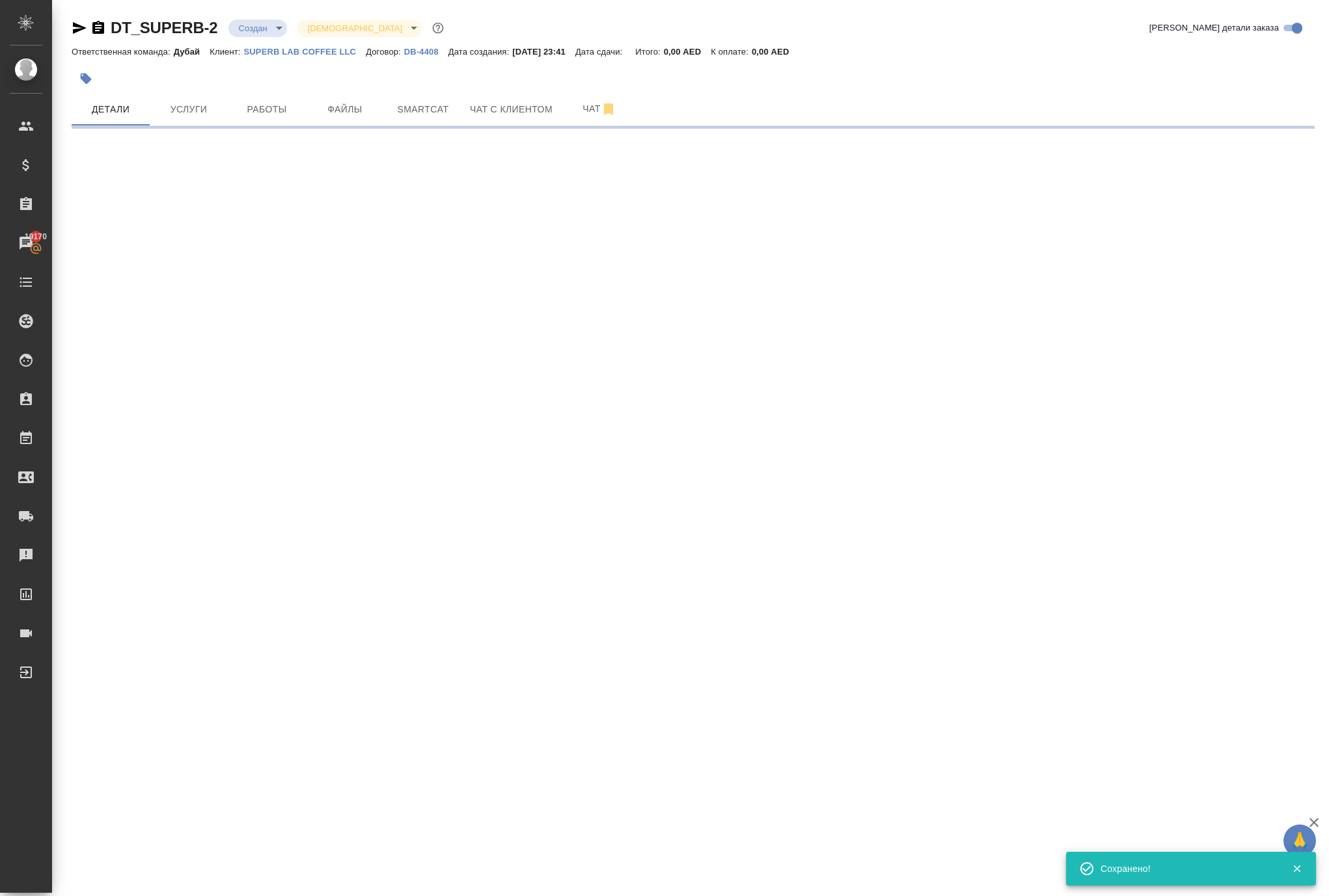
scroll to position [0, 0]
select select "RU"
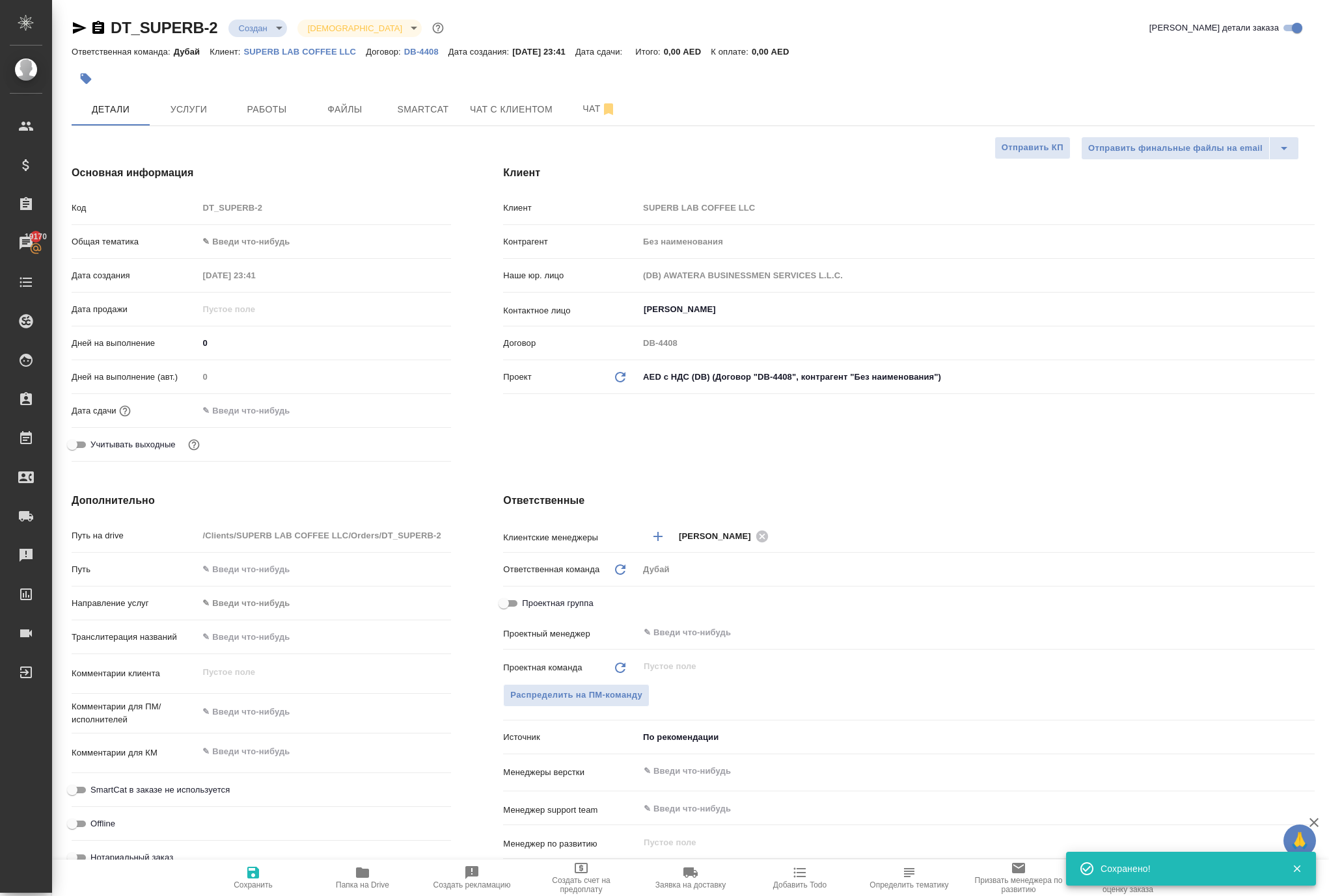
type textarea "x"
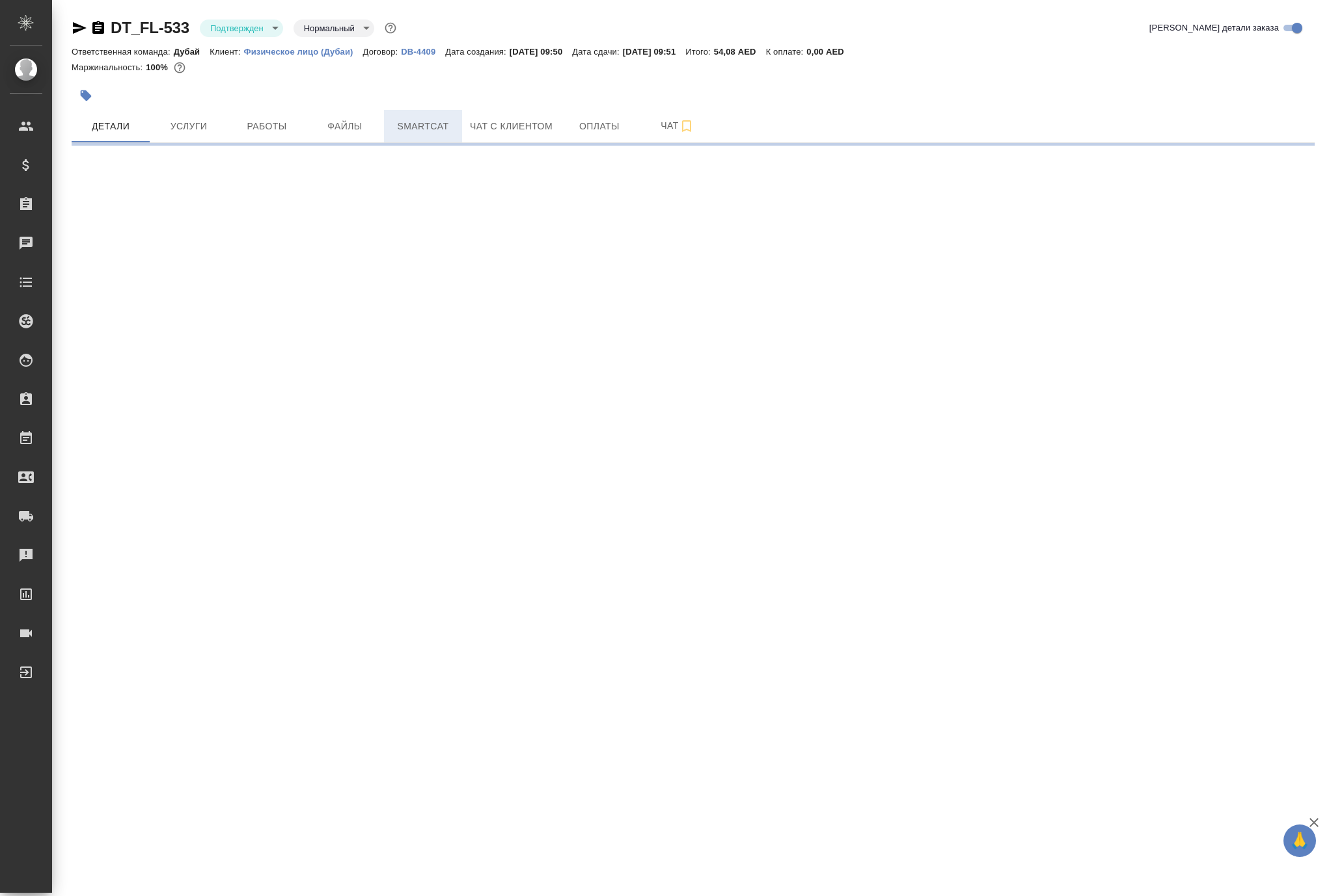
select select "RU"
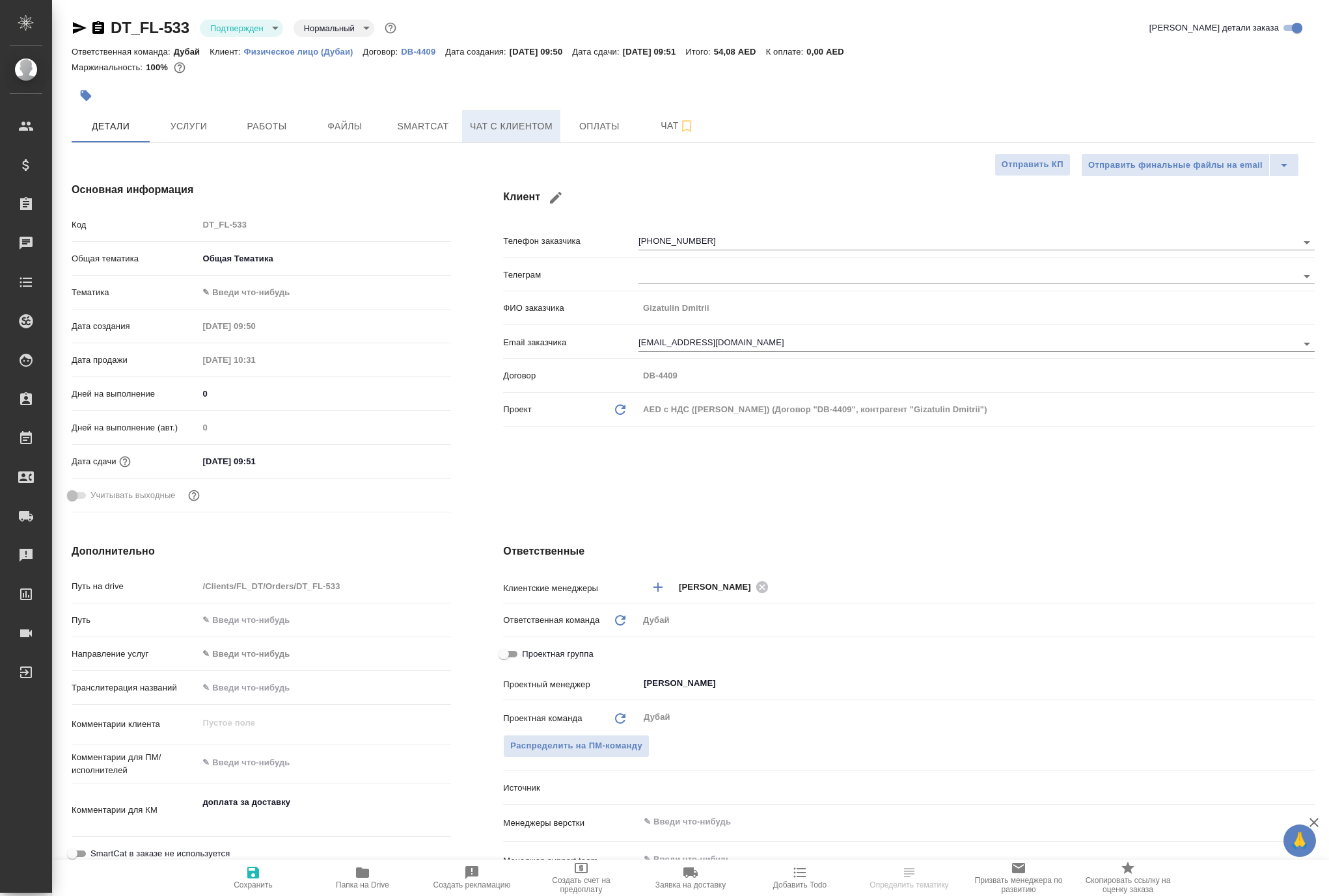
type textarea "x"
click at [358, 57] on p "Физическое лицо (Дубаи)" at bounding box center [304, 51] width 119 height 10
type textarea "x"
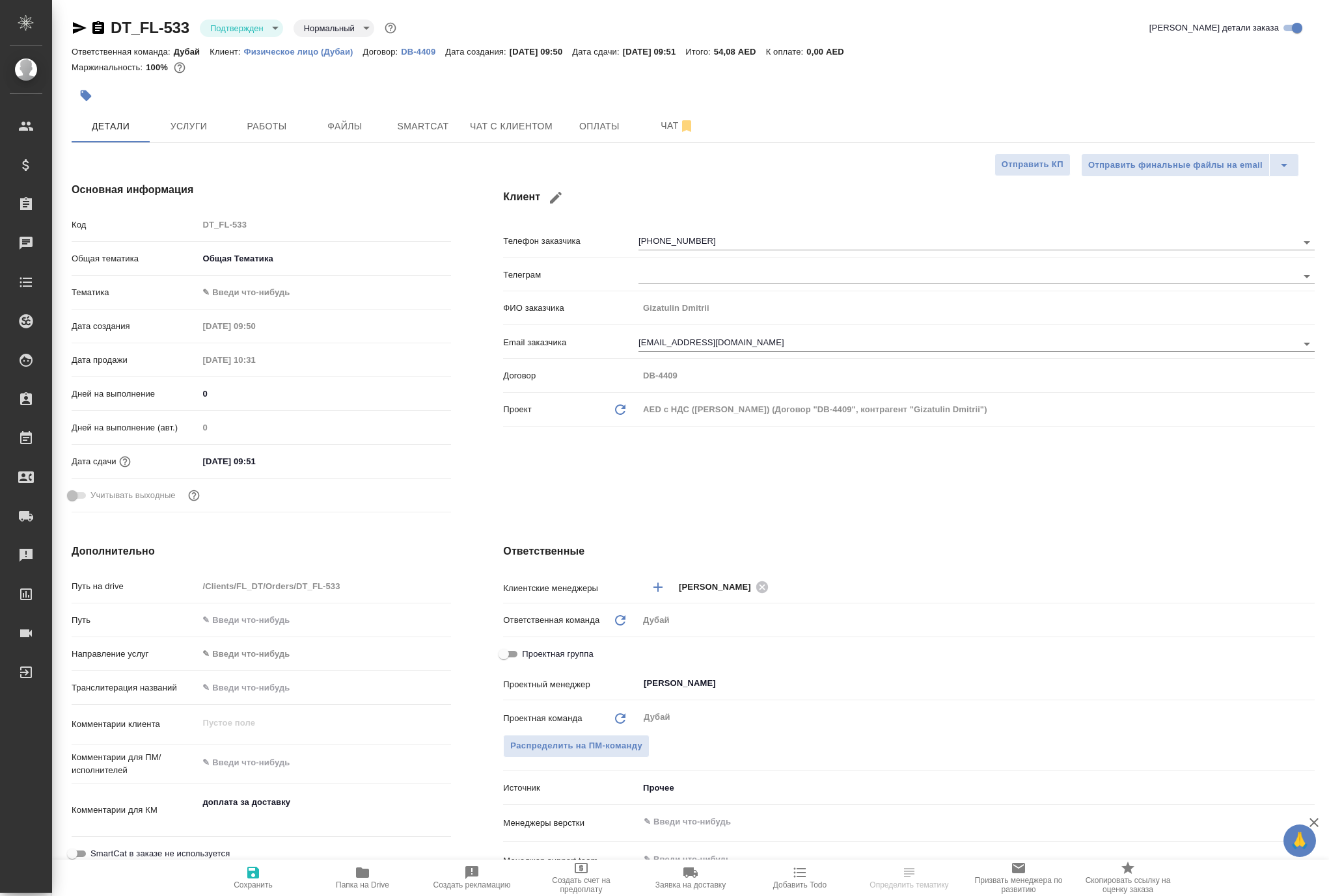
type textarea "x"
select select "RU"
type textarea "x"
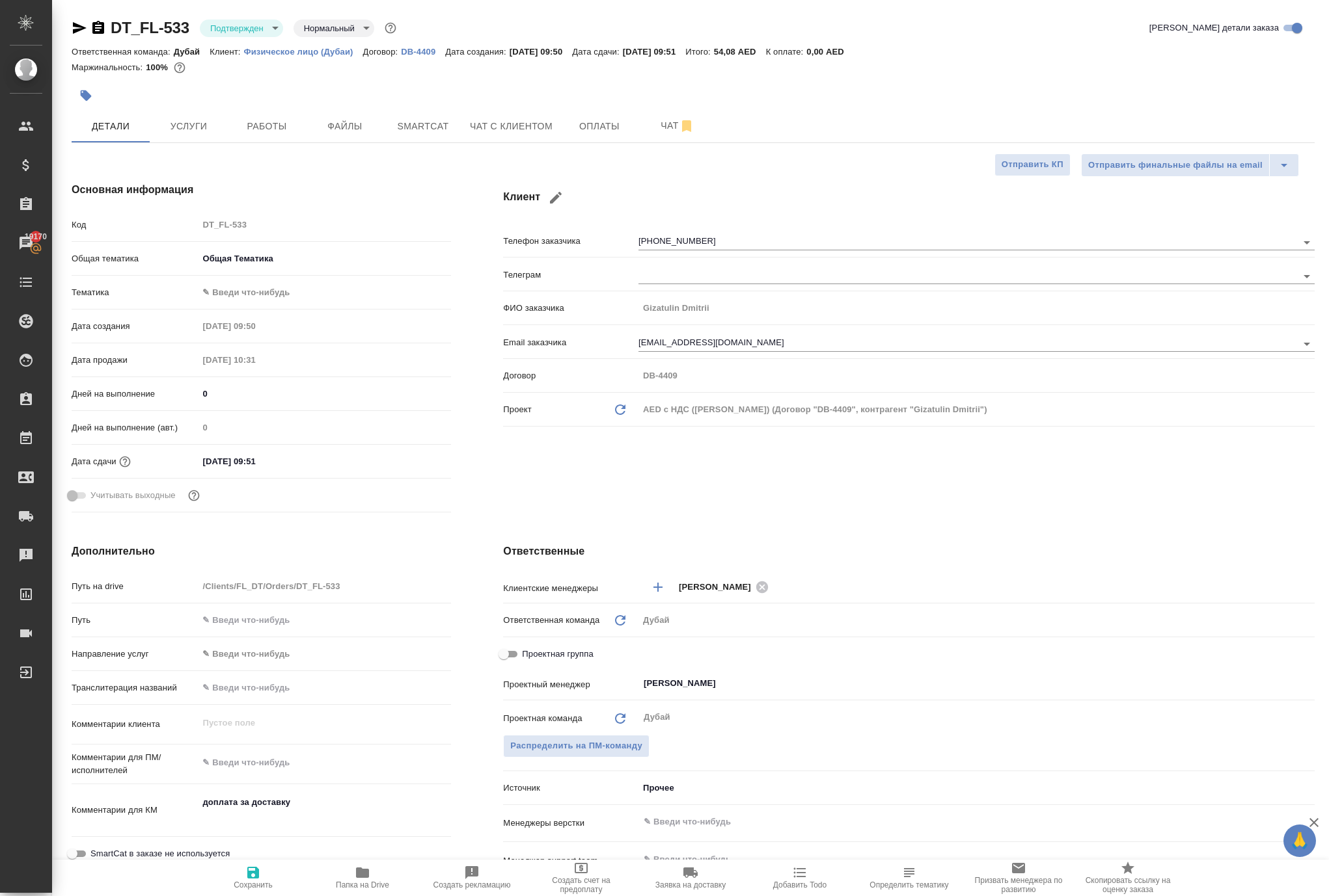
type textarea "x"
click at [359, 57] on p "Физическое лицо (Дубаи)" at bounding box center [304, 51] width 119 height 10
type textarea "x"
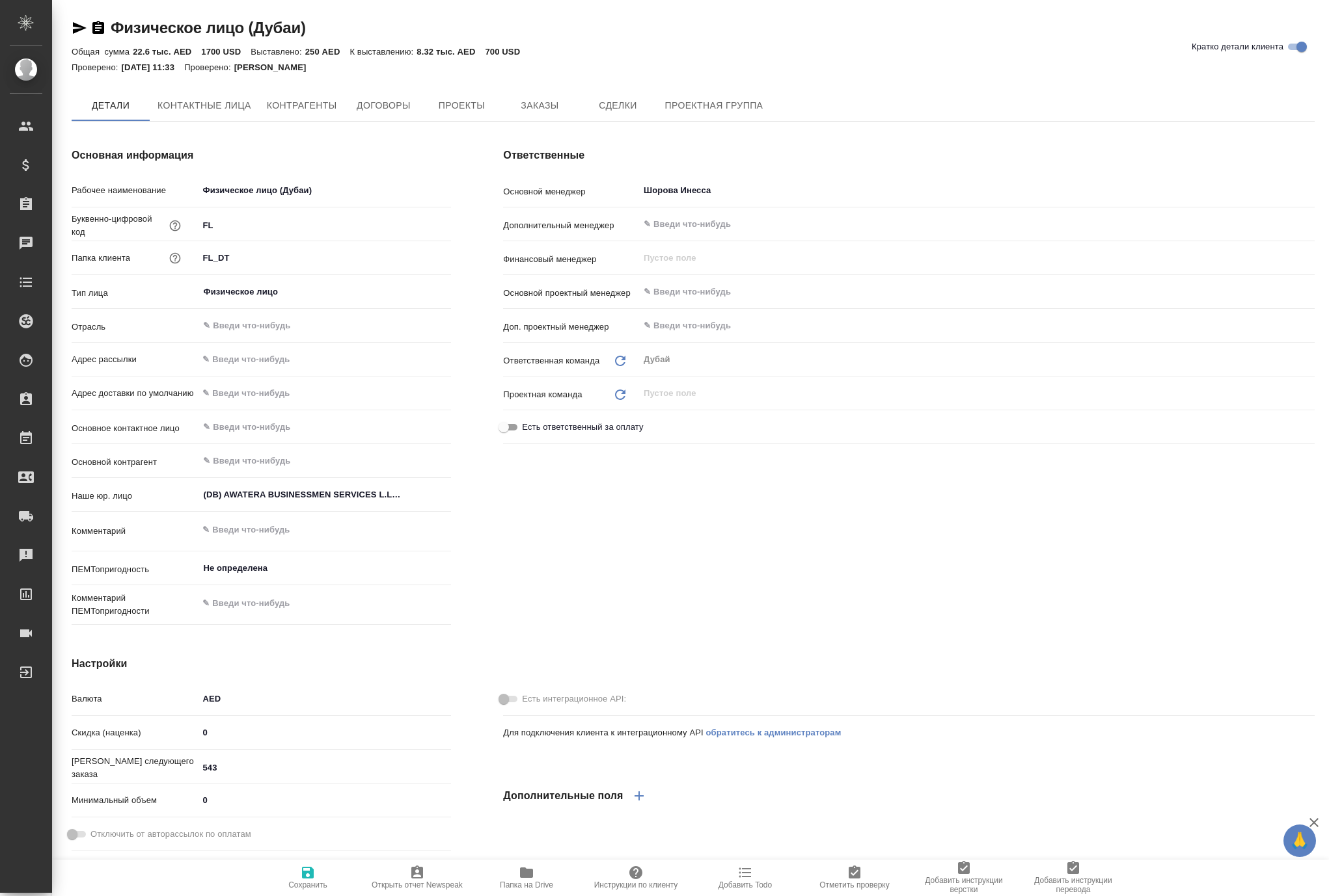
type textarea "x"
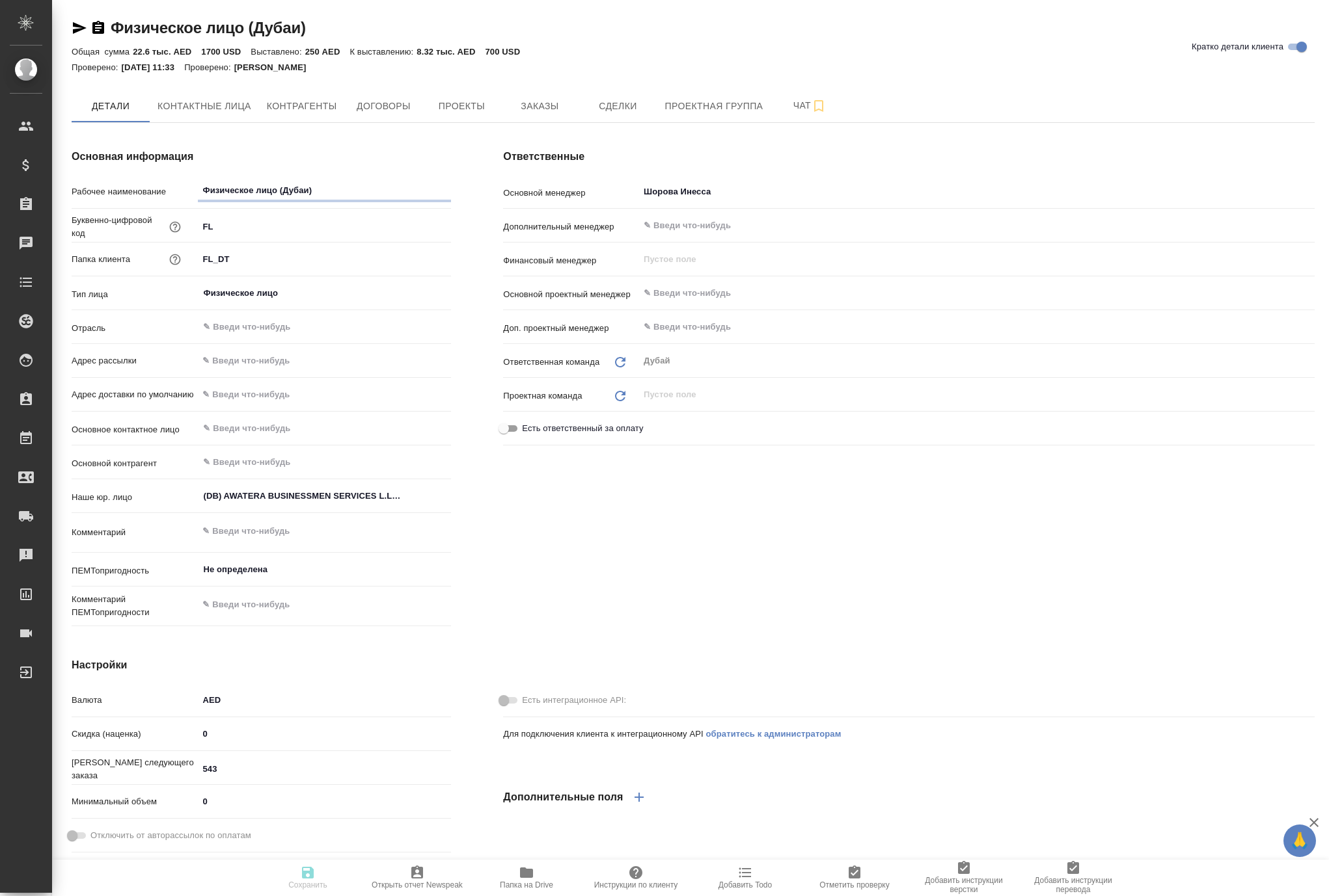
type textarea "x"
click at [571, 115] on span "Заказы" at bounding box center [539, 106] width 63 height 16
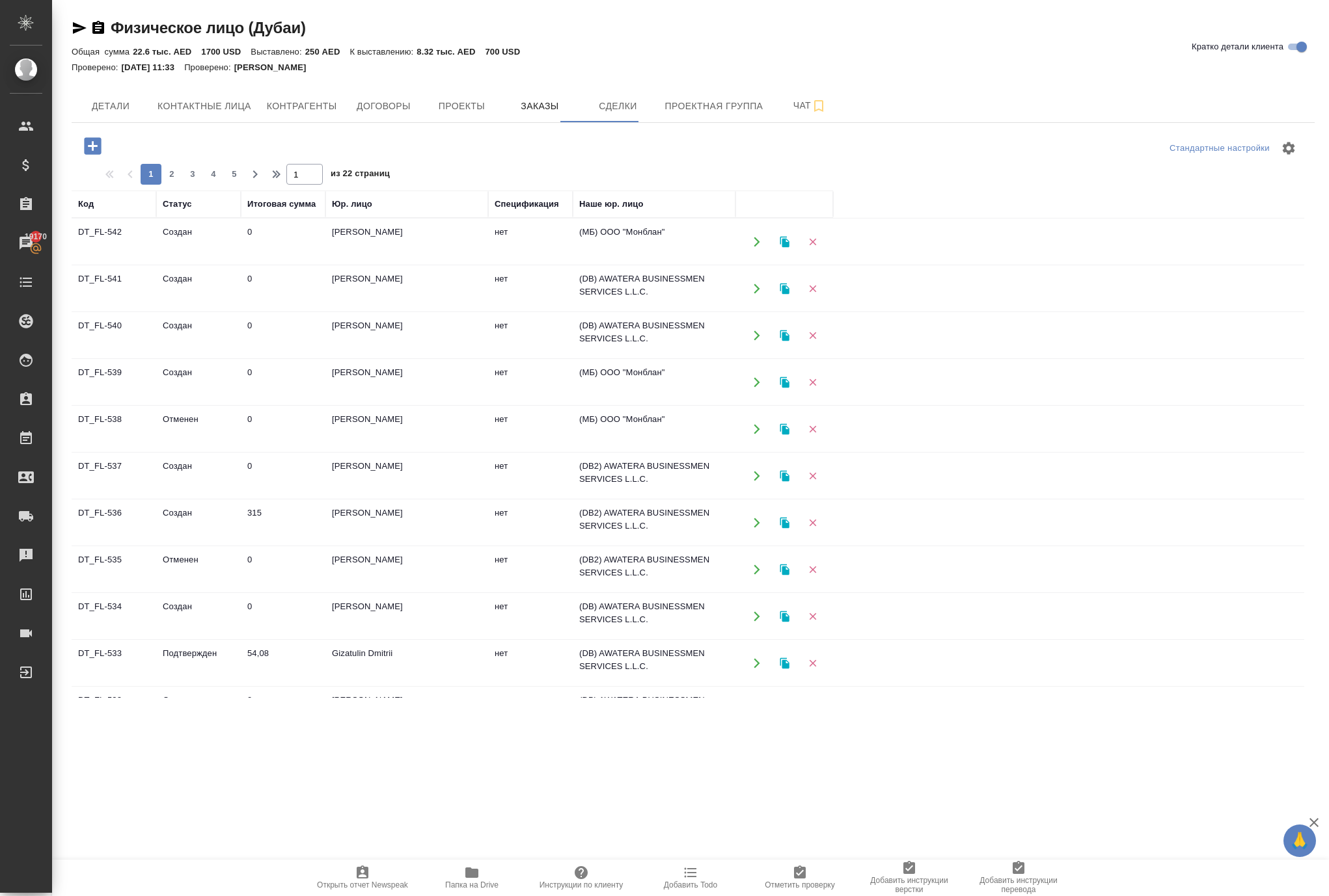
click at [103, 157] on icon "button" at bounding box center [92, 146] width 22 height 22
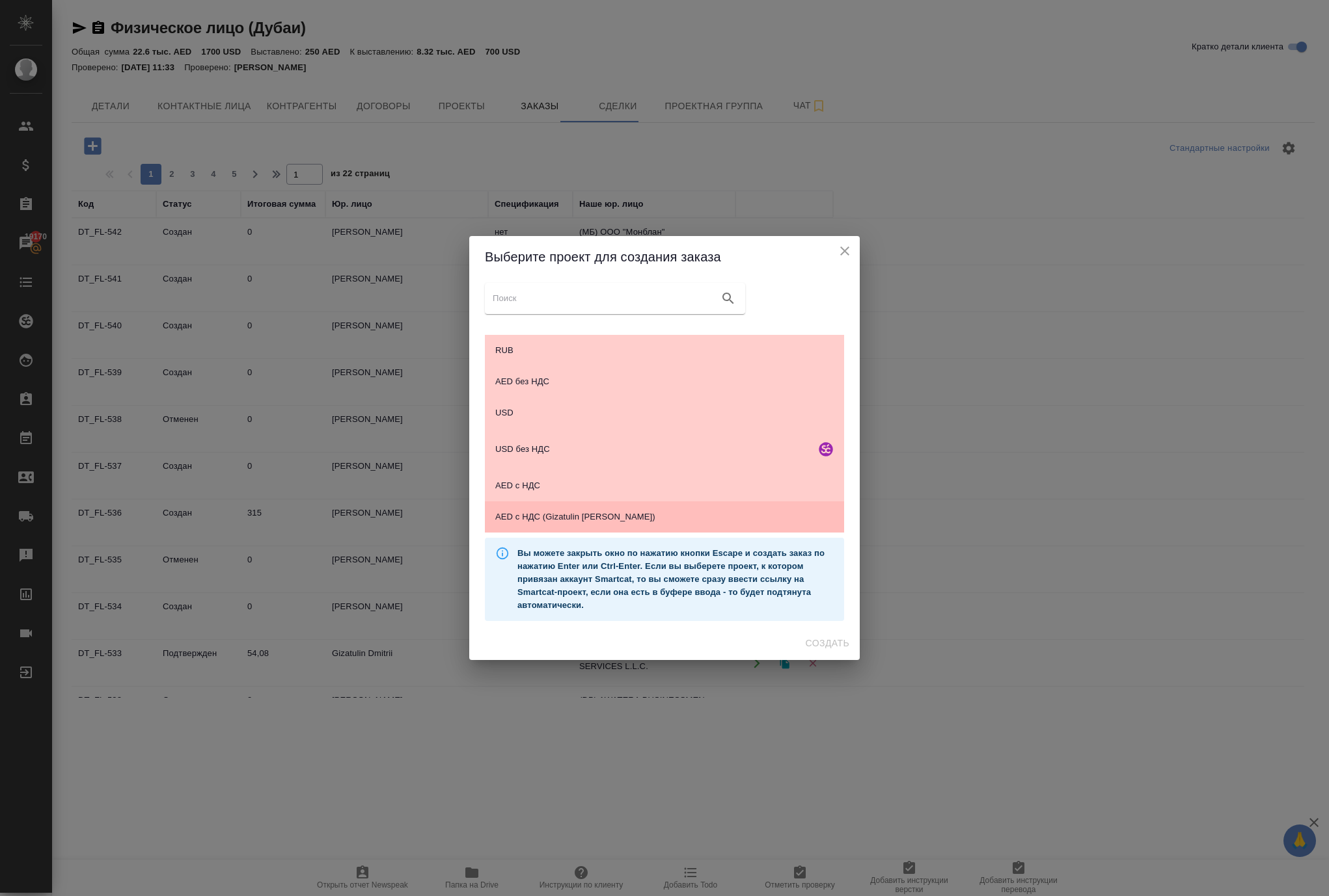
click at [599, 514] on span "AED c НДС (Gizatulin Dmitri)" at bounding box center [664, 517] width 338 height 13
click at [837, 652] on span "Создать" at bounding box center [827, 643] width 43 height 16
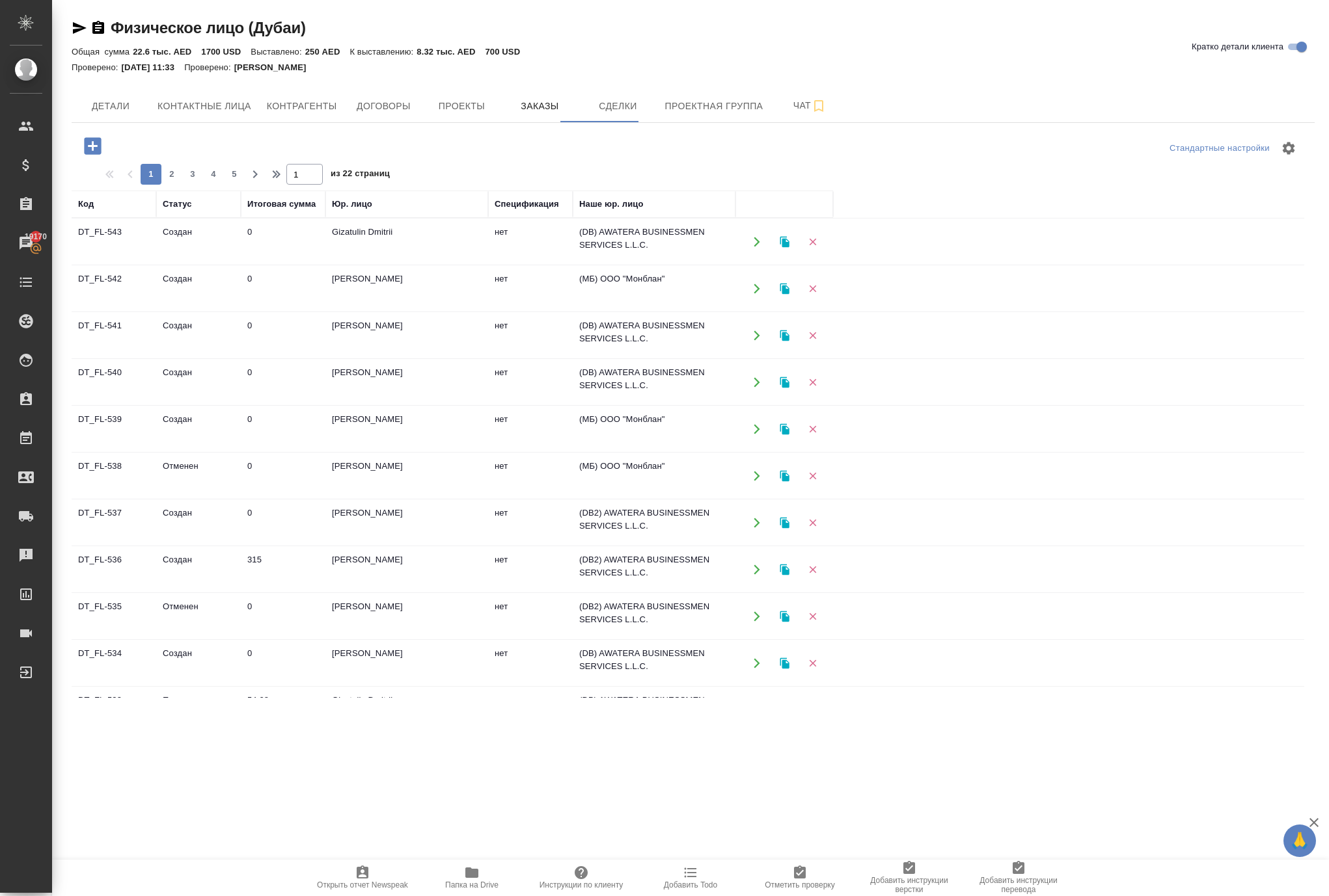
click at [752, 248] on icon "button" at bounding box center [756, 242] width 12 height 12
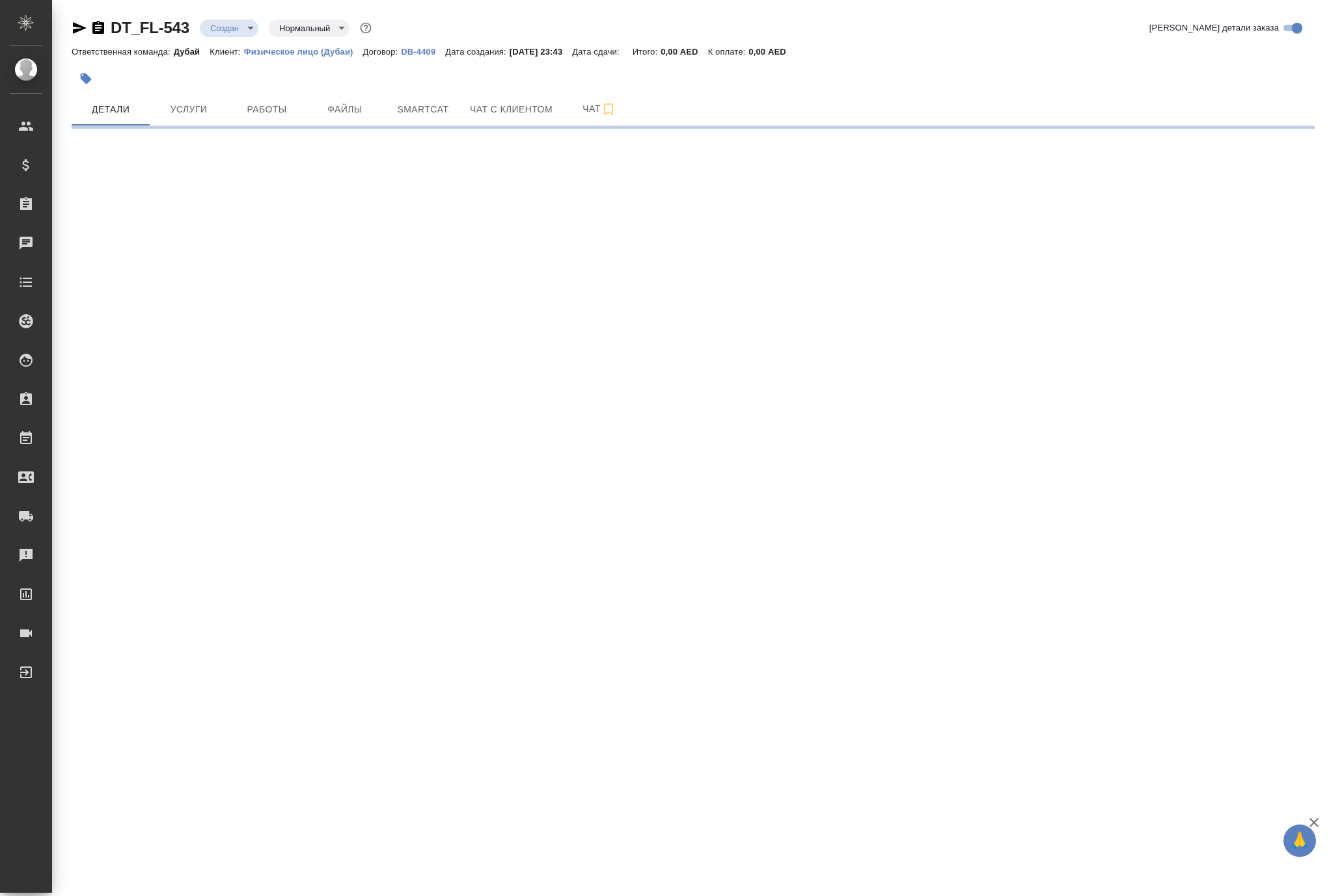
select select "RU"
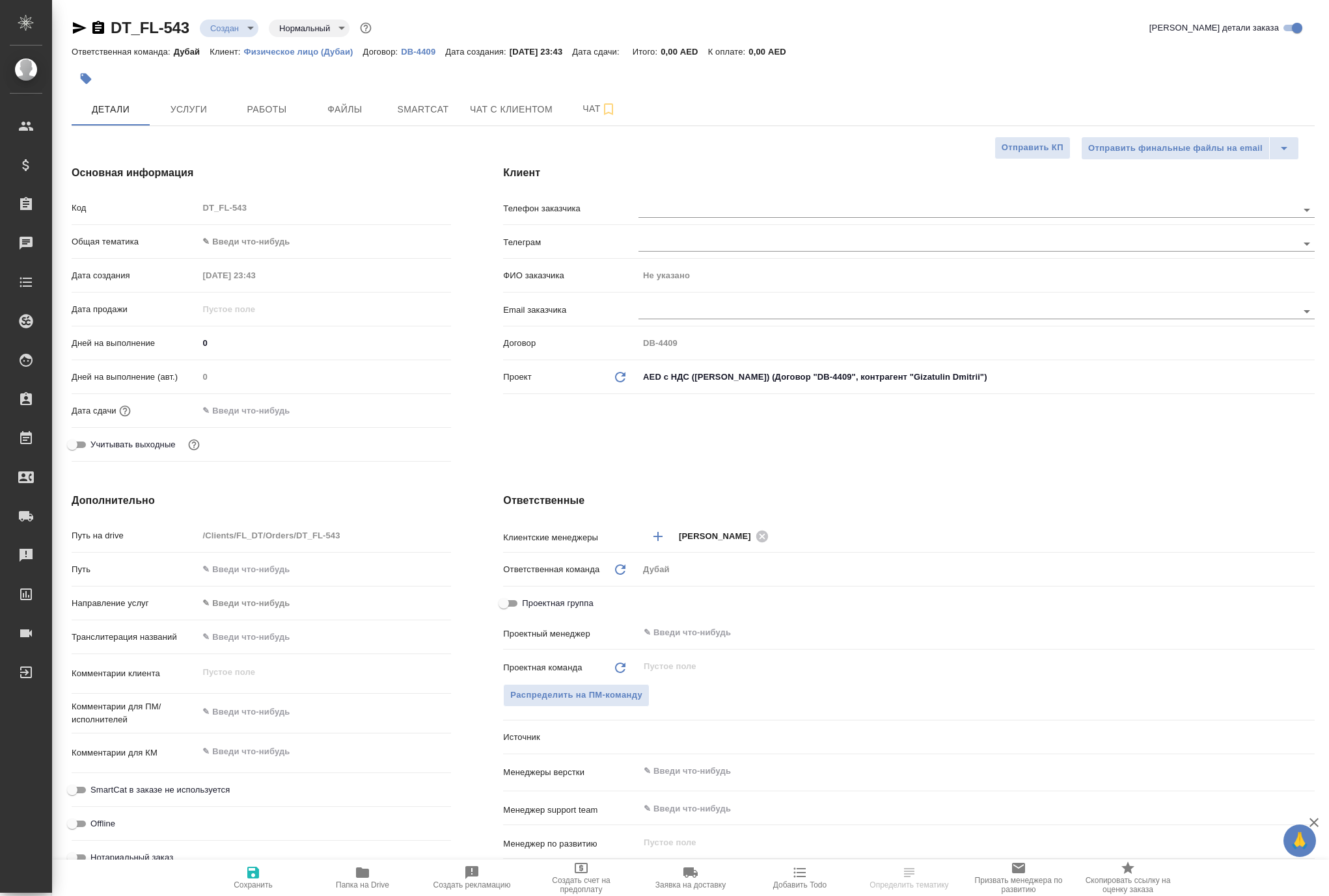
type textarea "x"
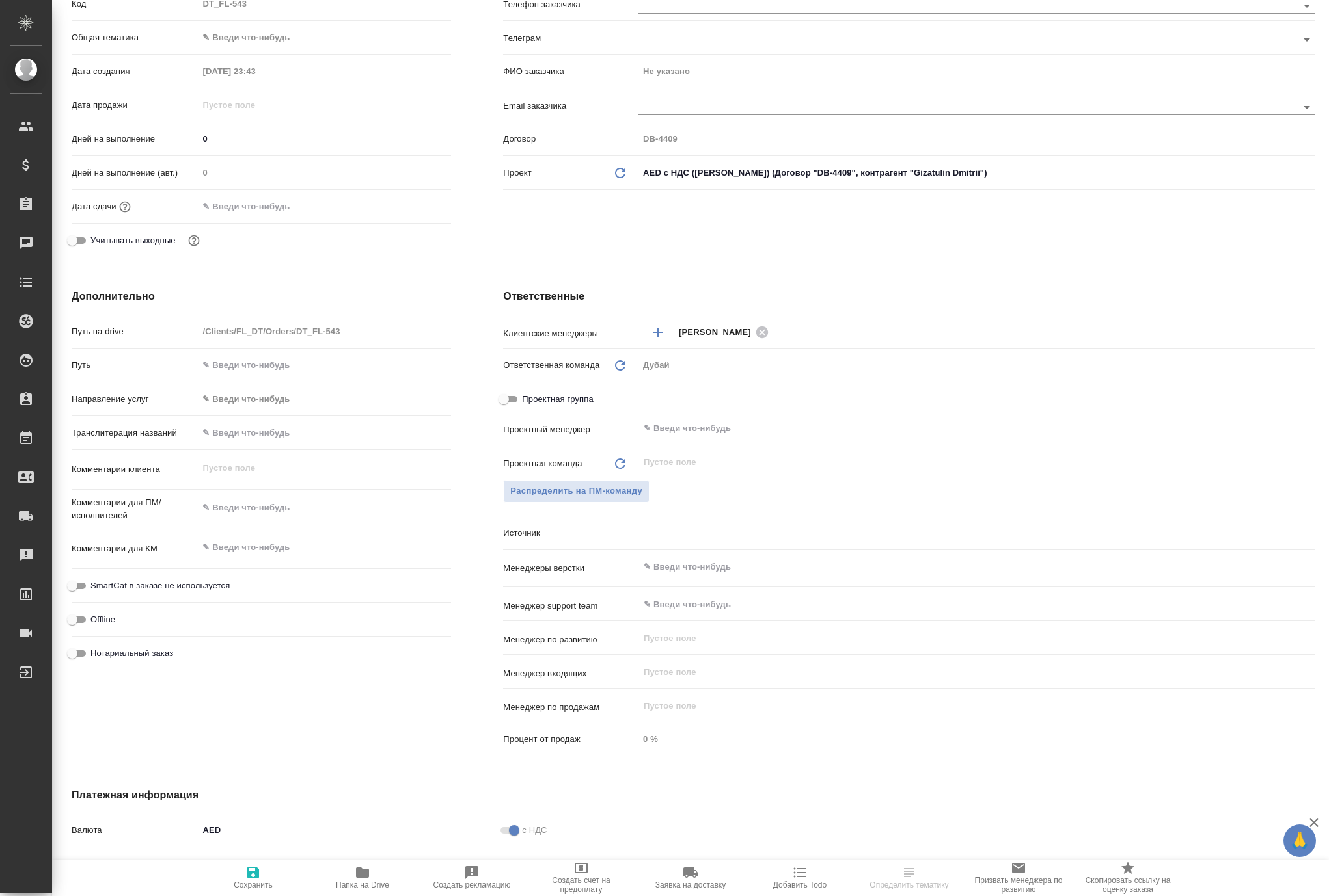
scroll to position [209, 0]
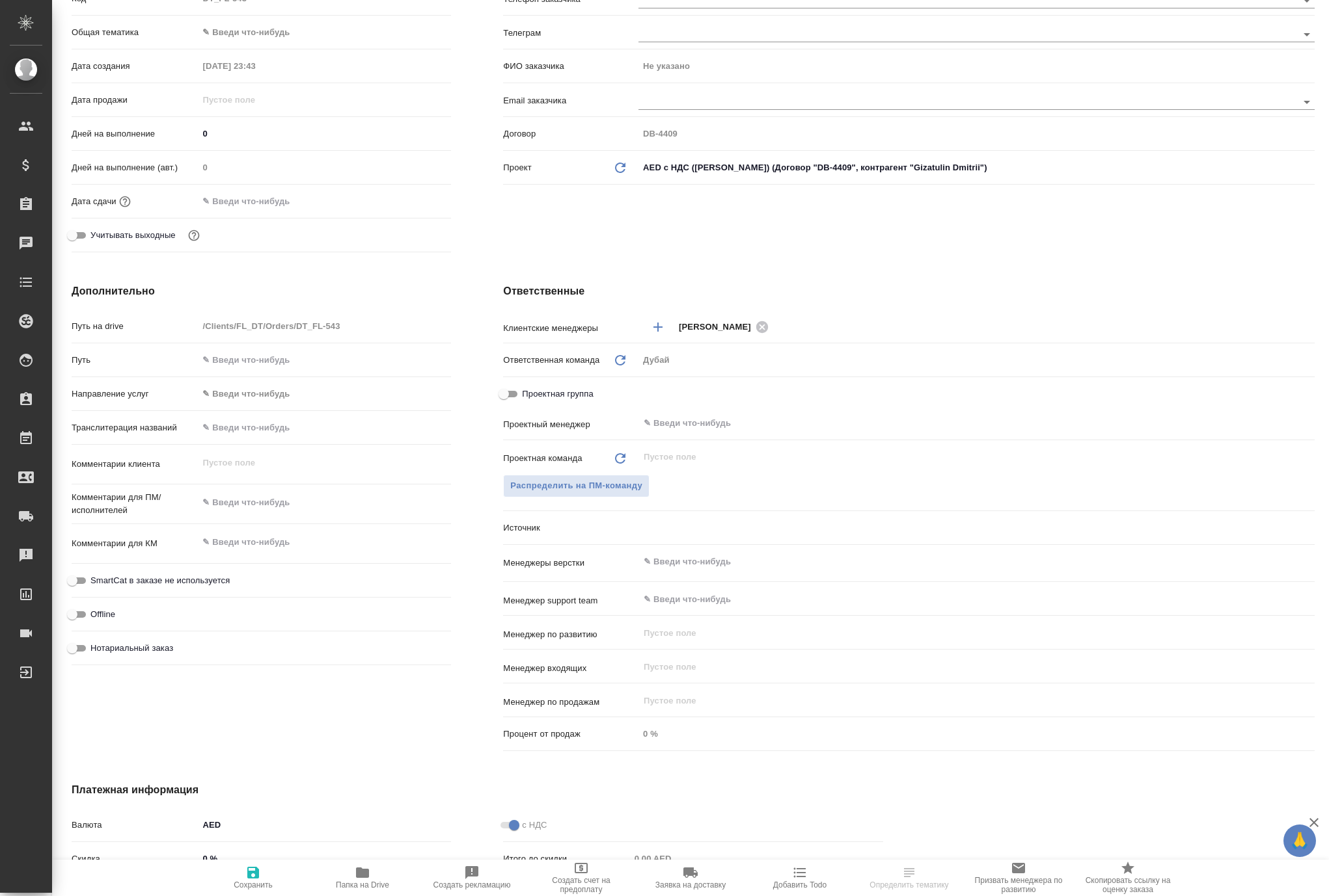
type textarea "x"
click at [263, 553] on textarea at bounding box center [324, 543] width 253 height 22
type textarea "x"
type textarea "j"
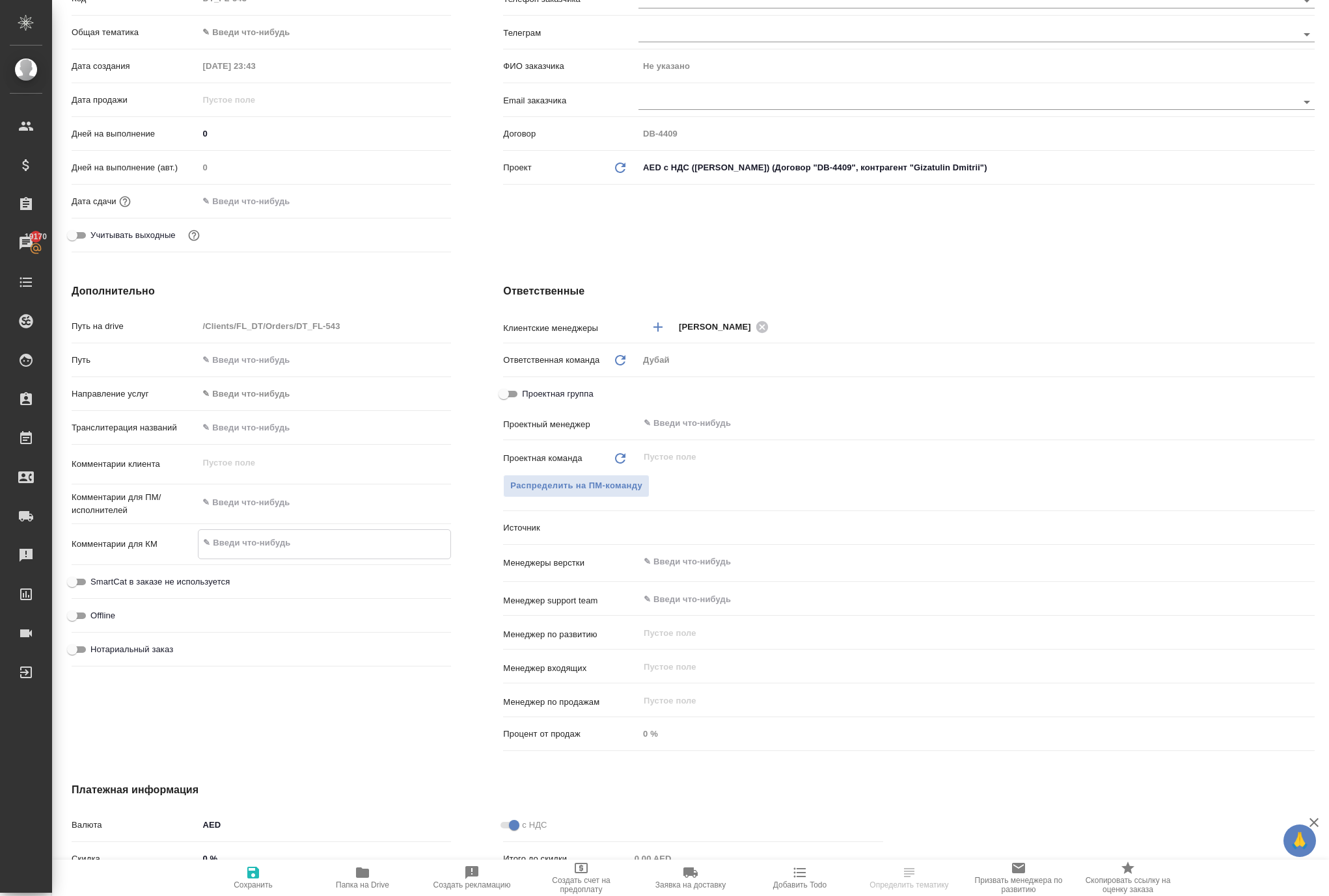
type textarea "x"
type textarea "jn"
type textarea "x"
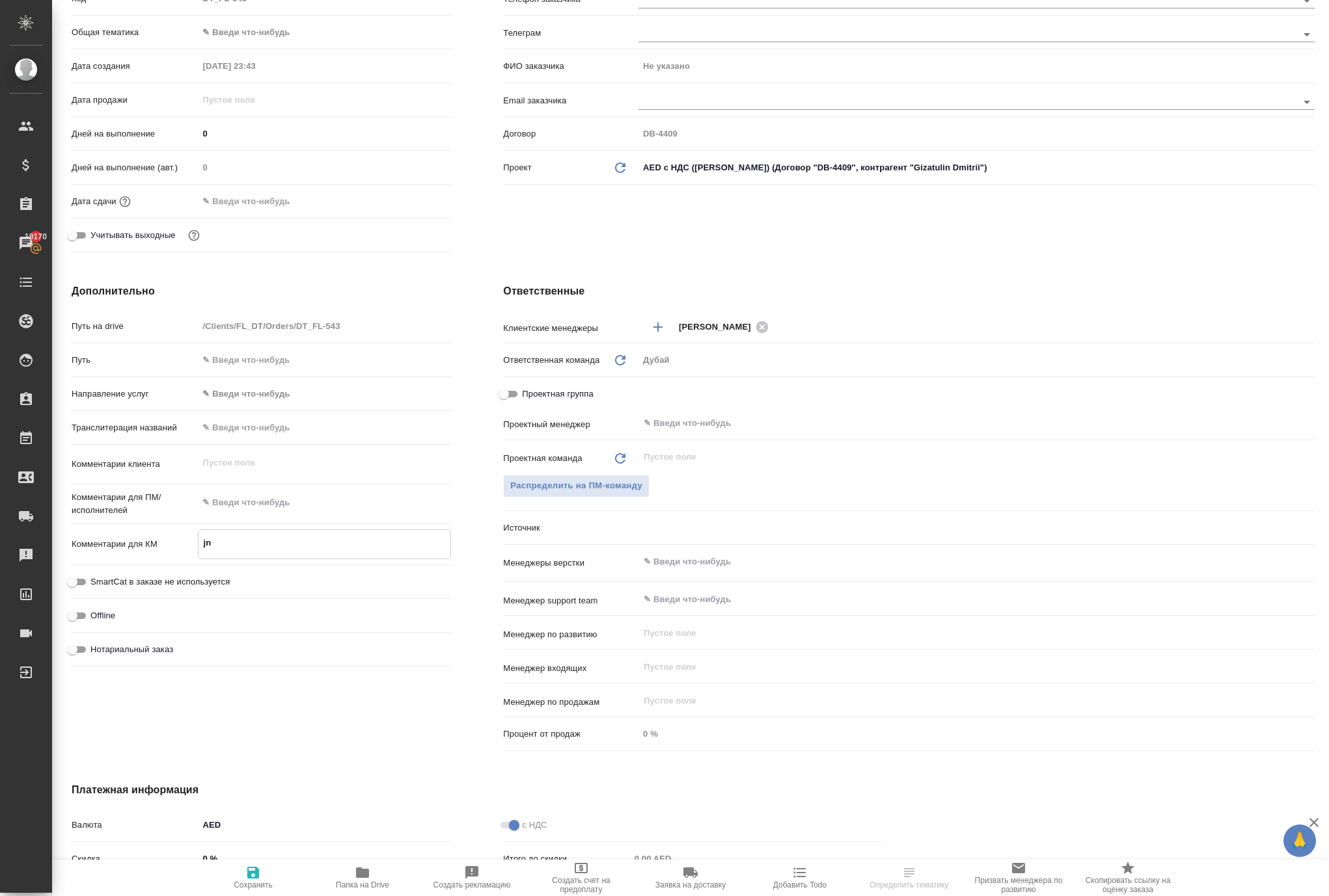
type textarea "x"
type textarea "jnr"
type textarea "x"
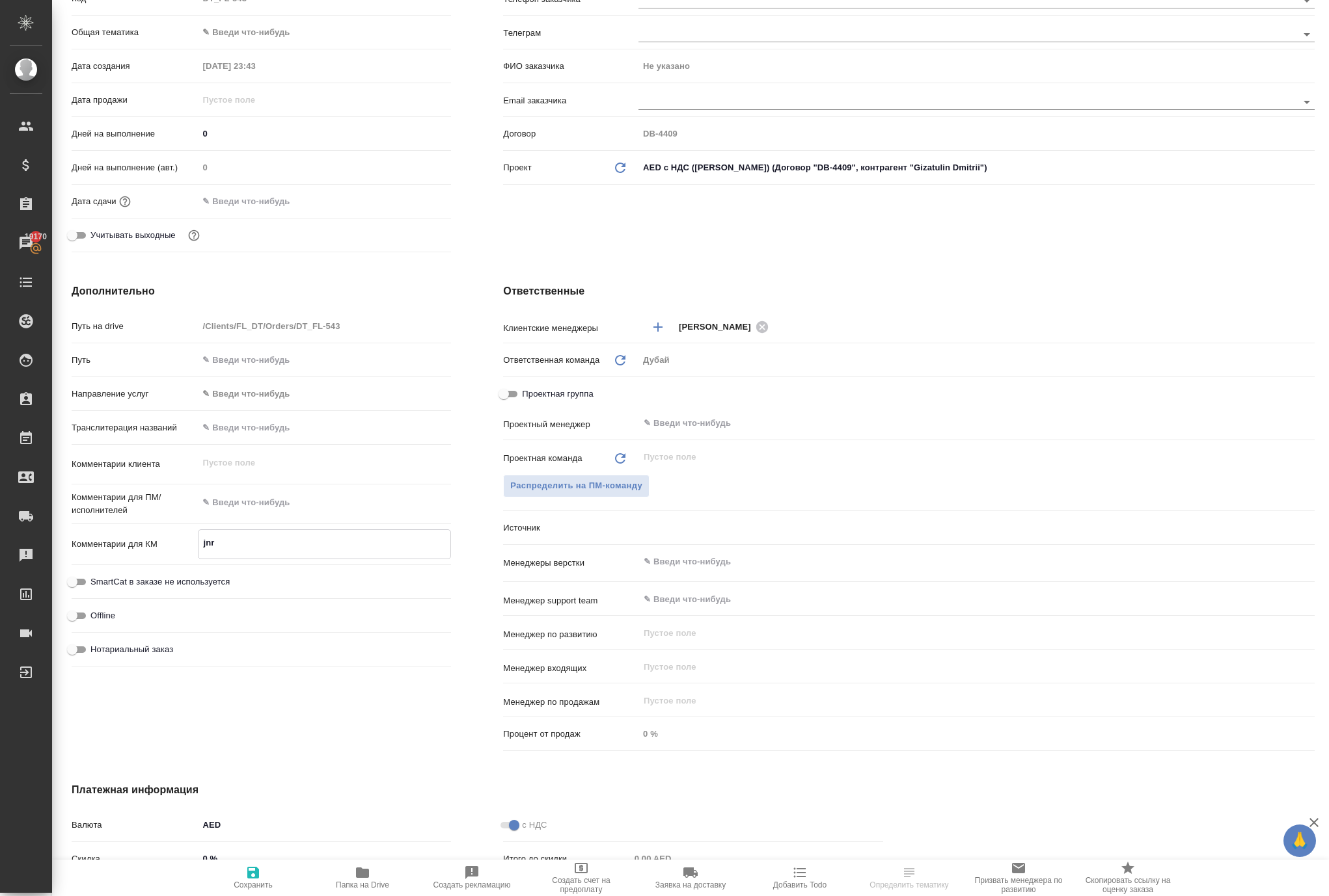
type textarea "x"
type textarea "jnrh"
type textarea "x"
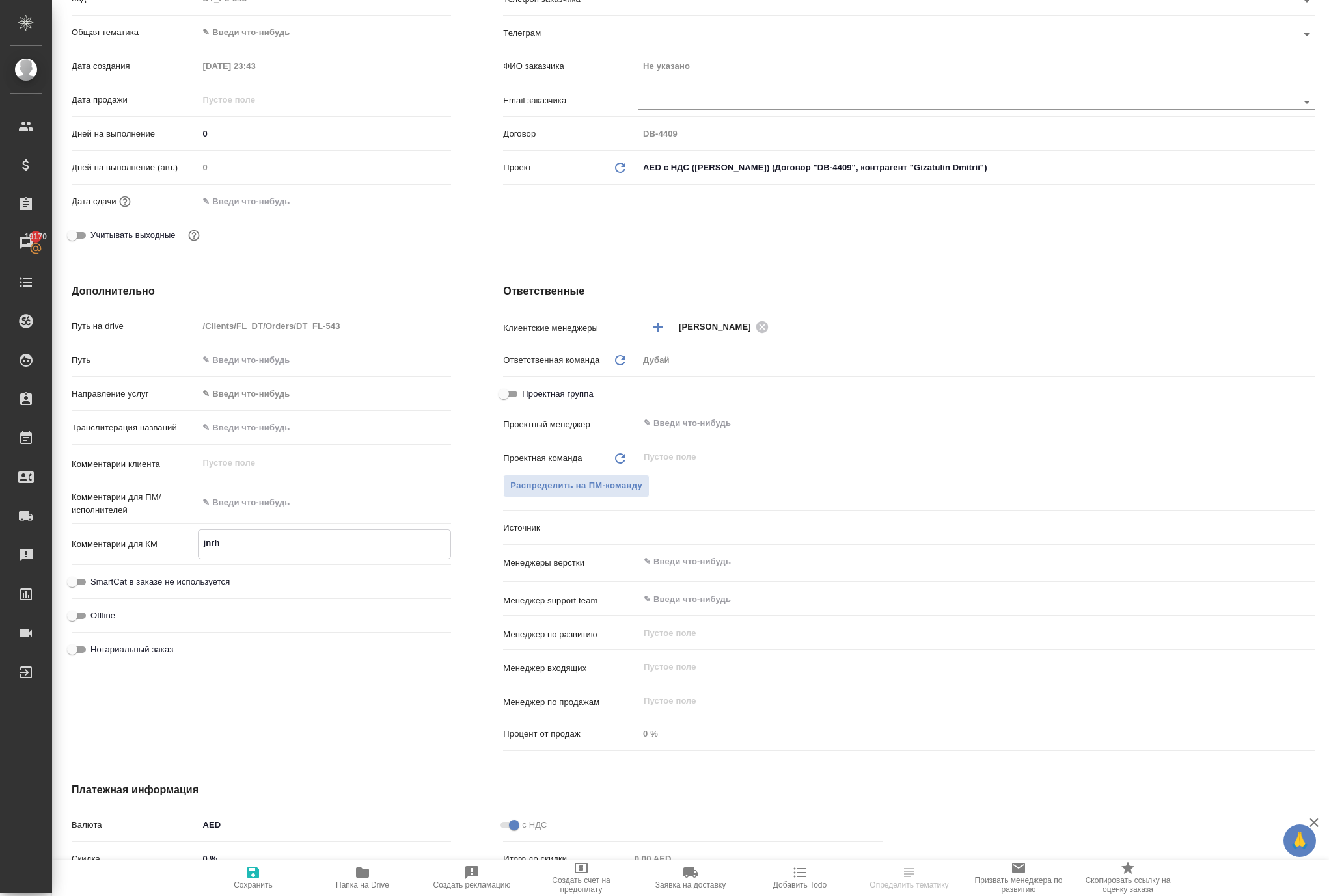
type textarea "jnrhs"
type textarea "x"
type textarea "jnrhsn"
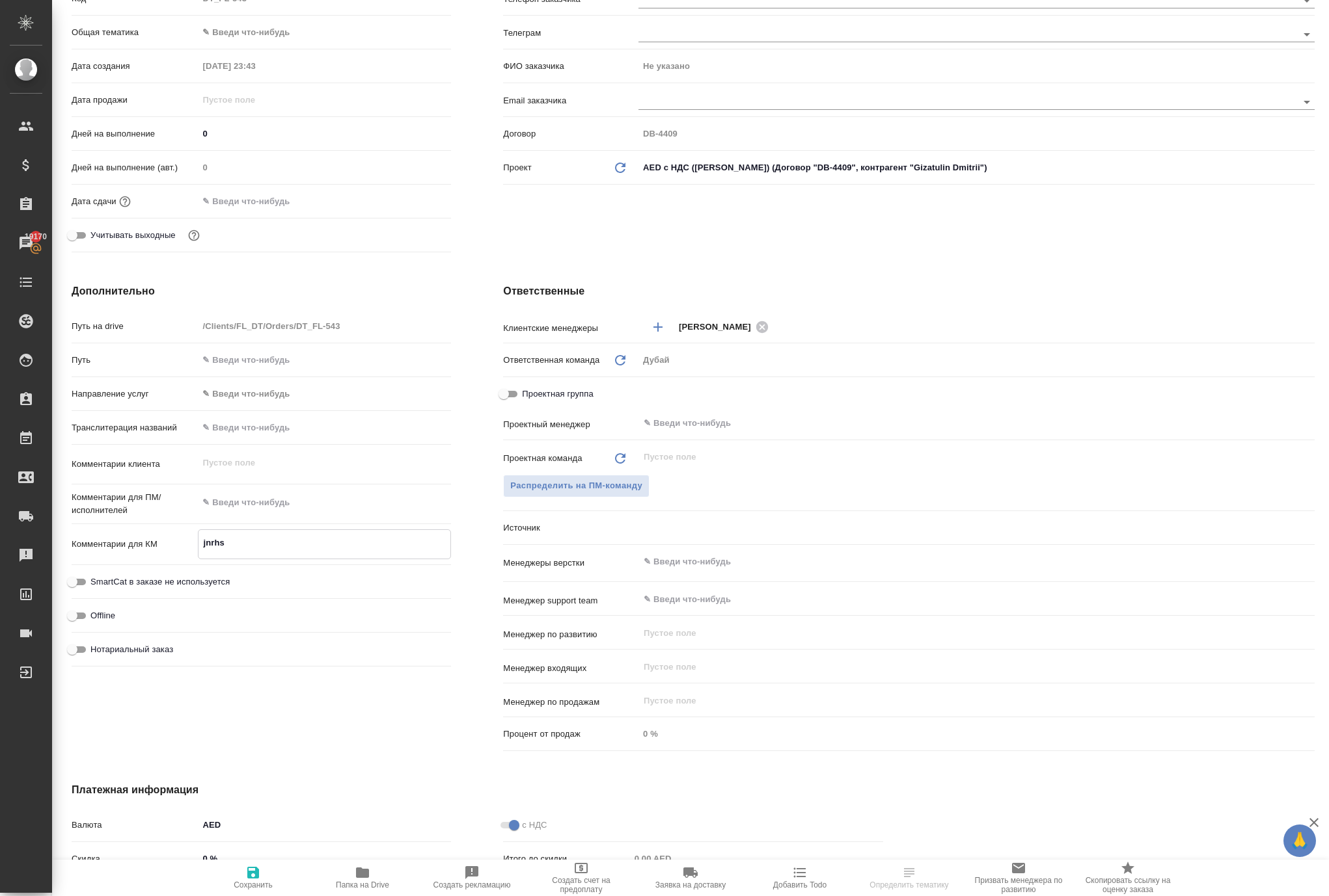
type textarea "x"
type textarea "jnrhsnb"
type textarea "x"
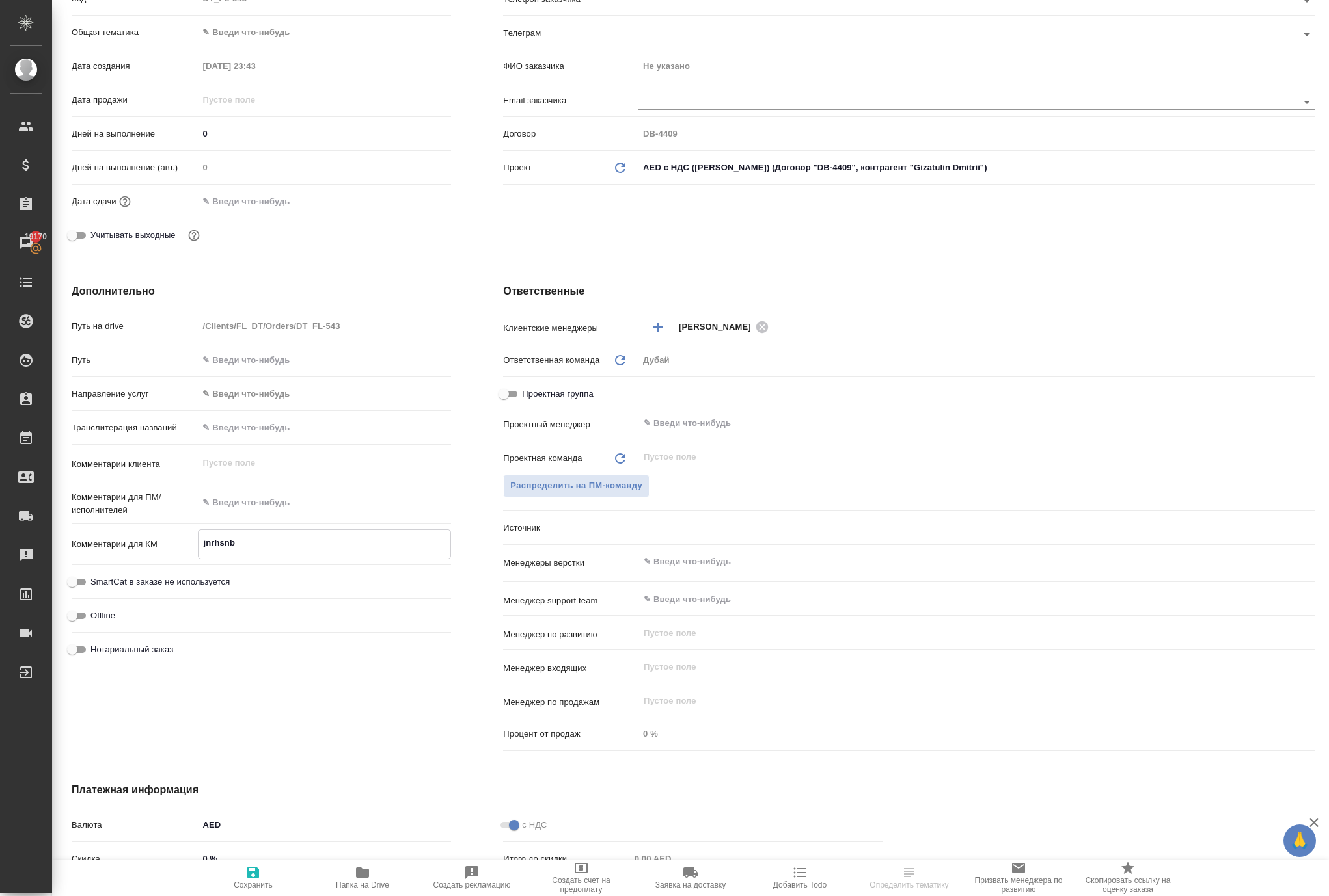
type textarea "x"
type textarea "jnrhsnbt"
type textarea "x"
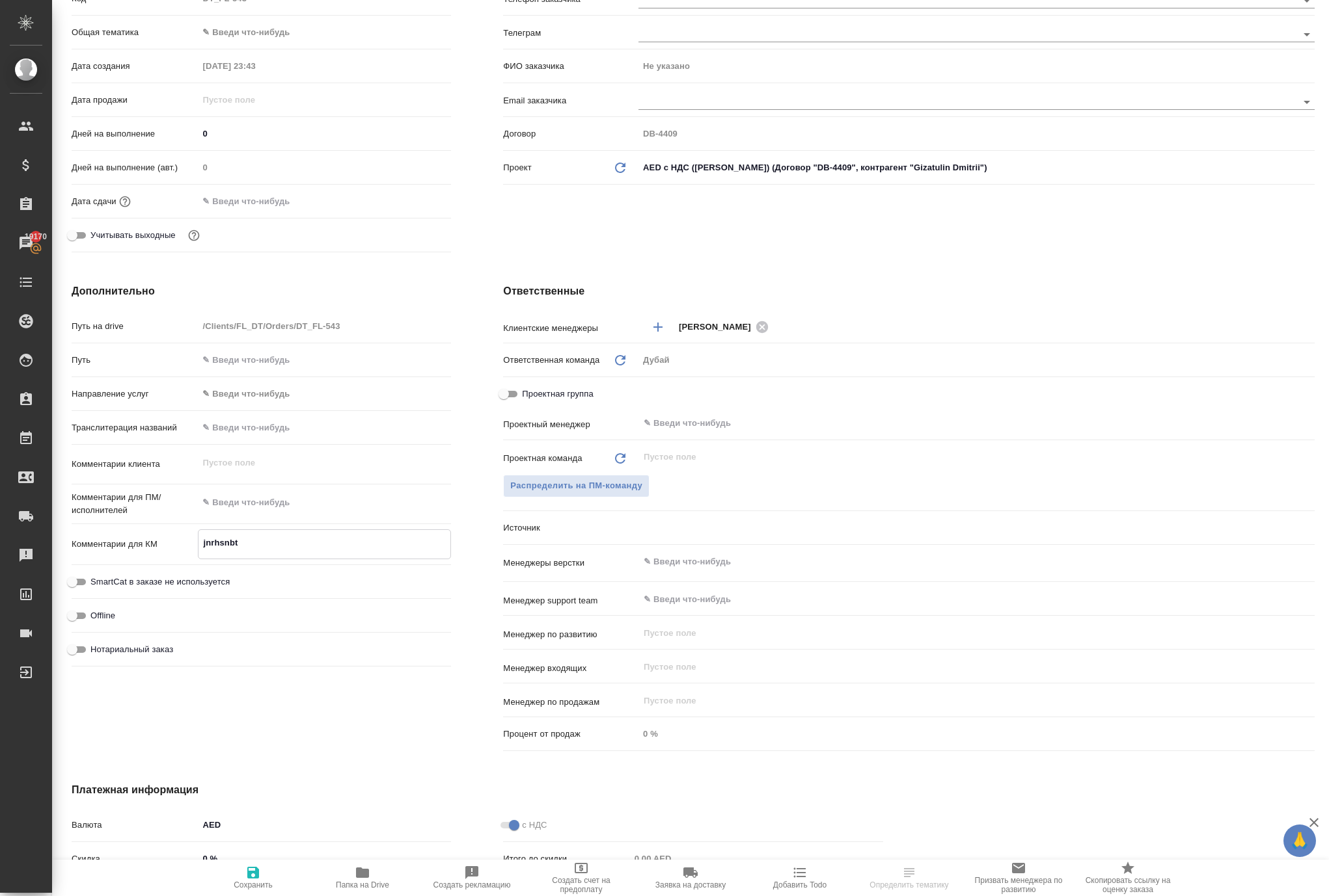
type textarea "x"
type textarea "jnrhsnbt"
type textarea "x"
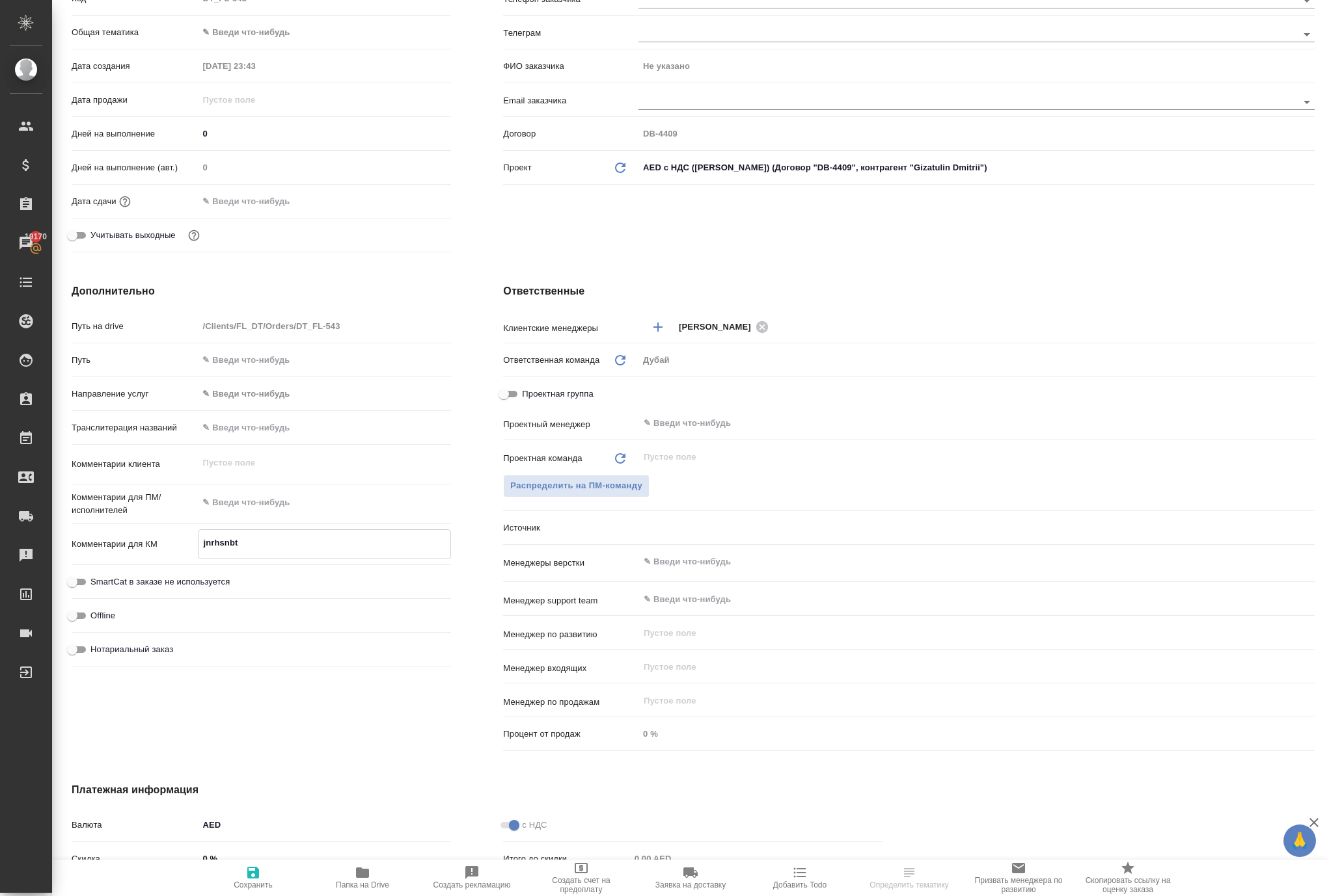
type textarea "jnrhsnbt c"
type textarea "x"
type textarea "jnrhsnbt cx"
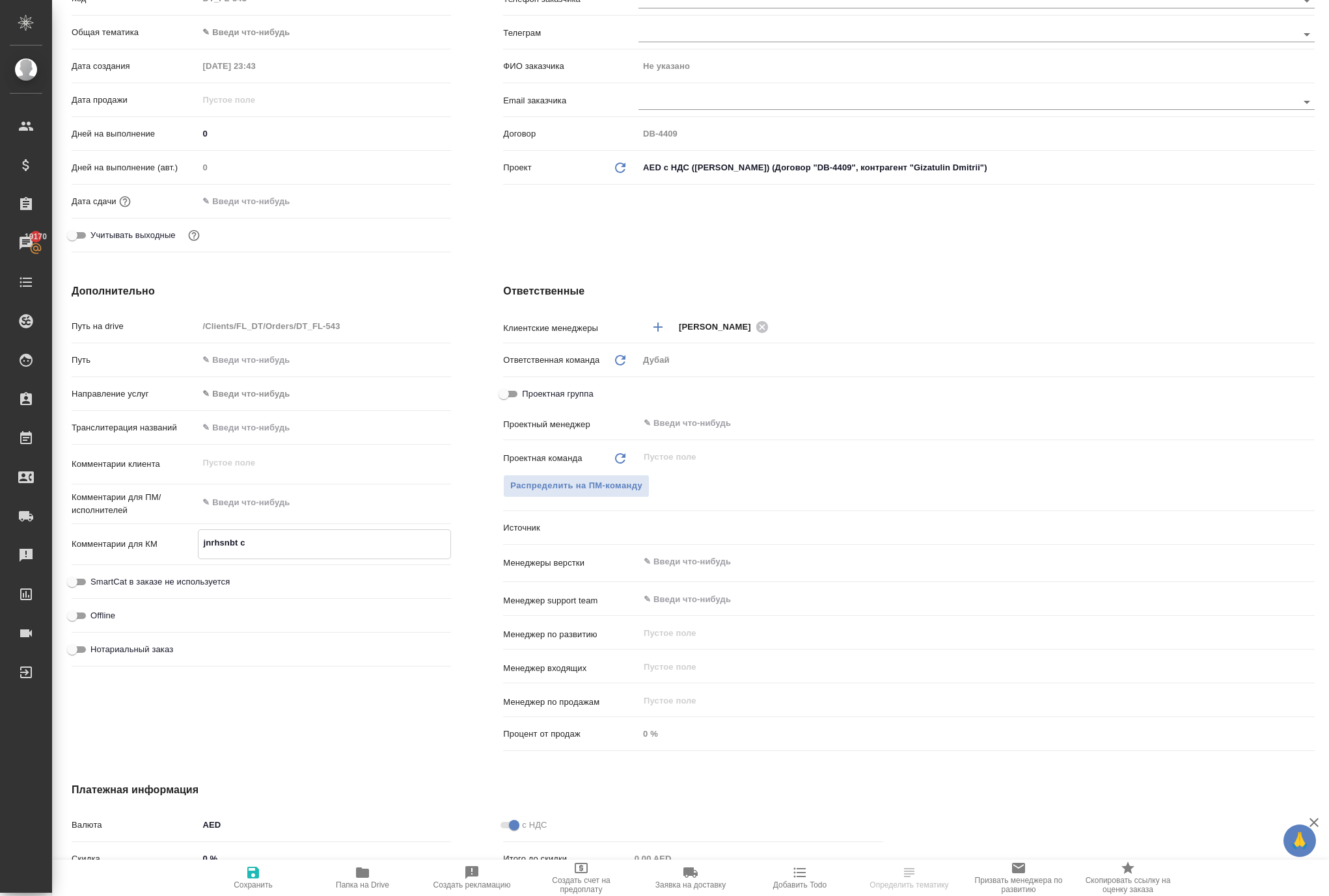
type textarea "x"
type textarea "jnrhsnbt cxt"
type textarea "x"
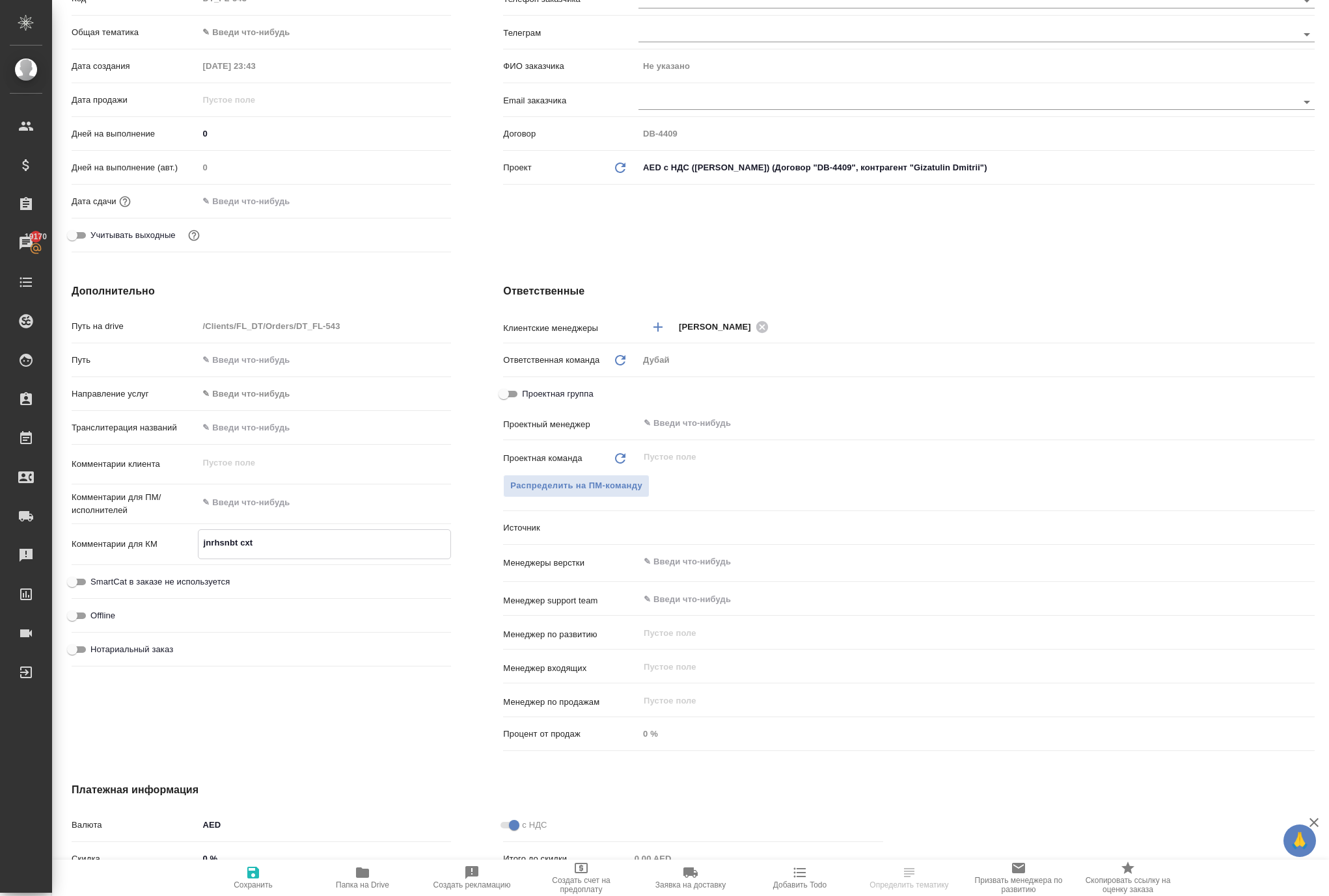
type textarea "x"
type textarea "jnrhsnbt cxtn"
type textarea "x"
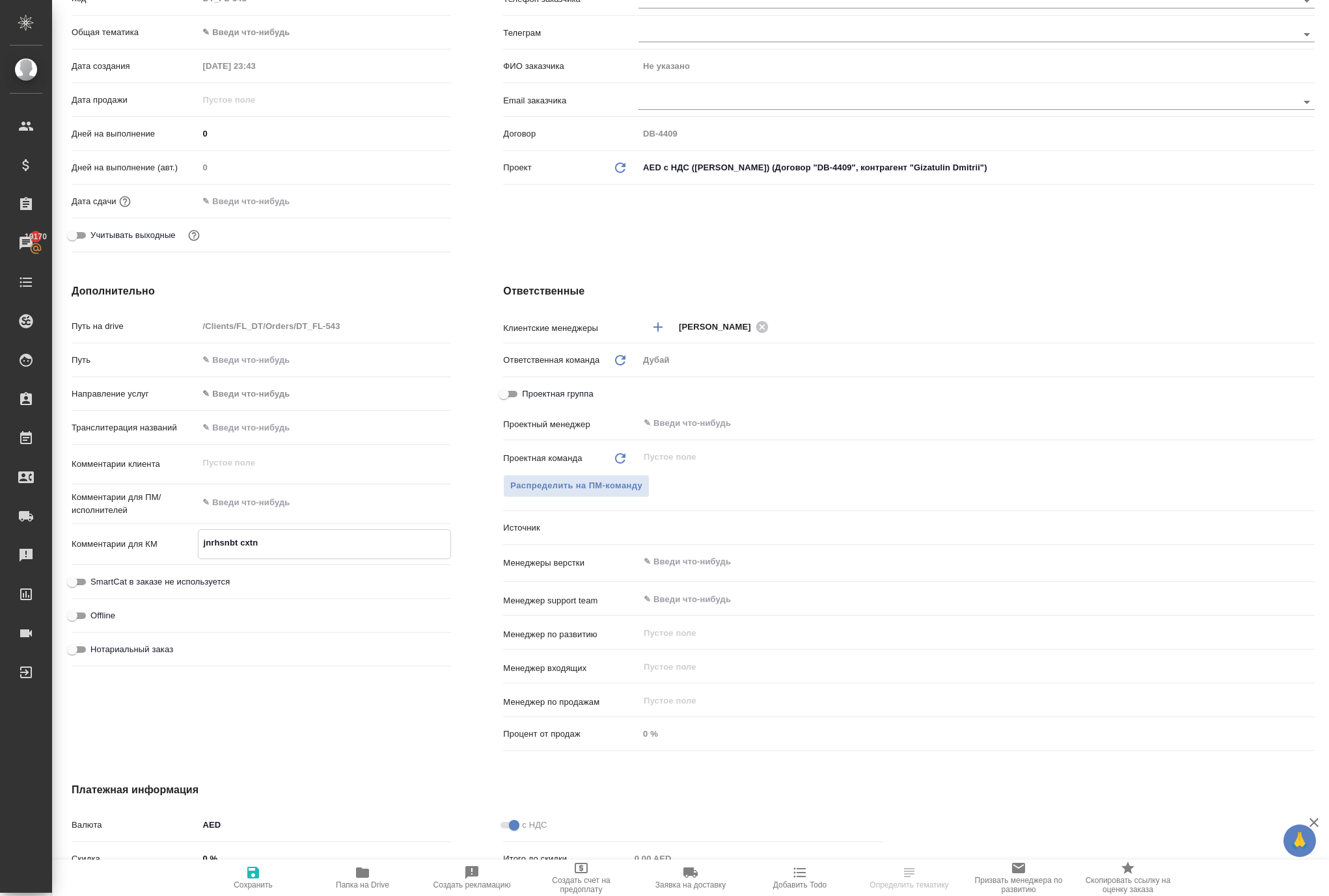
type textarea "x"
type textarea "jnrhsnbt cxtnf"
type textarea "x"
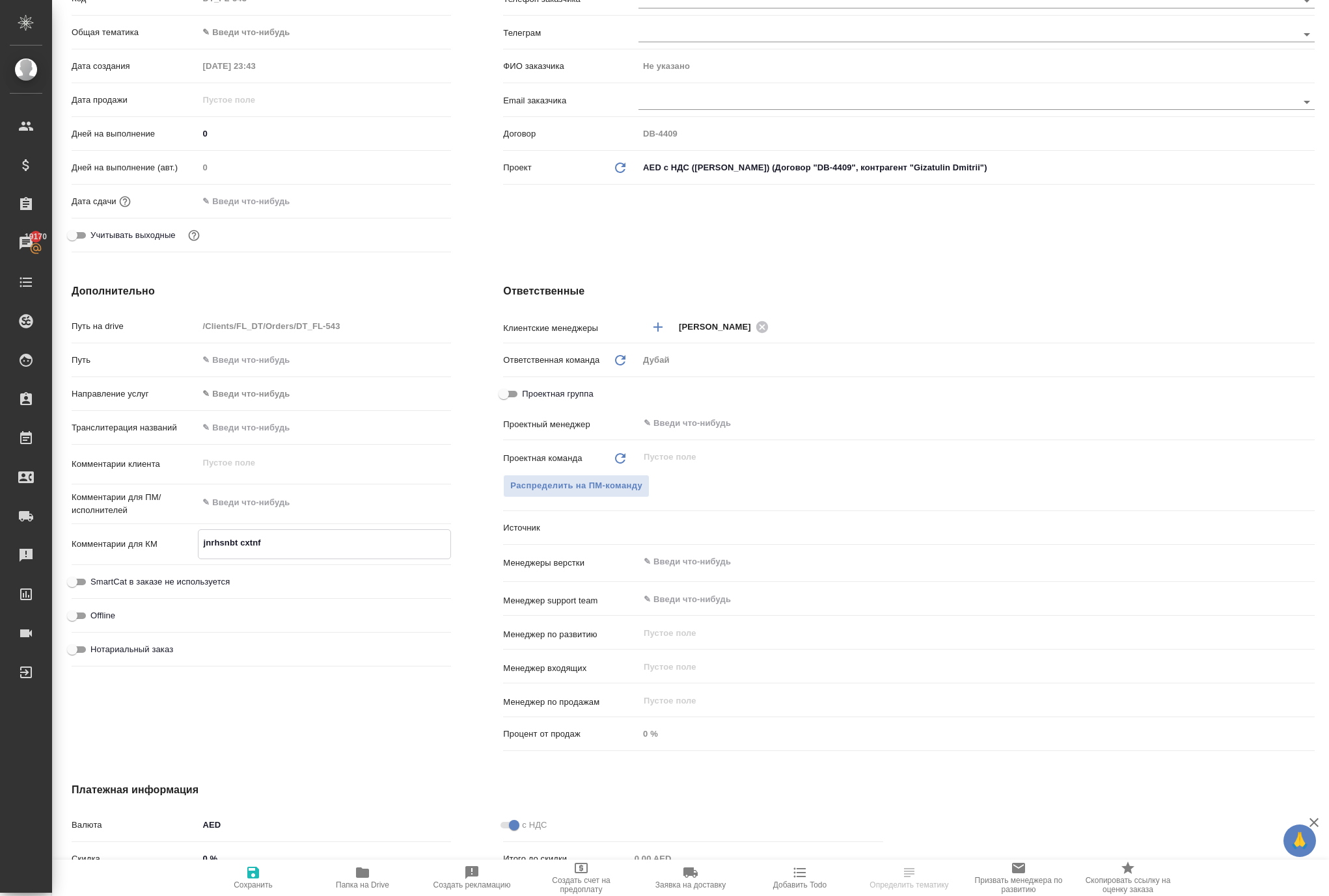
type textarea "jnrhsnbt cxtn"
type textarea "x"
type textarea "jnrhsnbt cxt"
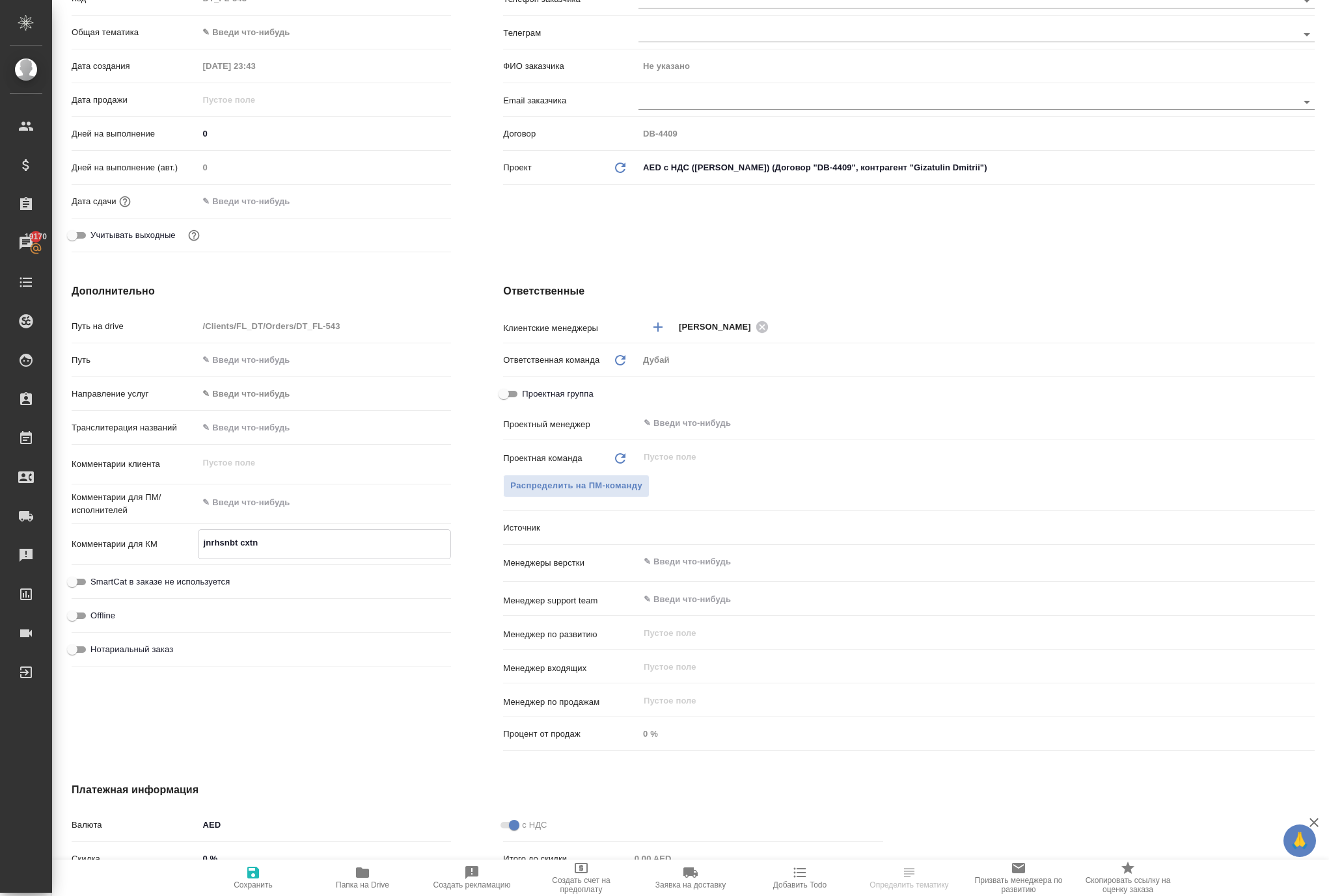
type textarea "x"
type textarea "jnrhsnbt cx"
type textarea "x"
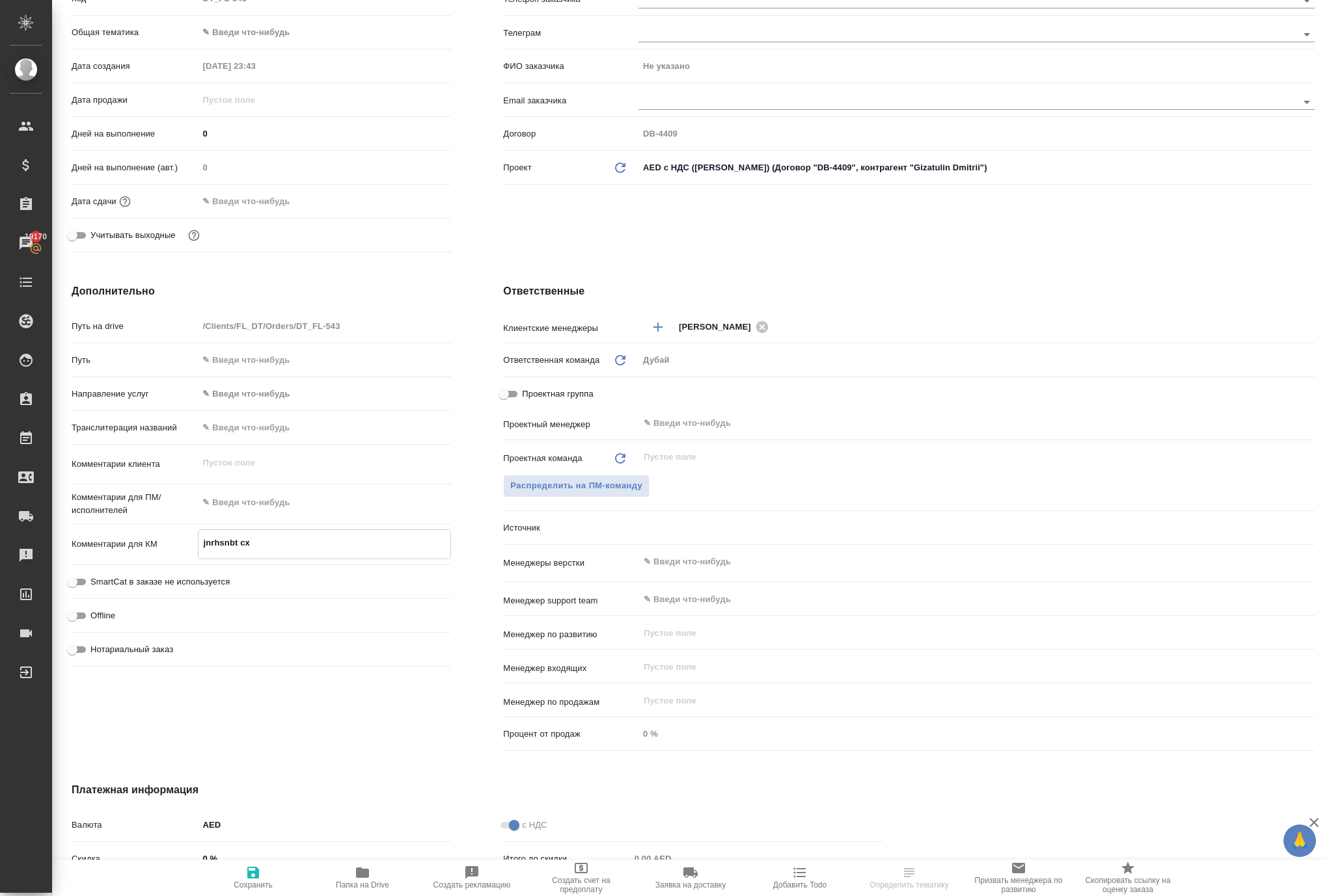
type textarea "x"
type textarea "jnrhsnbt c"
type textarea "x"
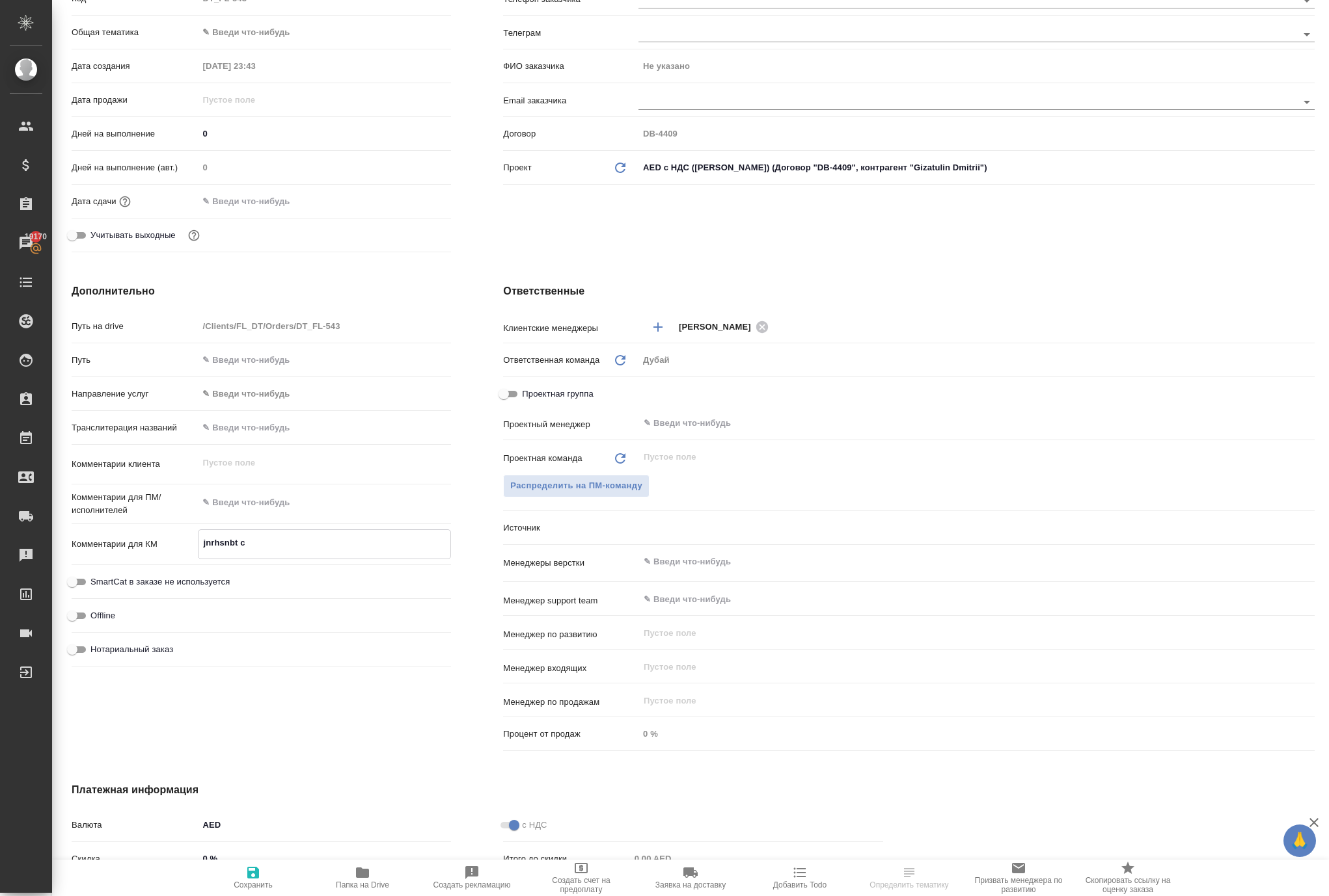
type textarea "x"
type textarea "jnrhsnbt"
type textarea "x"
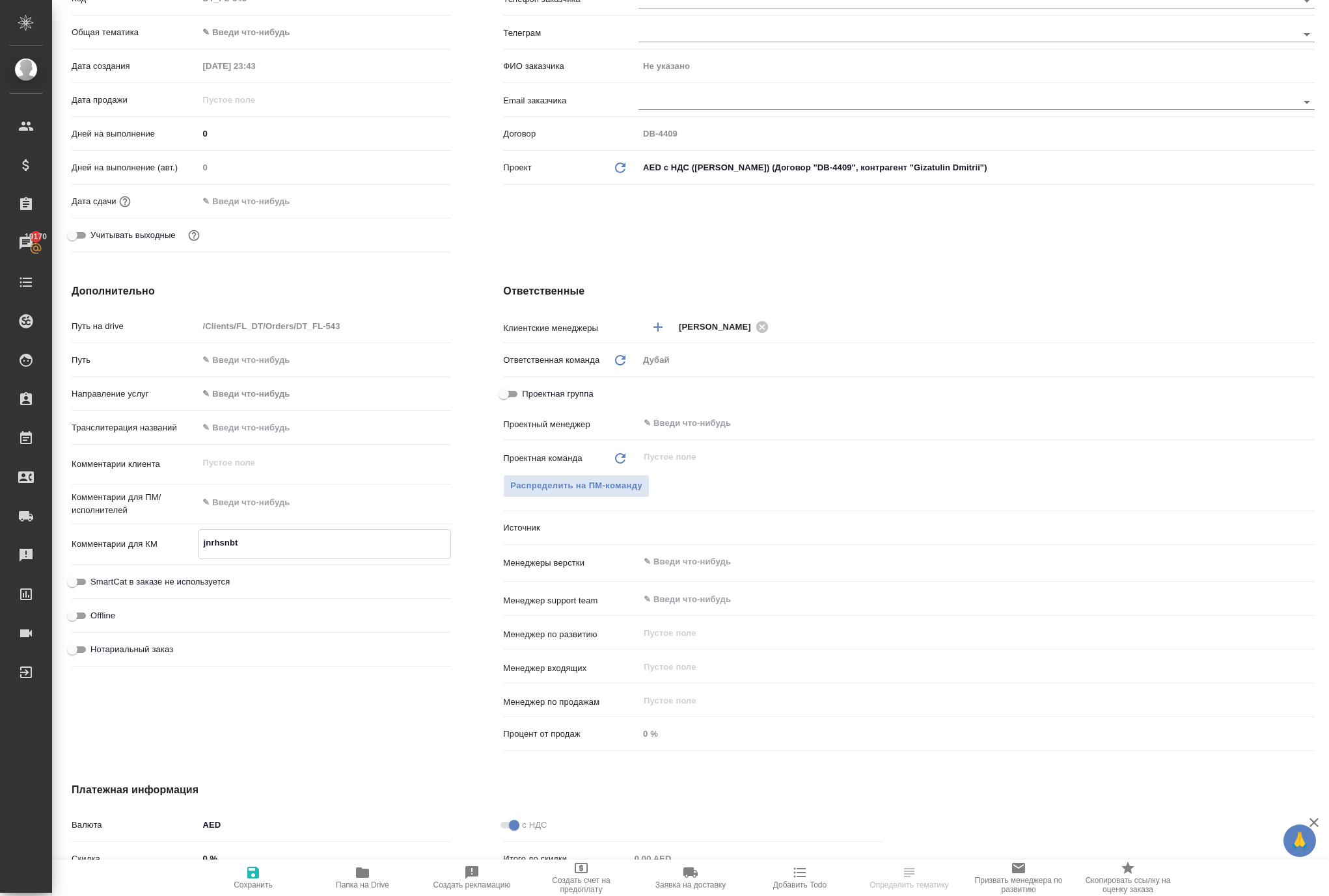
type textarea "jnrhsnbt"
type textarea "x"
type textarea "jnrhsnb"
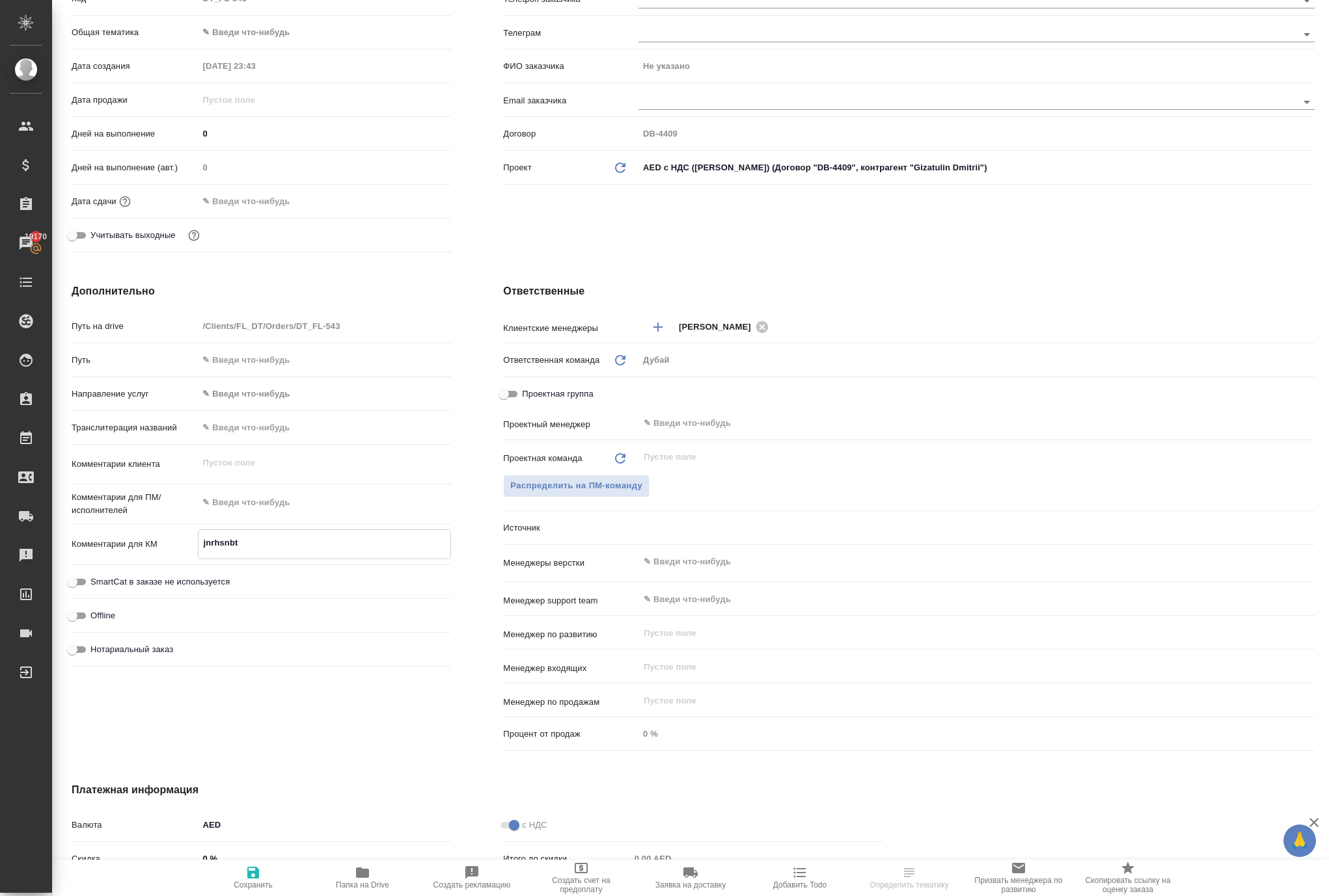
type textarea "x"
type textarea "jnrhsn"
type textarea "x"
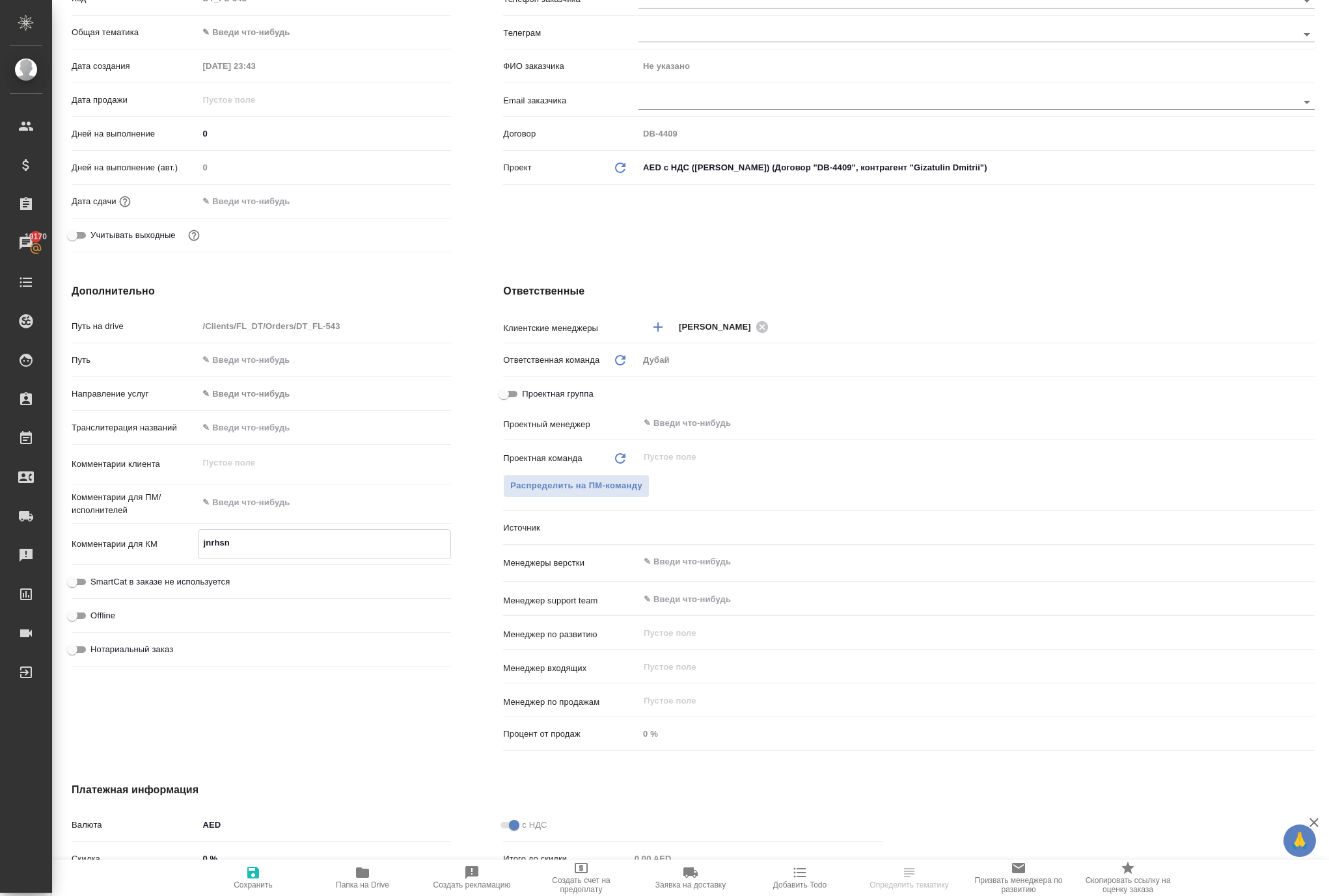
type textarea "x"
type textarea "jnrhs"
type textarea "x"
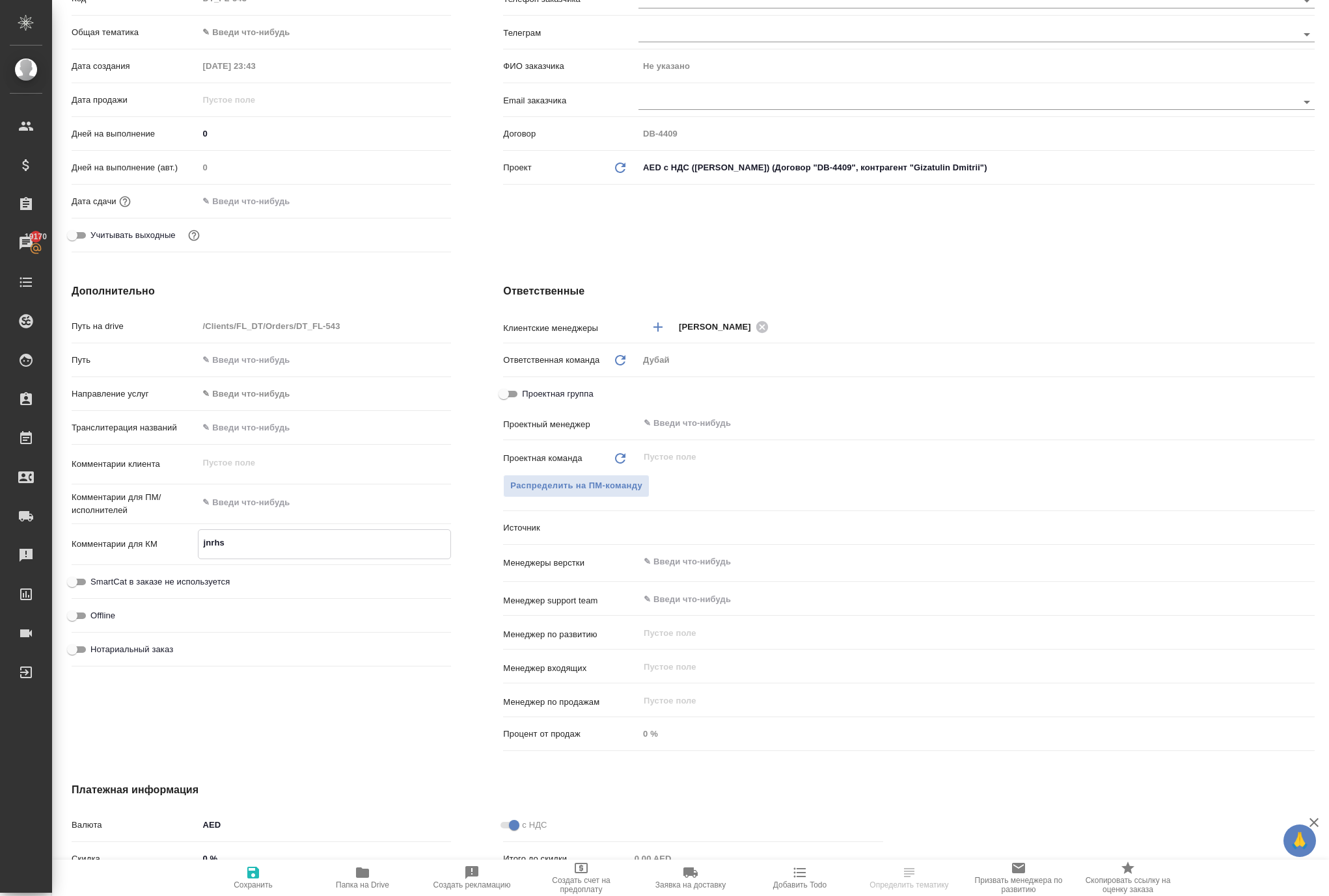
type textarea "x"
type textarea "jnrh"
type textarea "x"
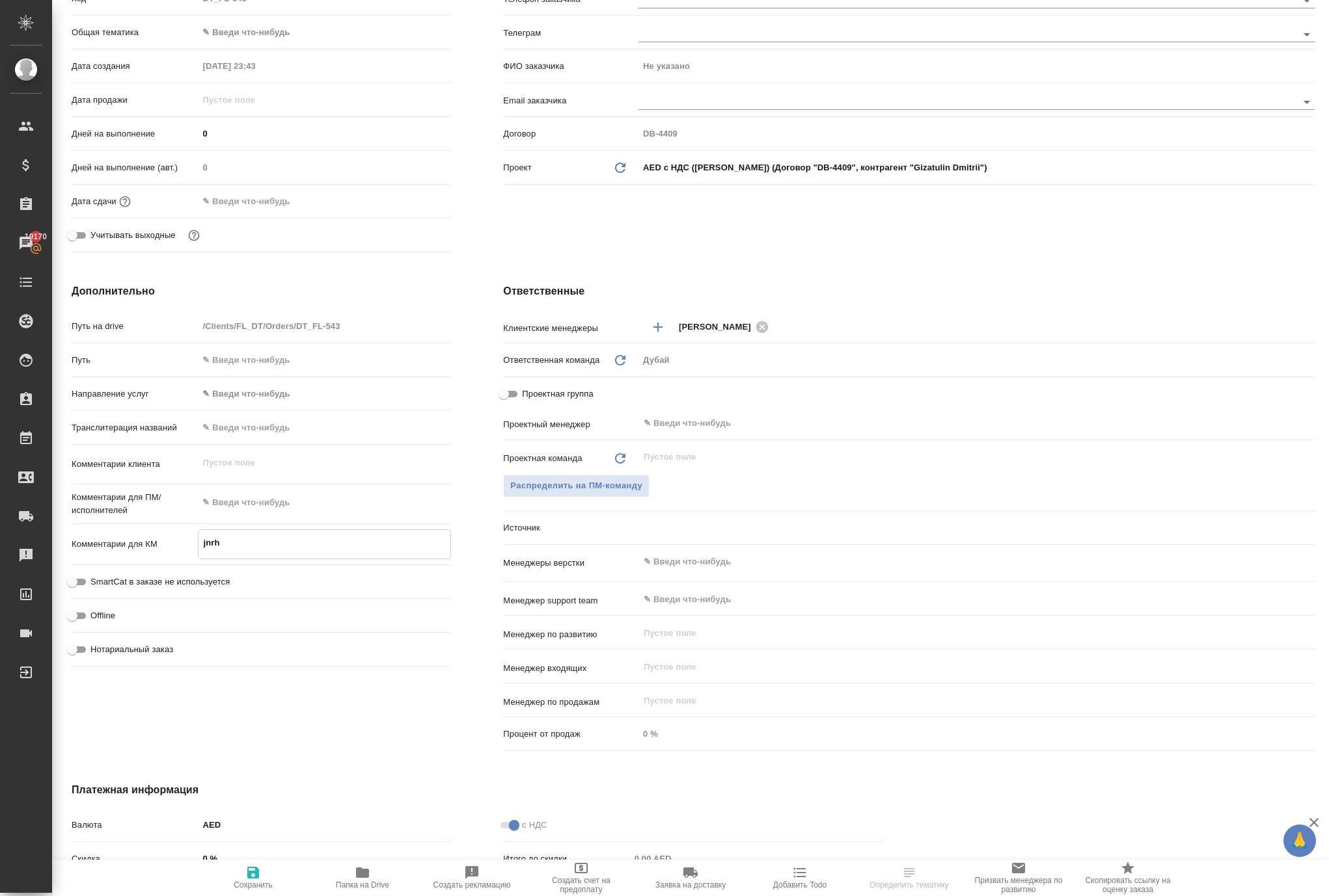
type textarea "jnr"
type textarea "x"
type textarea "jn"
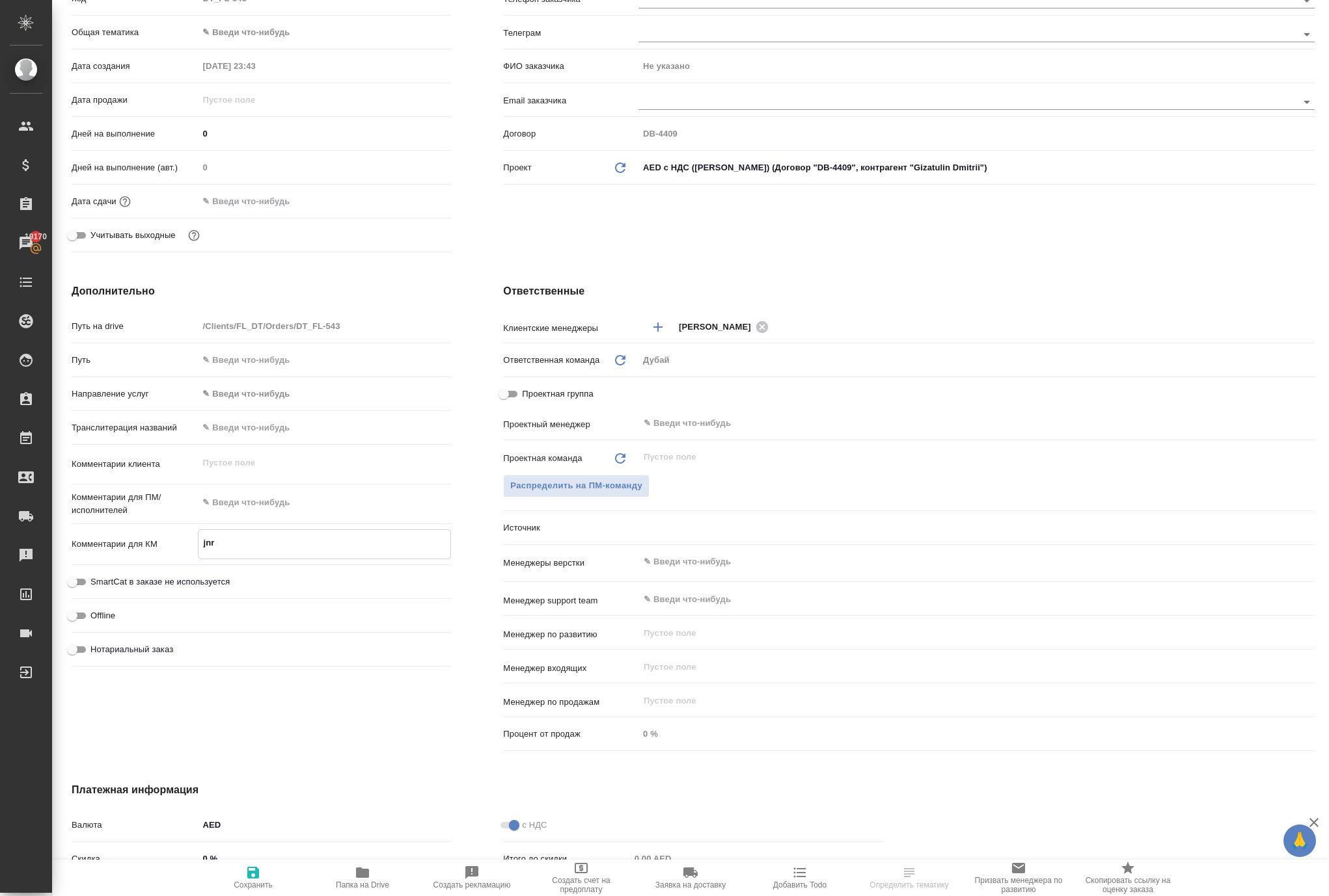
type textarea "x"
type textarea "j"
type textarea "x"
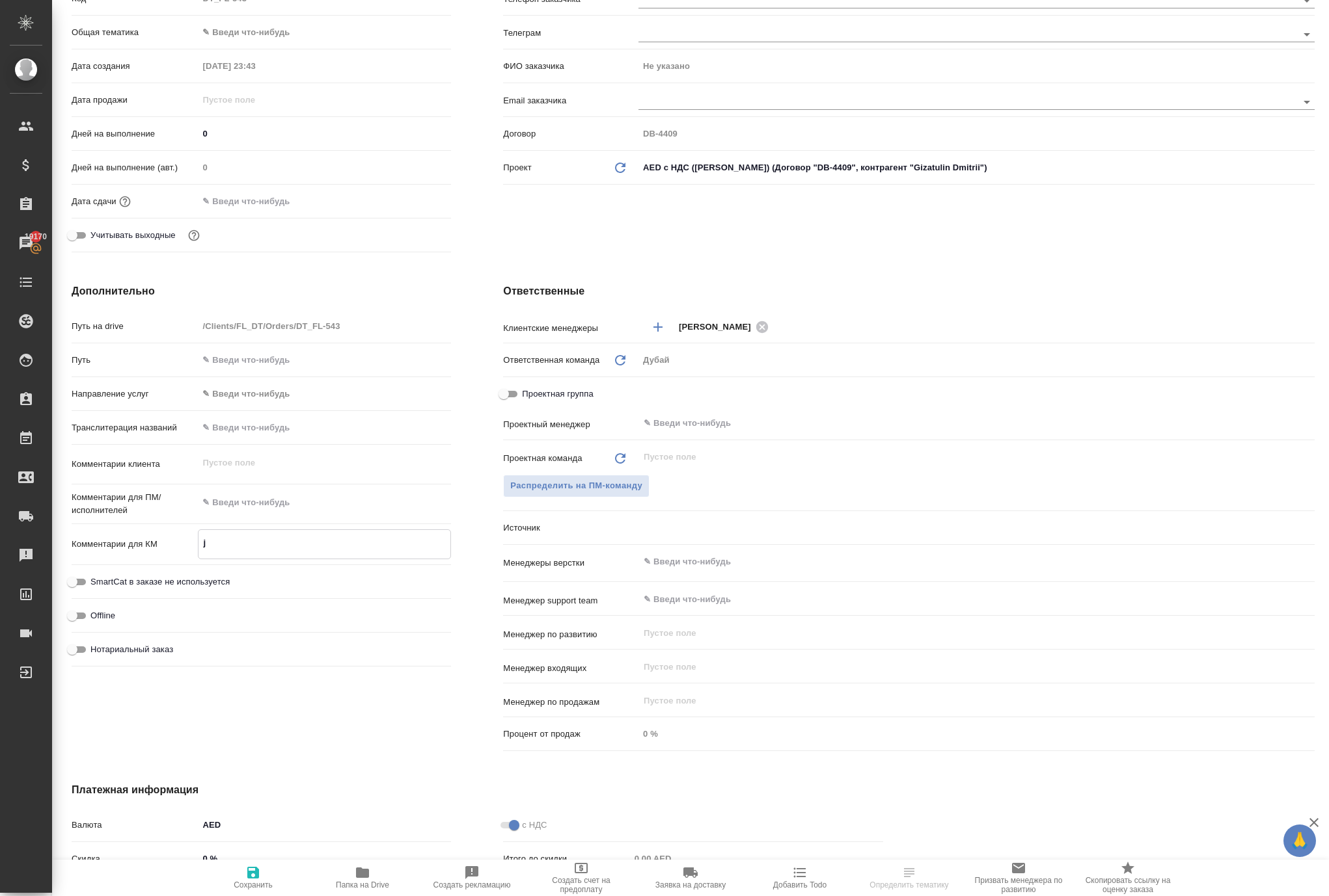
type textarea "x"
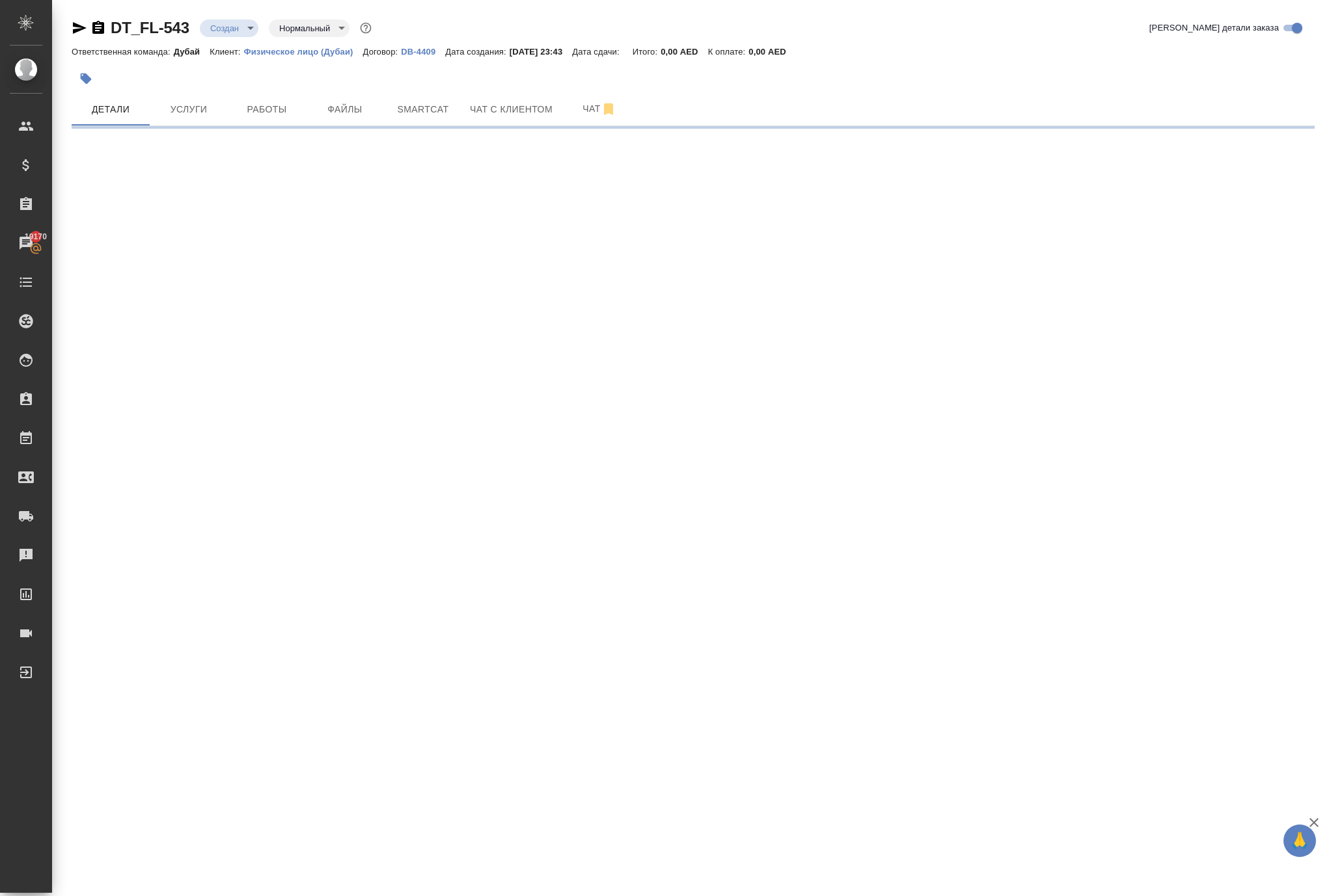
scroll to position [0, 0]
select select "RU"
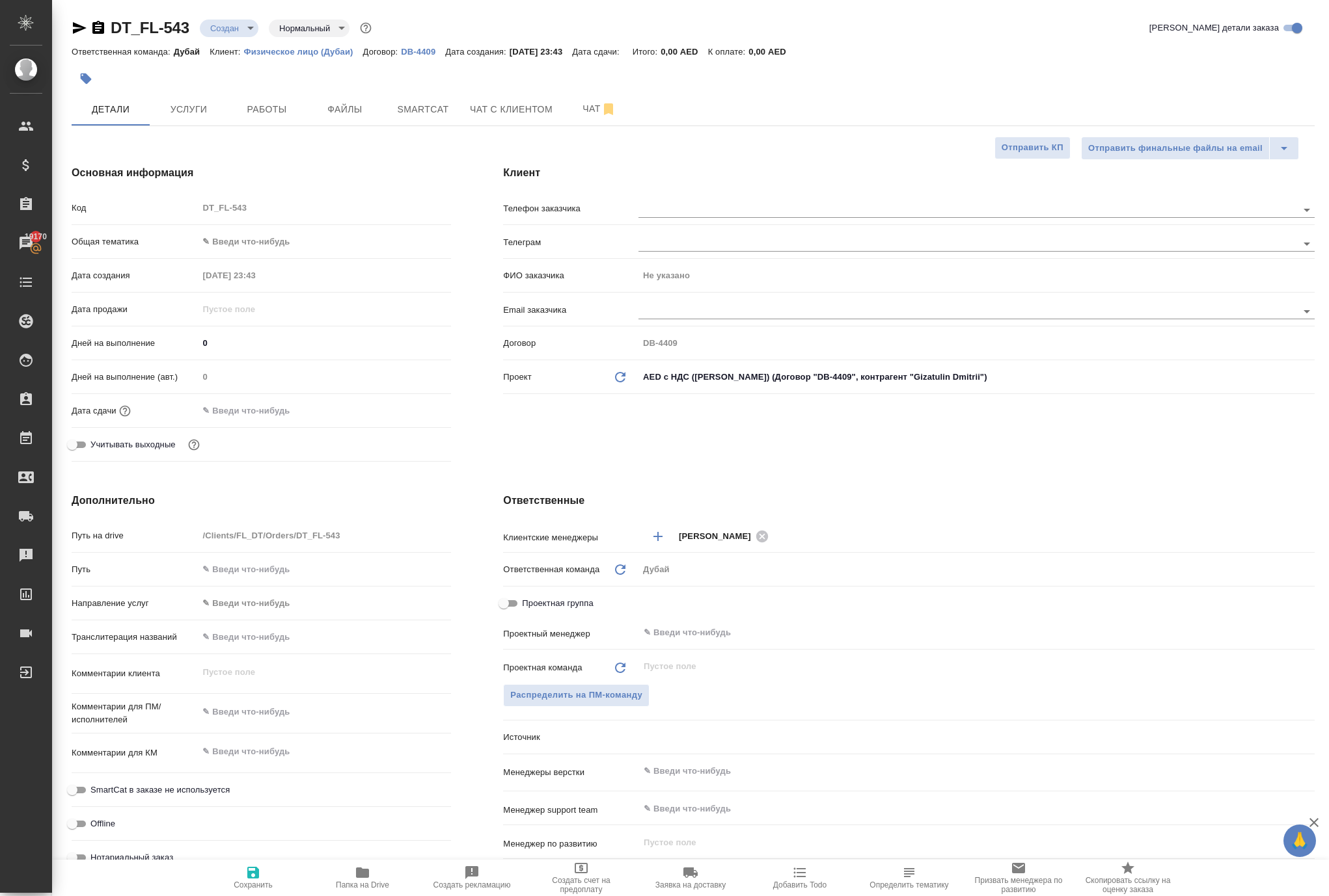
type textarea "x"
click at [295, 763] on textarea at bounding box center [324, 752] width 253 height 22
type textarea "x"
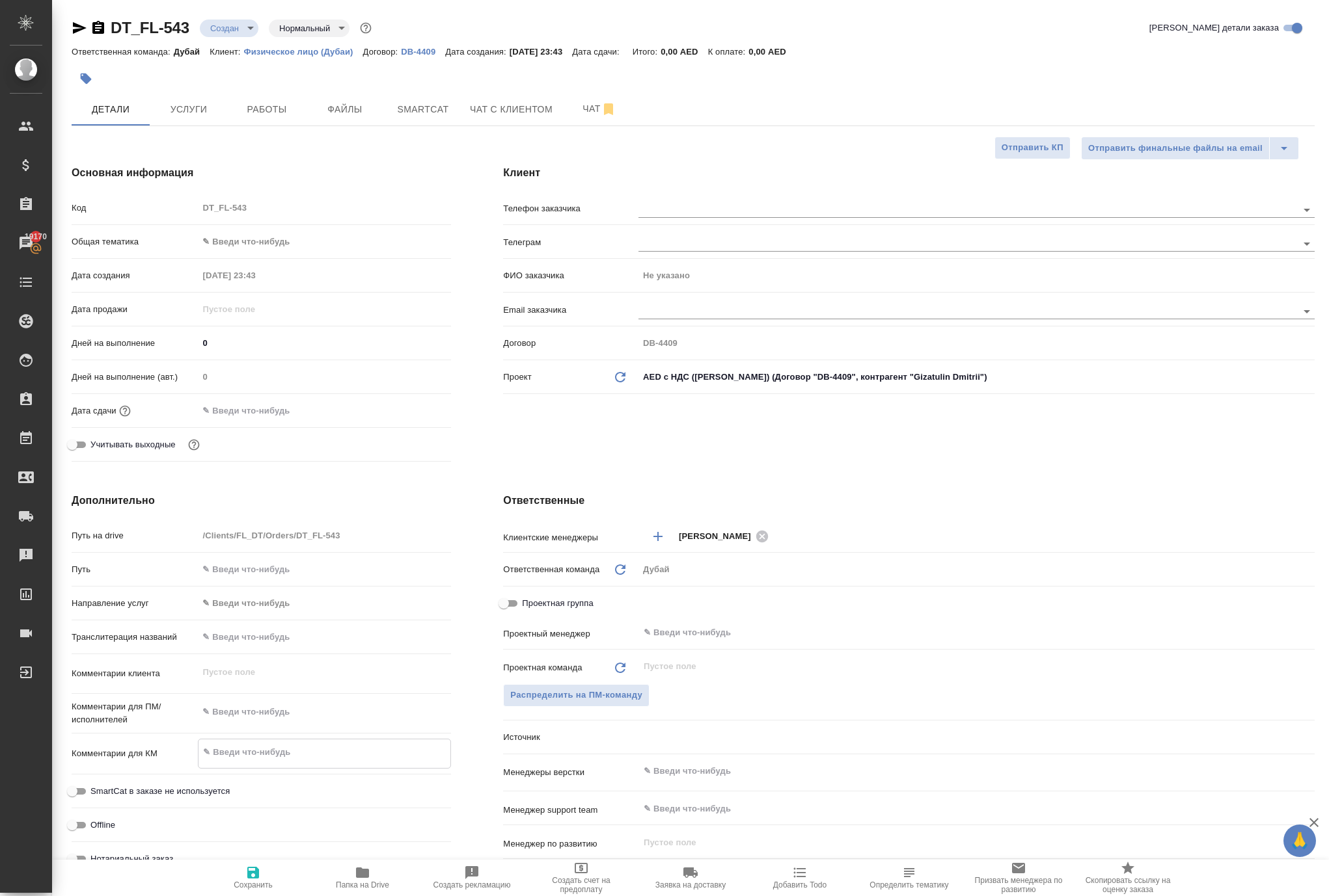
type textarea "x"
type textarea "j"
type textarea "x"
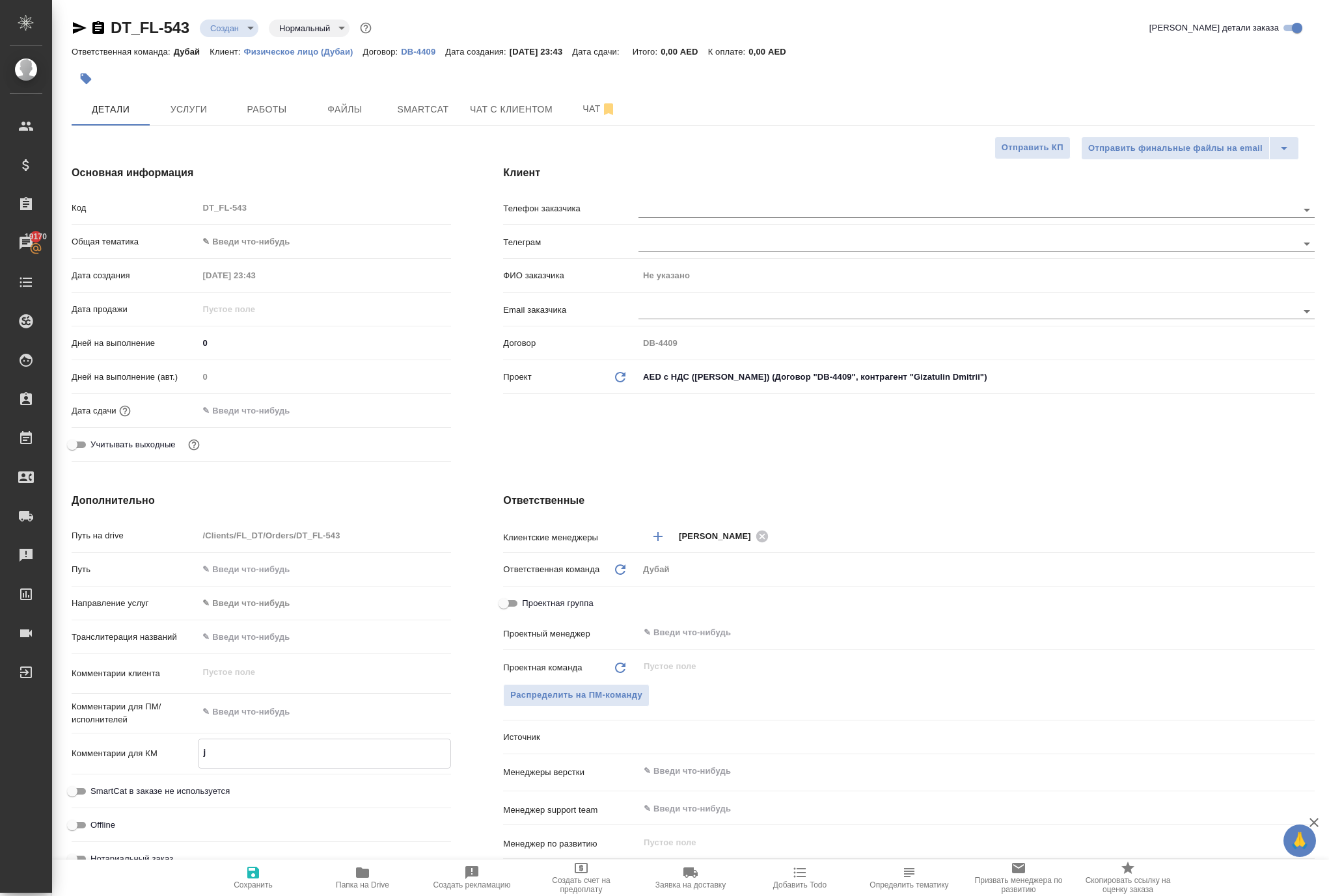
type textarea "jn"
type textarea "x"
type textarea "jnr"
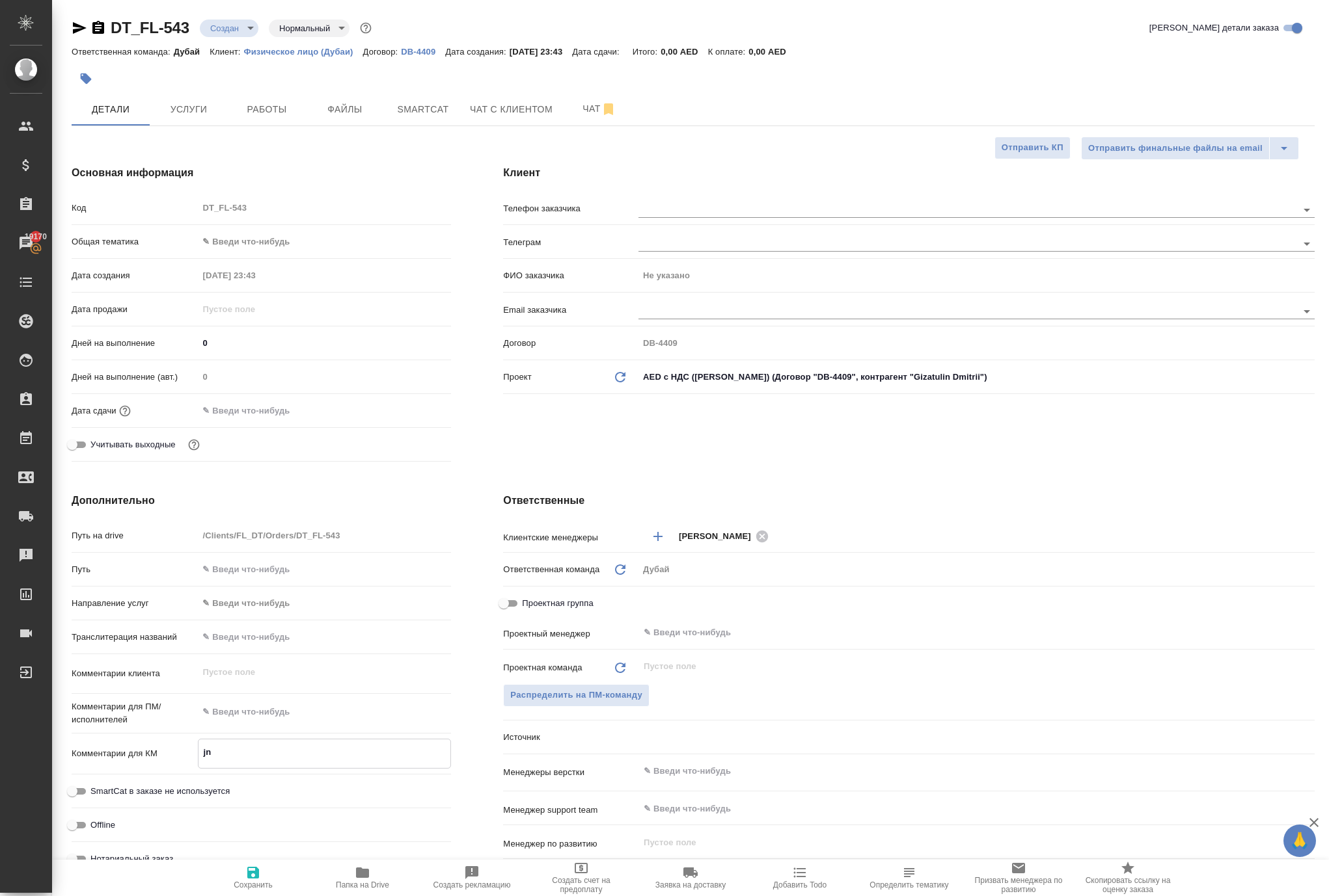
type textarea "x"
type textarea "jnrh"
type textarea "x"
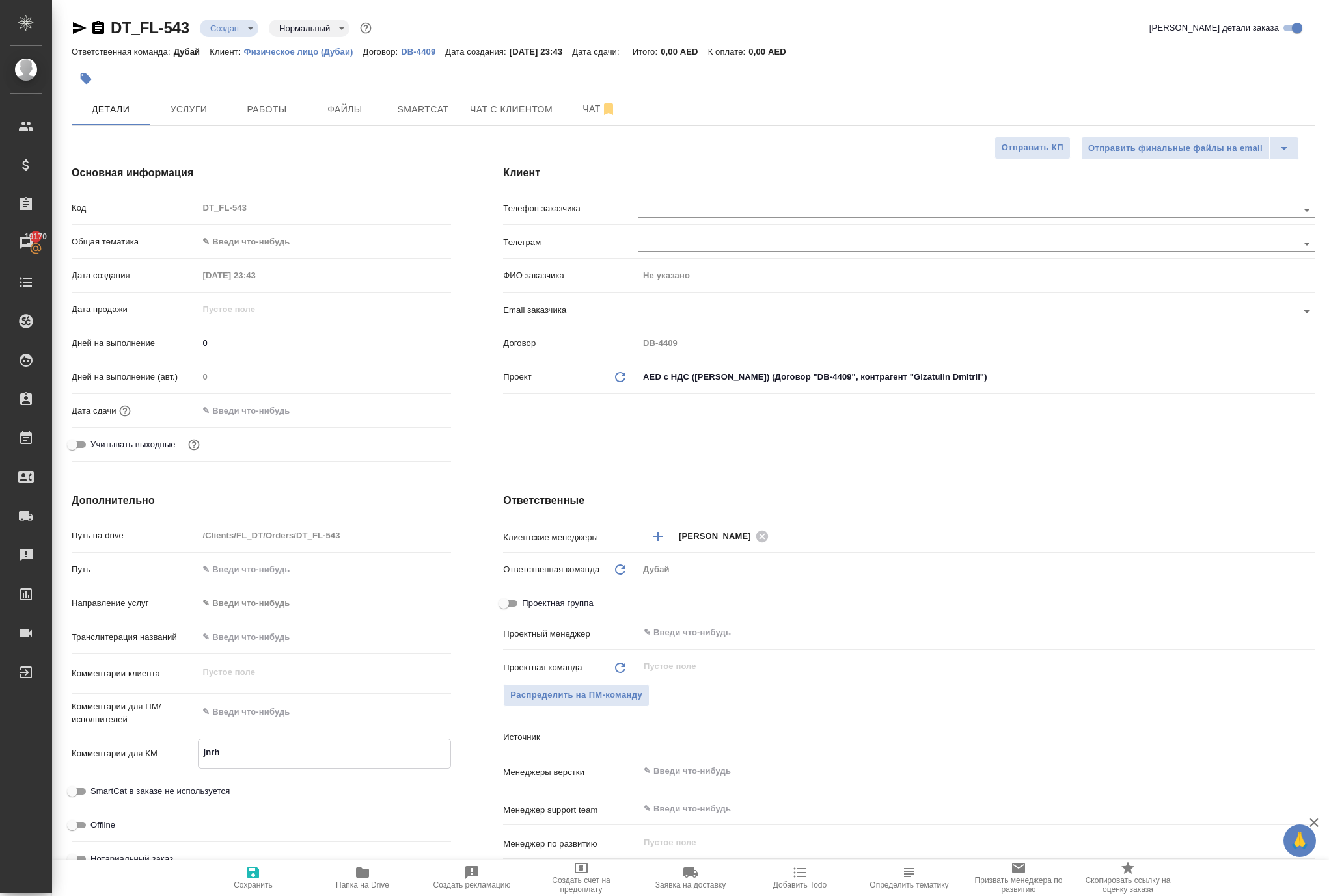
type textarea "x"
type textarea "jnr"
type textarea "x"
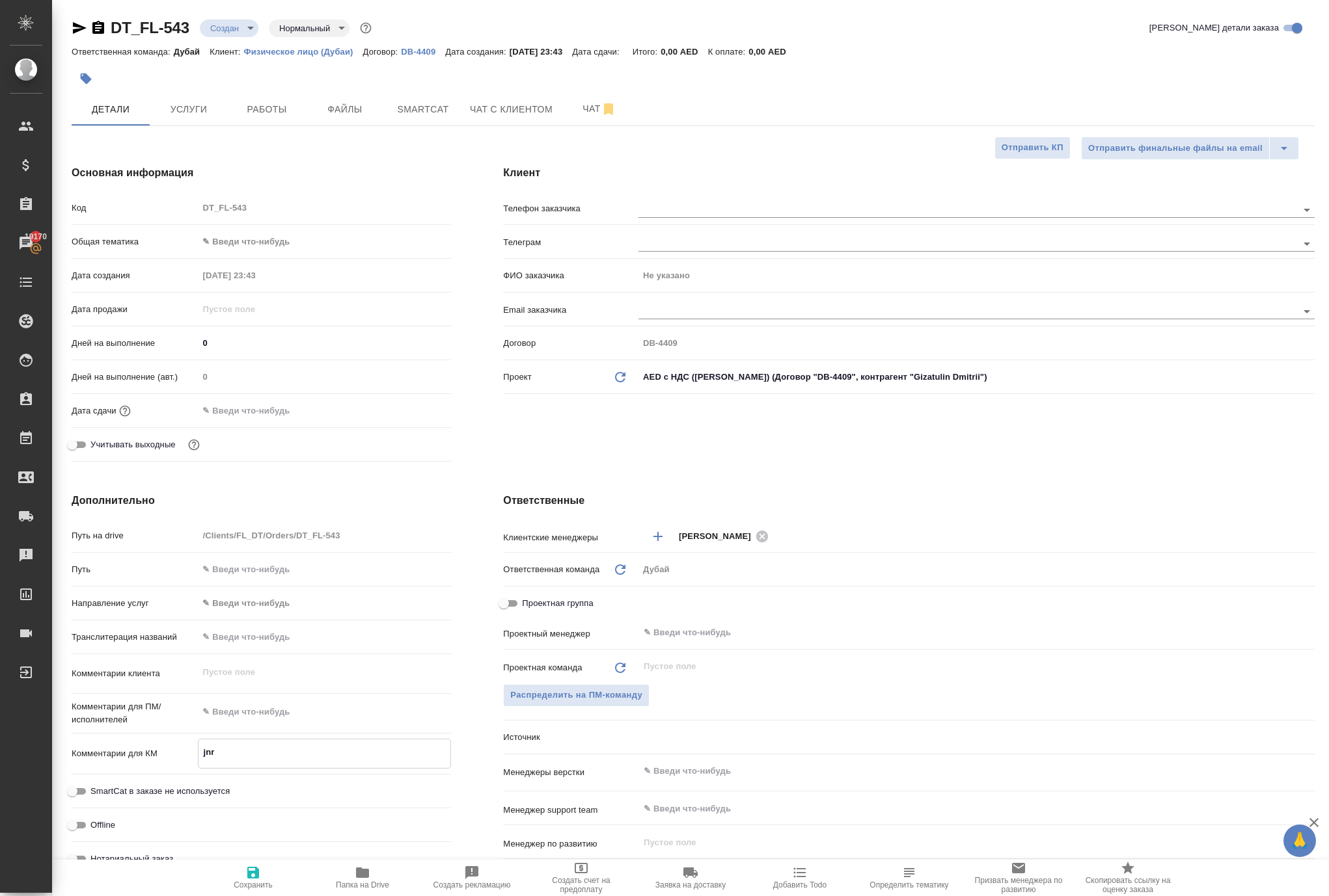
type textarea "x"
type textarea "jn"
type textarea "x"
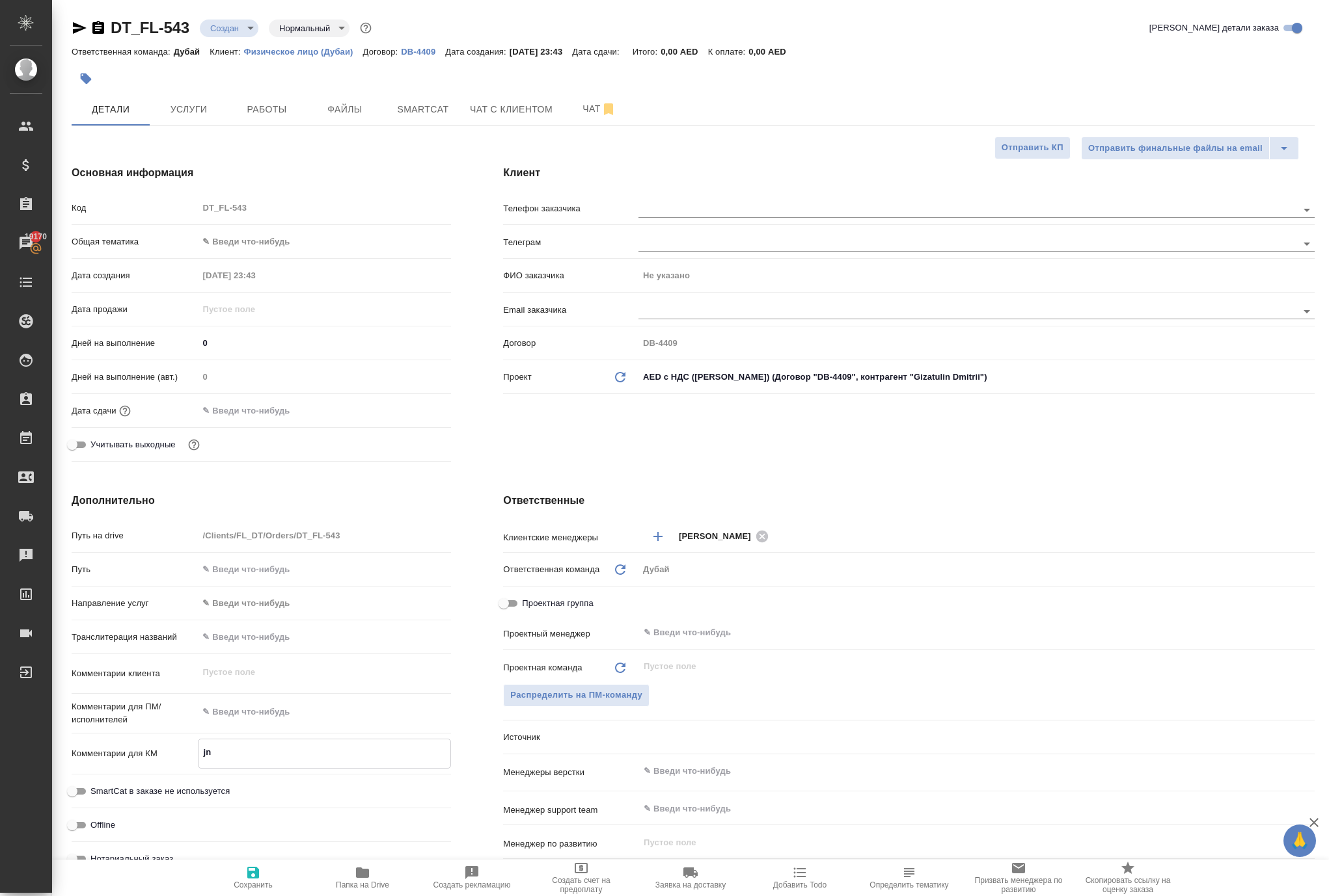
type textarea "j"
type textarea "x"
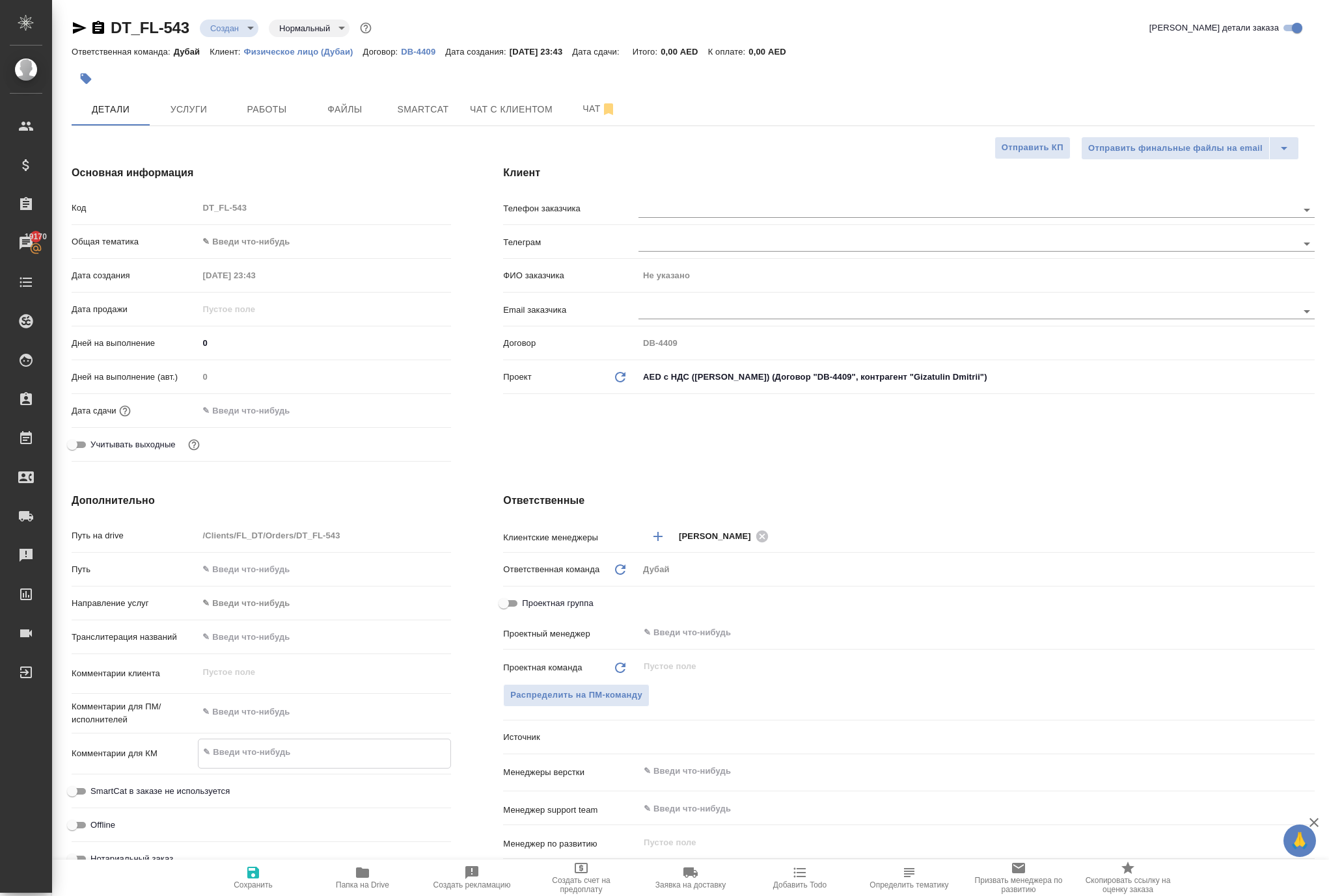
type textarea "x"
type textarea "о"
type textarea "x"
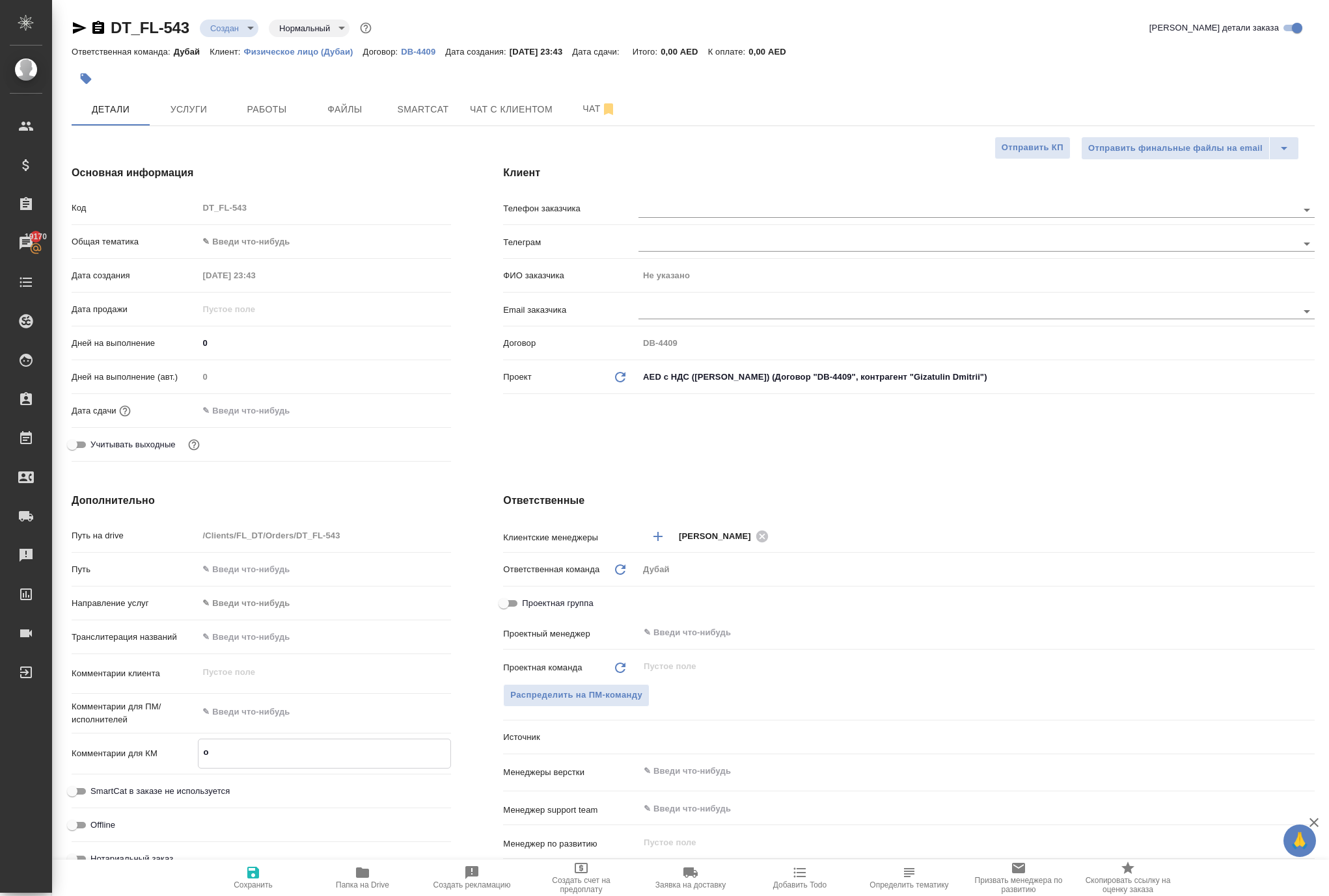
type textarea "x"
type textarea "от"
type textarea "x"
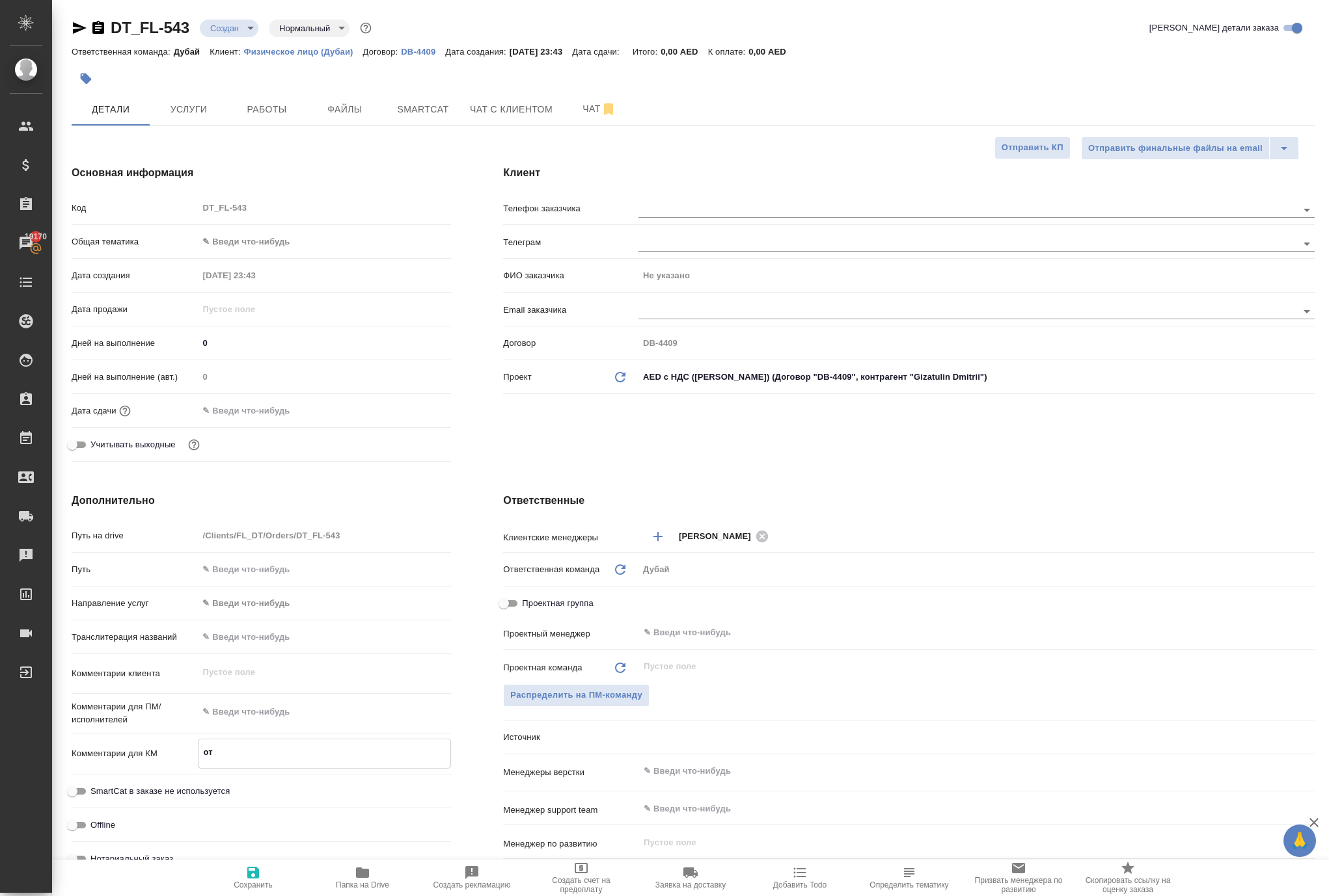
type textarea "отк"
type textarea "x"
type textarea "откр"
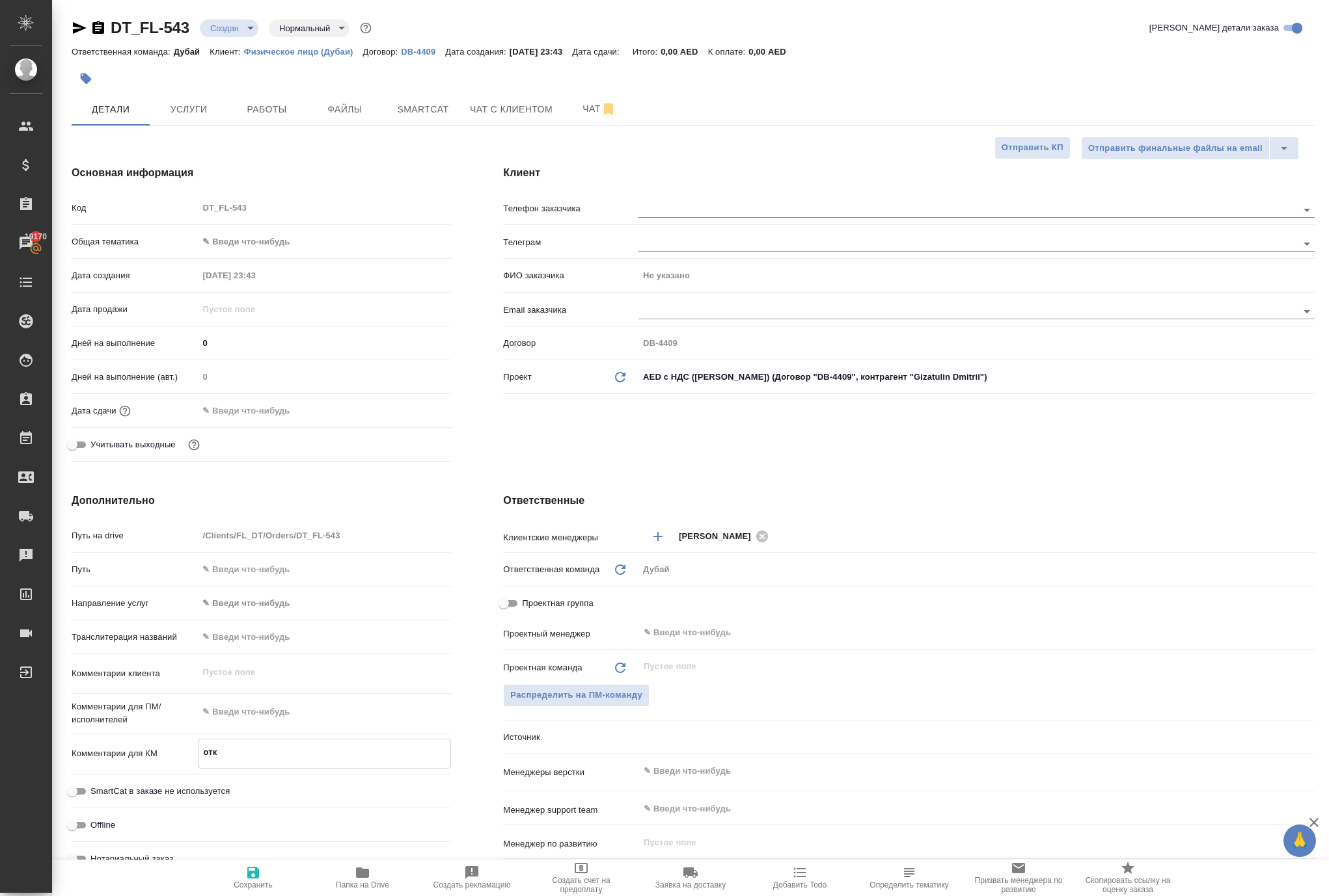
type textarea "x"
type textarea "откри"
type textarea "x"
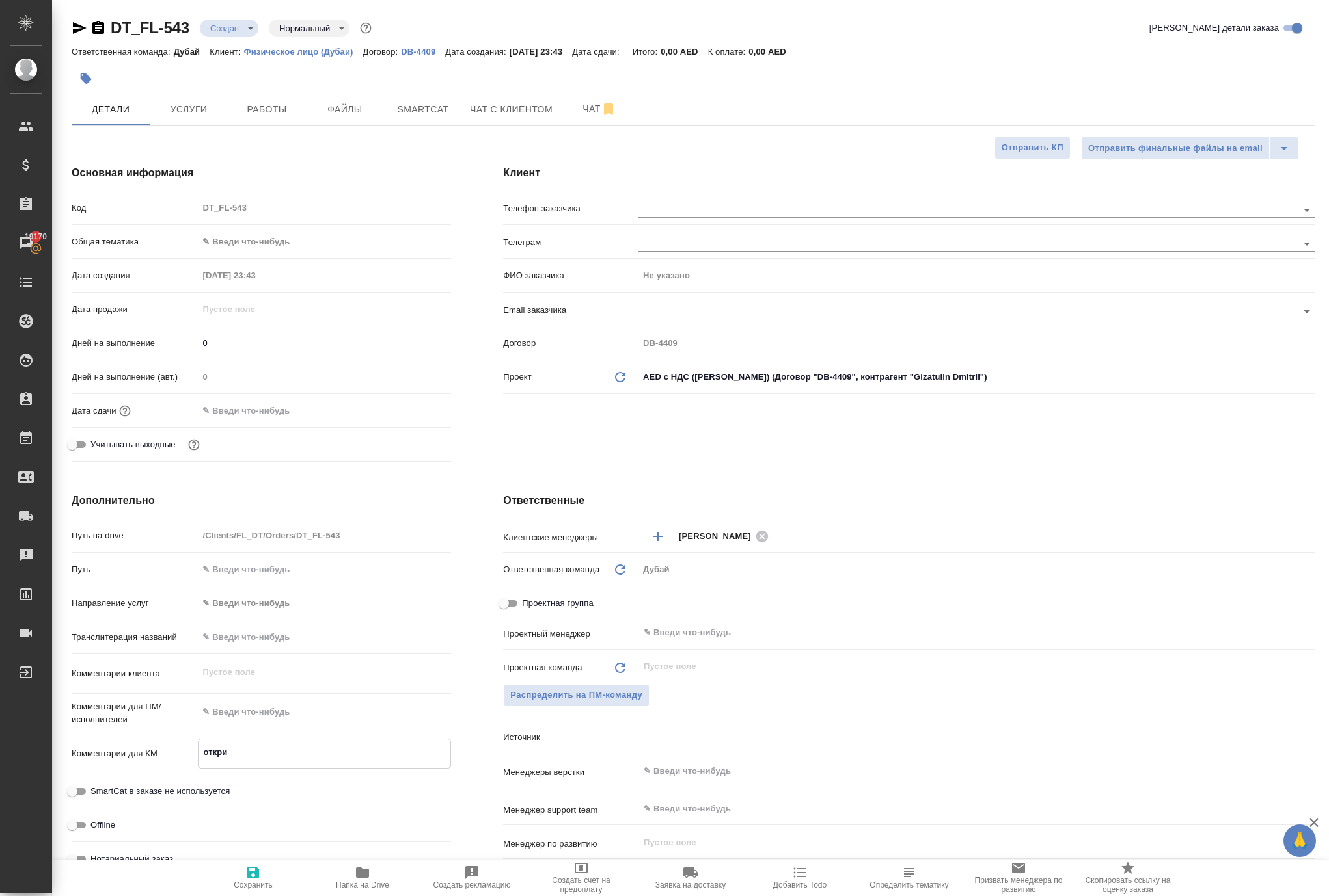
type textarea "x"
type textarea "откр"
type textarea "x"
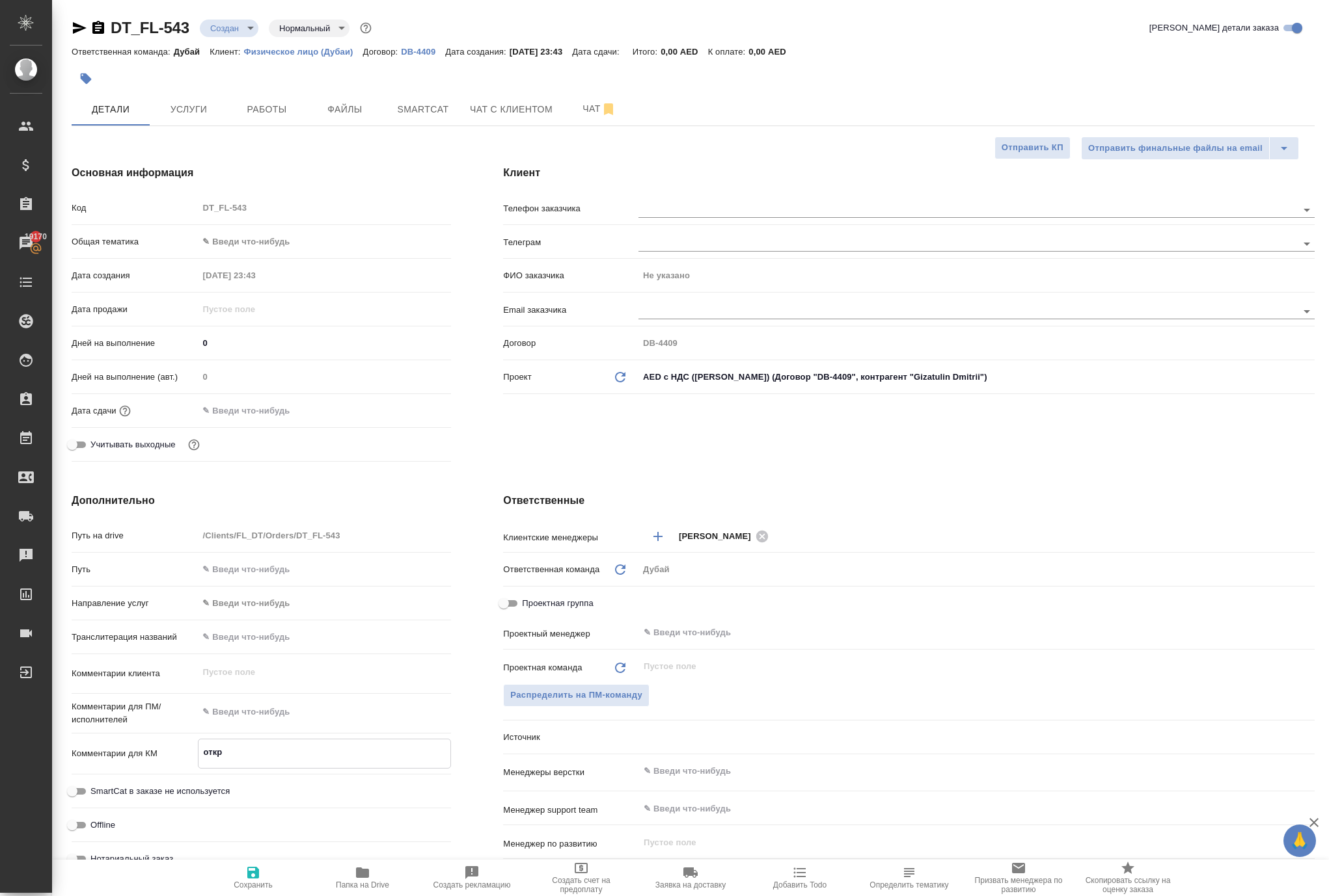
type textarea "x"
type textarea "откры"
type textarea "x"
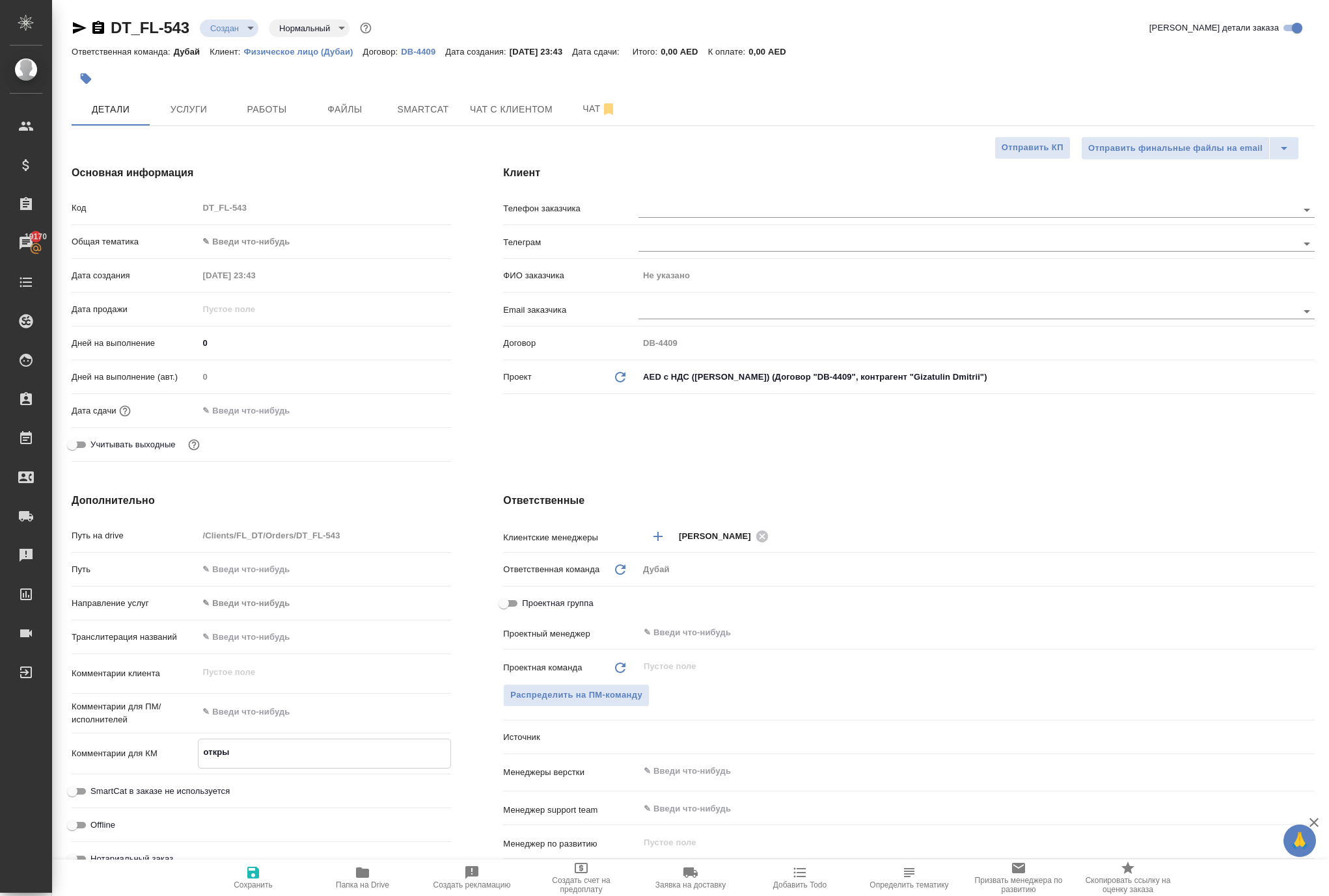
type textarea "открыт"
type textarea "x"
type textarea "открыти"
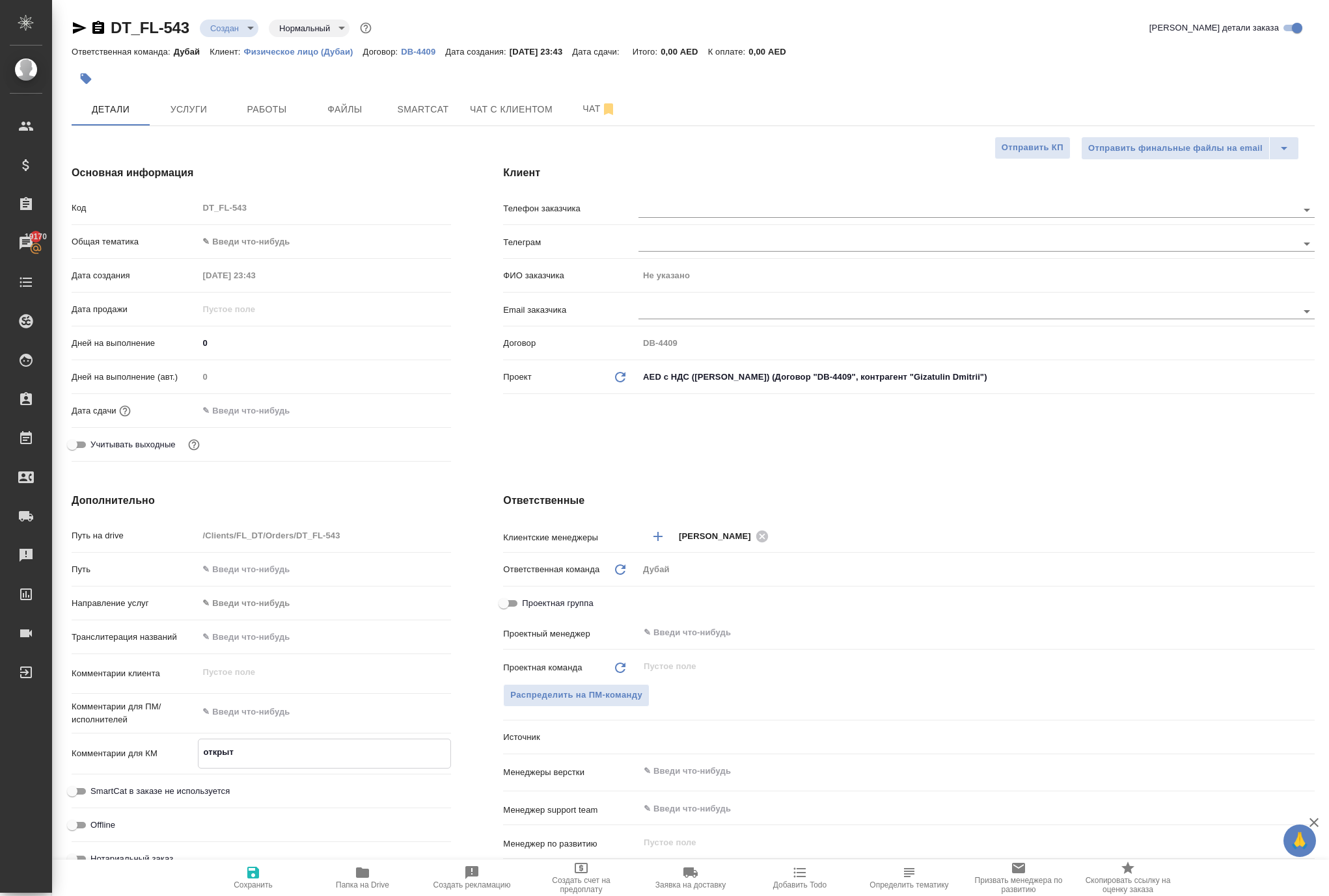
type textarea "x"
type textarea "открытие"
type textarea "x"
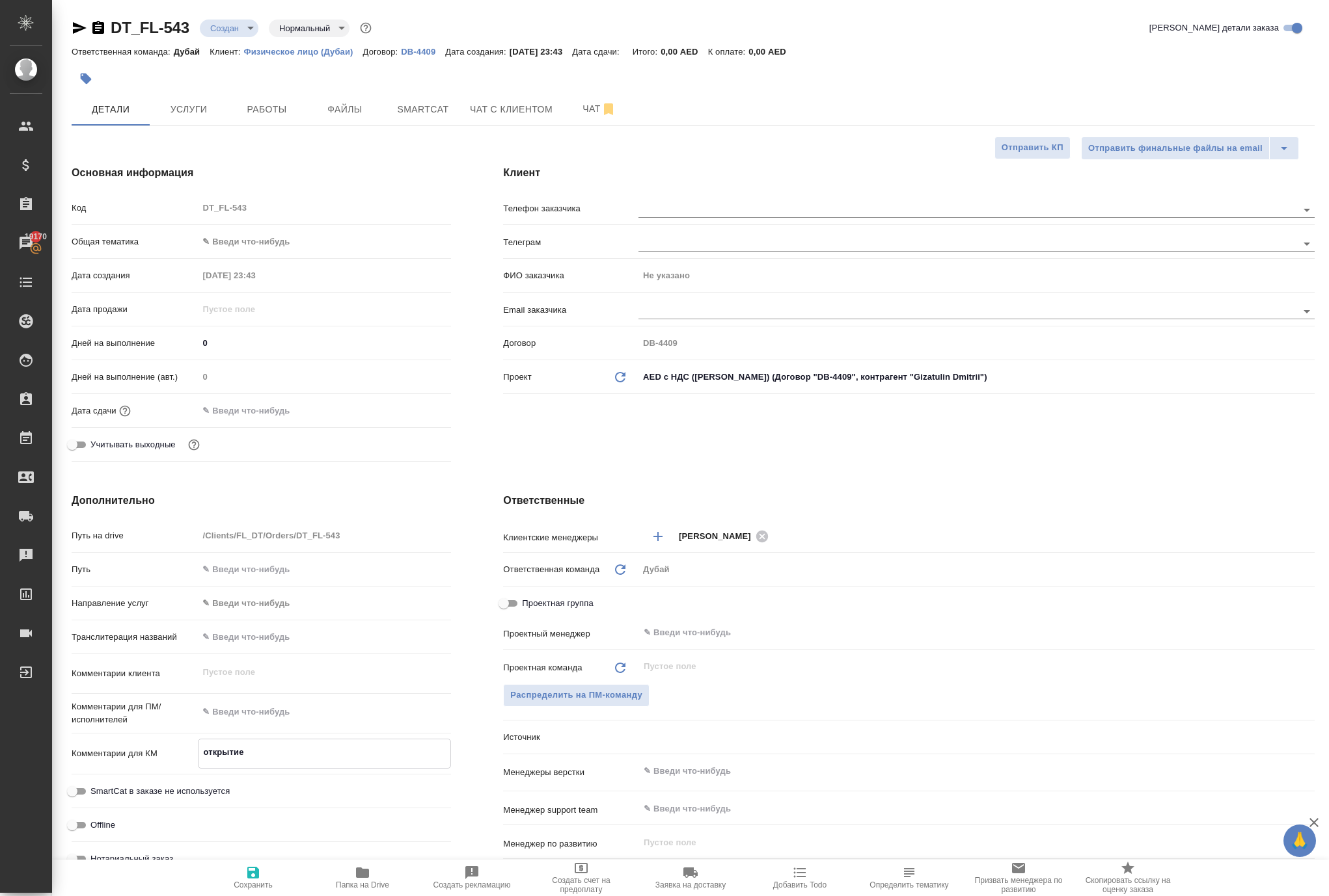
type textarea "x"
type textarea "открытие"
type textarea "x"
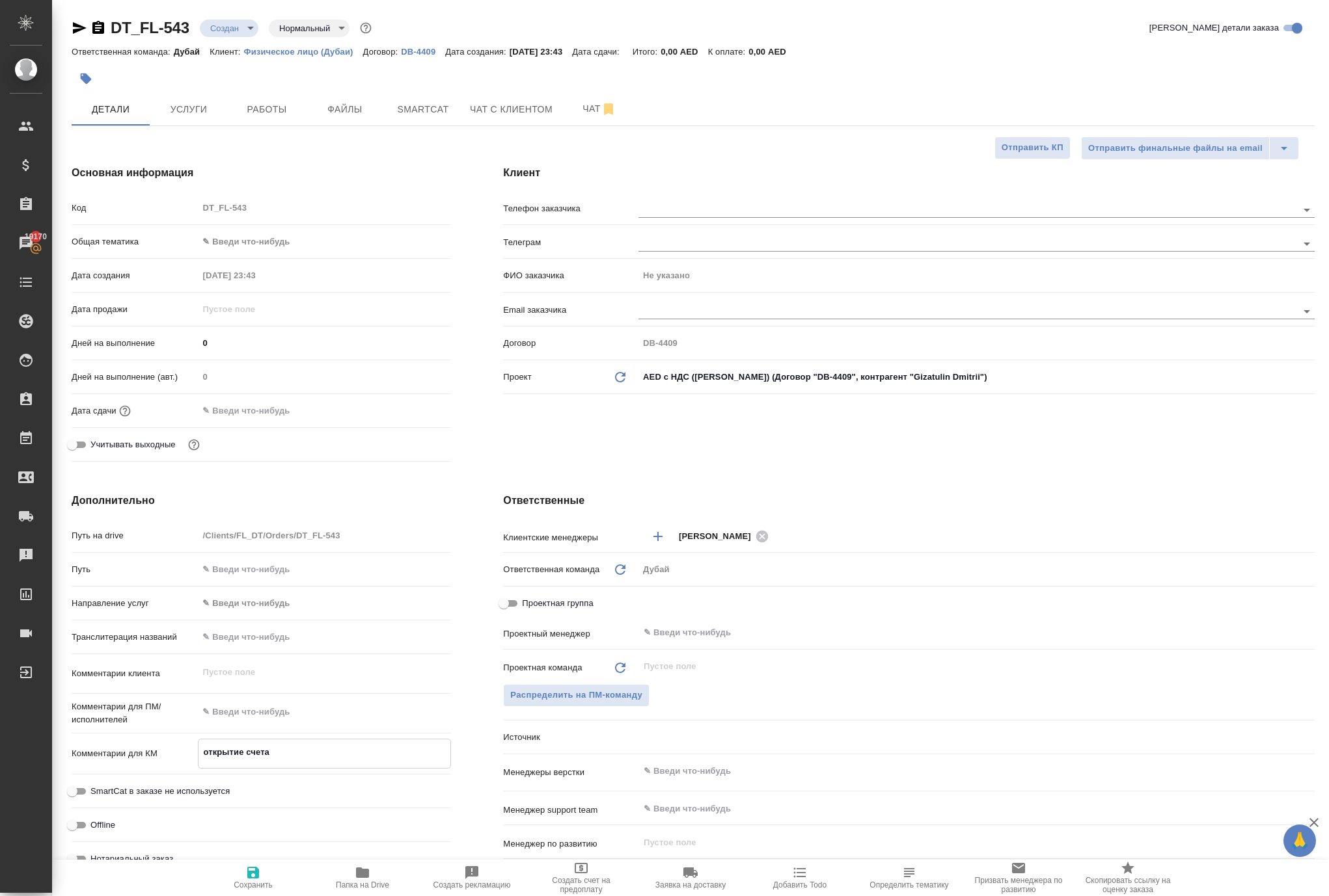
click at [247, 869] on icon "button" at bounding box center [253, 873] width 12 height 12
click at [285, 282] on body "🙏 .cls-1 fill:#fff; AWATERA Solokha Petro Клиенты Спецификации Заказы 19170 Чат…" at bounding box center [664, 448] width 1329 height 896
click at [276, 293] on body "🙏 .cls-1 fill:#fff; AWATERA Solokha Petro Клиенты Спецификации Заказы 19170 Чат…" at bounding box center [664, 448] width 1329 height 896
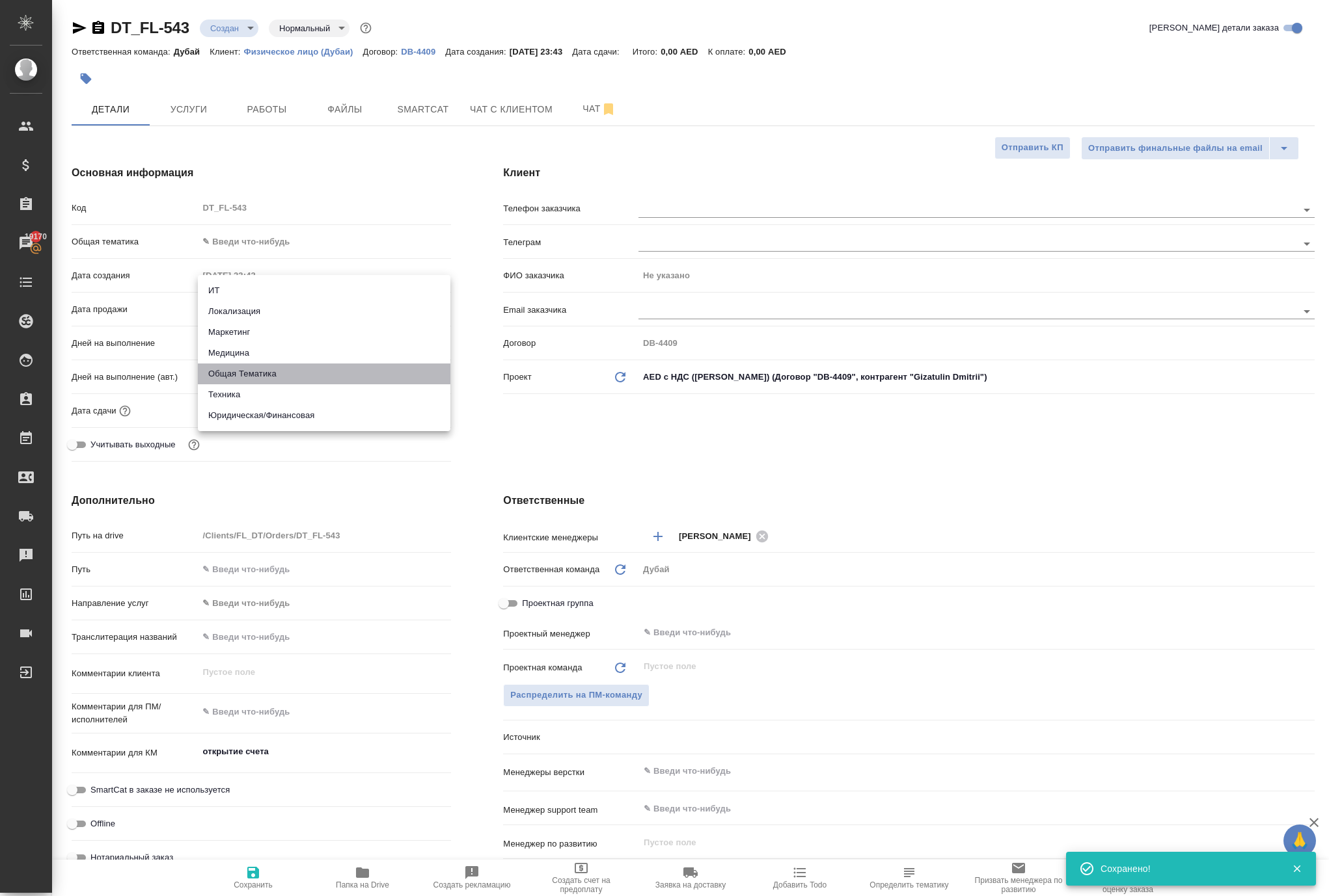
click at [285, 368] on li "Общая Тематика" at bounding box center [324, 374] width 253 height 21
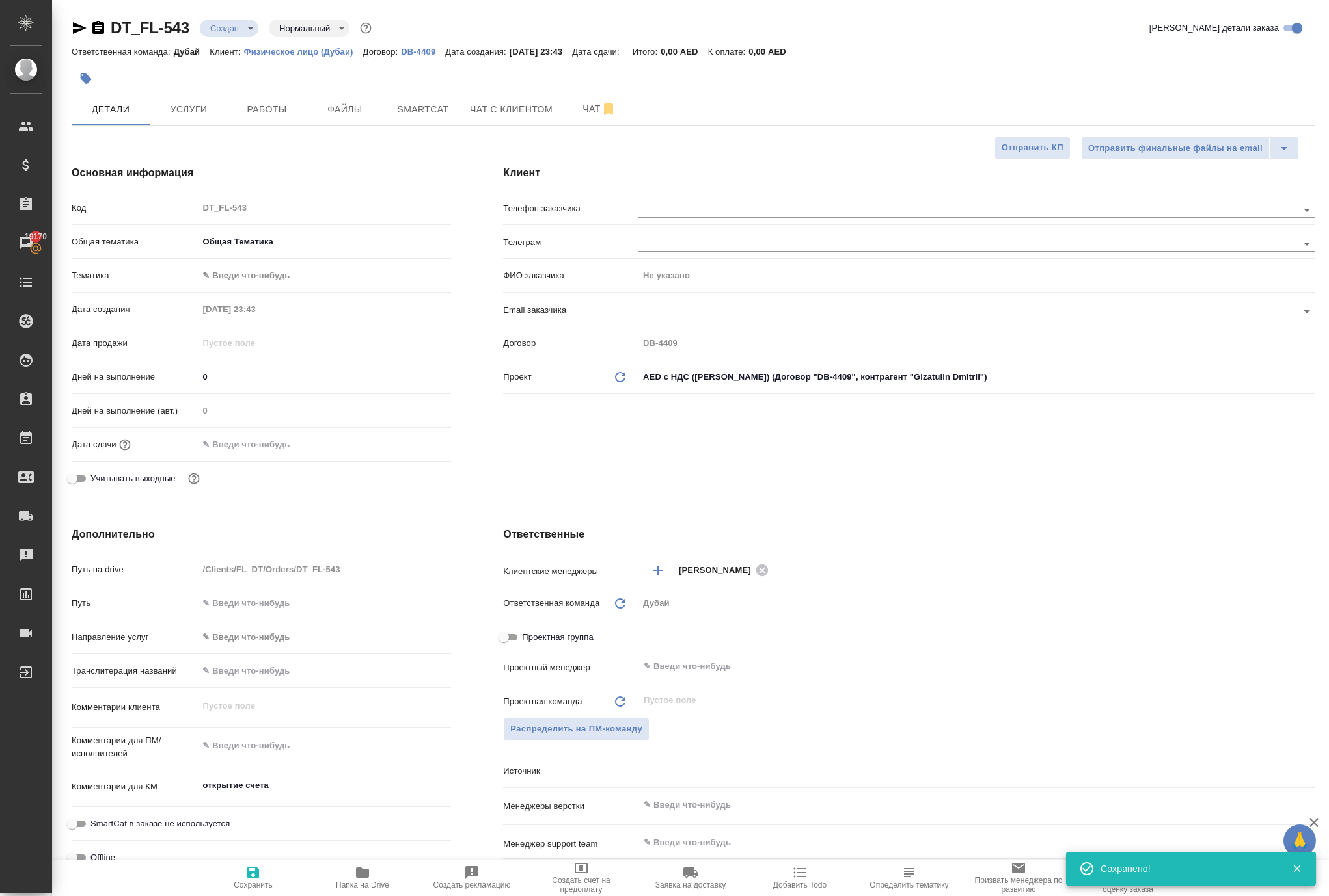
click at [267, 330] on body "🙏 .cls-1 fill:#fff; AWATERA Solokha Petro Клиенты Спецификации Заказы 19170 Чат…" at bounding box center [664, 448] width 1329 height 896
click at [290, 329] on li "Общая Тематика" at bounding box center [324, 324] width 253 height 21
click at [278, 456] on div "Дата сдачи" at bounding box center [261, 444] width 379 height 22
click at [281, 454] on input "text" at bounding box center [254, 444] width 114 height 19
click at [414, 451] on icon "button" at bounding box center [413, 443] width 16 height 16
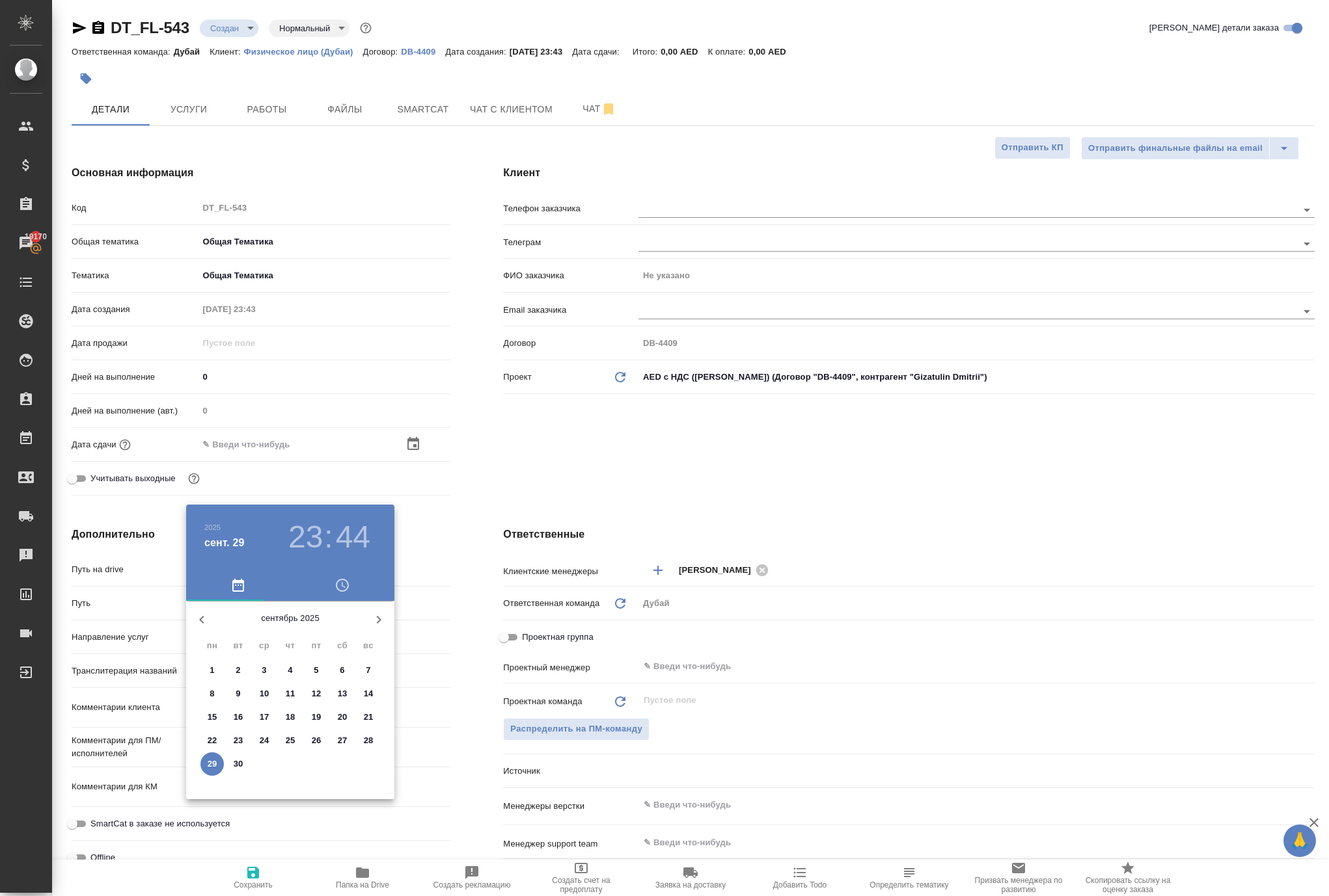
click at [371, 627] on icon "button" at bounding box center [378, 620] width 16 height 16
click at [307, 724] on span "17" at bounding box center [316, 717] width 23 height 13
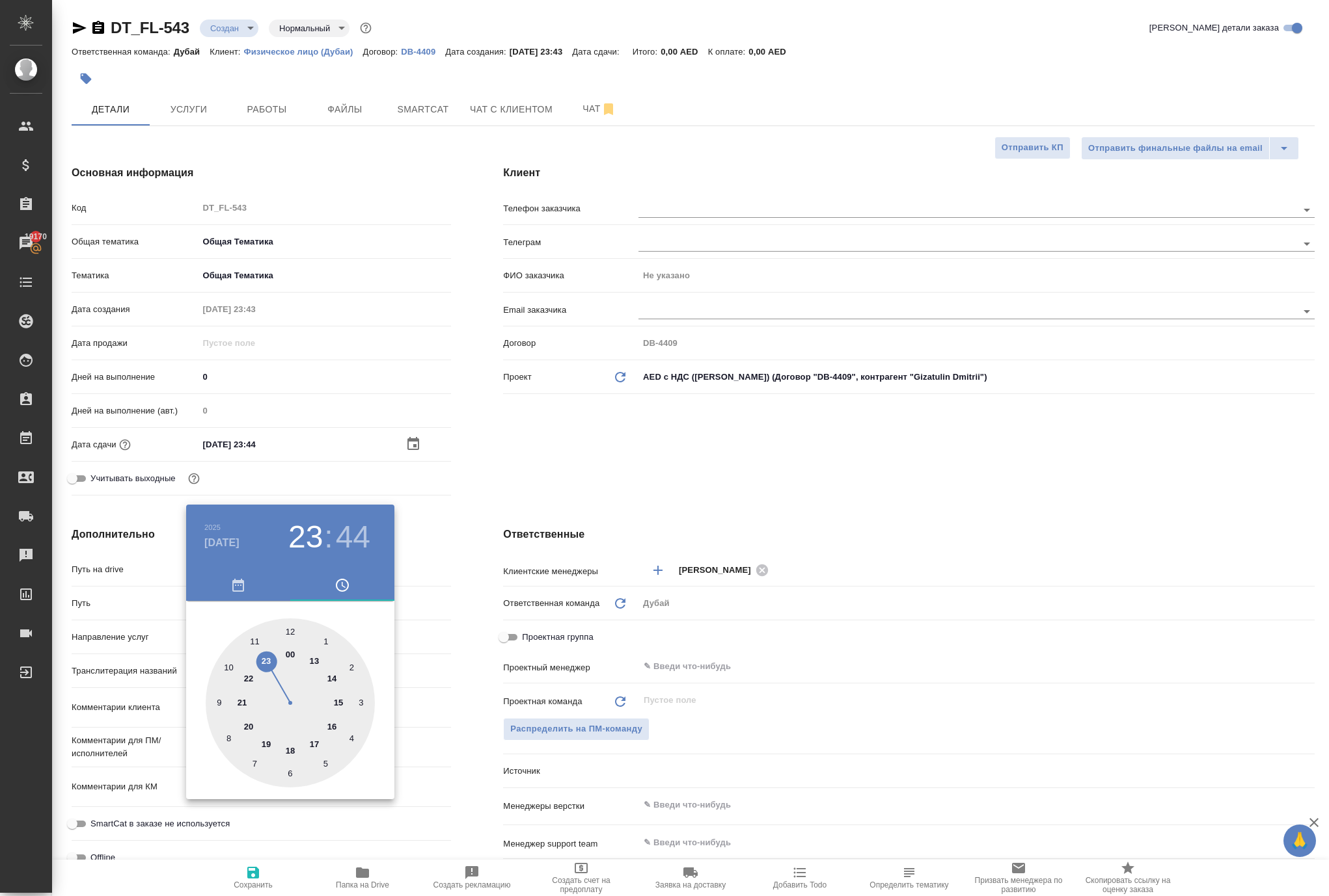
click at [466, 704] on div at bounding box center [664, 448] width 1329 height 896
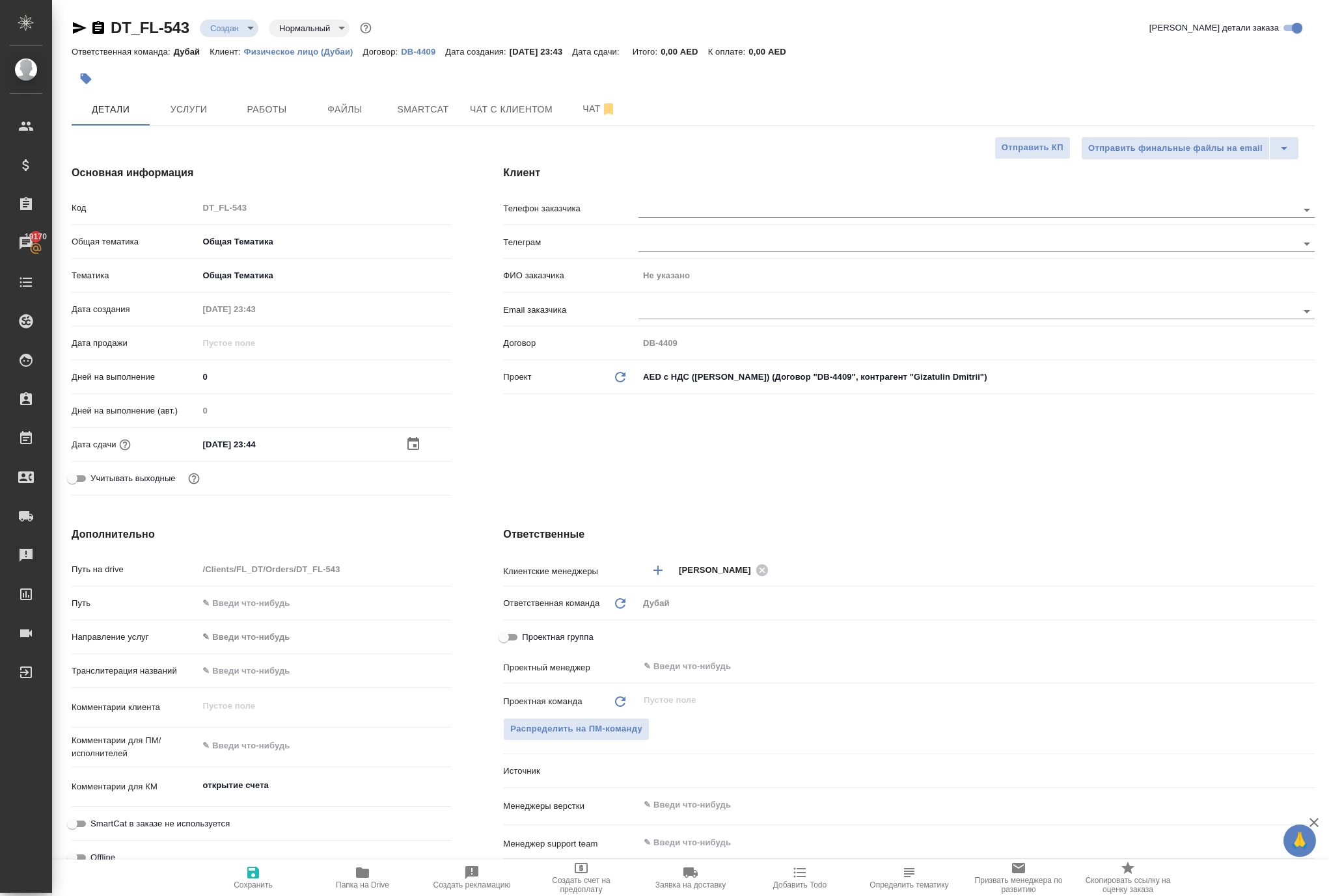
click at [254, 868] on icon "button" at bounding box center [253, 873] width 12 height 12
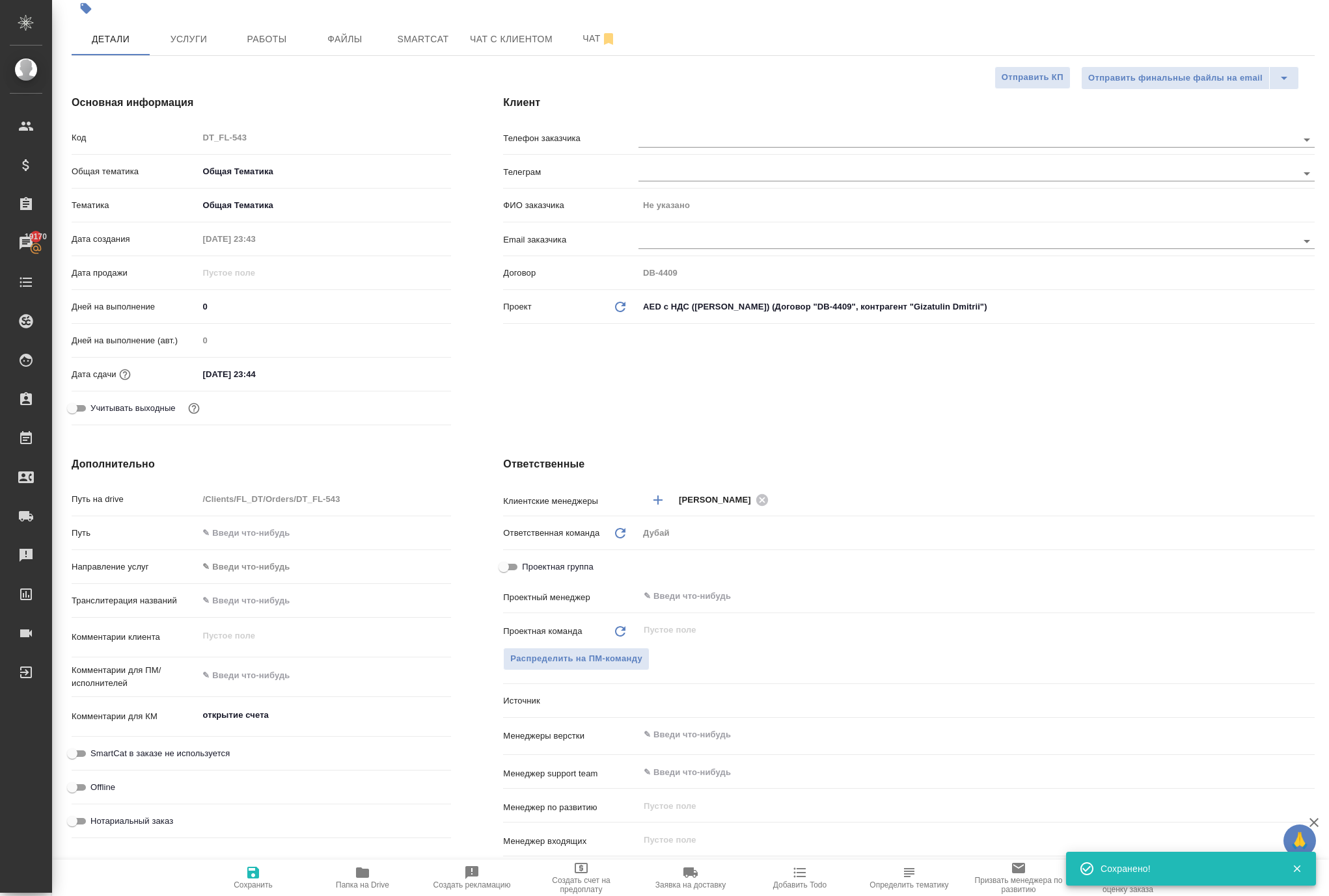
scroll to position [94, 0]
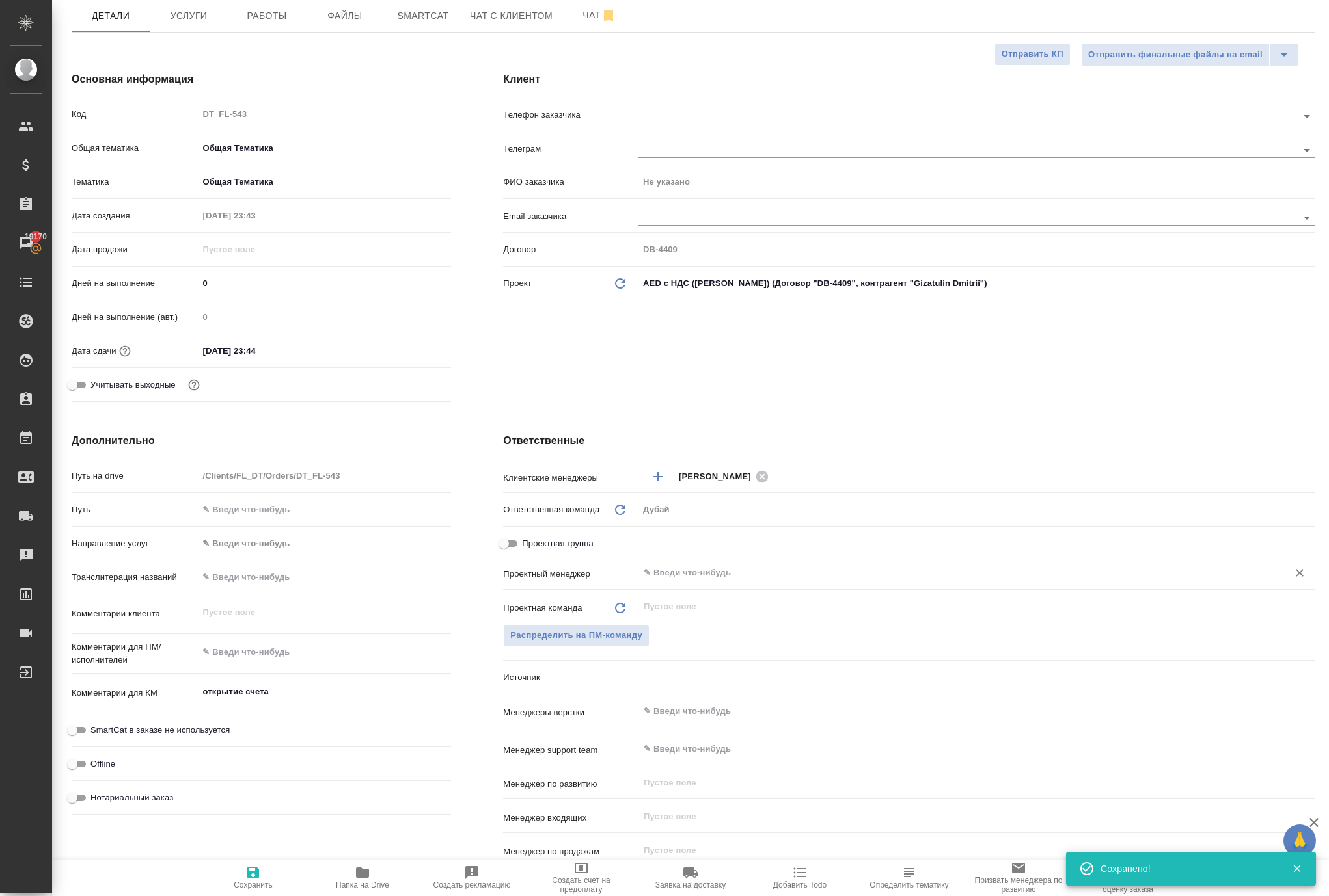
click at [713, 581] on input "text" at bounding box center [954, 573] width 625 height 16
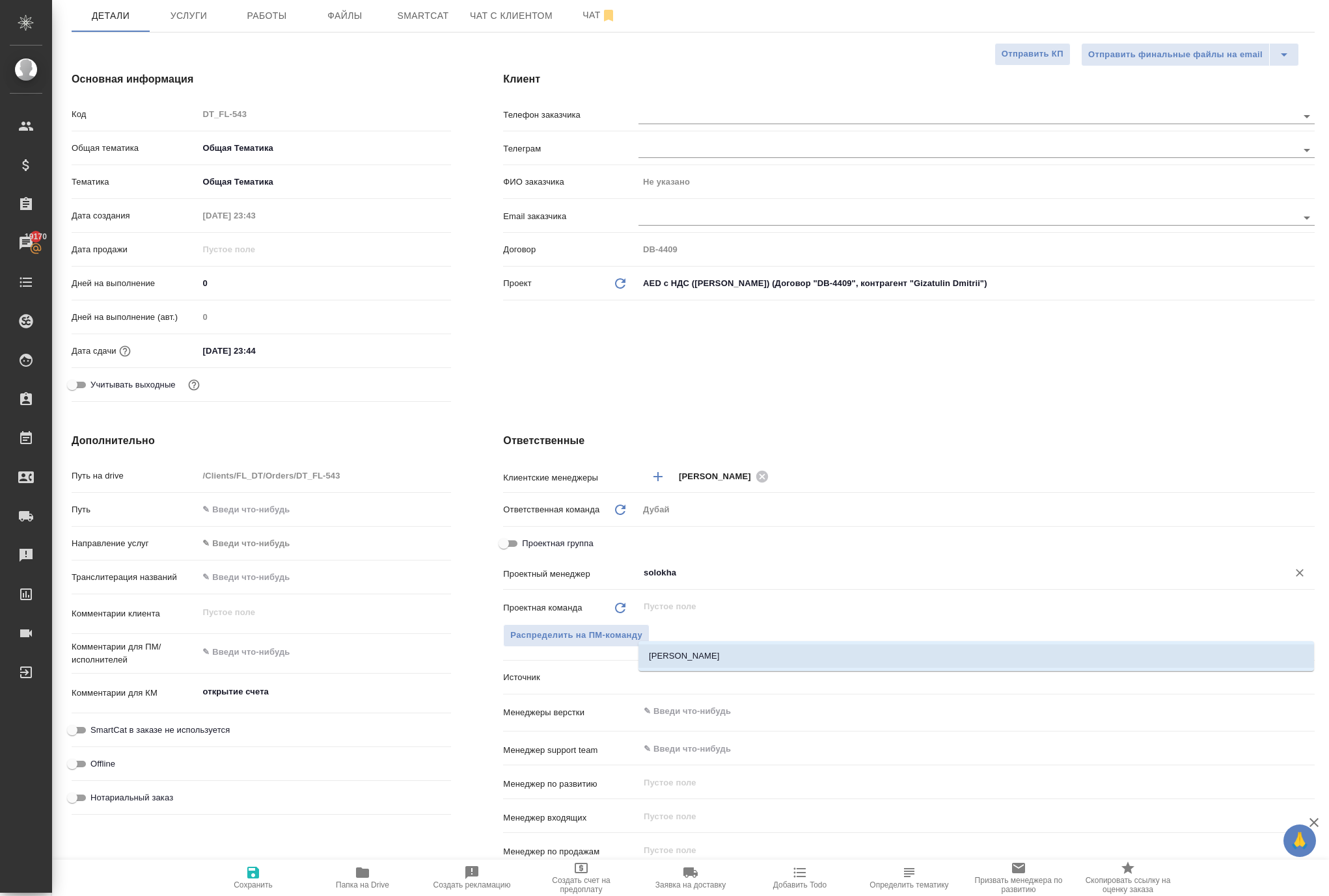
click at [723, 657] on li "[PERSON_NAME]" at bounding box center [975, 656] width 675 height 23
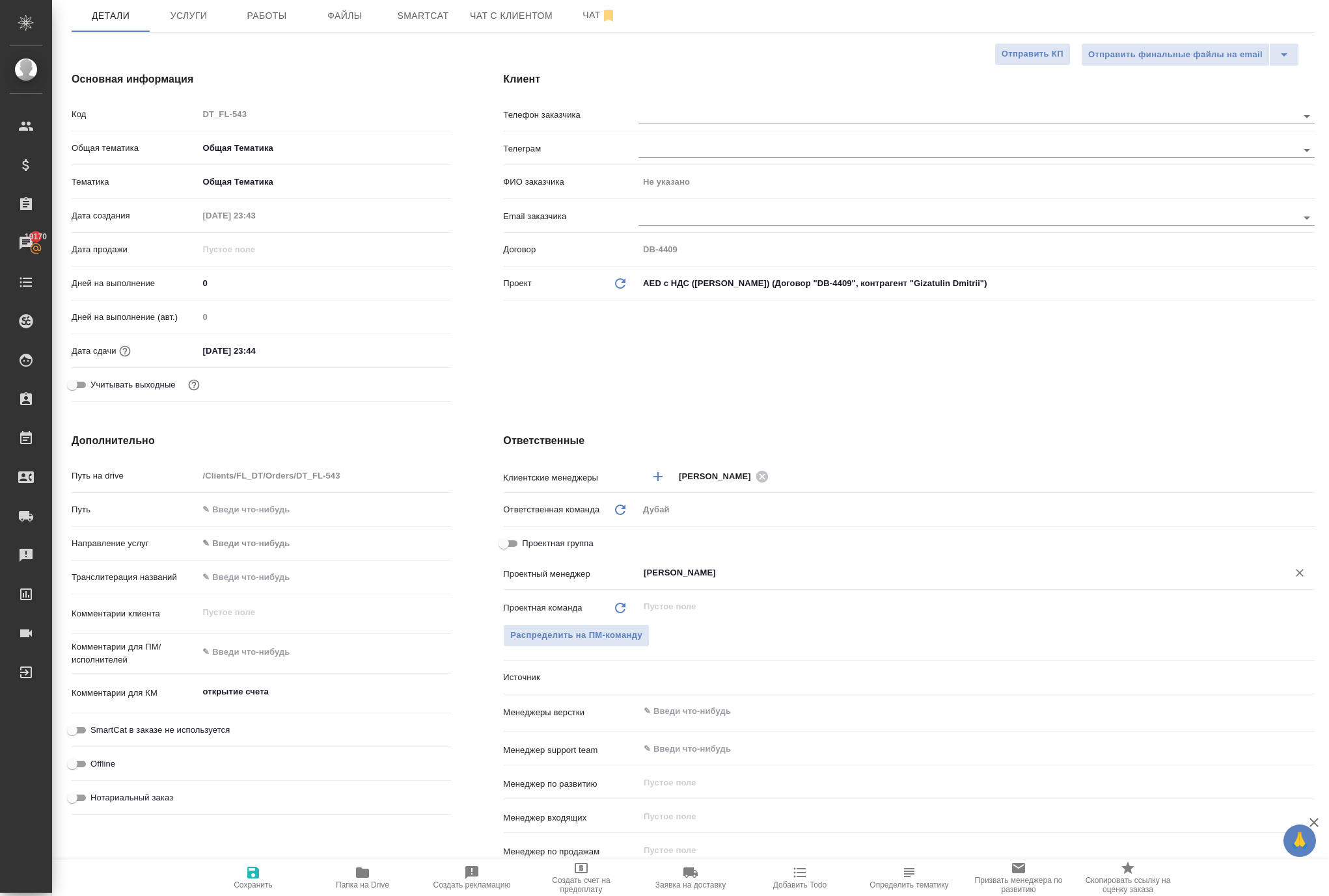
click at [247, 869] on icon "button" at bounding box center [253, 873] width 12 height 12
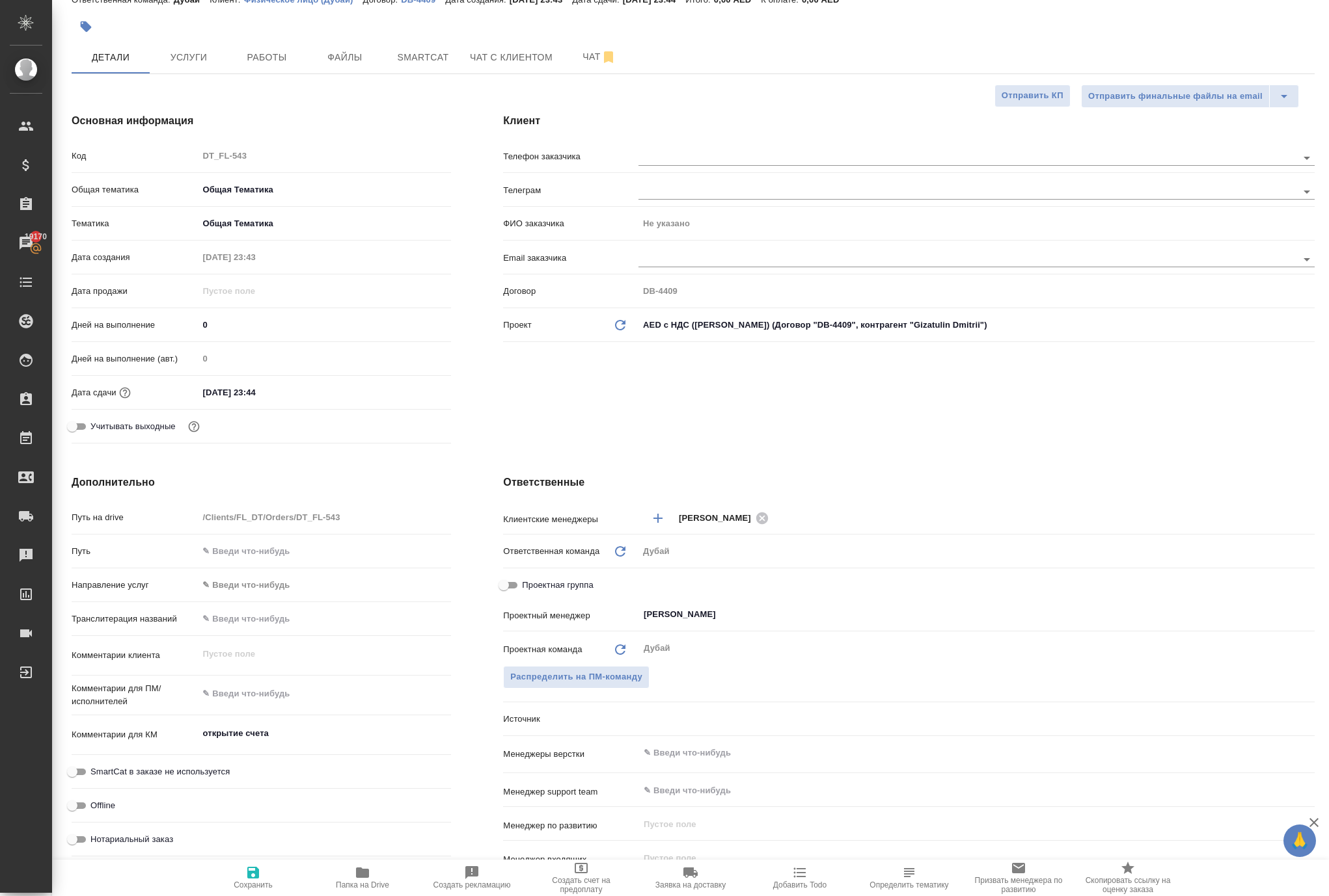
scroll to position [53, 0]
click at [698, 167] on div at bounding box center [976, 155] width 676 height 24
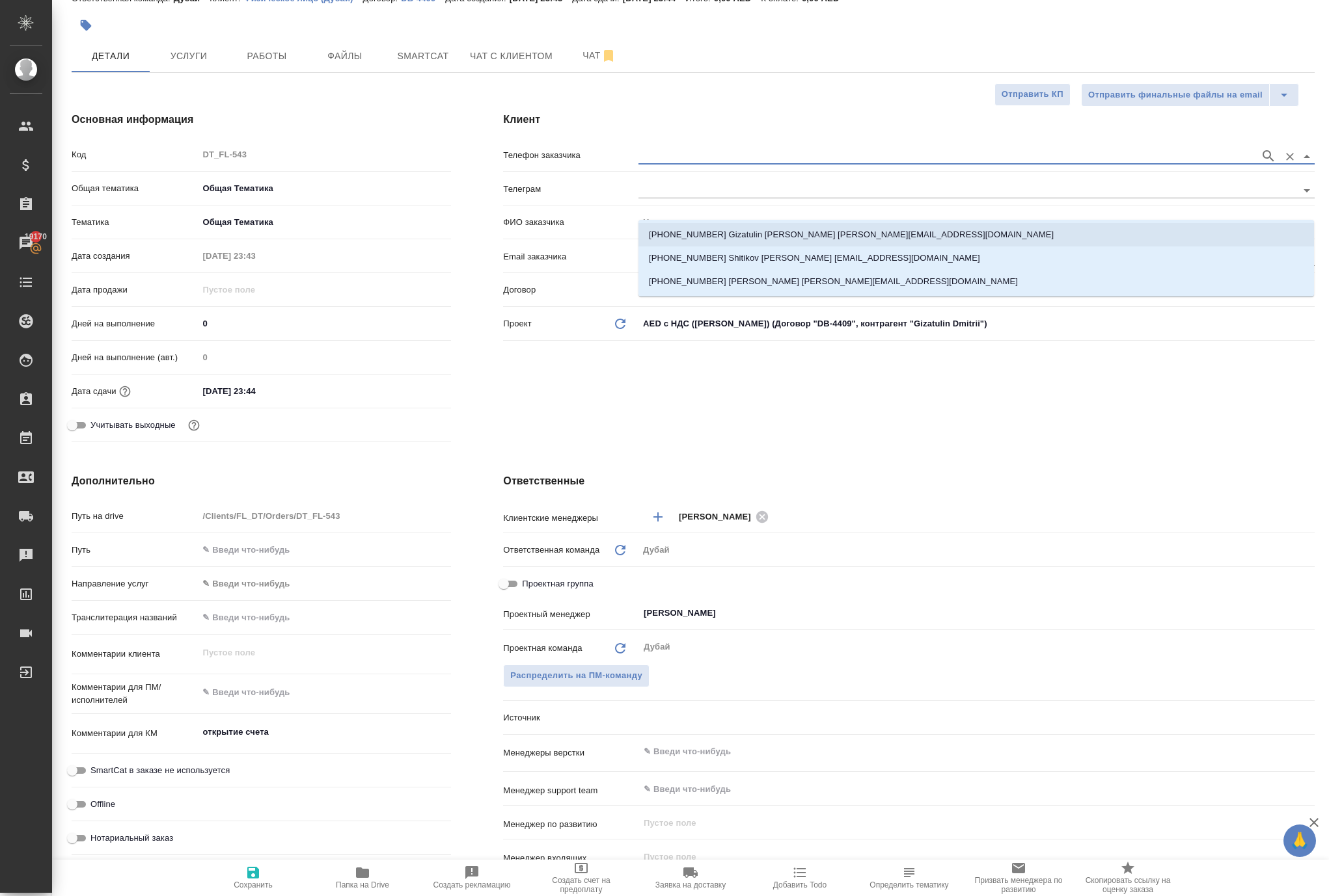
click at [731, 229] on p "+971586167712 Gizatulin Dmitrii gizatulindmitrii@gmail.com" at bounding box center [851, 235] width 405 height 13
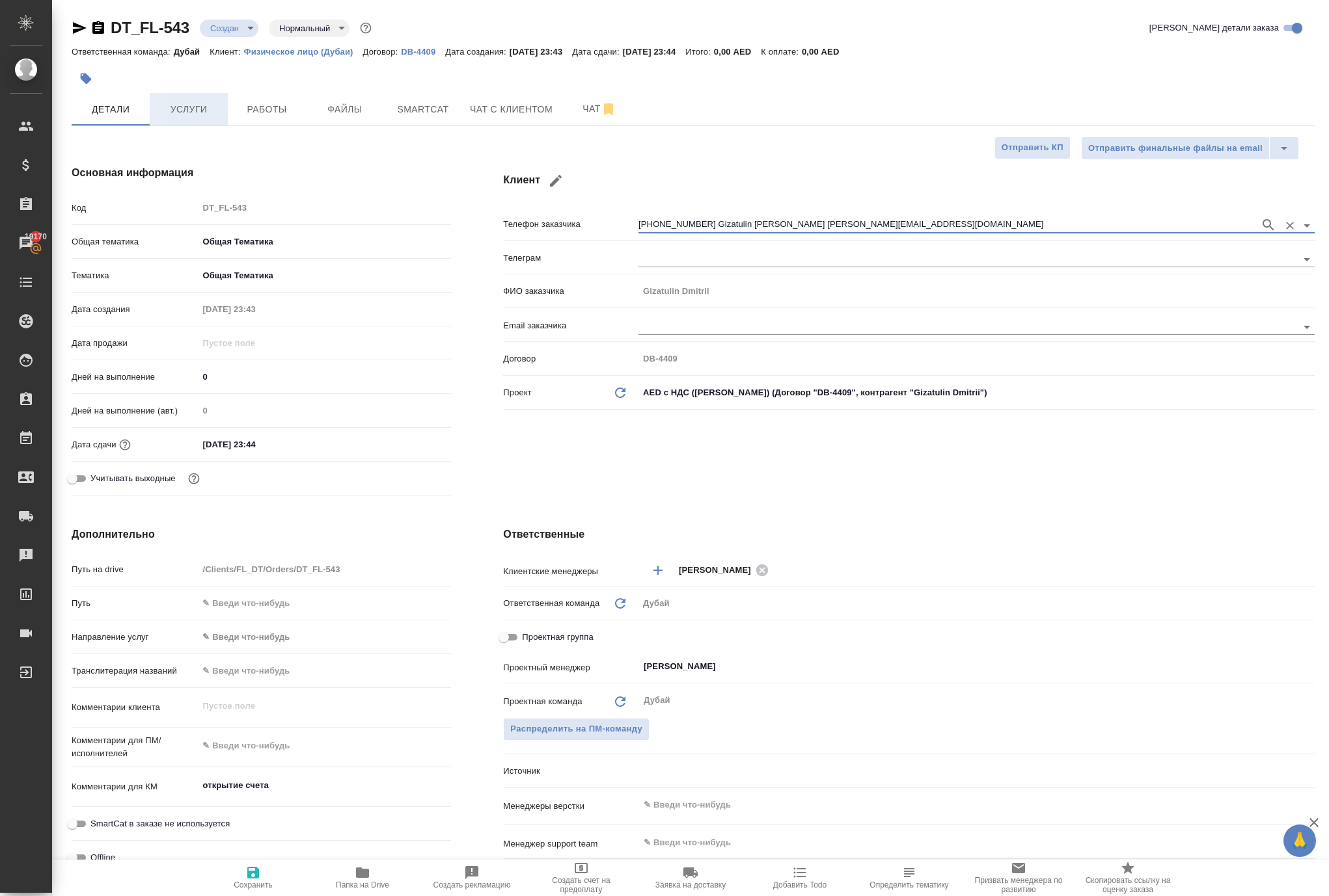
scroll to position [0, 0]
click at [192, 118] on span "Услуги" at bounding box center [188, 109] width 63 height 16
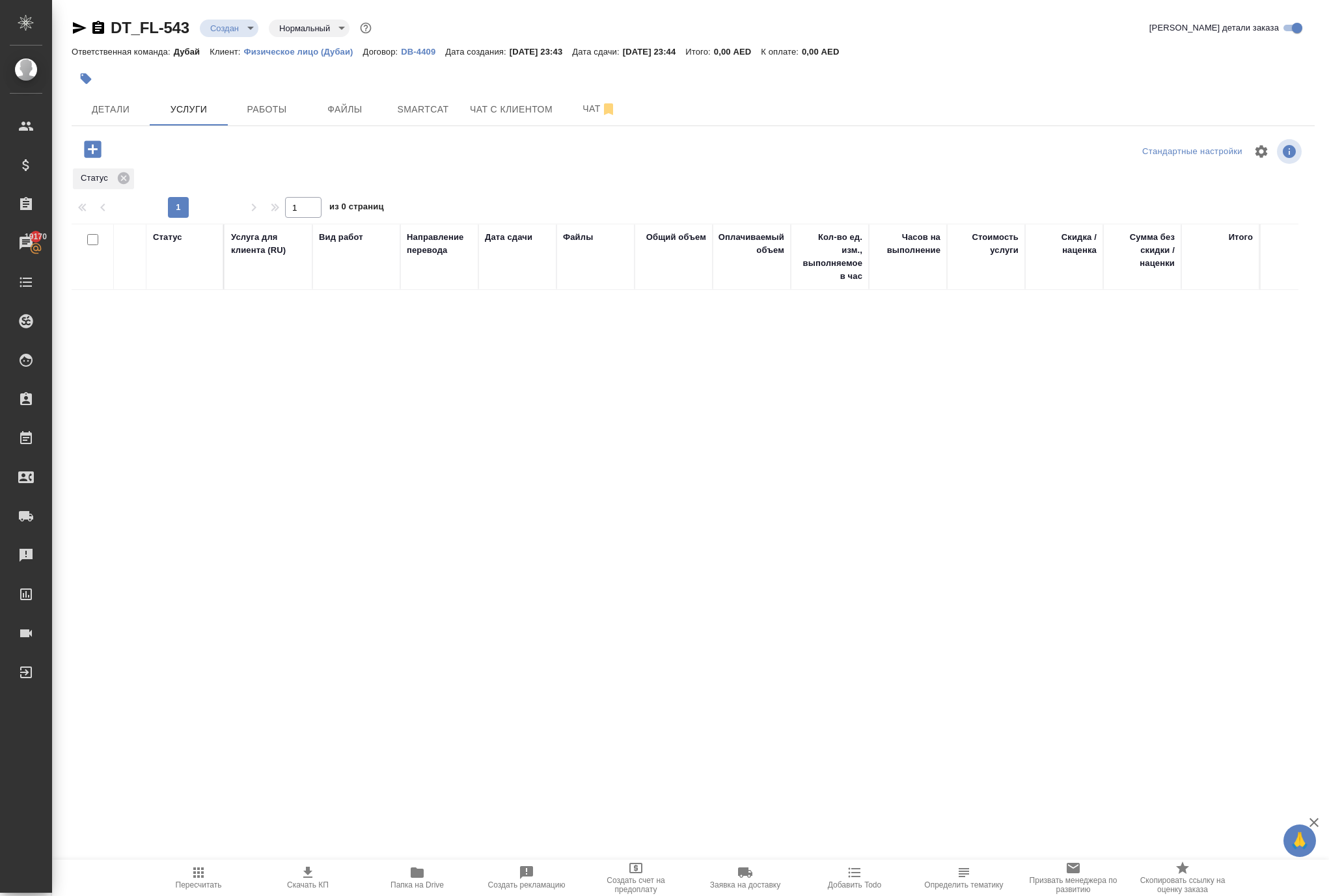
click at [101, 157] on icon "button" at bounding box center [92, 149] width 17 height 17
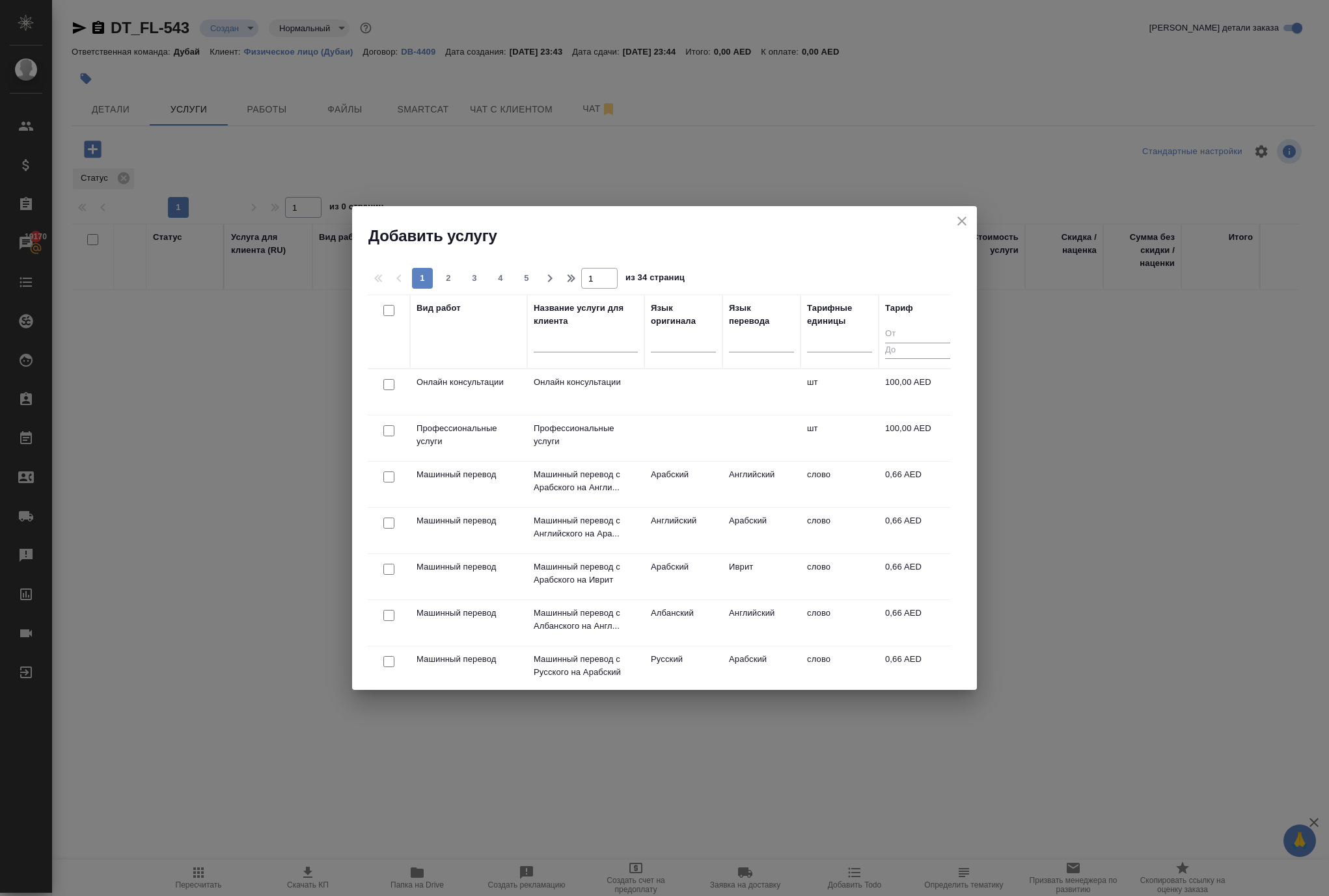
click at [389, 436] on input "checkbox" at bounding box center [388, 431] width 11 height 11
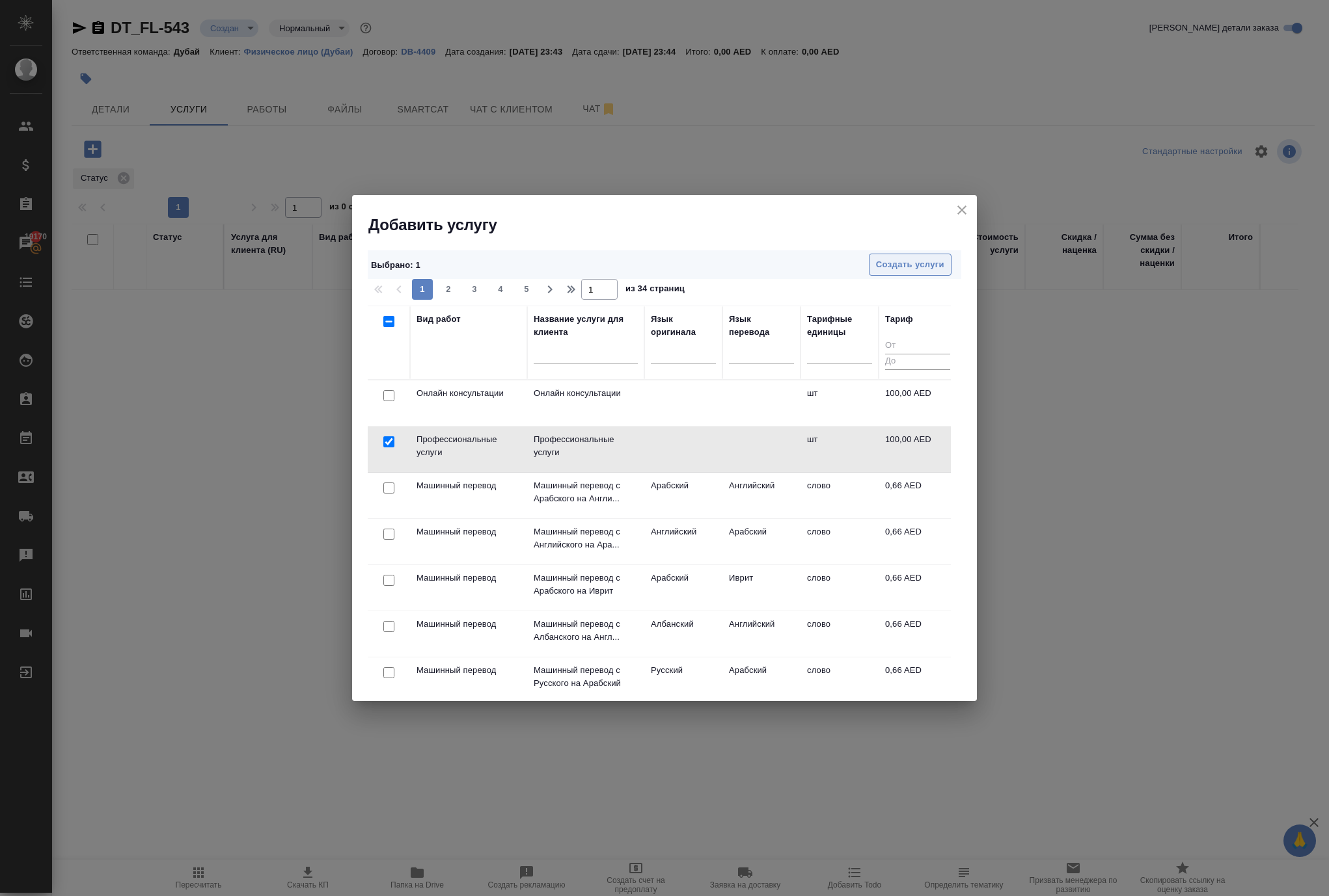
click at [880, 263] on span "Создать услуги" at bounding box center [910, 264] width 68 height 15
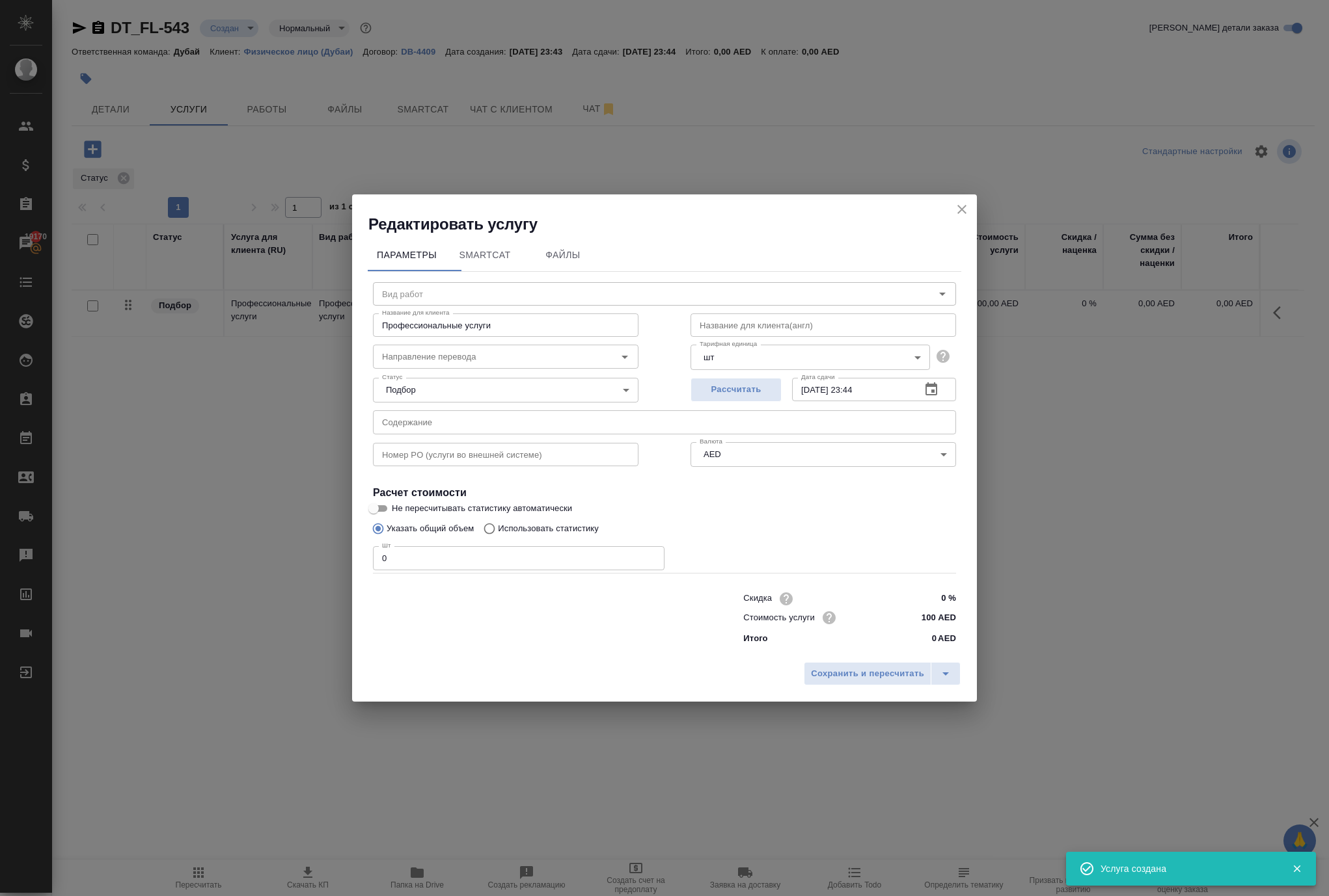
click at [778, 313] on input "text" at bounding box center [823, 325] width 265 height 23
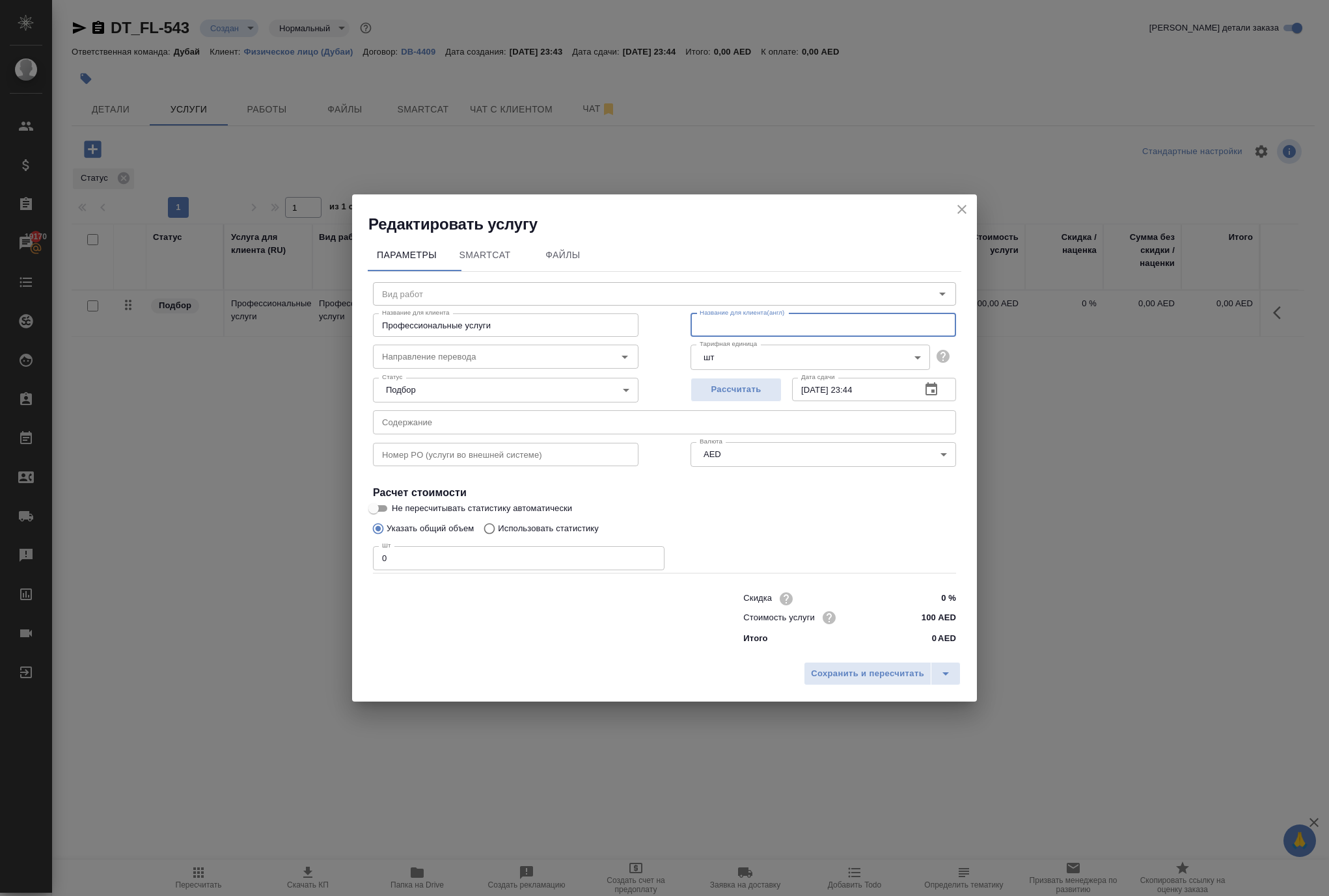
click at [566, 560] on input "0" at bounding box center [519, 558] width 292 height 23
click at [811, 681] on span "Сохранить и пересчитать" at bounding box center [868, 674] width 113 height 15
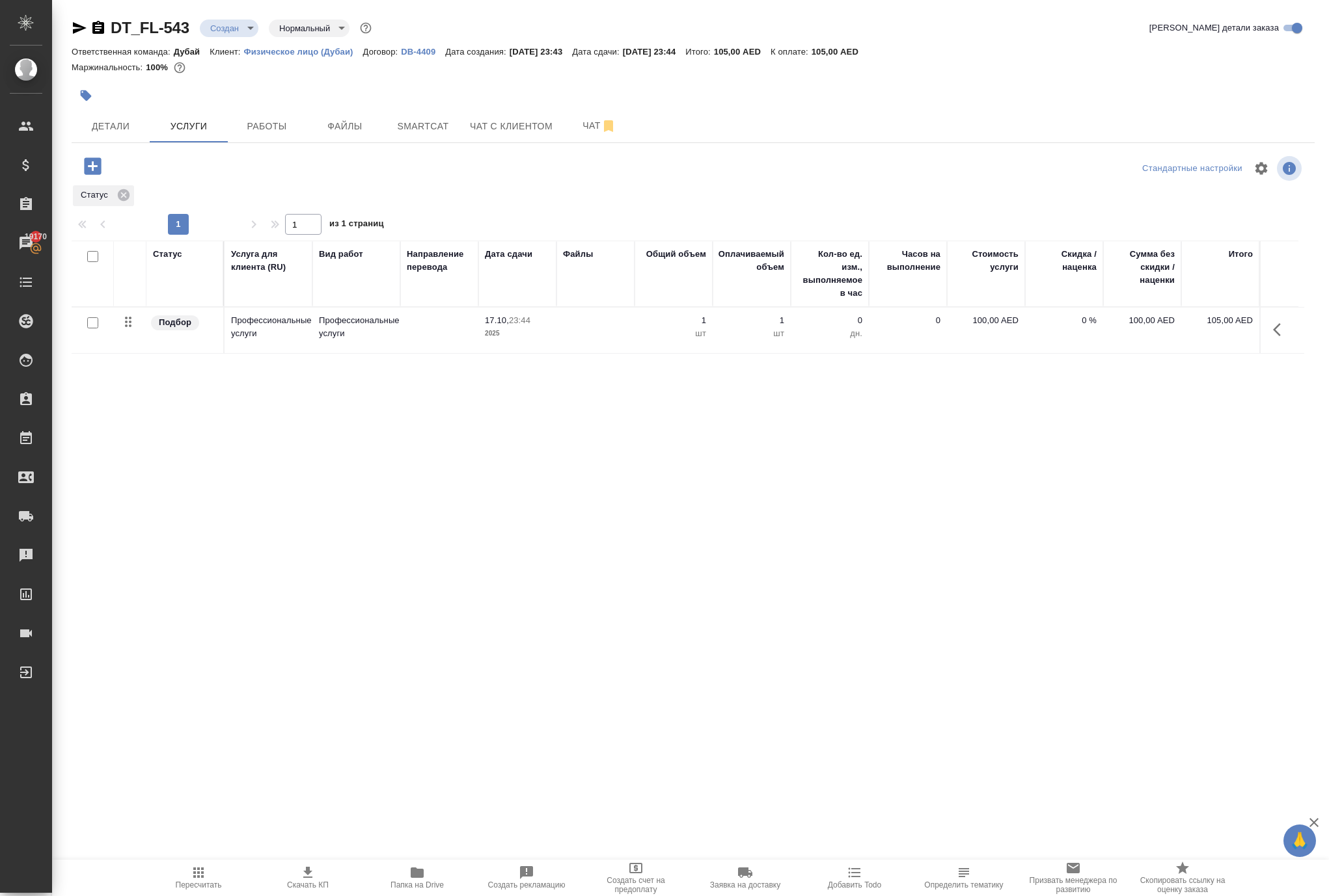
click at [1272, 338] on icon "button" at bounding box center [1280, 329] width 16 height 16
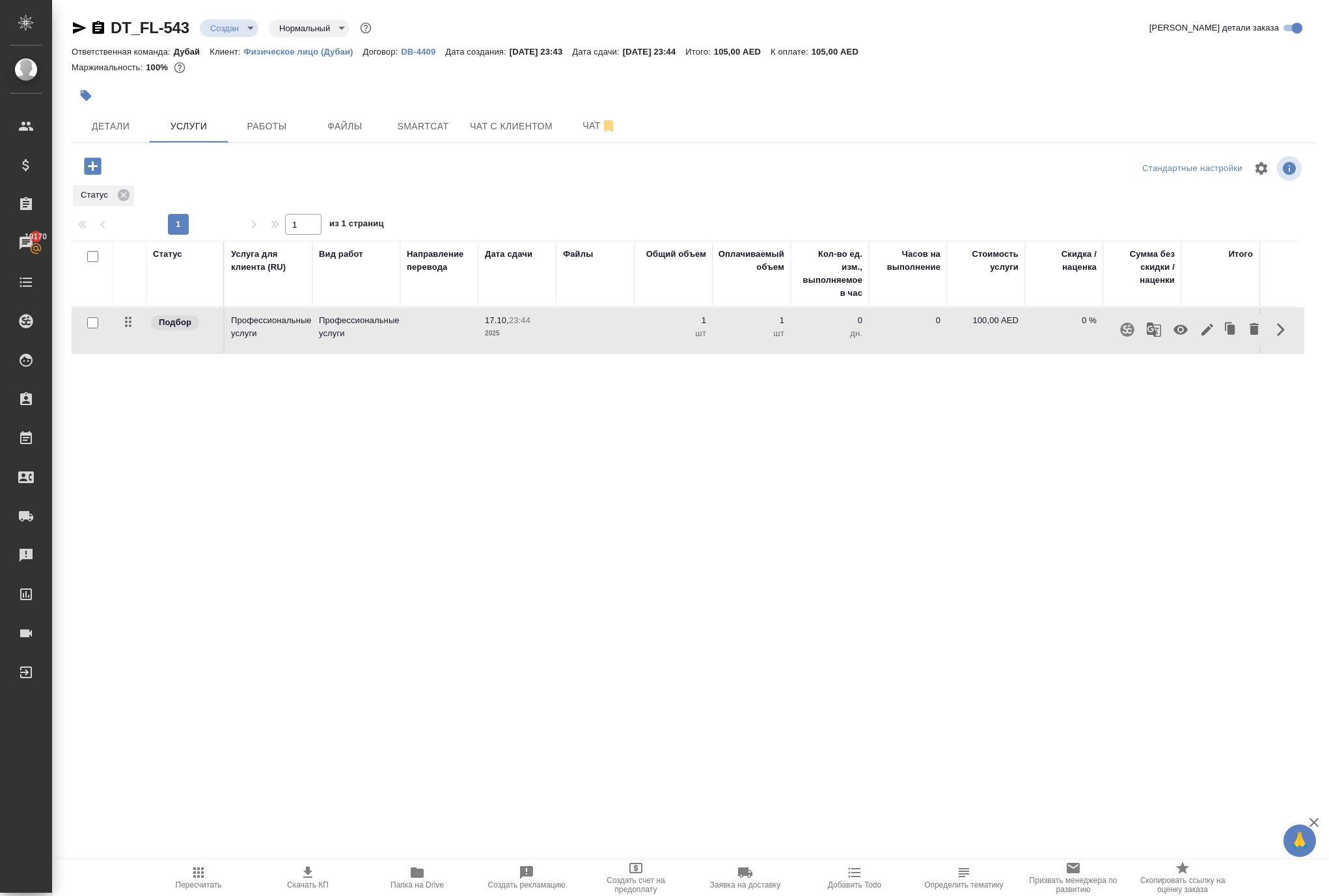
click at [1200, 338] on icon "button" at bounding box center [1207, 329] width 16 height 16
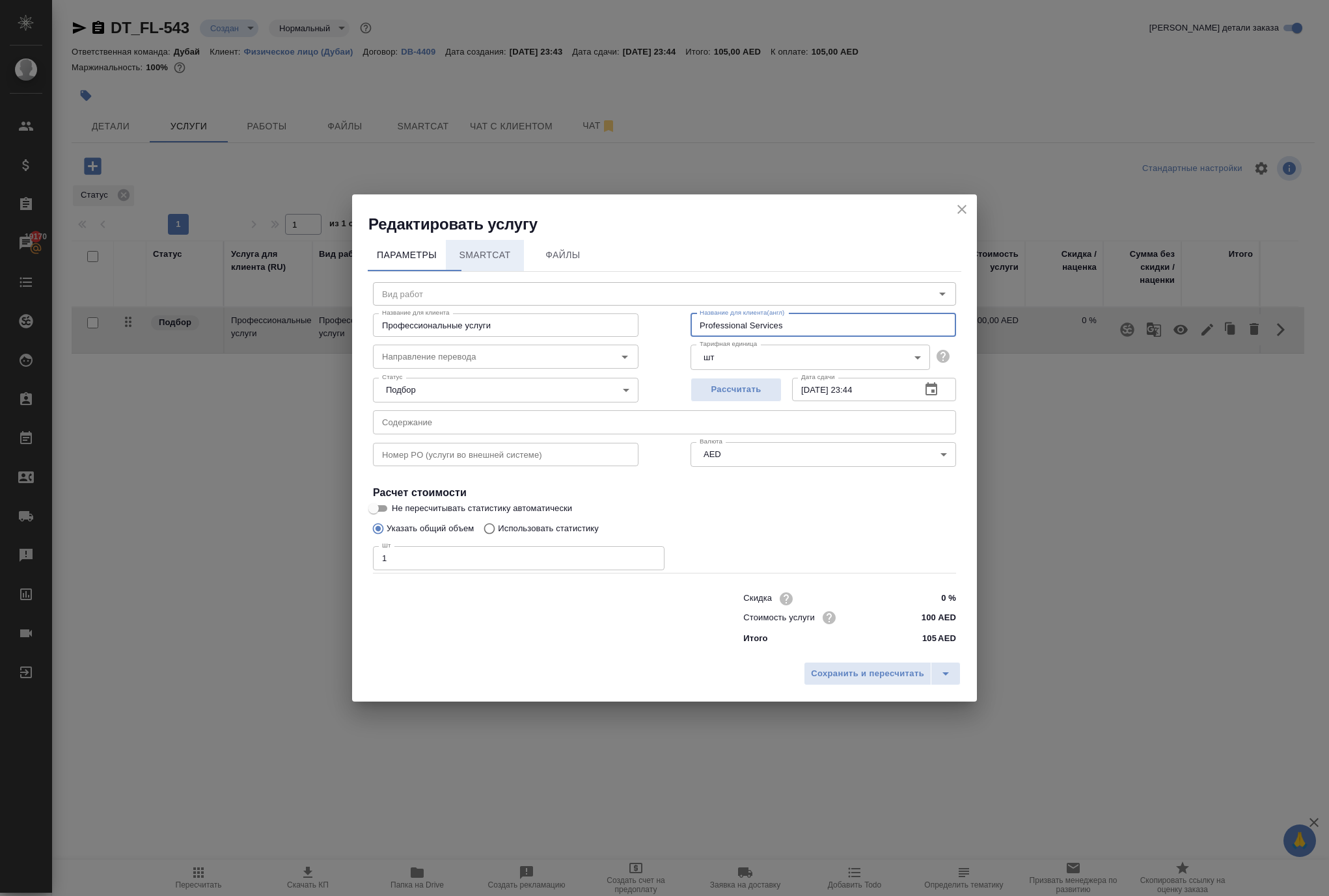
drag, startPoint x: 854, startPoint y: 295, endPoint x: 510, endPoint y: 212, distance: 353.9
click at [514, 235] on div "Параметры SmartCat Файлы Вид работ Вид работ Название для клиента Профессиональ…" at bounding box center [664, 446] width 625 height 422
click at [568, 313] on input "Профессиональные услуги" at bounding box center [506, 325] width 265 height 23
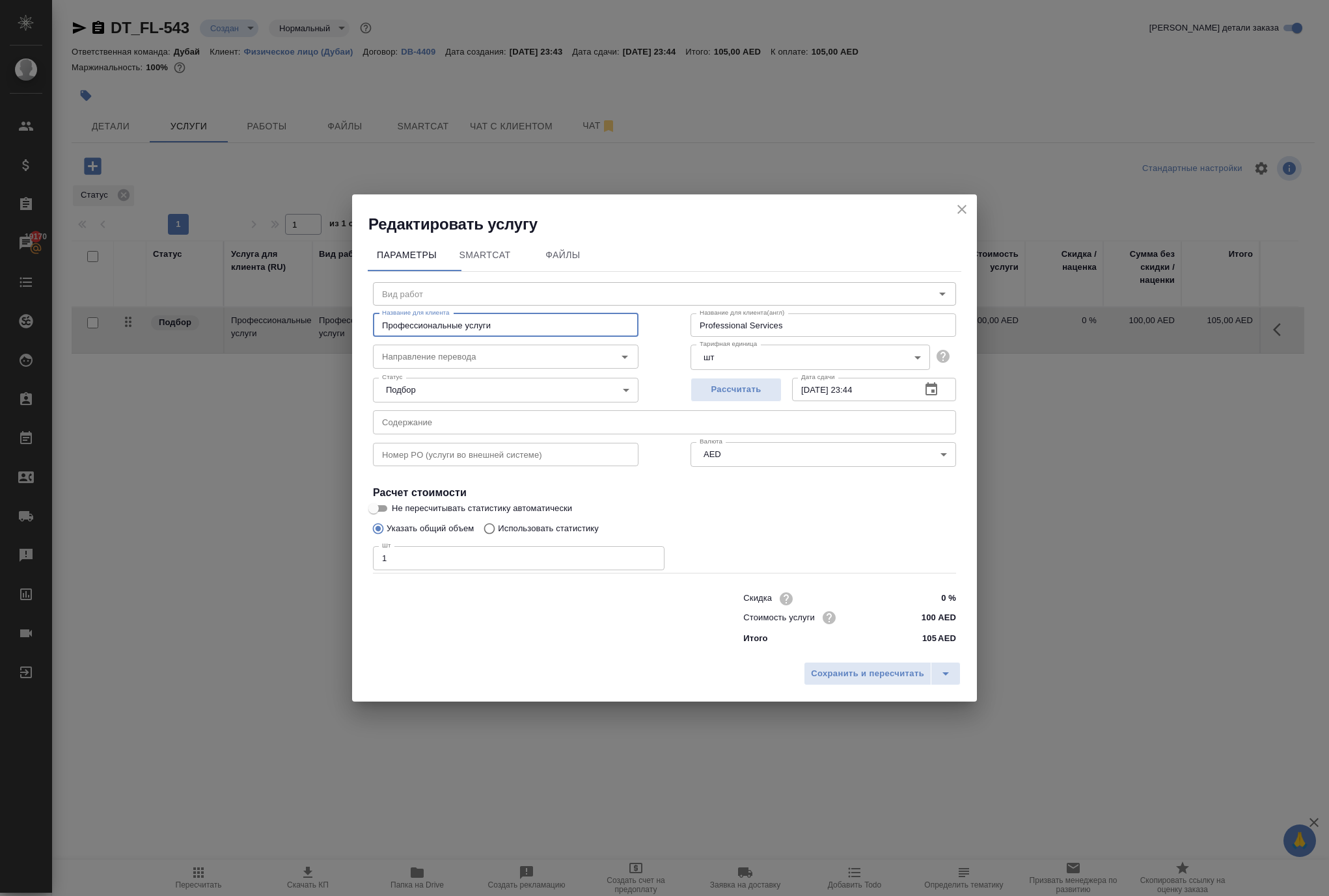
paste input "Professional Services"
click at [811, 681] on span "Сохранить и пересчитать" at bounding box center [868, 674] width 113 height 15
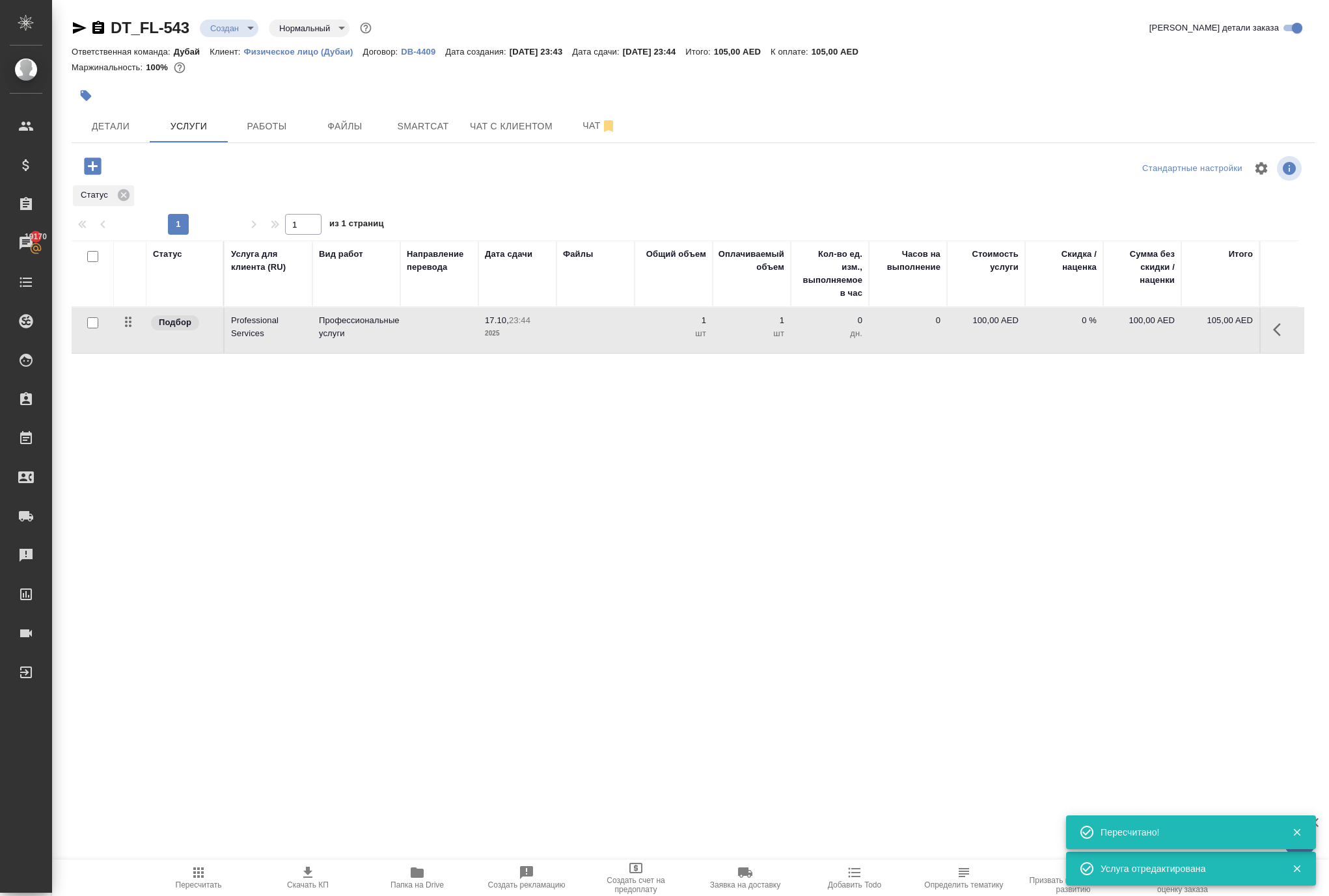
click at [980, 327] on p "100,00 AED" at bounding box center [986, 320] width 65 height 13
click at [993, 333] on input "100" at bounding box center [993, 323] width 49 height 19
click at [993, 334] on input "100" at bounding box center [993, 324] width 47 height 19
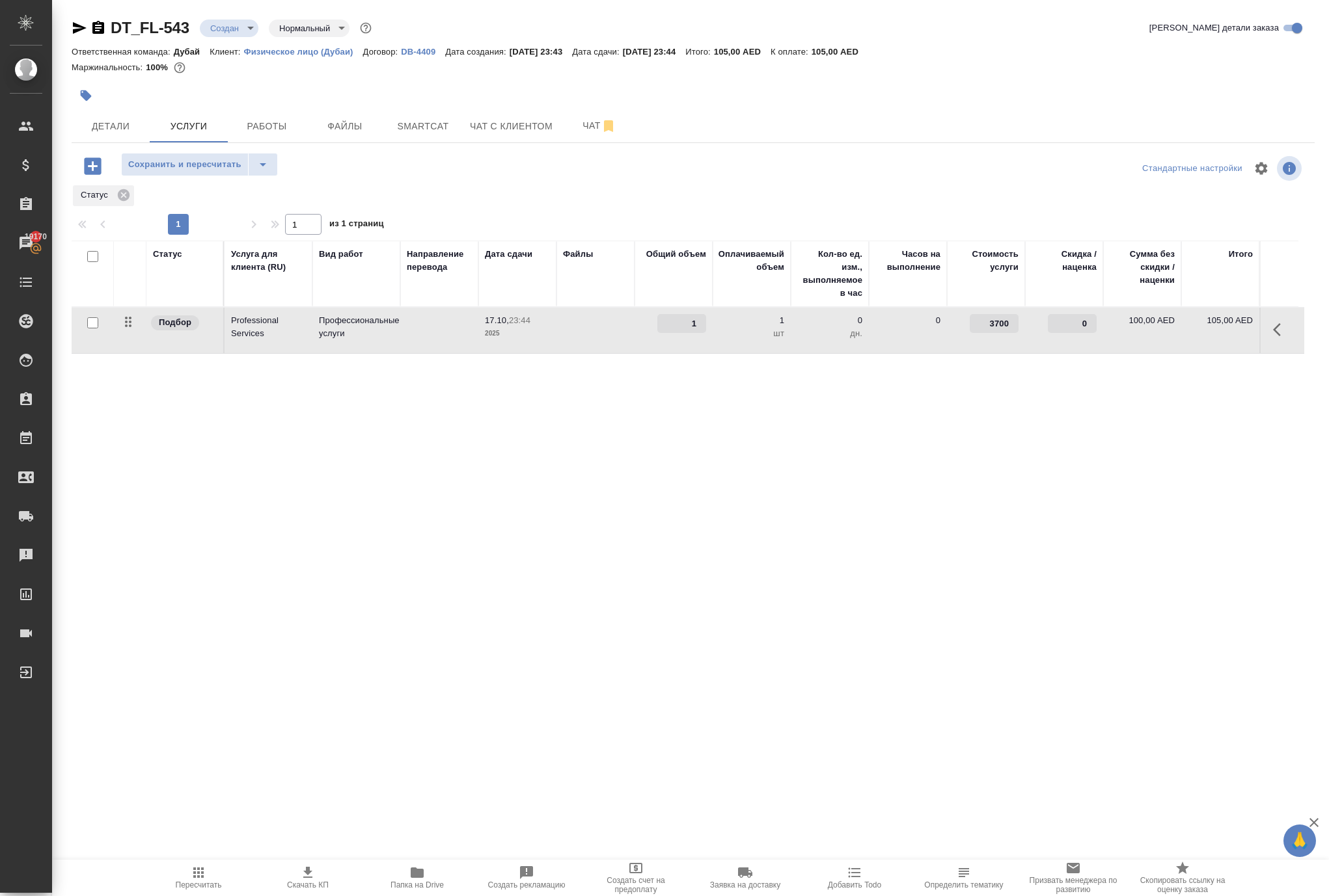
click at [886, 501] on div "Статус Услуга для клиента (RU) Вид работ Направление перевода Дата сдачи Файлы …" at bounding box center [687, 381] width 1232 height 280
click at [240, 172] on span "Сохранить и пересчитать" at bounding box center [185, 164] width 113 height 15
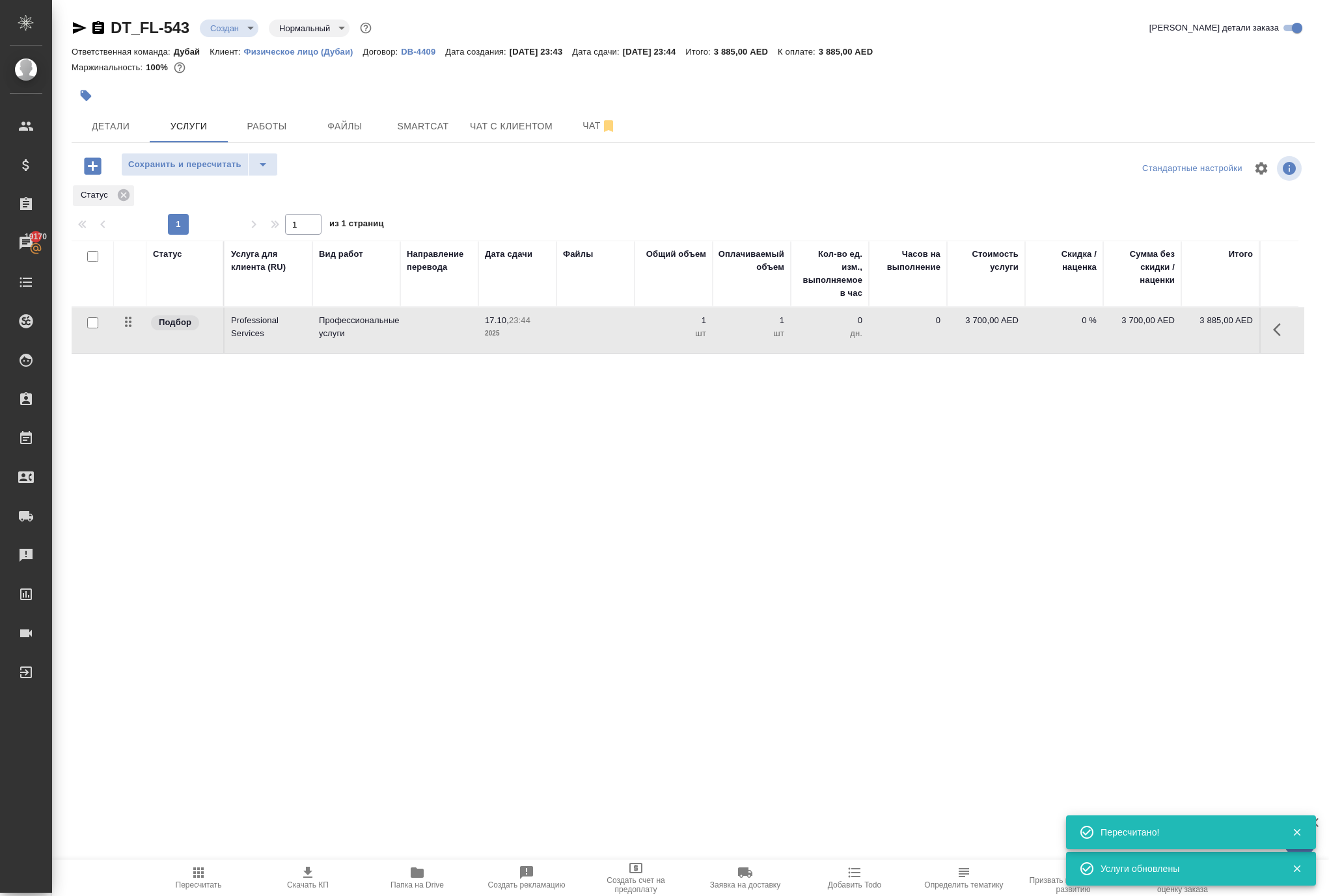
click at [240, 172] on span "Сохранить и пересчитать" at bounding box center [185, 164] width 113 height 15
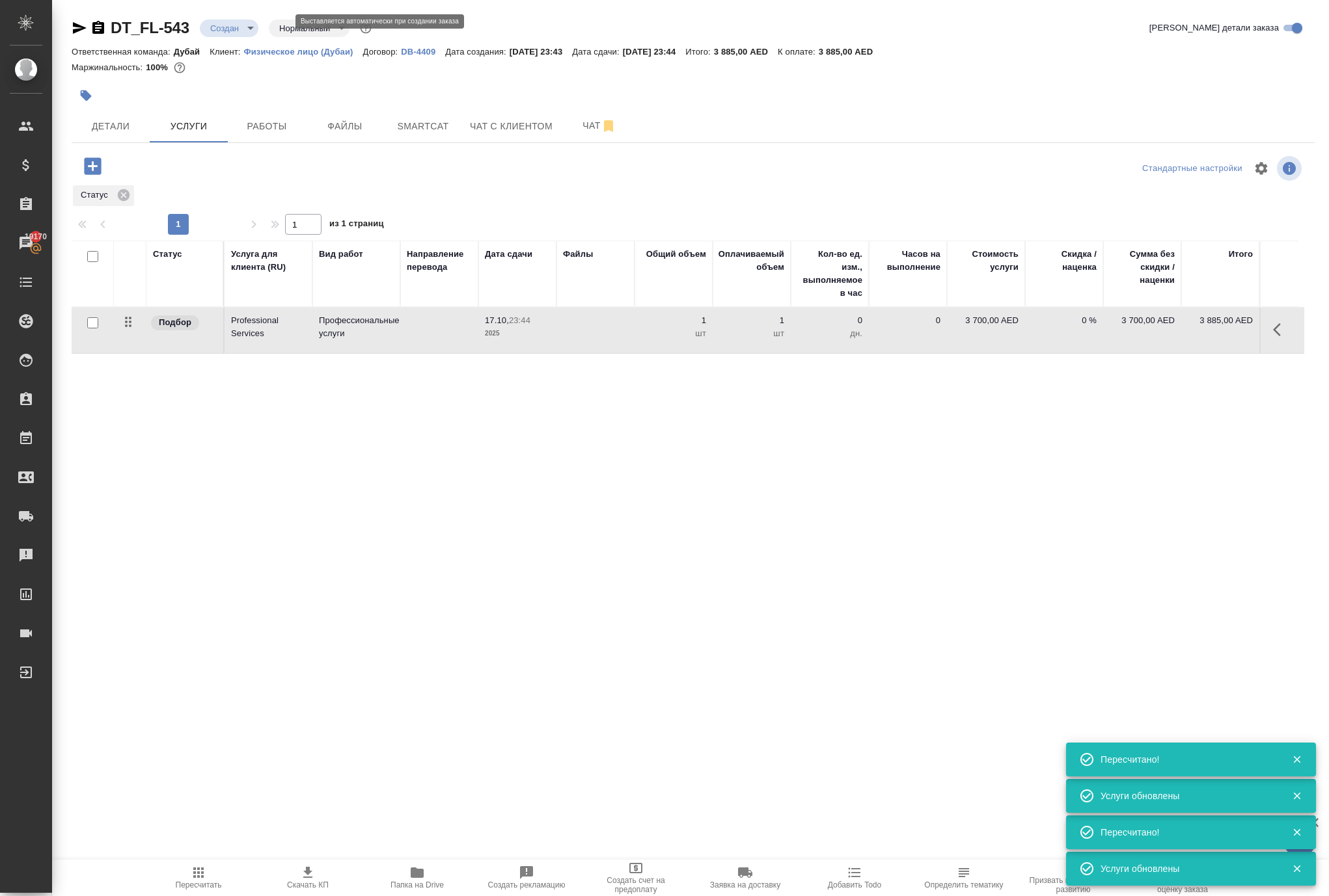
click at [276, 31] on body "🙏 .cls-1 fill:#fff; AWATERA Solokha Petro Клиенты Спецификации Заказы 19170 Чат…" at bounding box center [664, 448] width 1329 height 896
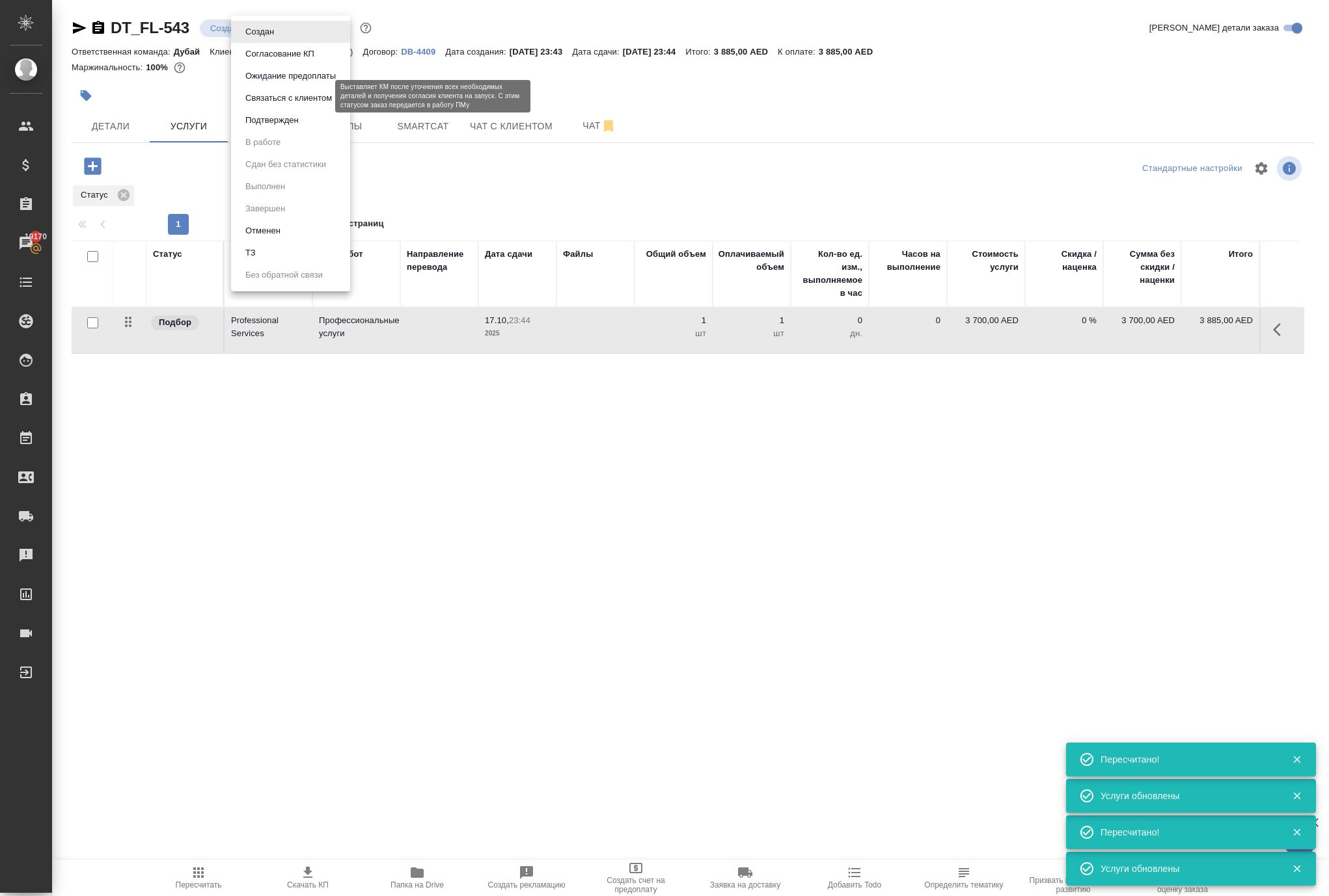
click at [295, 123] on button "Подтвержден" at bounding box center [271, 120] width 61 height 14
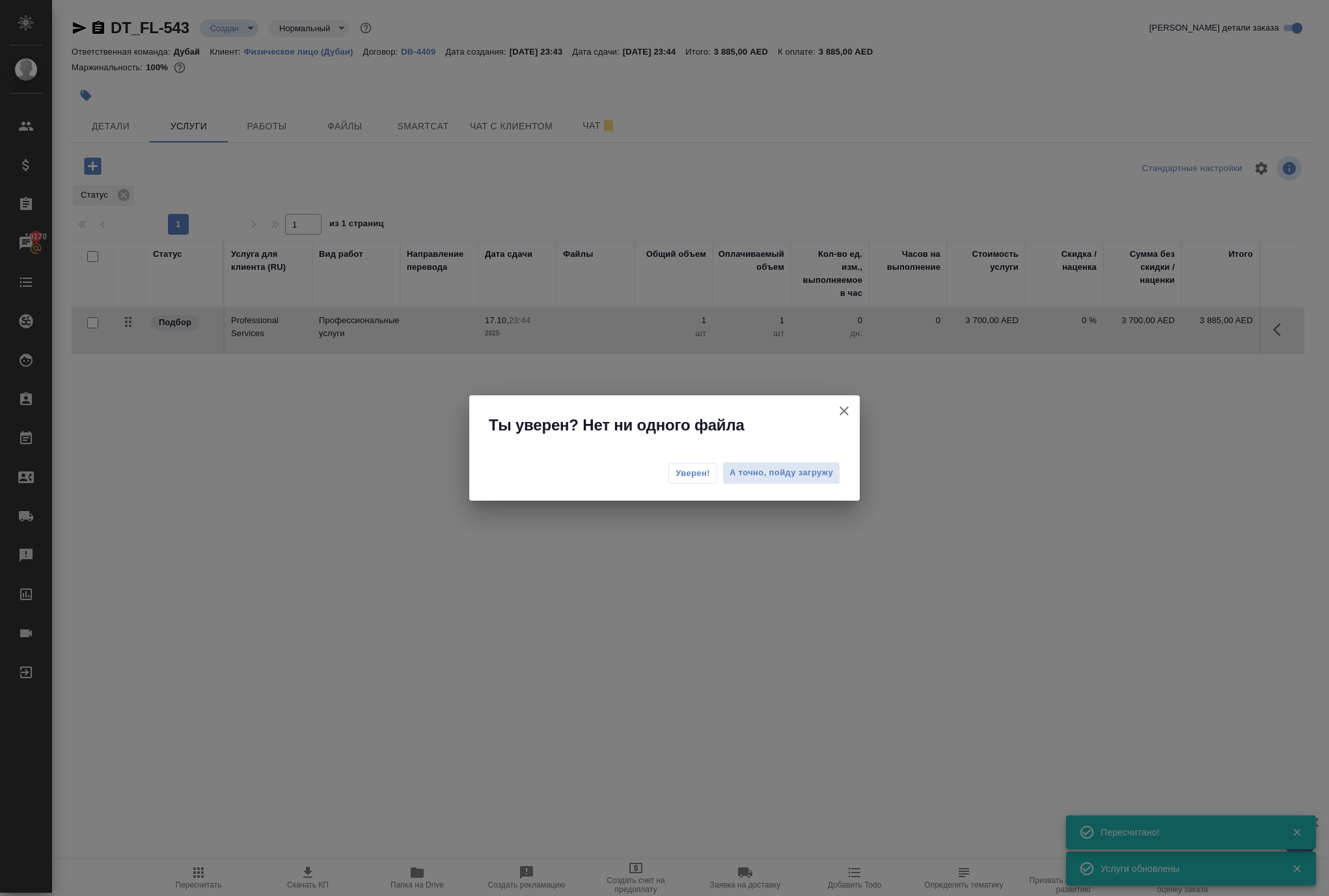
click at [675, 479] on span "Уверен!" at bounding box center [692, 474] width 34 height 13
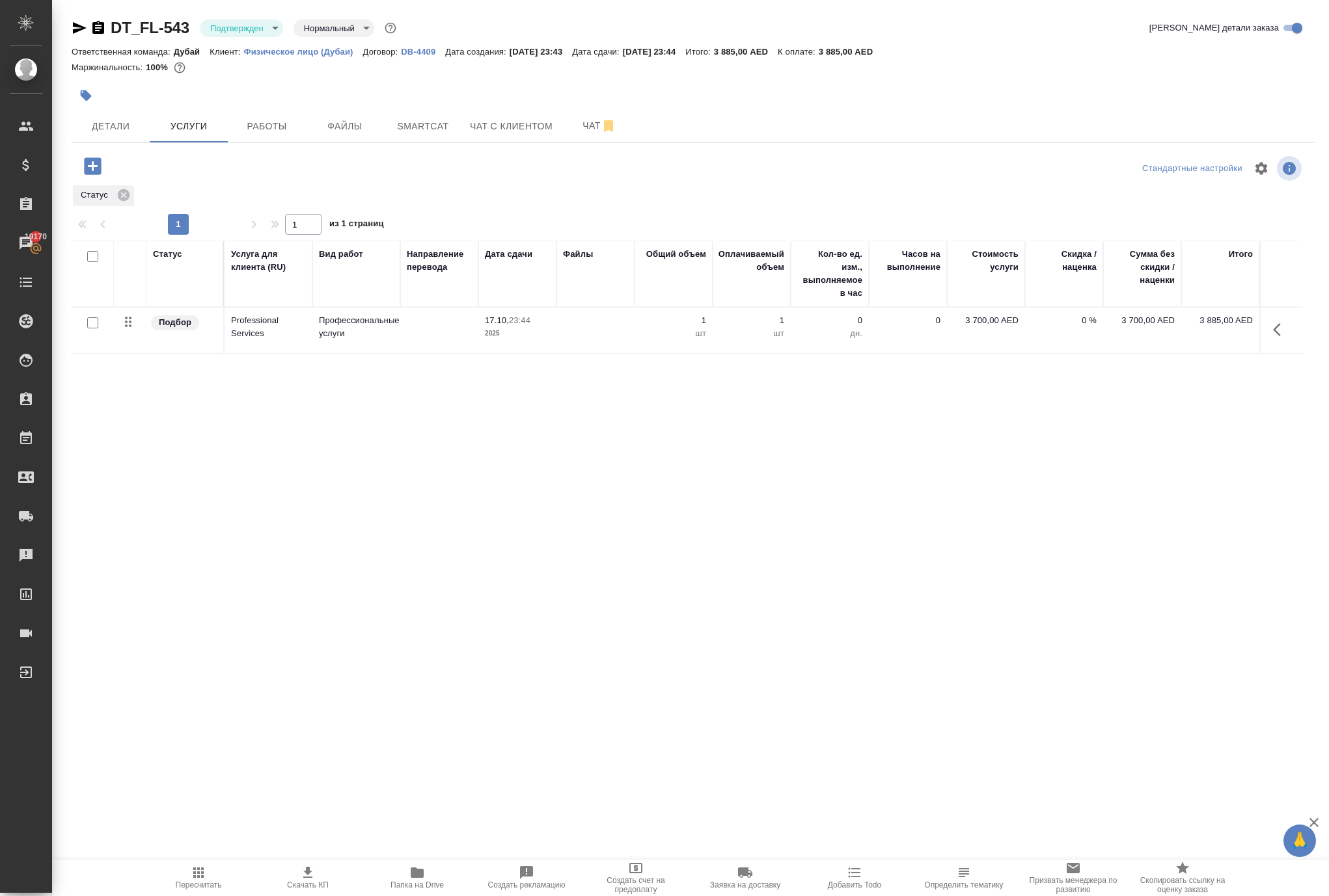
click at [188, 474] on div "Статус Услуга для клиента (RU) Вид работ Направление перевода Дата сдачи Файлы …" at bounding box center [687, 381] width 1232 height 280
drag, startPoint x: 140, startPoint y: 23, endPoint x: 215, endPoint y: 25, distance: 75.0
click at [216, 25] on div "DT_FL-543 Подтвержден confirmed Нормальный normal" at bounding box center [235, 28] width 327 height 21
copy link "DT_FL-54"
click at [138, 8] on div "DT_FL-543 Подтвержден confirmed Нормальный normal Кратко детали заказа Ответств…" at bounding box center [692, 277] width 1257 height 553
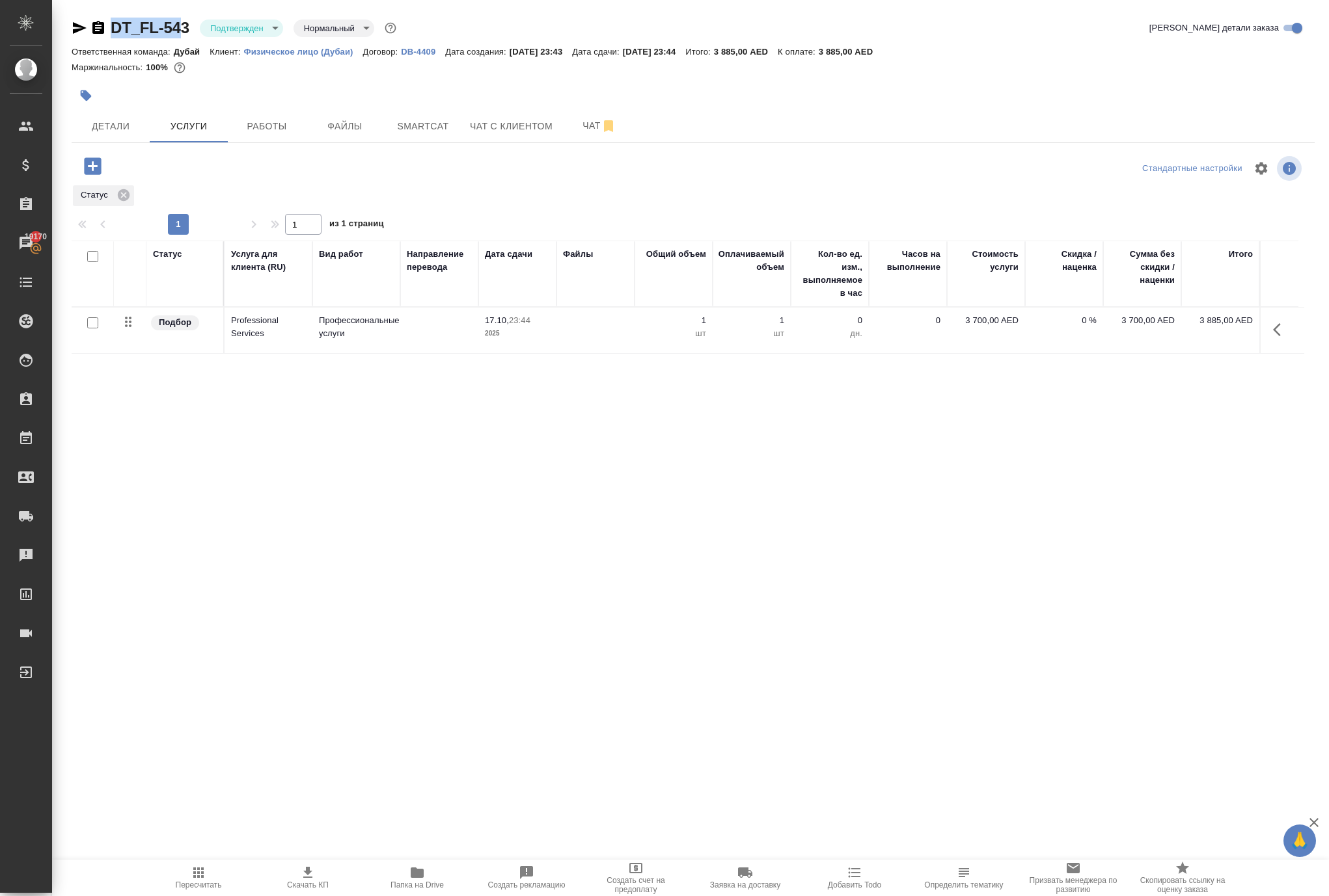
drag, startPoint x: 140, startPoint y: 23, endPoint x: 216, endPoint y: 26, distance: 76.1
click at [216, 26] on div "DT_FL-543 Подтвержден confirmed Нормальный normal" at bounding box center [235, 28] width 327 height 21
click at [147, 18] on div "DT_FL-543 Подтвержден confirmed Нормальный normal" at bounding box center [235, 28] width 327 height 21
drag, startPoint x: 140, startPoint y: 18, endPoint x: 217, endPoint y: 36, distance: 79.1
click at [217, 36] on div "DT_FL-543 Подтвержден confirmed Нормальный normal" at bounding box center [235, 28] width 327 height 21
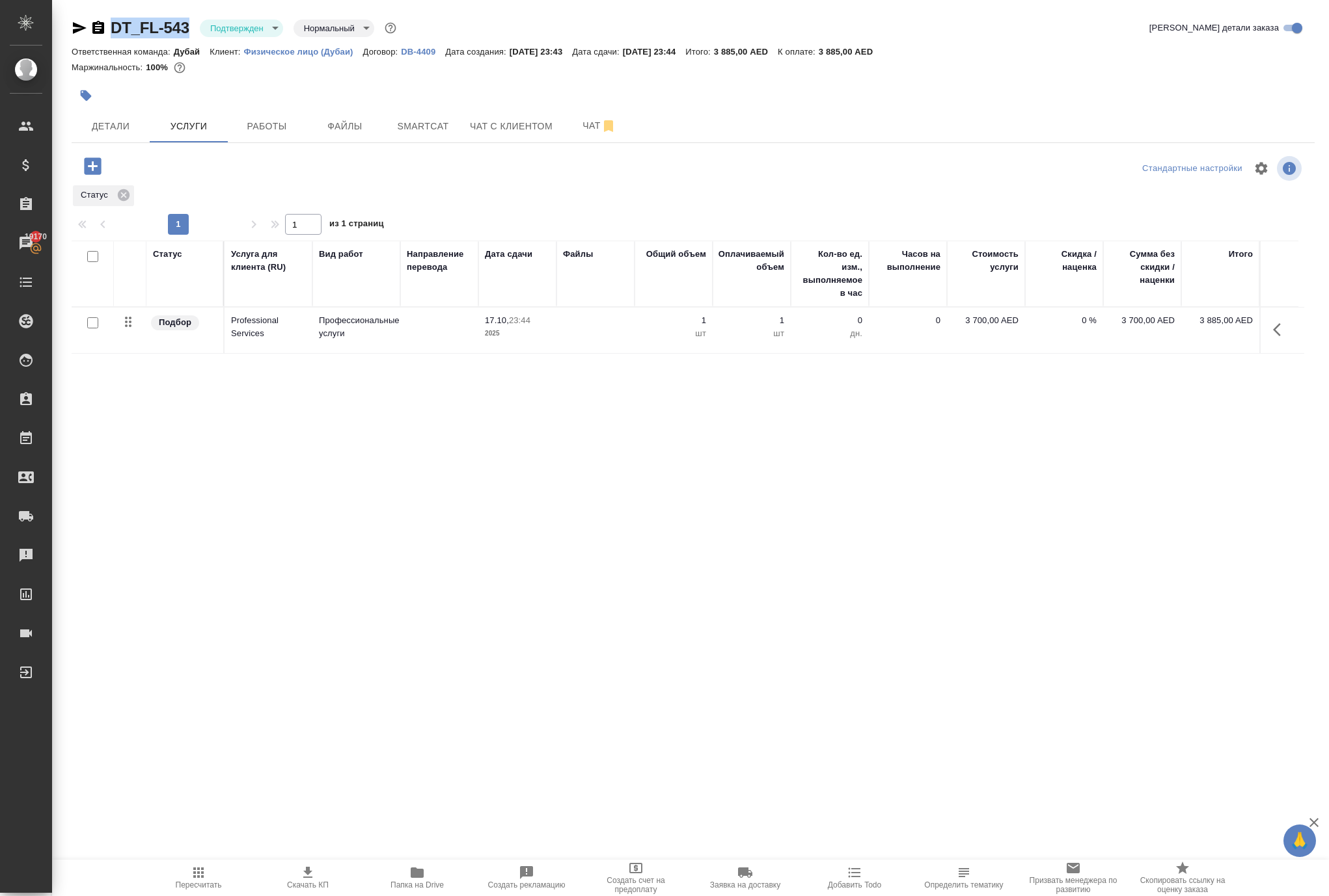
copy div "DT_FL-543"
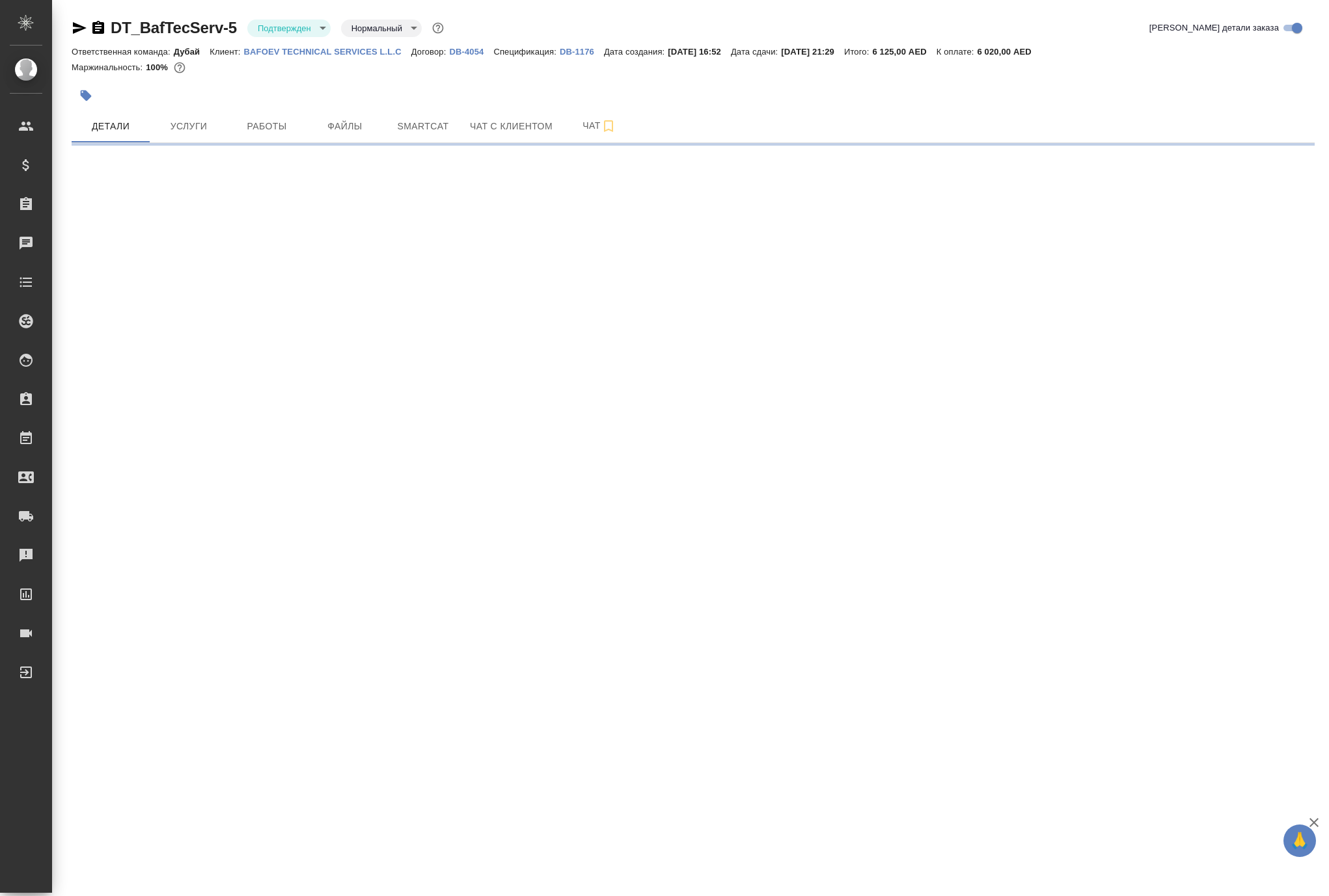
select select "RU"
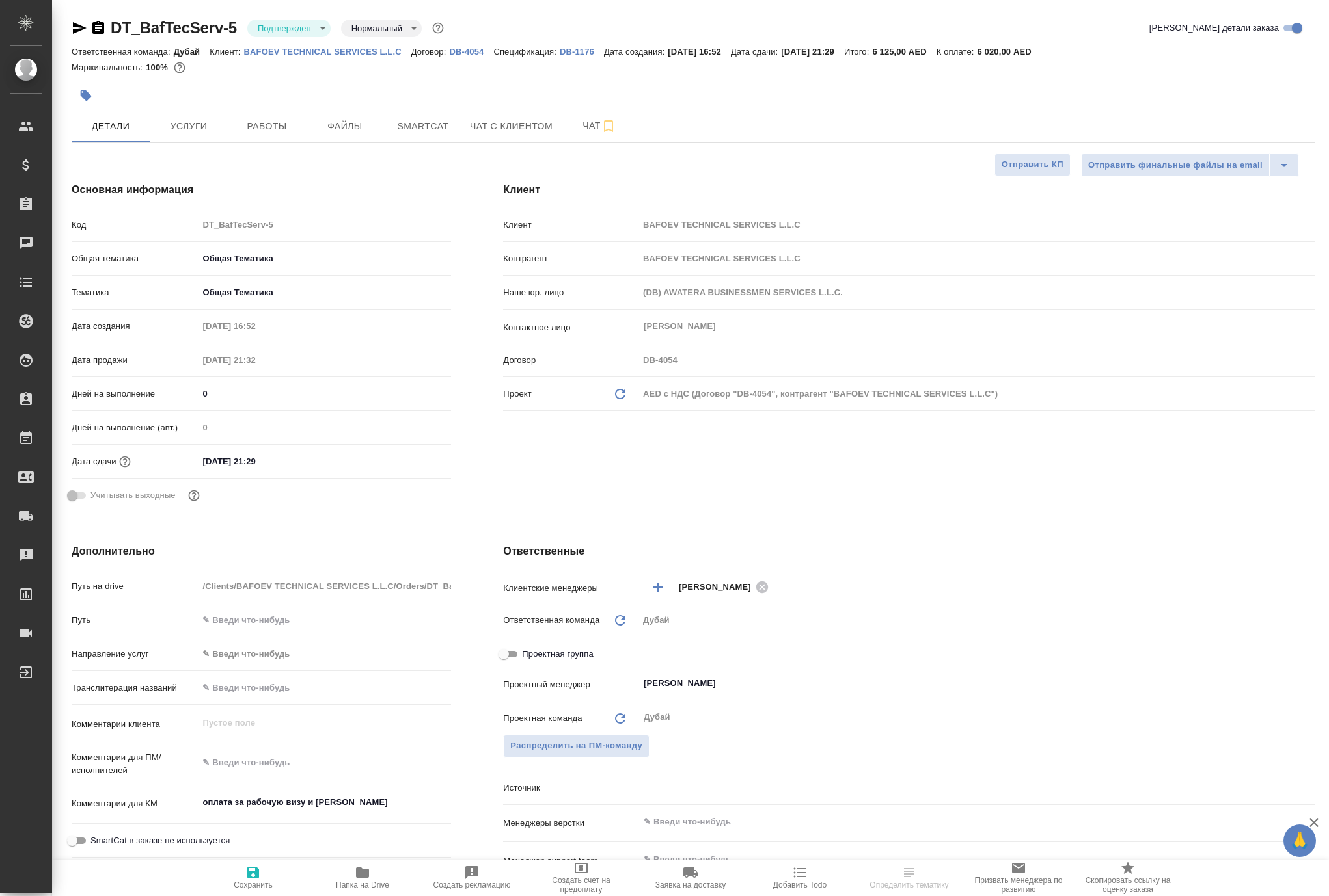
type textarea "x"
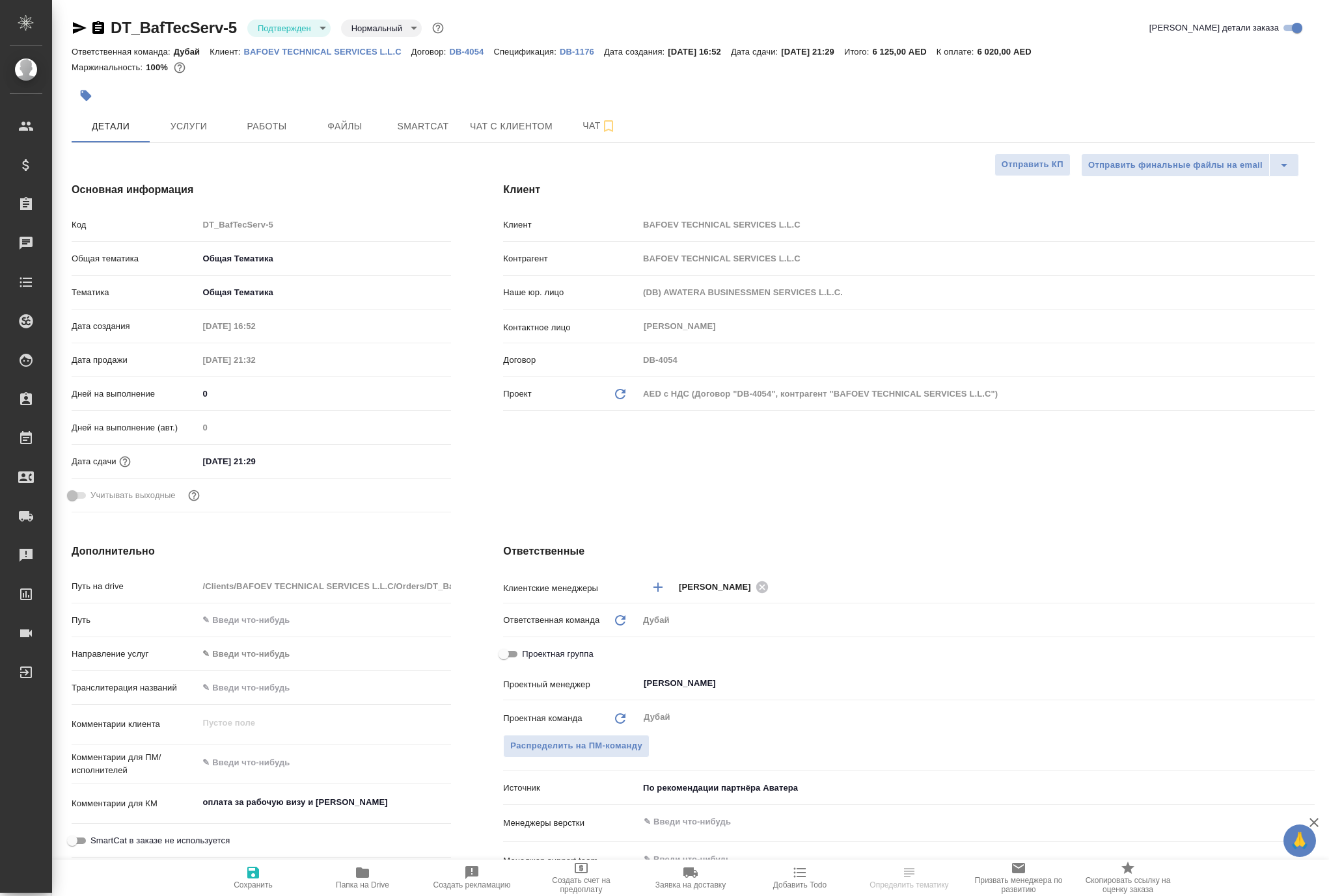
type textarea "x"
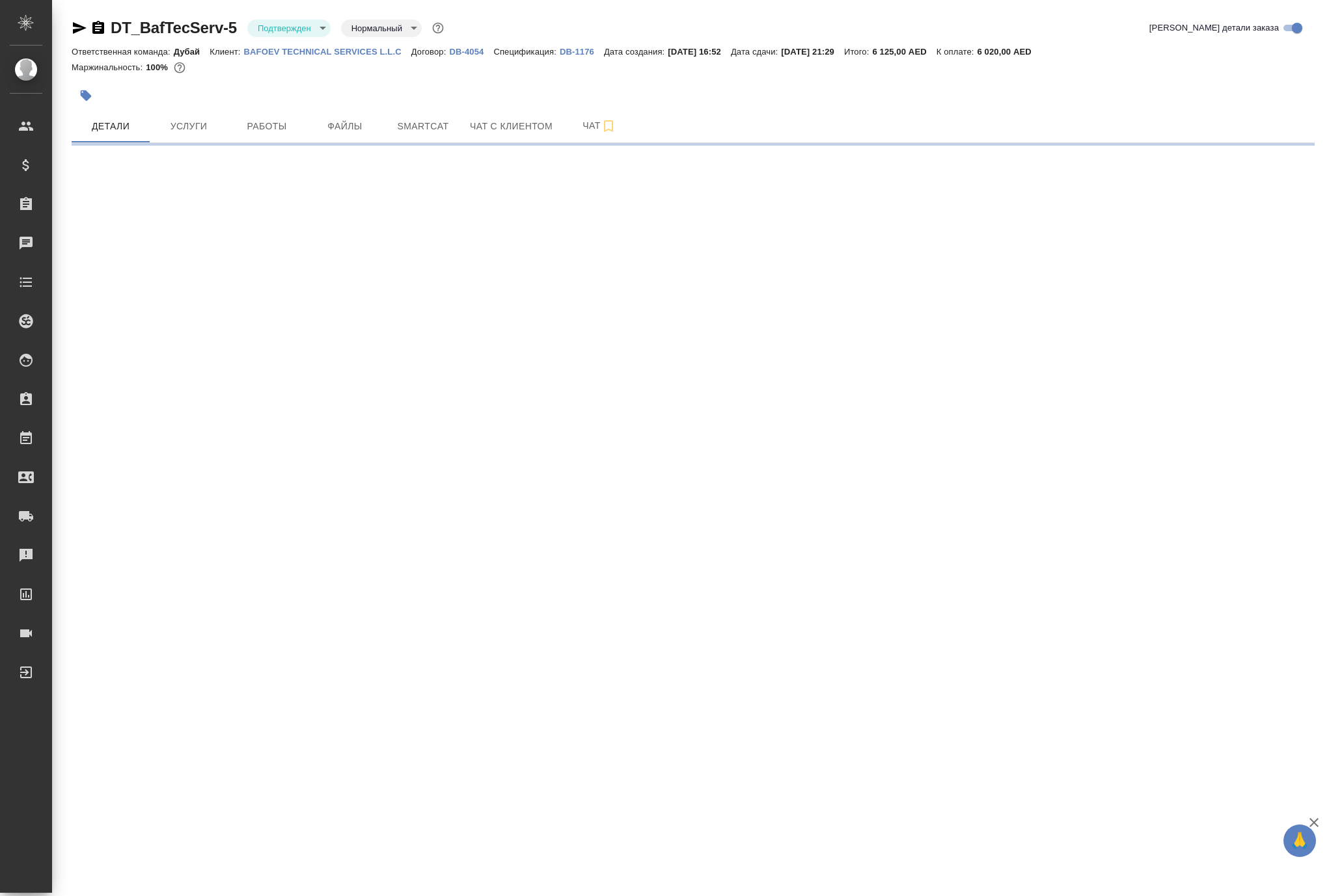
select select "RU"
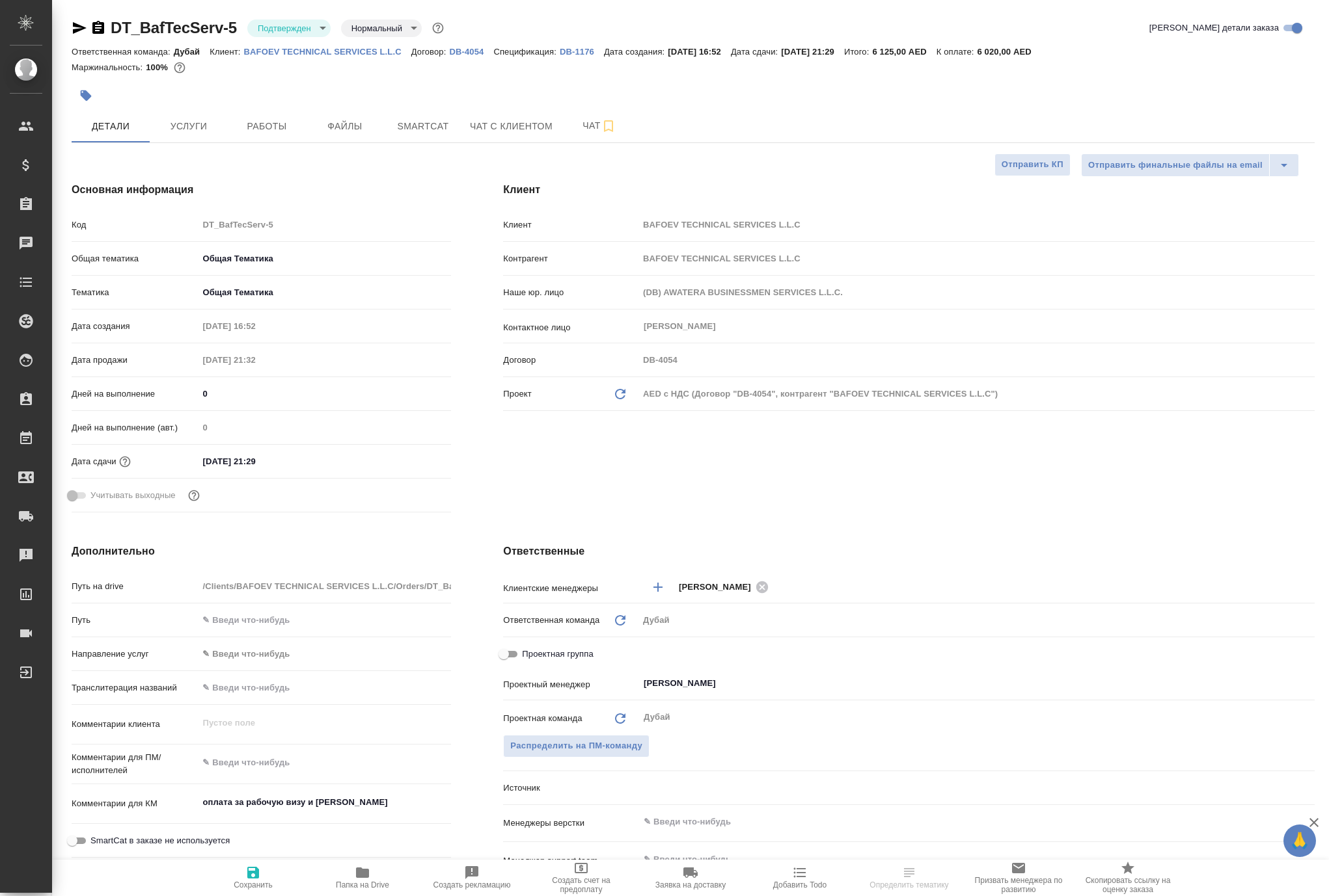
type textarea "x"
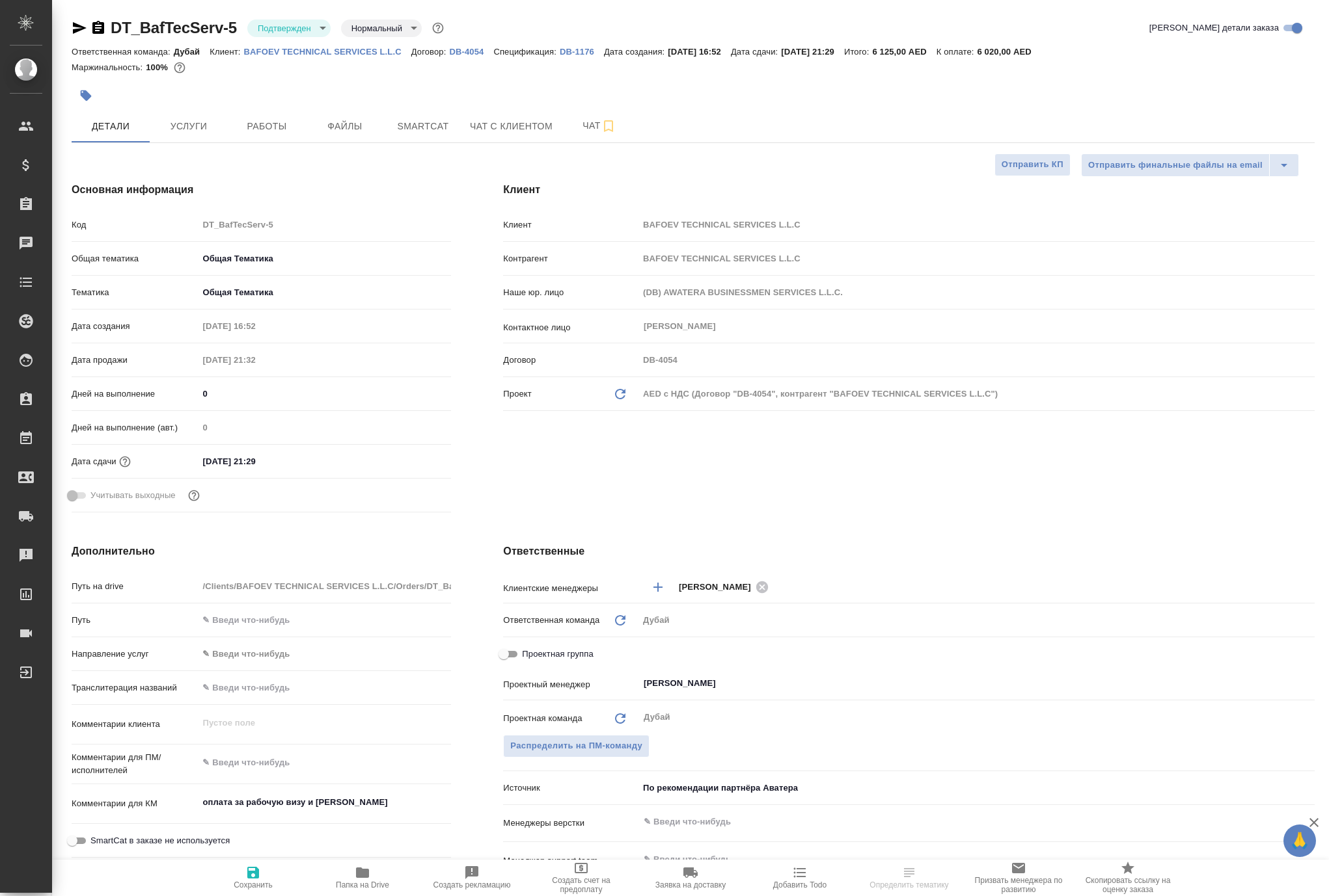
type textarea "x"
click at [411, 57] on p "BAFOEV TECHNICAL SERVICES L.L.C" at bounding box center [328, 51] width 167 height 10
type textarea "x"
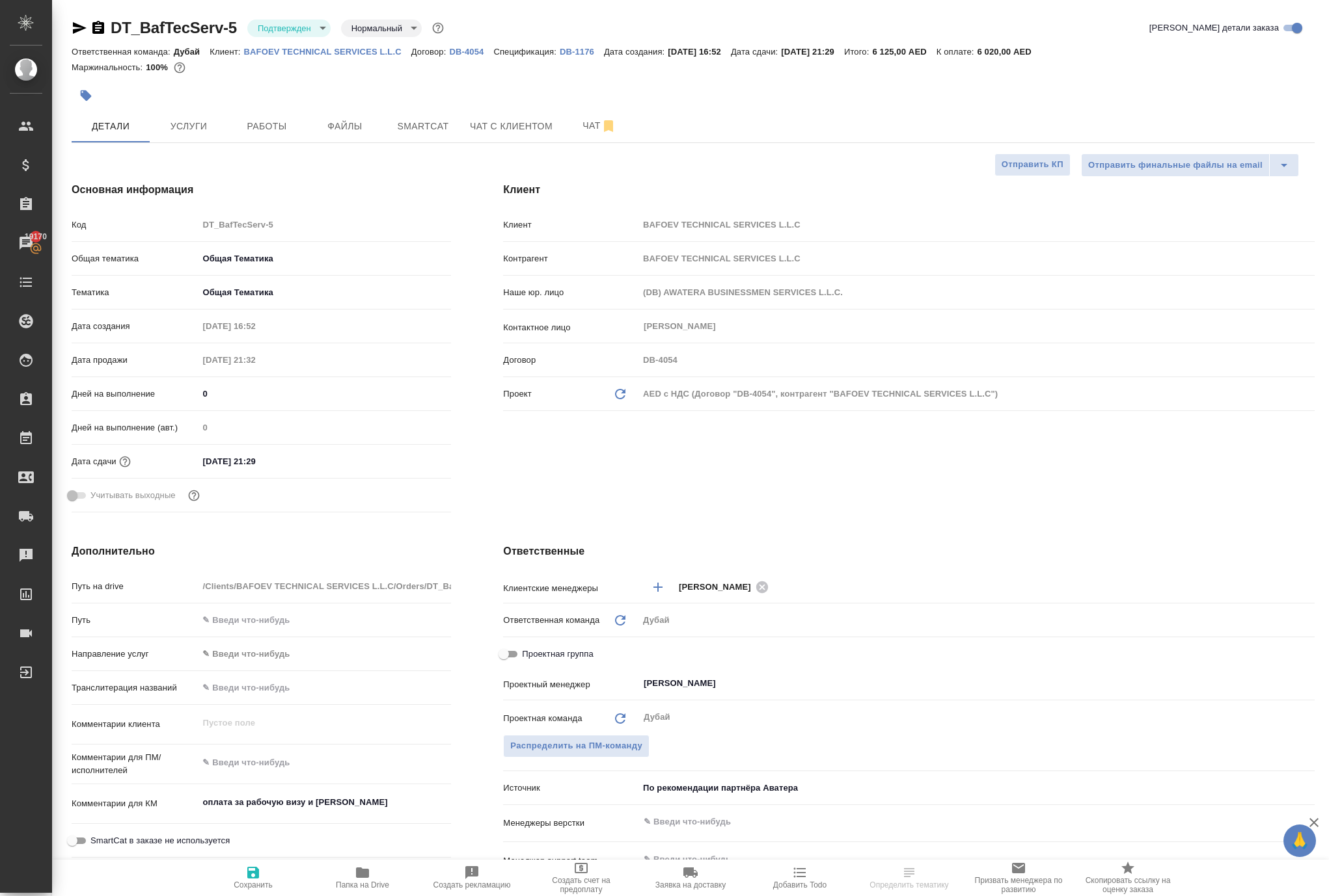
select select "RU"
type textarea "x"
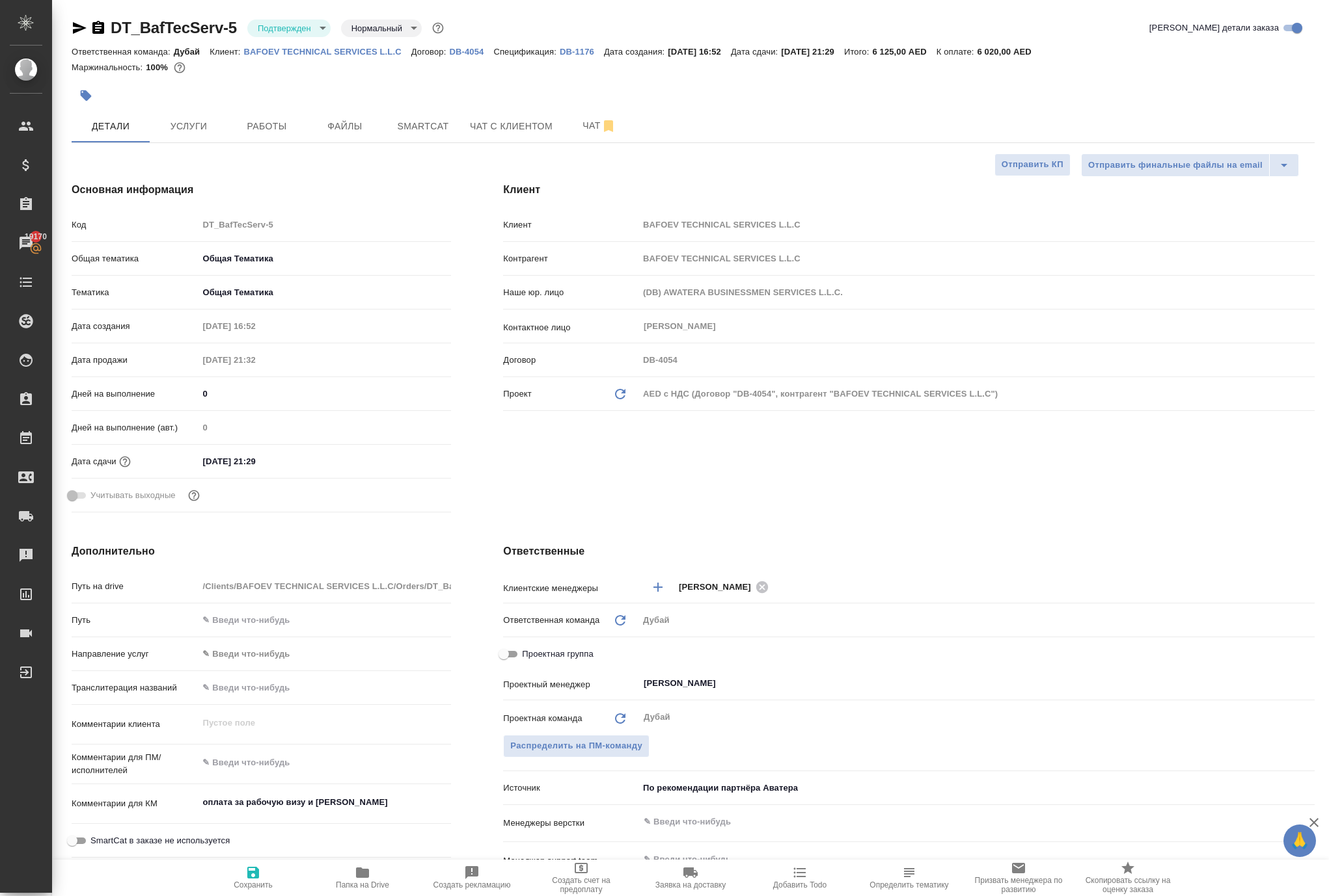
type textarea "x"
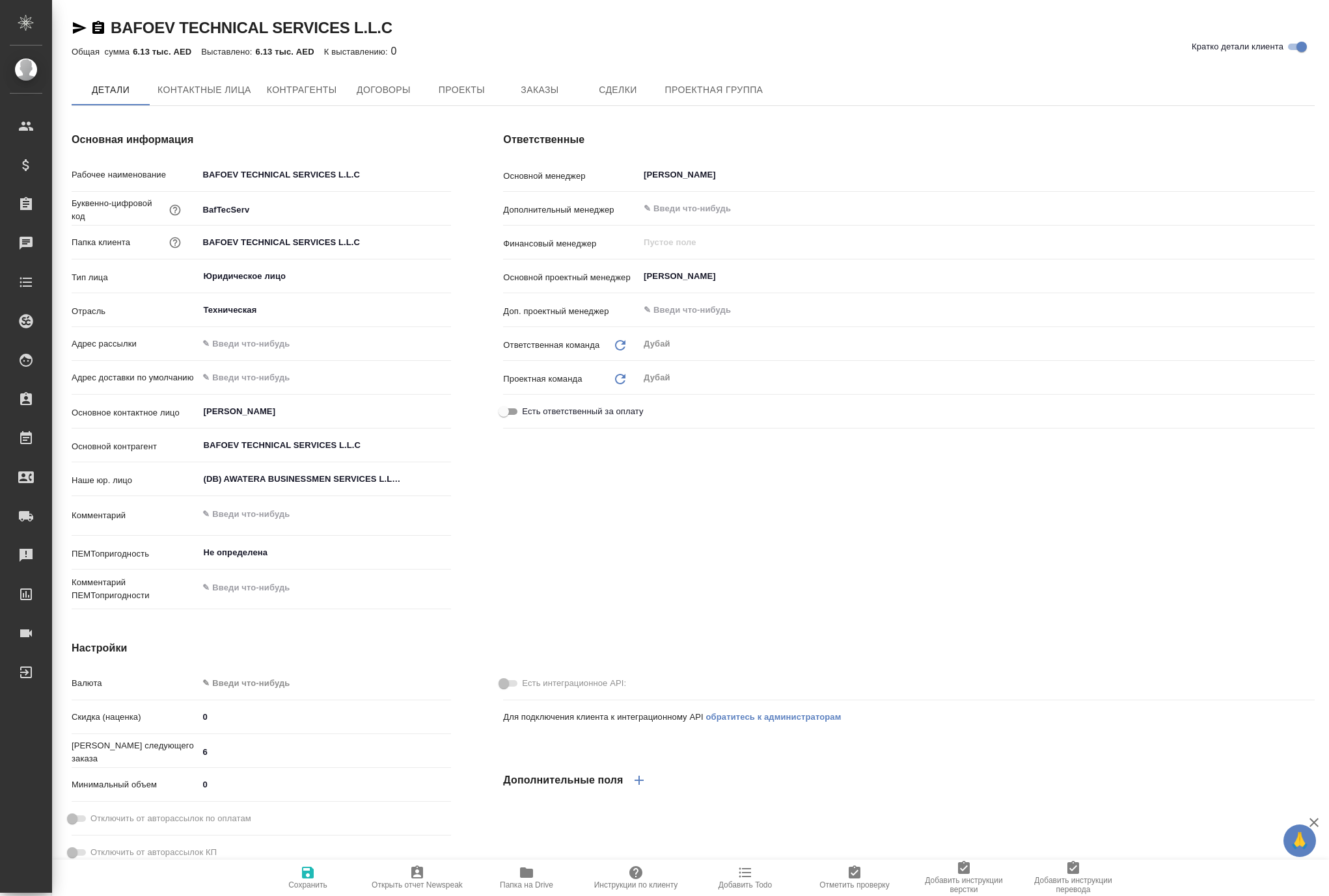
type textarea "x"
click at [571, 95] on span "Заказы" at bounding box center [539, 91] width 63 height 16
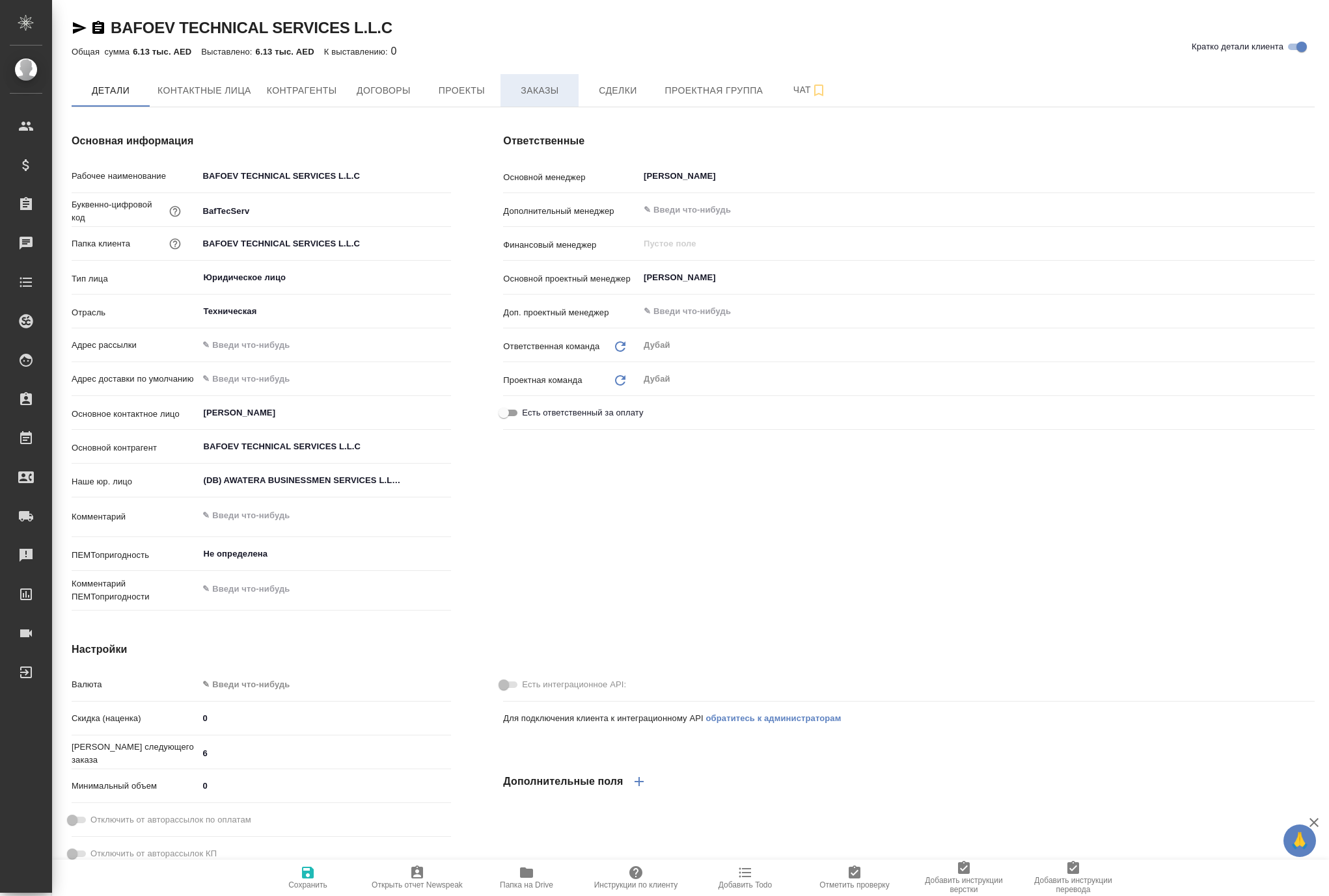
type textarea "x"
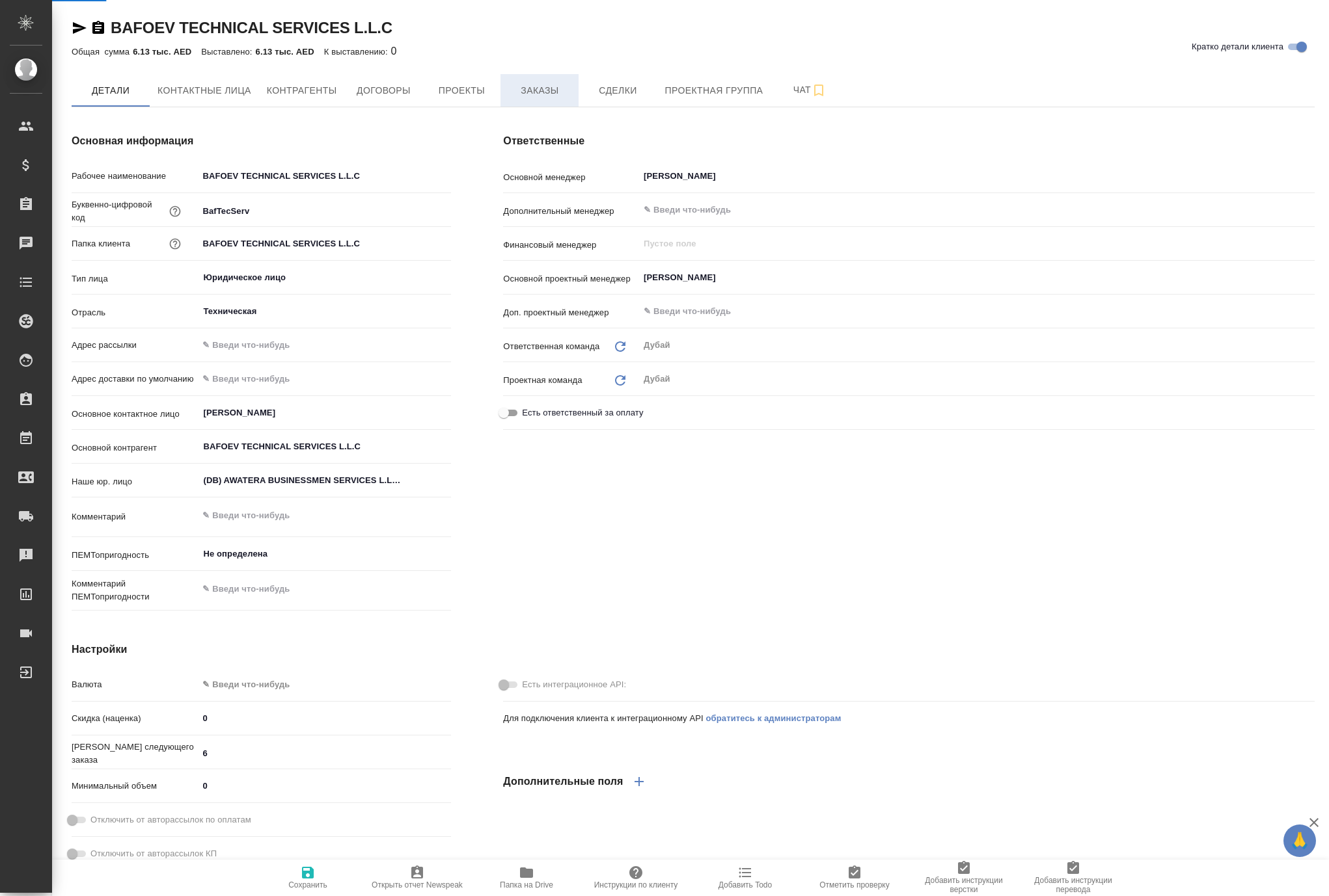
type textarea "x"
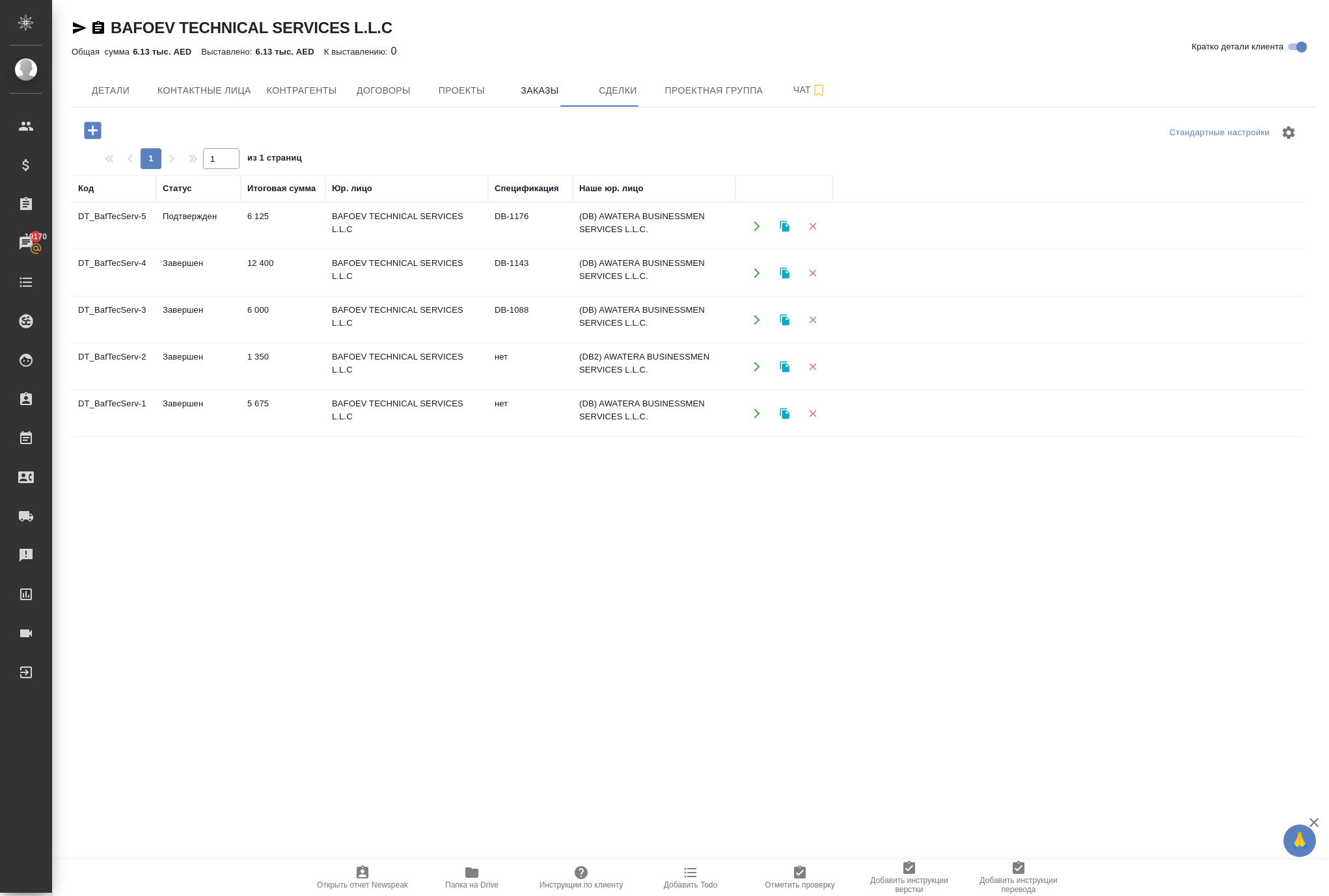
click at [747, 240] on button "button" at bounding box center [756, 226] width 26 height 26
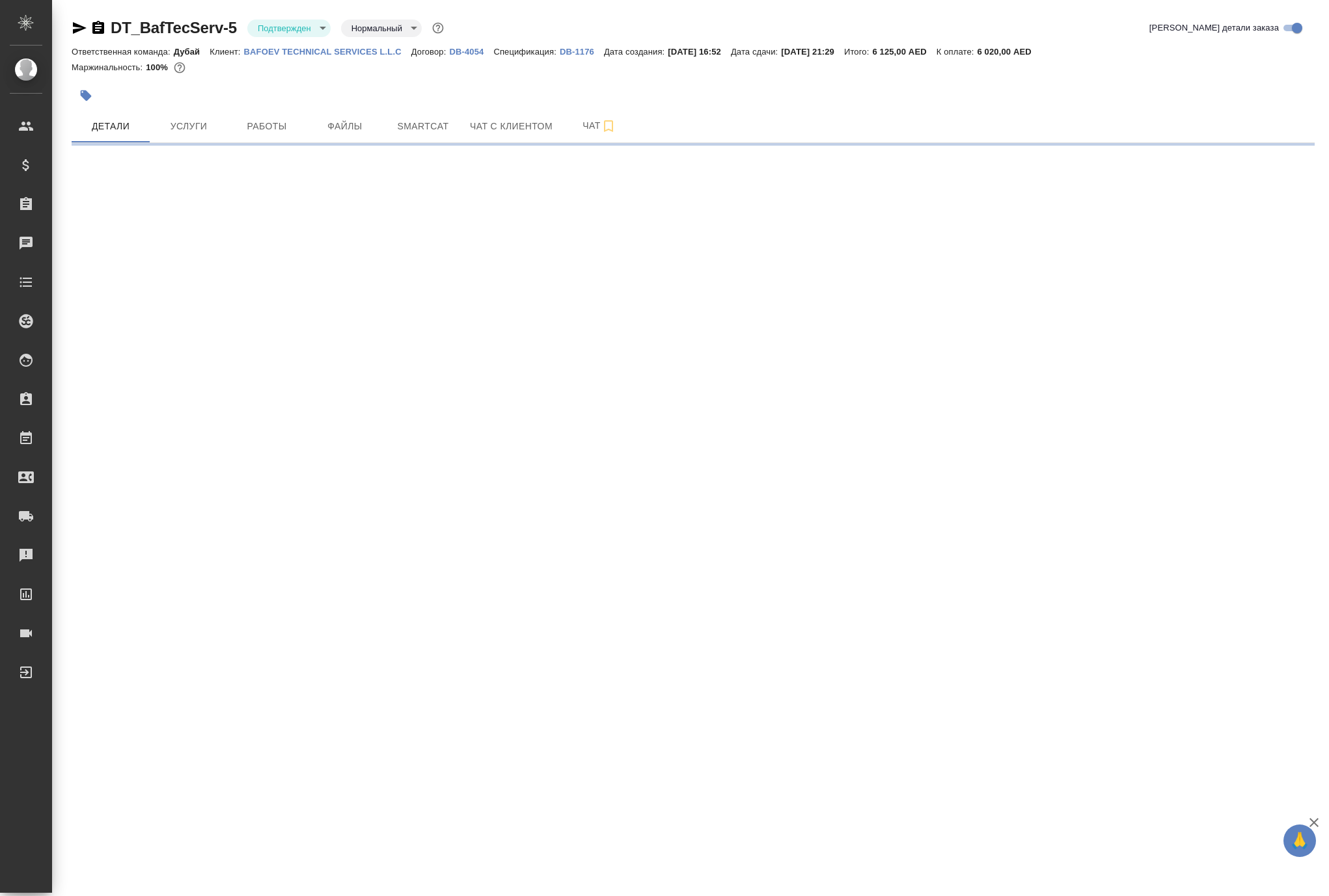
select select "RU"
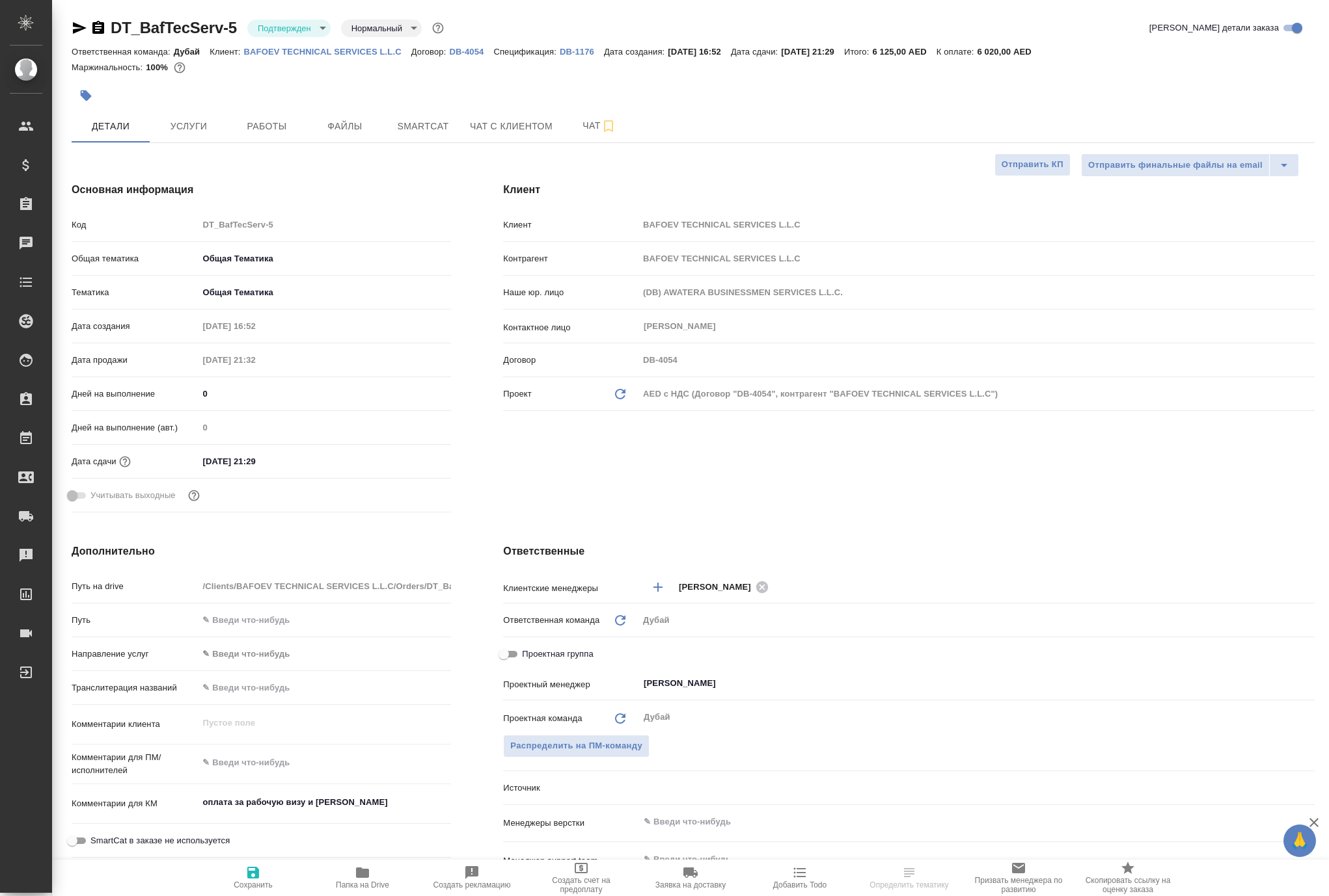
type textarea "x"
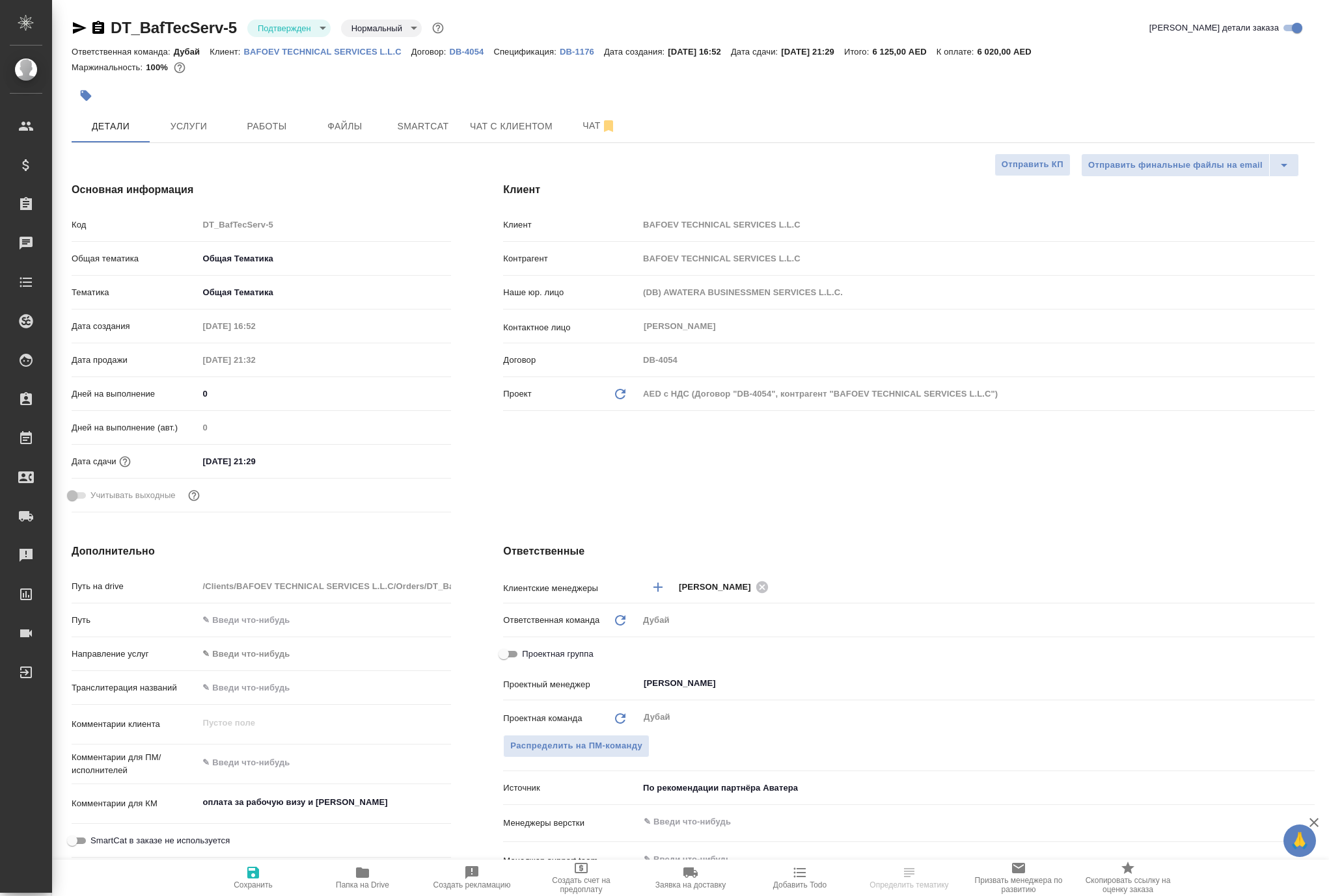
type textarea "x"
click at [188, 135] on span "Услуги" at bounding box center [188, 126] width 63 height 16
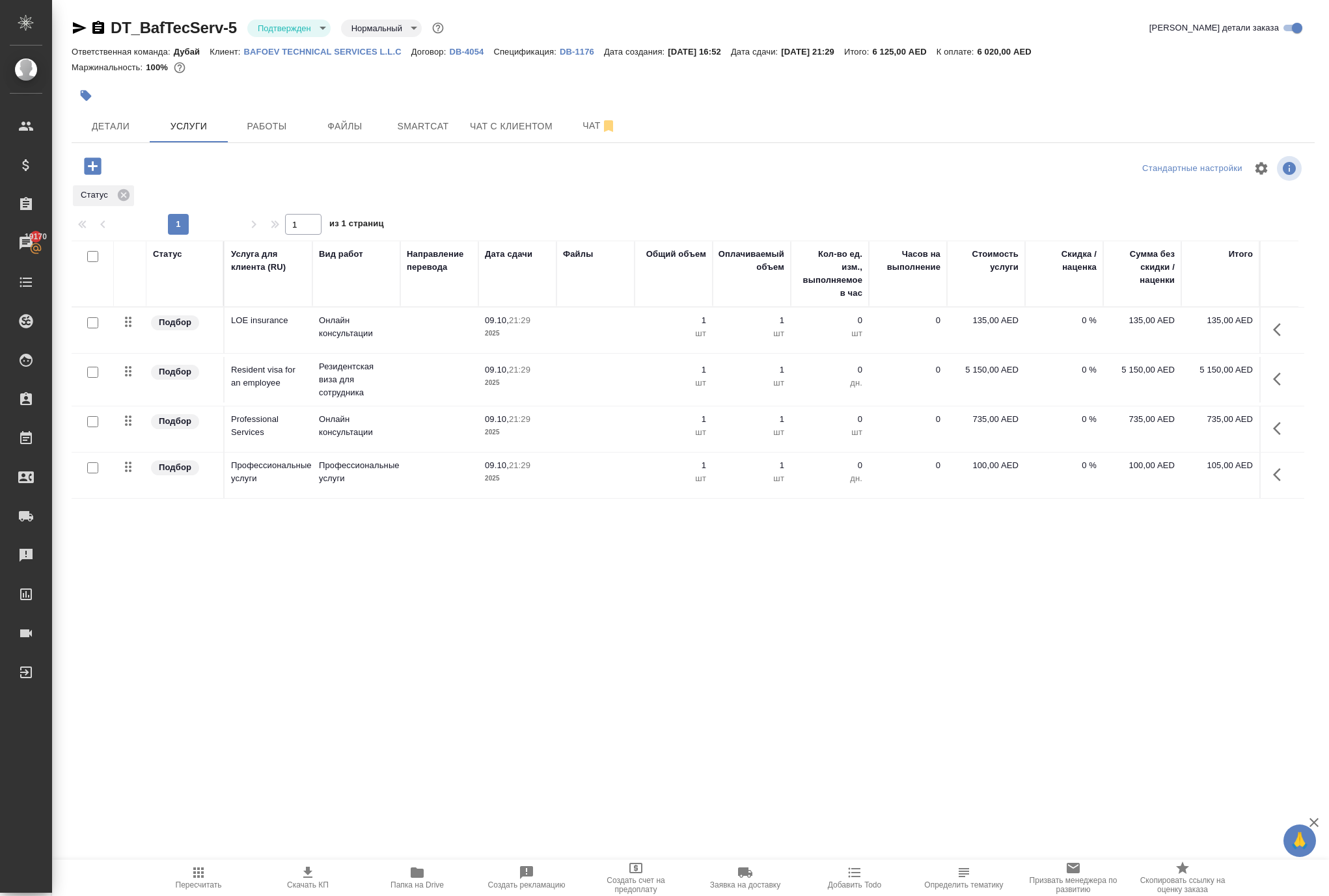
scroll to position [34, 0]
click at [1272, 483] on icon "button" at bounding box center [1280, 475] width 16 height 16
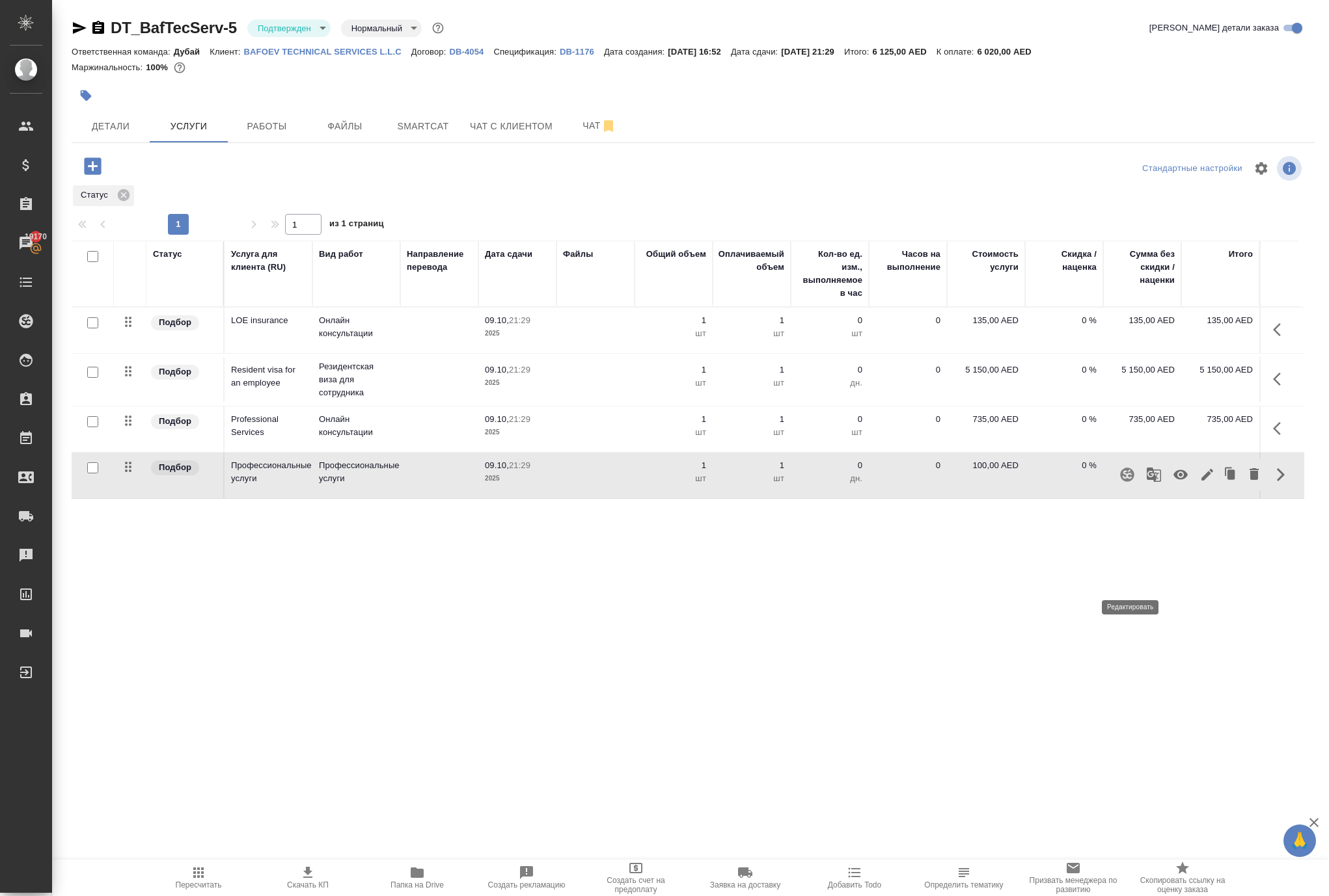
click at [1200, 483] on icon "button" at bounding box center [1207, 475] width 16 height 16
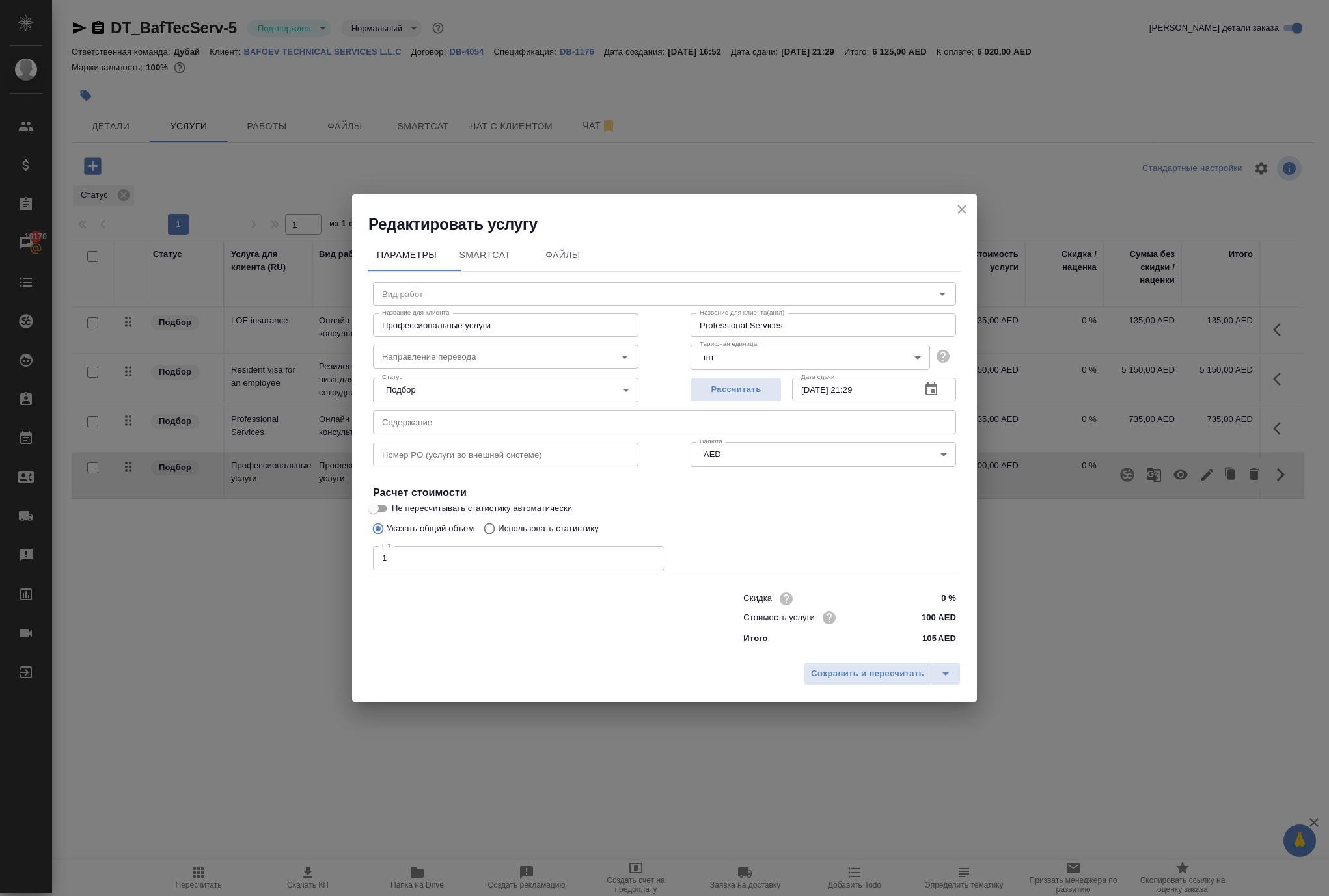
click at [954, 200] on button "close" at bounding box center [961, 209] width 19 height 19
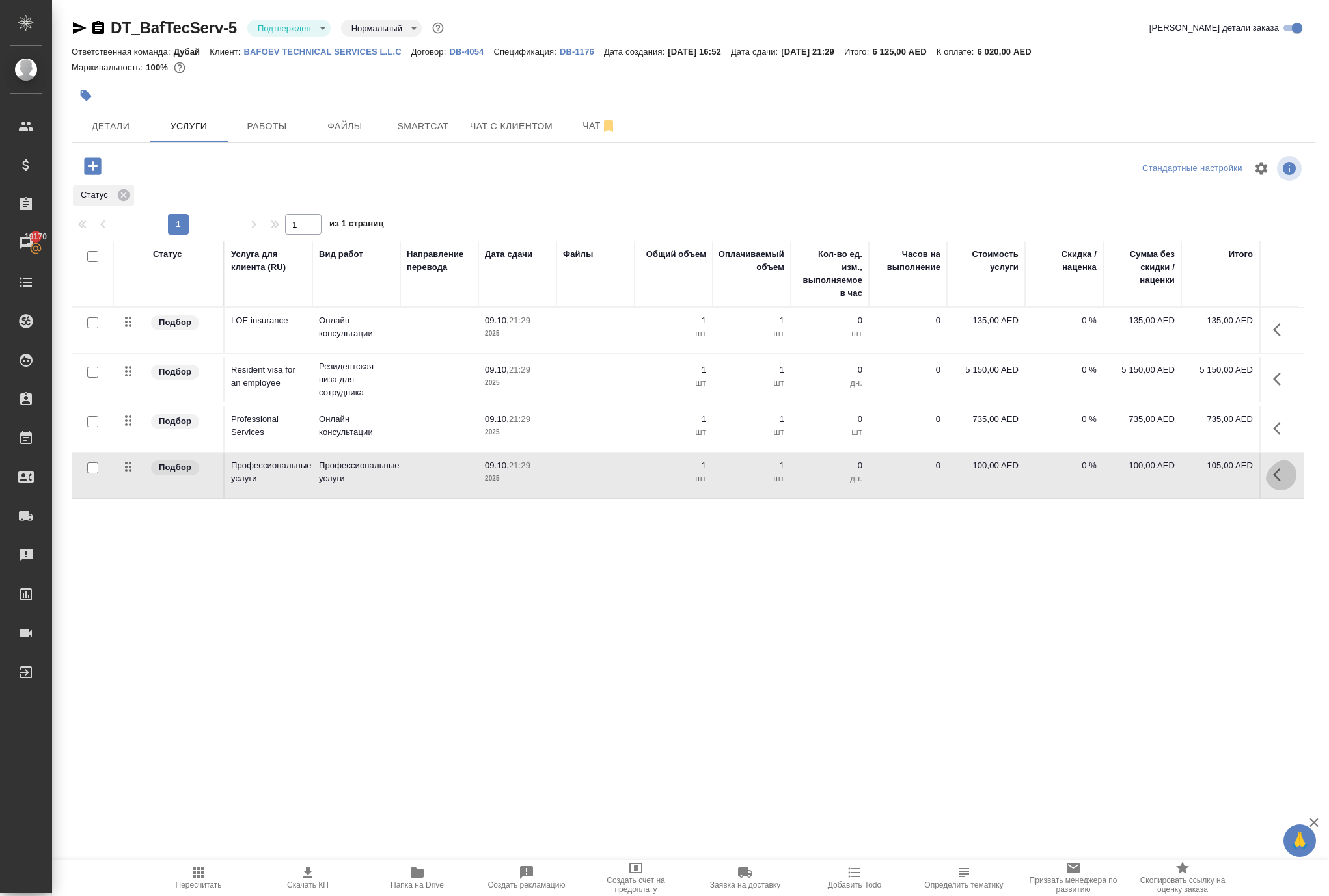
click at [1272, 481] on icon "button" at bounding box center [1276, 474] width 8 height 13
click at [1172, 483] on icon "button" at bounding box center [1180, 475] width 16 height 16
click at [199, 873] on icon "button" at bounding box center [198, 873] width 10 height 10
click at [104, 177] on icon "button" at bounding box center [92, 166] width 22 height 22
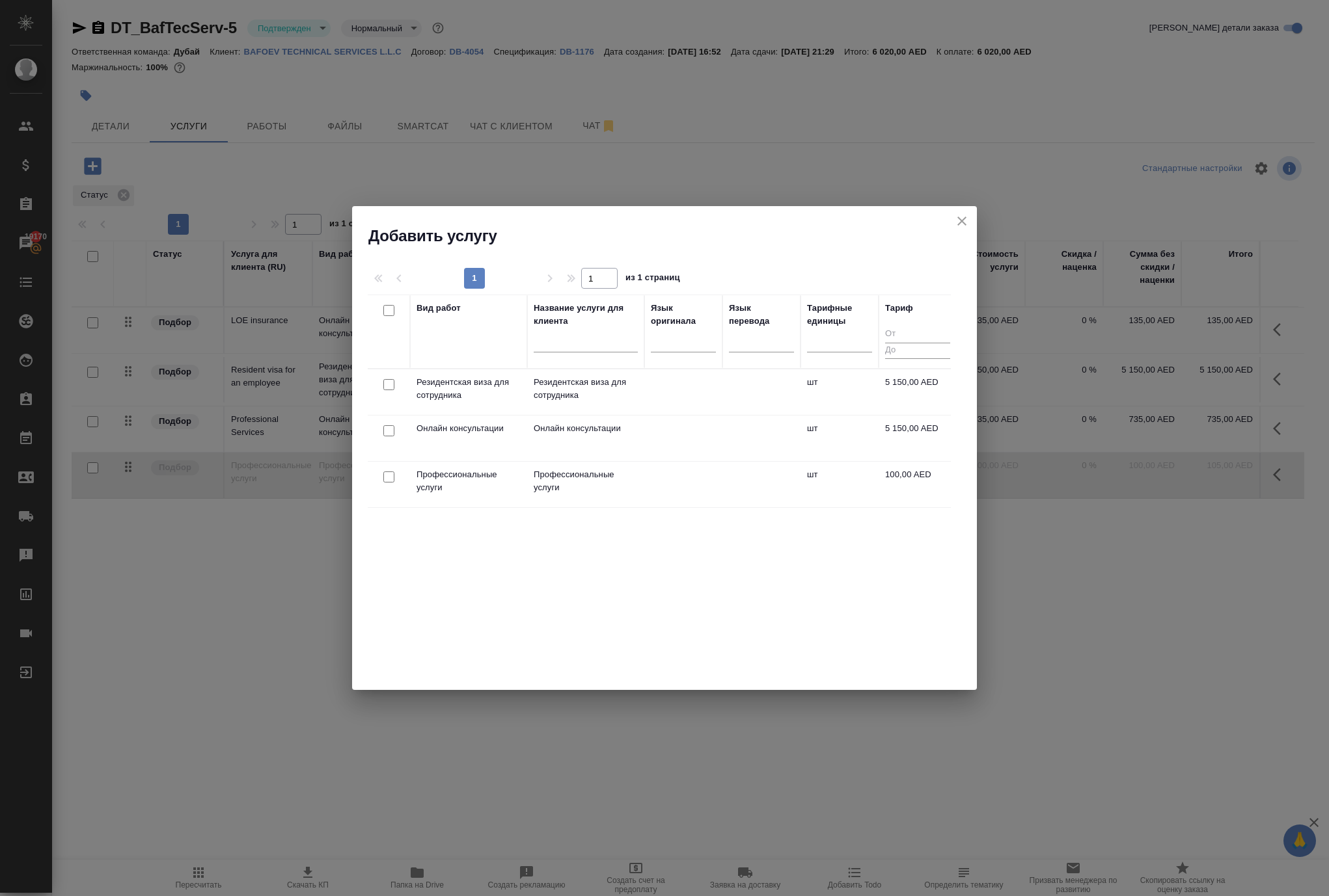
click at [955, 229] on icon "close" at bounding box center [961, 221] width 16 height 16
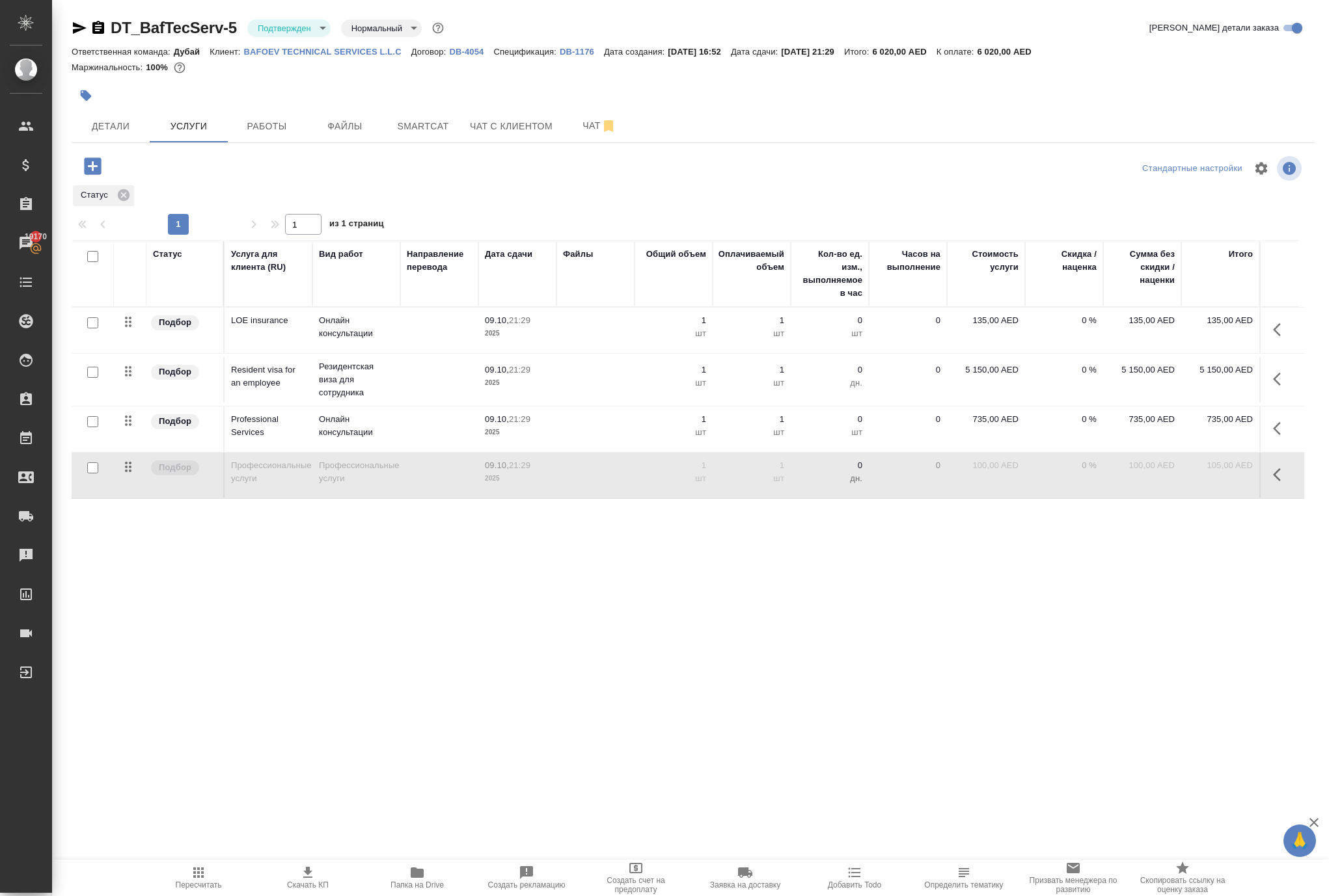
scroll to position [0, 0]
drag, startPoint x: 140, startPoint y: 30, endPoint x: 264, endPoint y: 29, distance: 124.0
click at [265, 29] on div "DT_BafTecServ-5 Подтвержден confirmed Нормальный normal" at bounding box center [258, 28] width 375 height 21
copy link "DT_BafTecServ-5"
click at [458, 76] on div "Маржинальность: 100%" at bounding box center [692, 67] width 1243 height 17
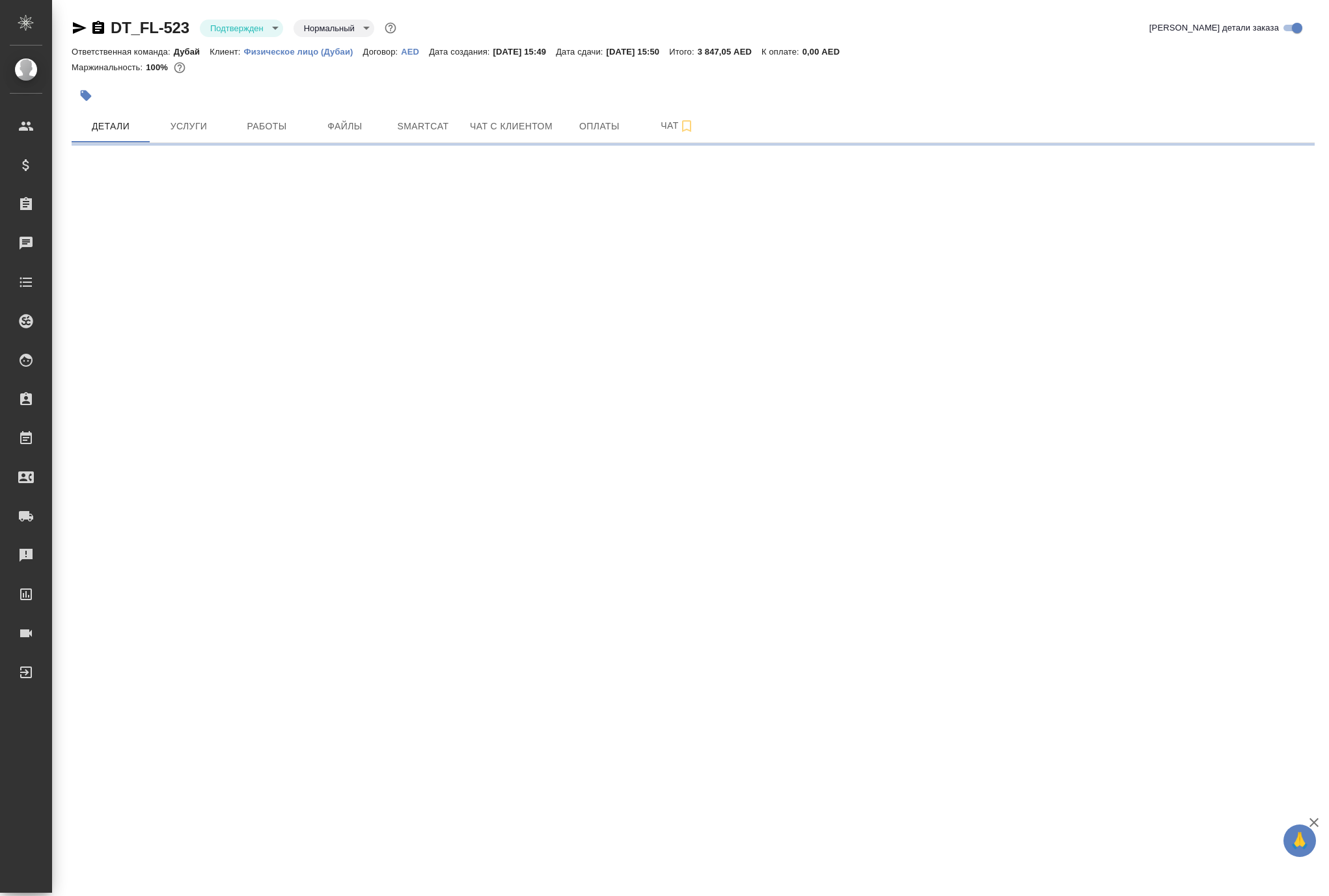
select select "RU"
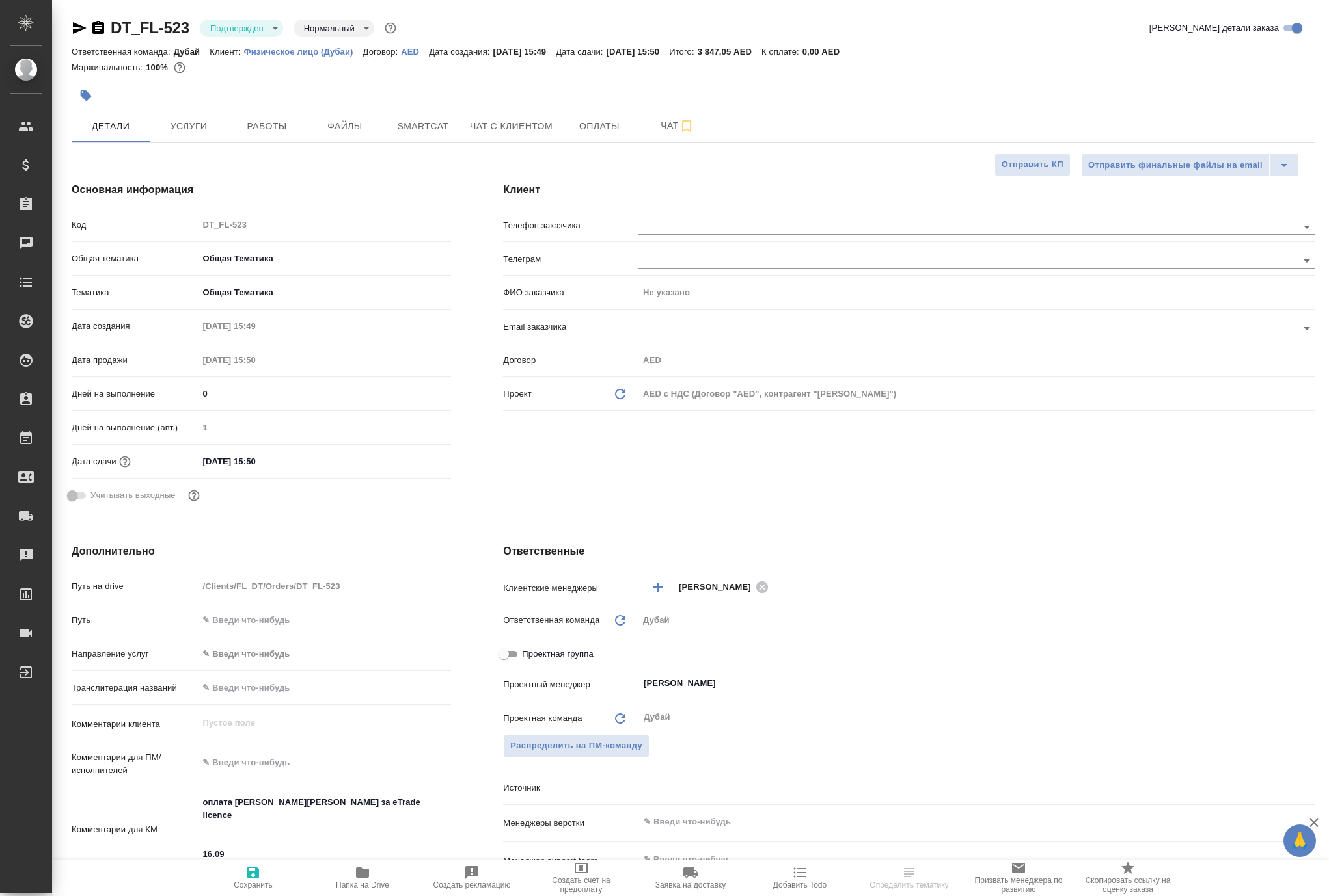
type textarea "x"
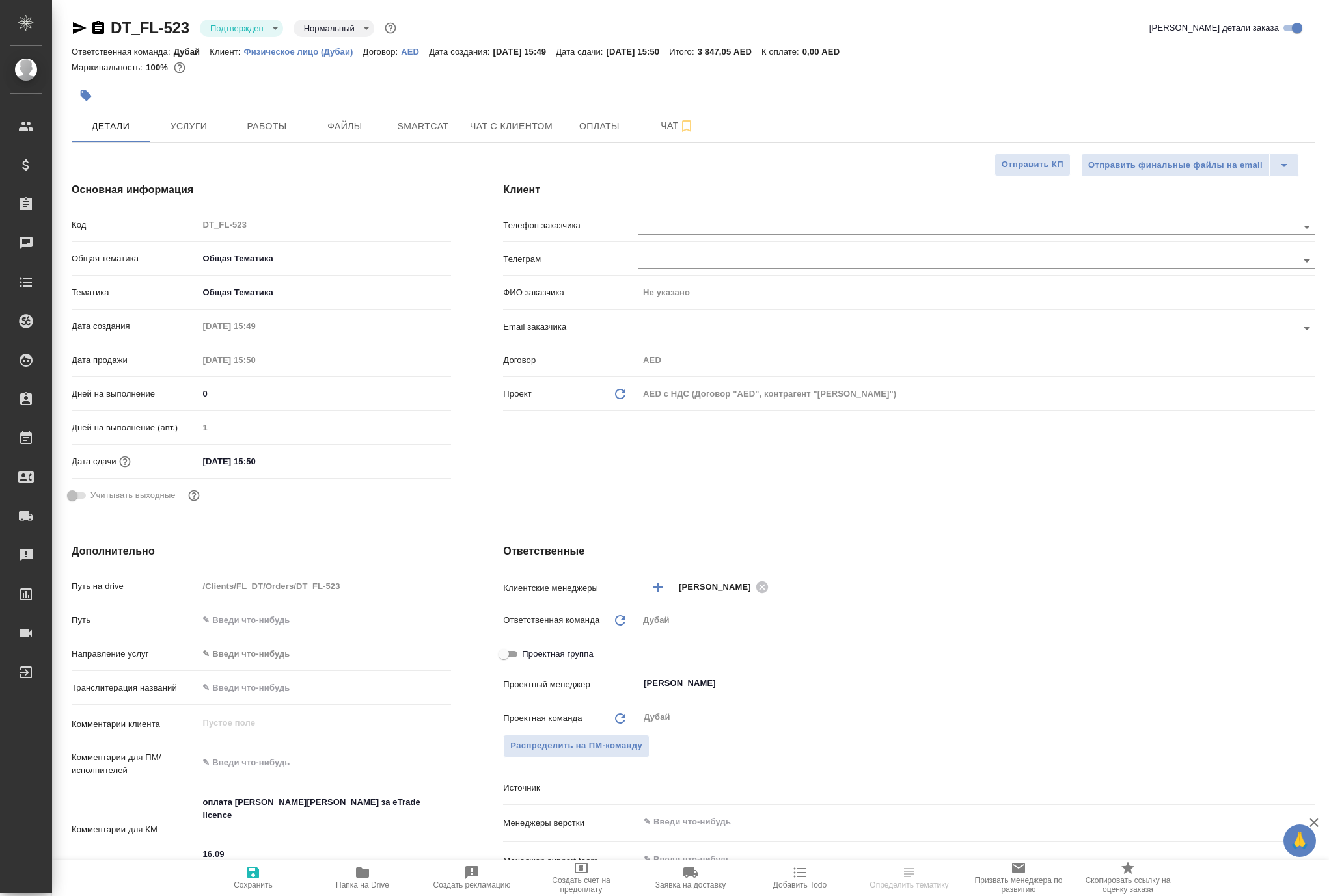
type textarea "x"
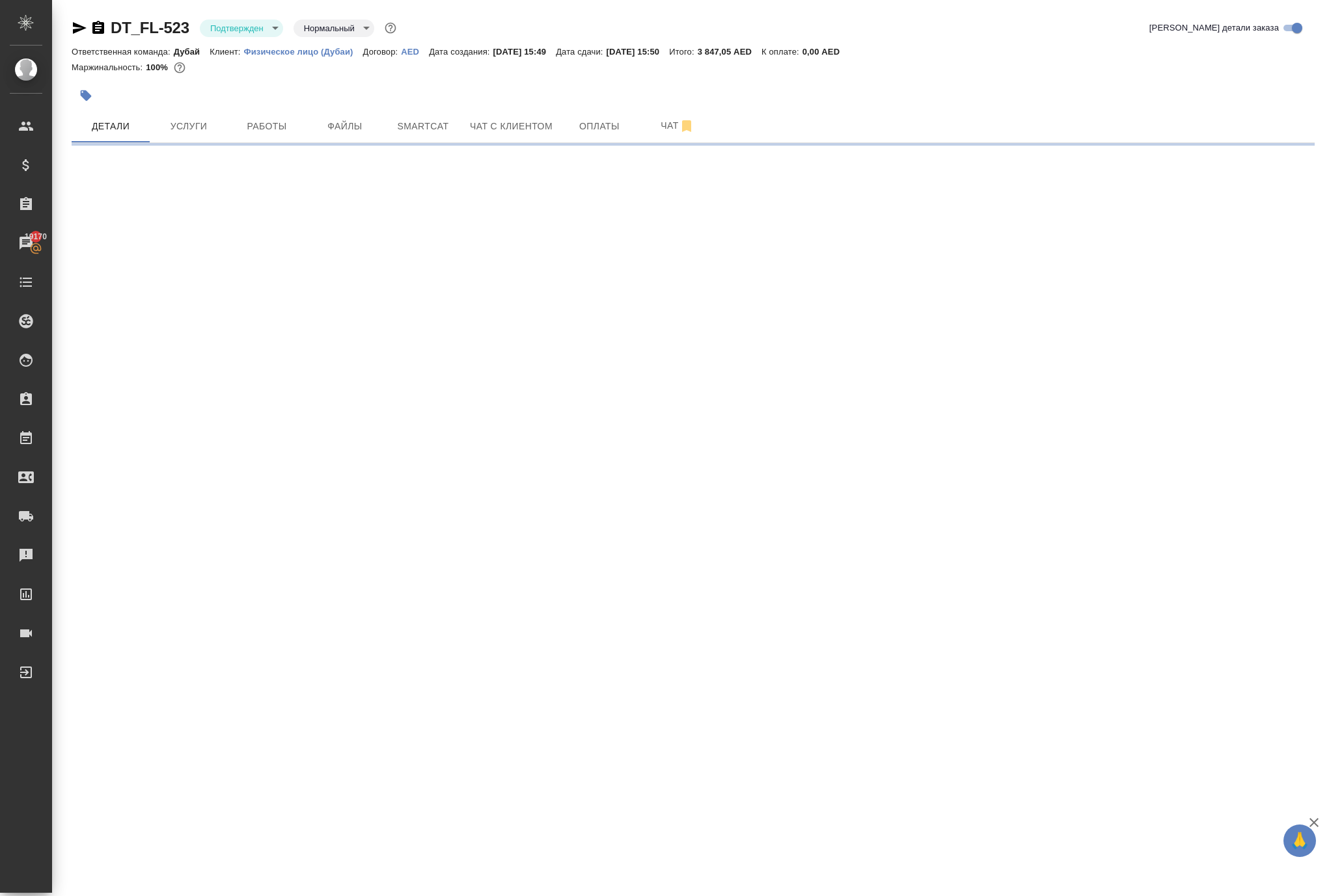
select select "RU"
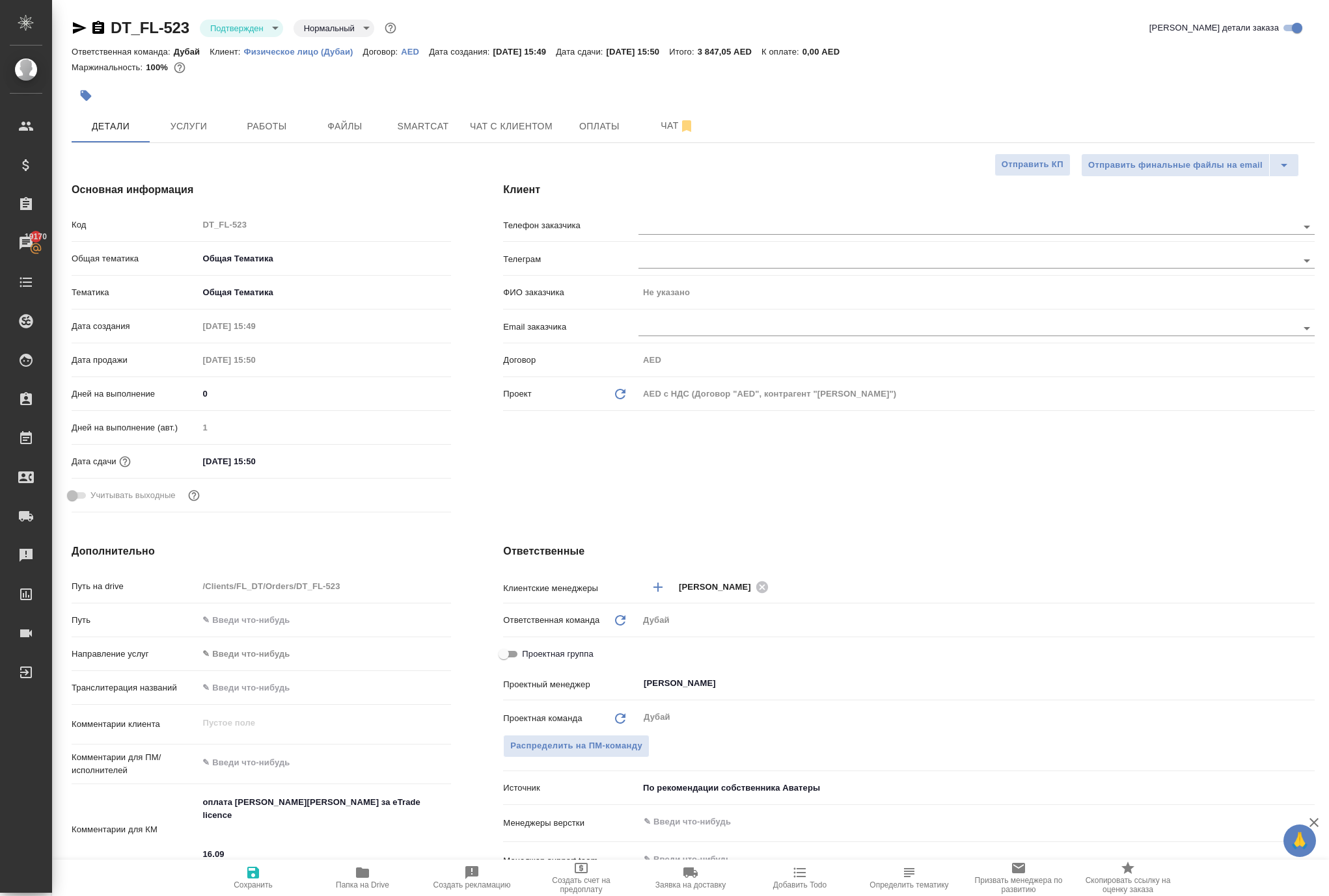
type textarea "x"
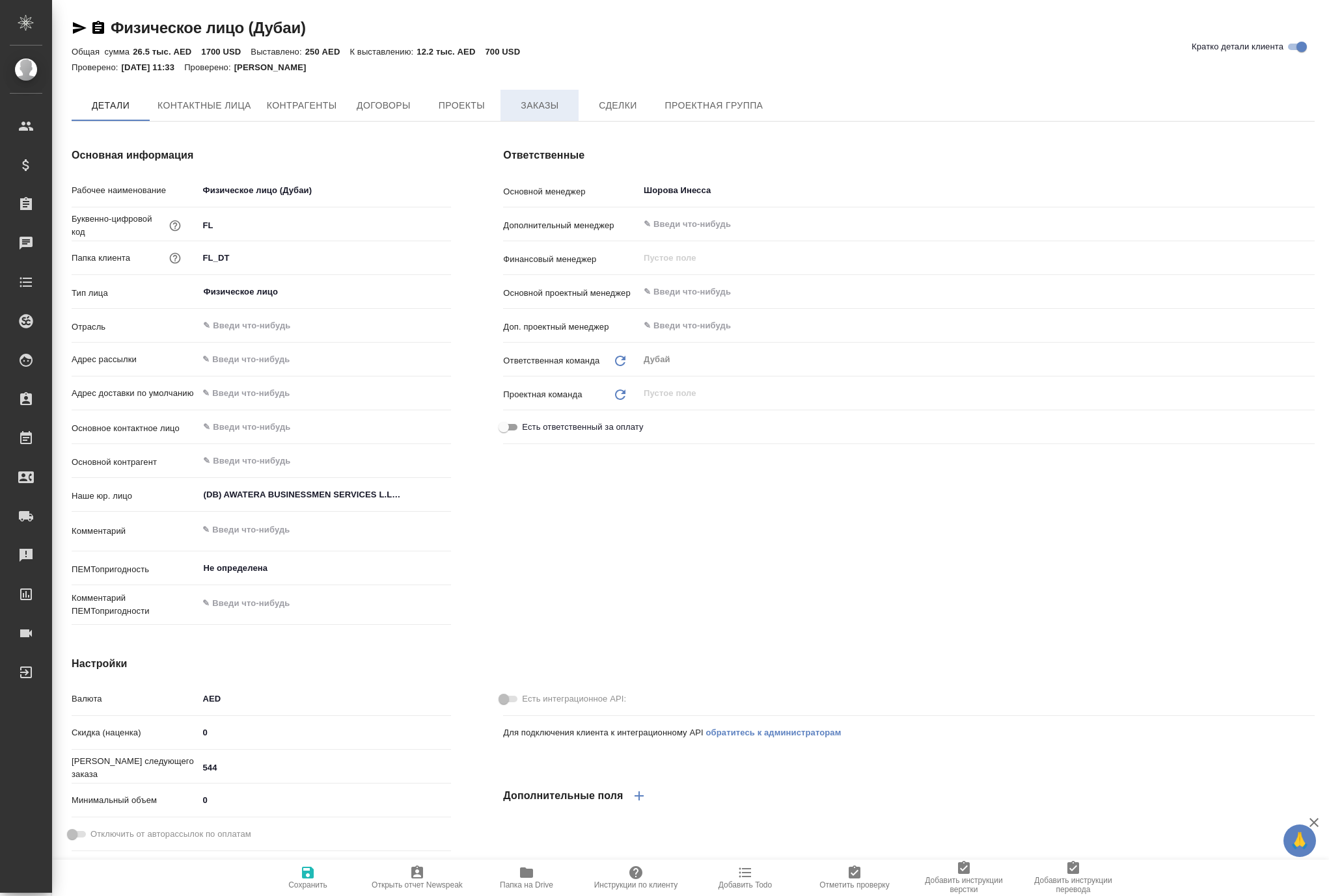
type textarea "x"
click at [571, 115] on span "Заказы" at bounding box center [539, 106] width 63 height 16
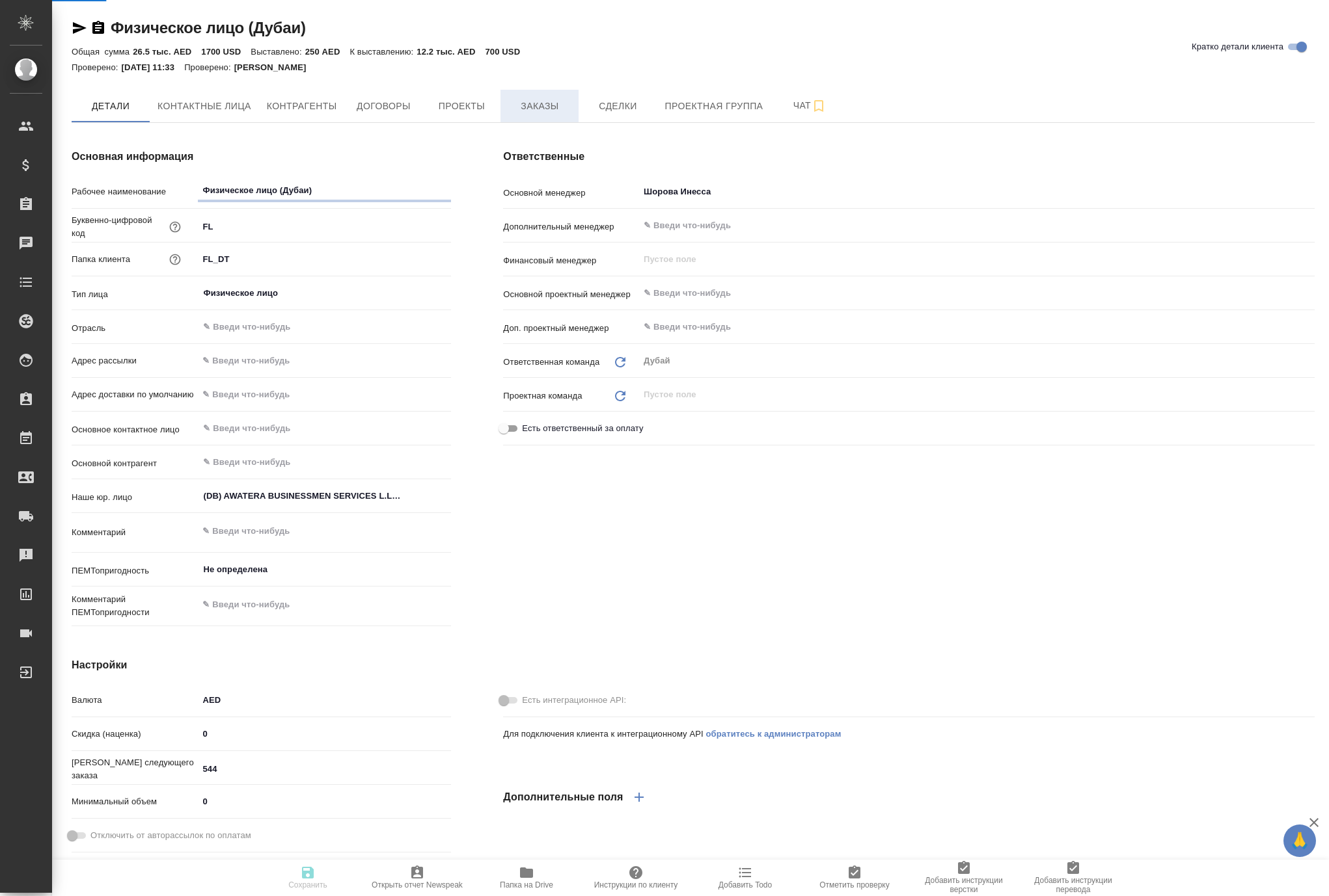
type textarea "x"
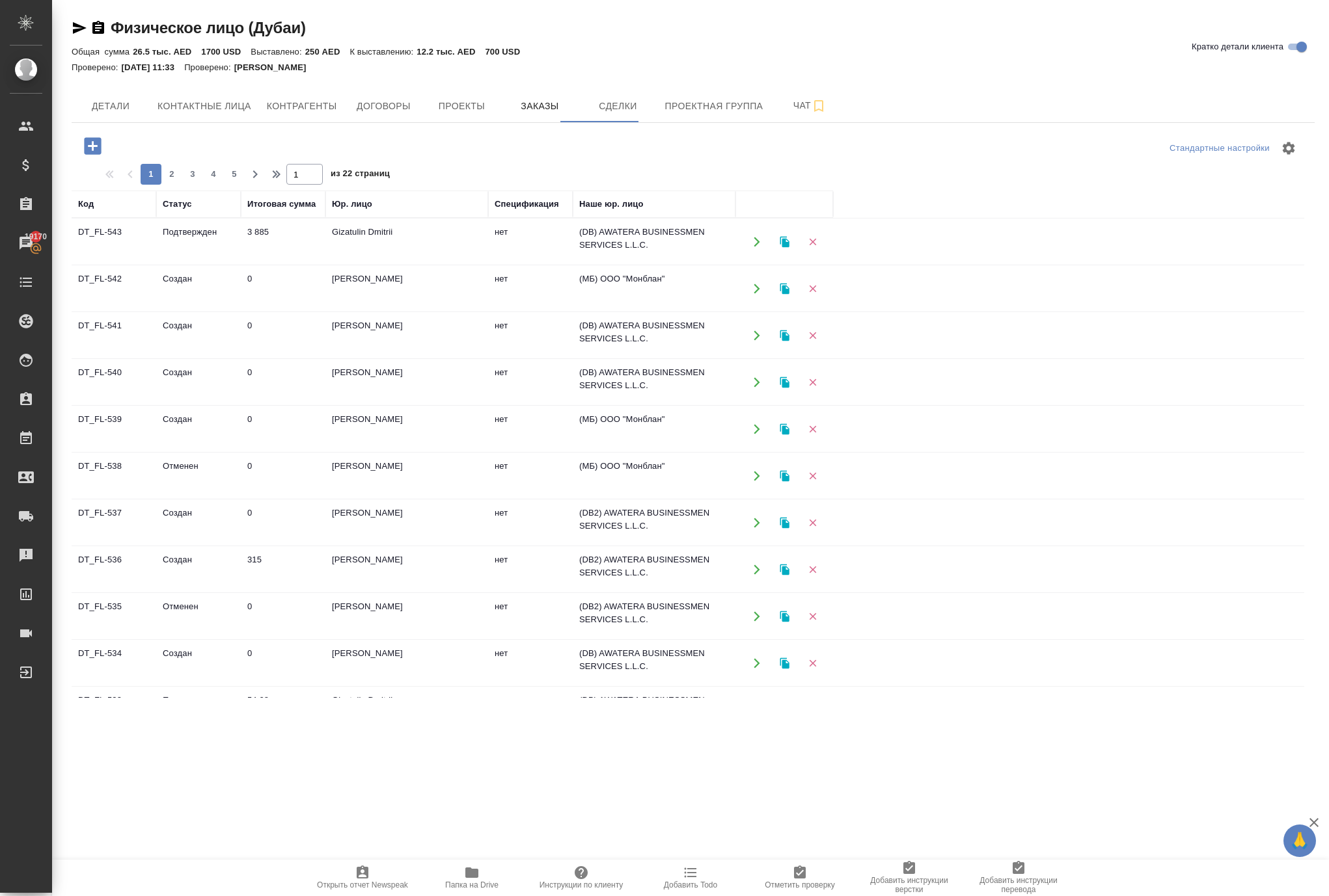
click at [104, 157] on icon "button" at bounding box center [92, 146] width 22 height 22
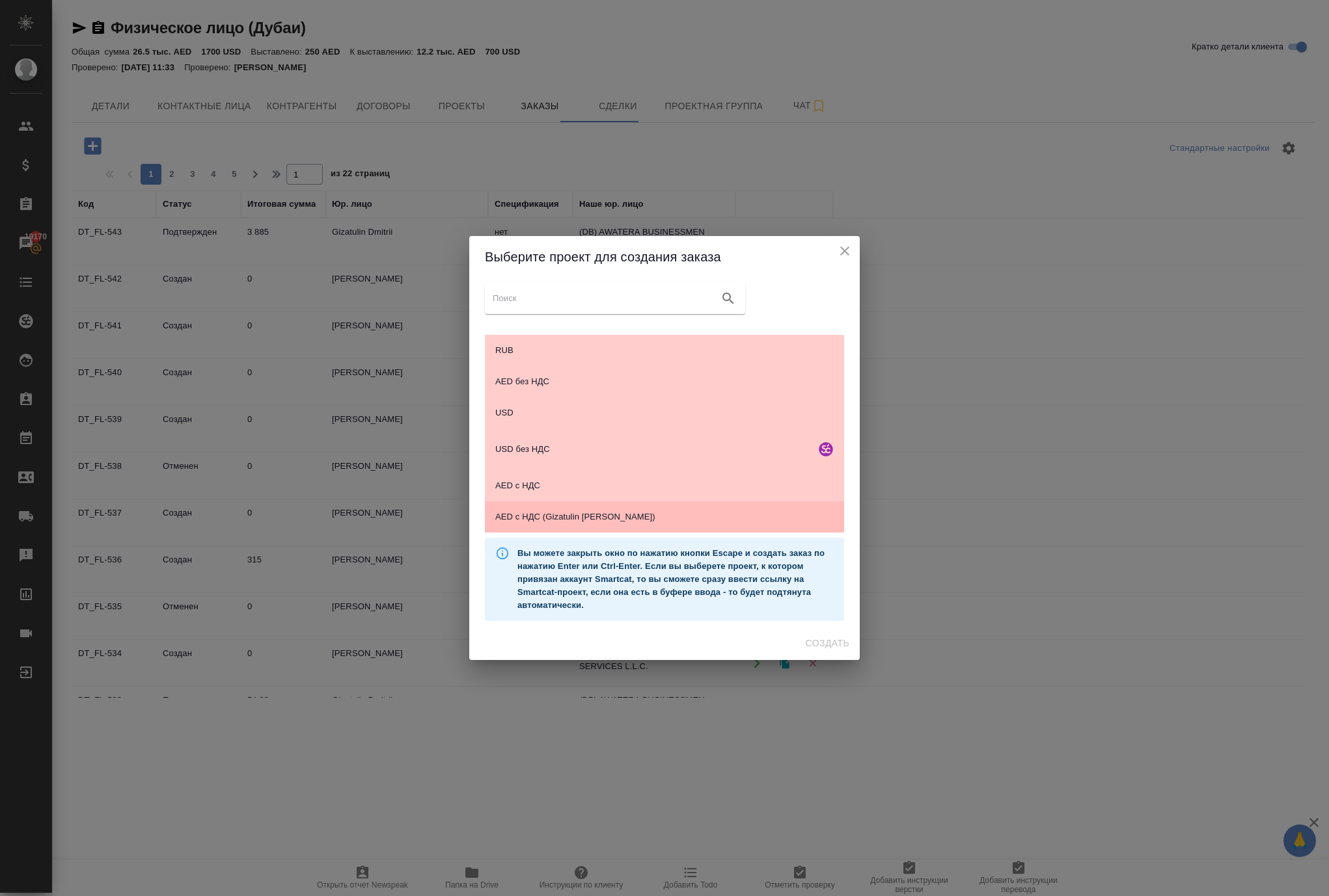
click at [553, 505] on div "AED c НДС (Gizatulin [PERSON_NAME])" at bounding box center [664, 517] width 359 height 31
click at [816, 652] on span "Создать" at bounding box center [827, 643] width 43 height 16
